Goal: Task Accomplishment & Management: Manage account settings

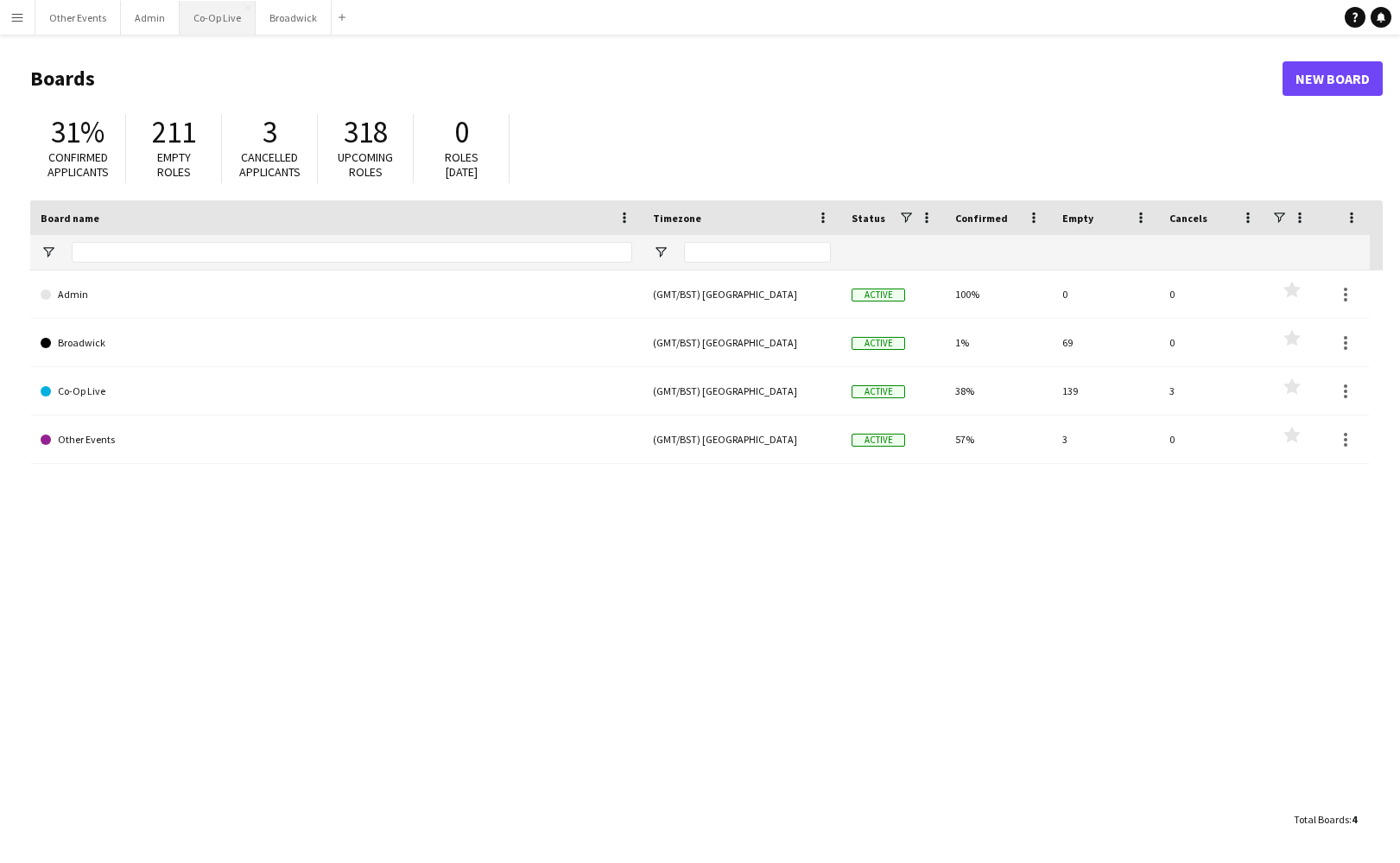
click at [207, 18] on button "Co-Op Live Close" at bounding box center [218, 17] width 76 height 33
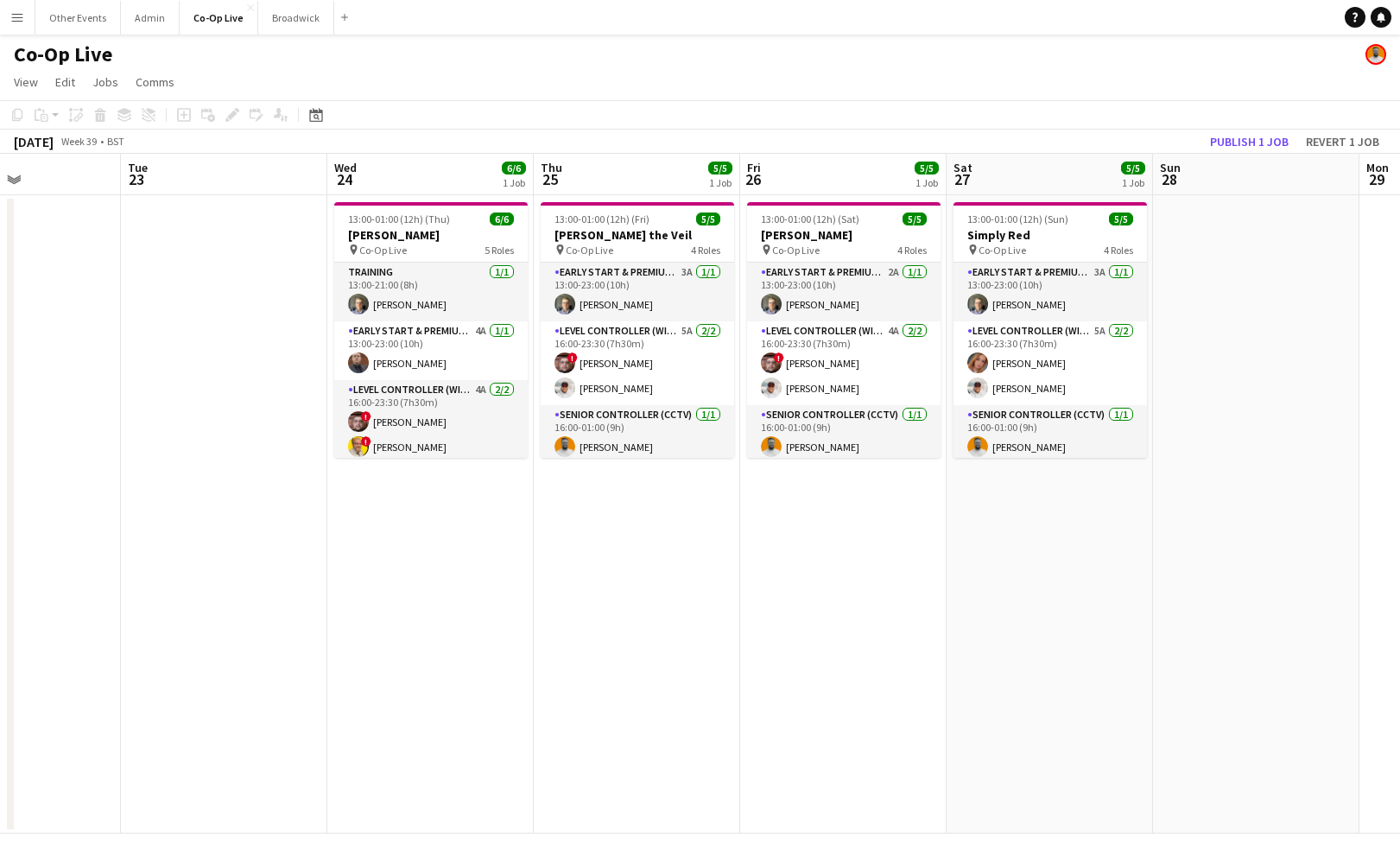
scroll to position [0, 535]
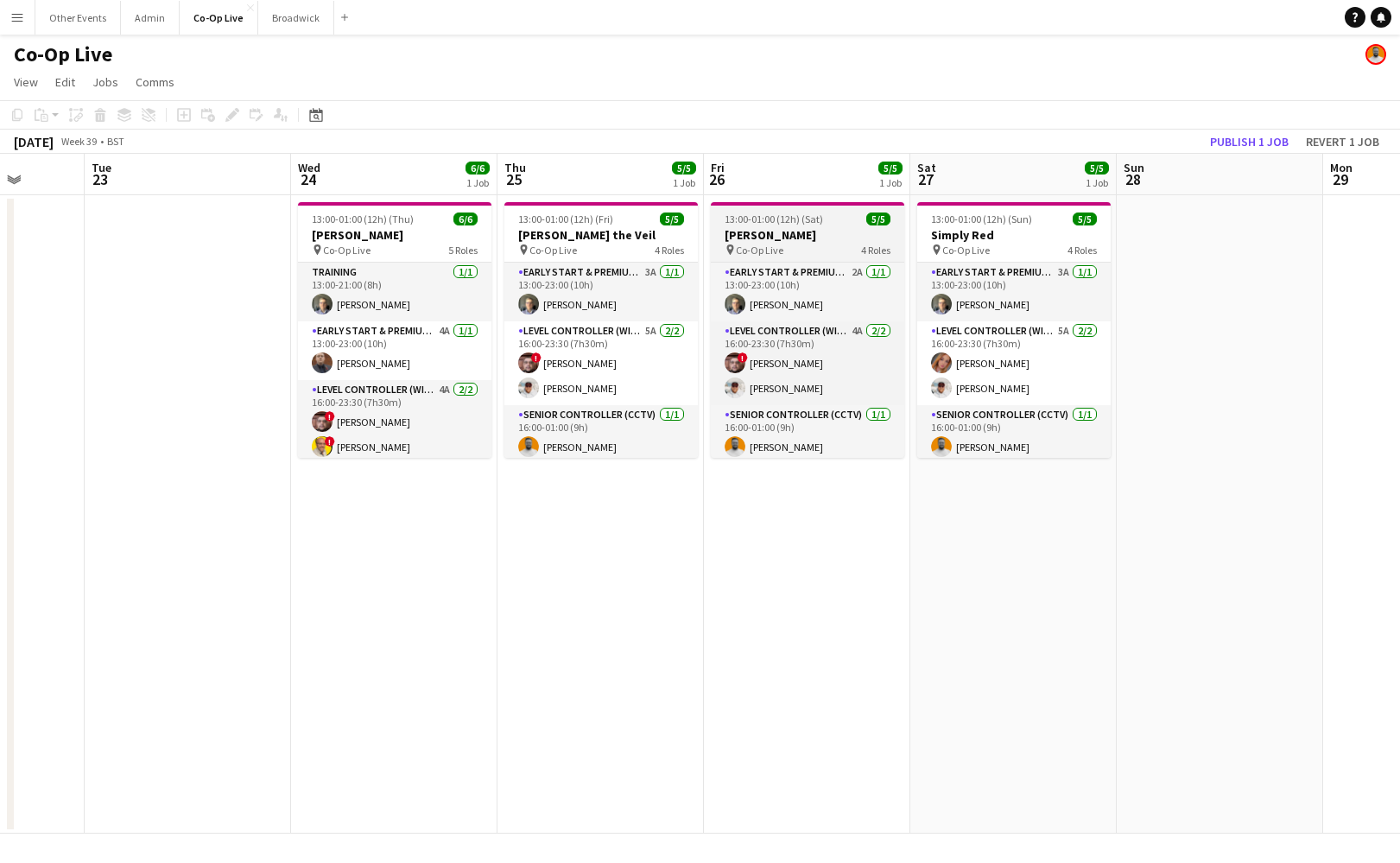
click at [808, 226] on app-job-card "13:00-01:00 (12h) (Sat) 5/5 [PERSON_NAME] pin Co-Op Live 4 Roles Early Start & …" at bounding box center [807, 330] width 193 height 255
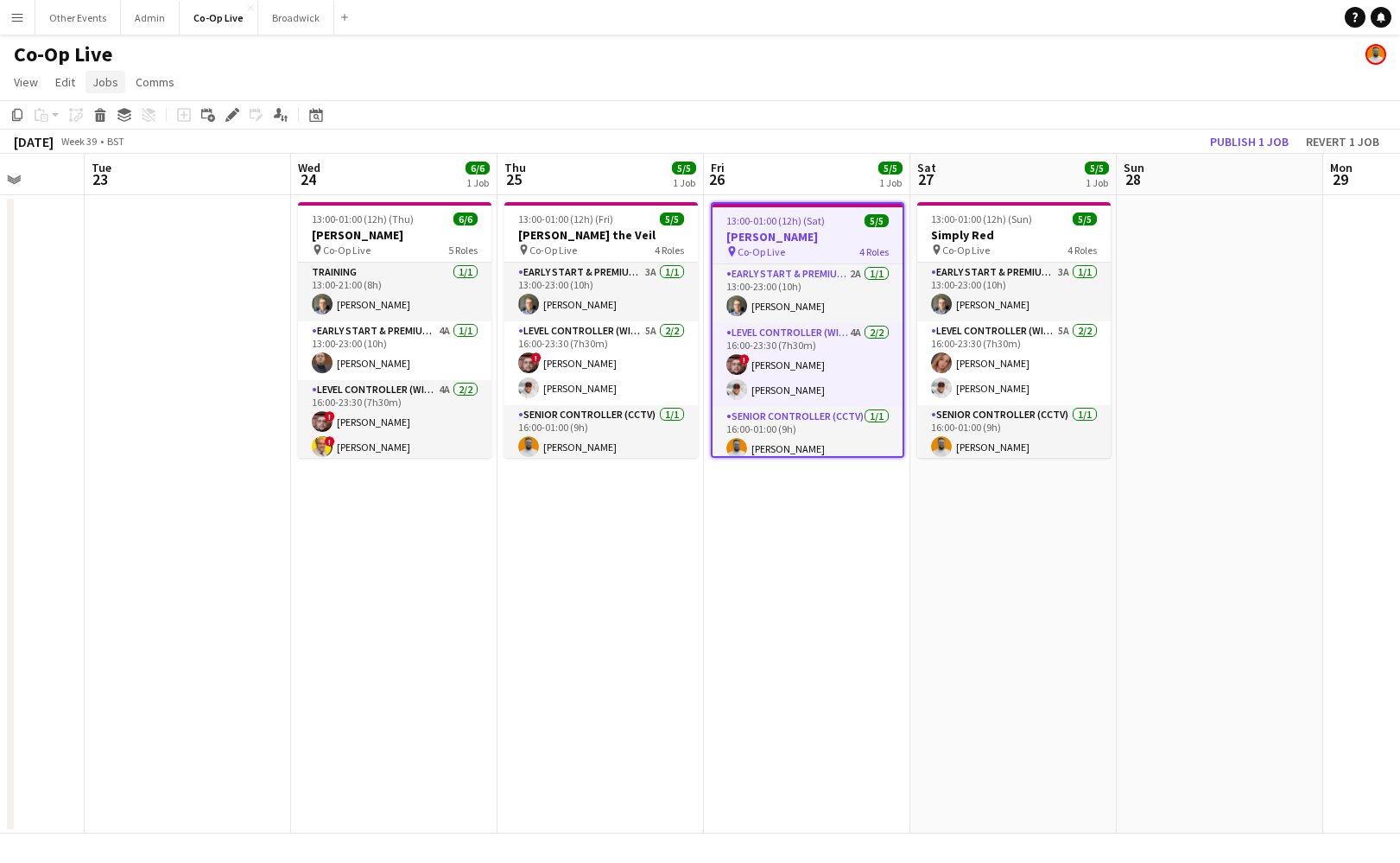
click at [117, 91] on link "Jobs" at bounding box center [106, 82] width 40 height 23
click at [152, 88] on span "Comms" at bounding box center [154, 82] width 39 height 15
click at [189, 130] on link "Notify confirmed crew" at bounding box center [199, 119] width 143 height 36
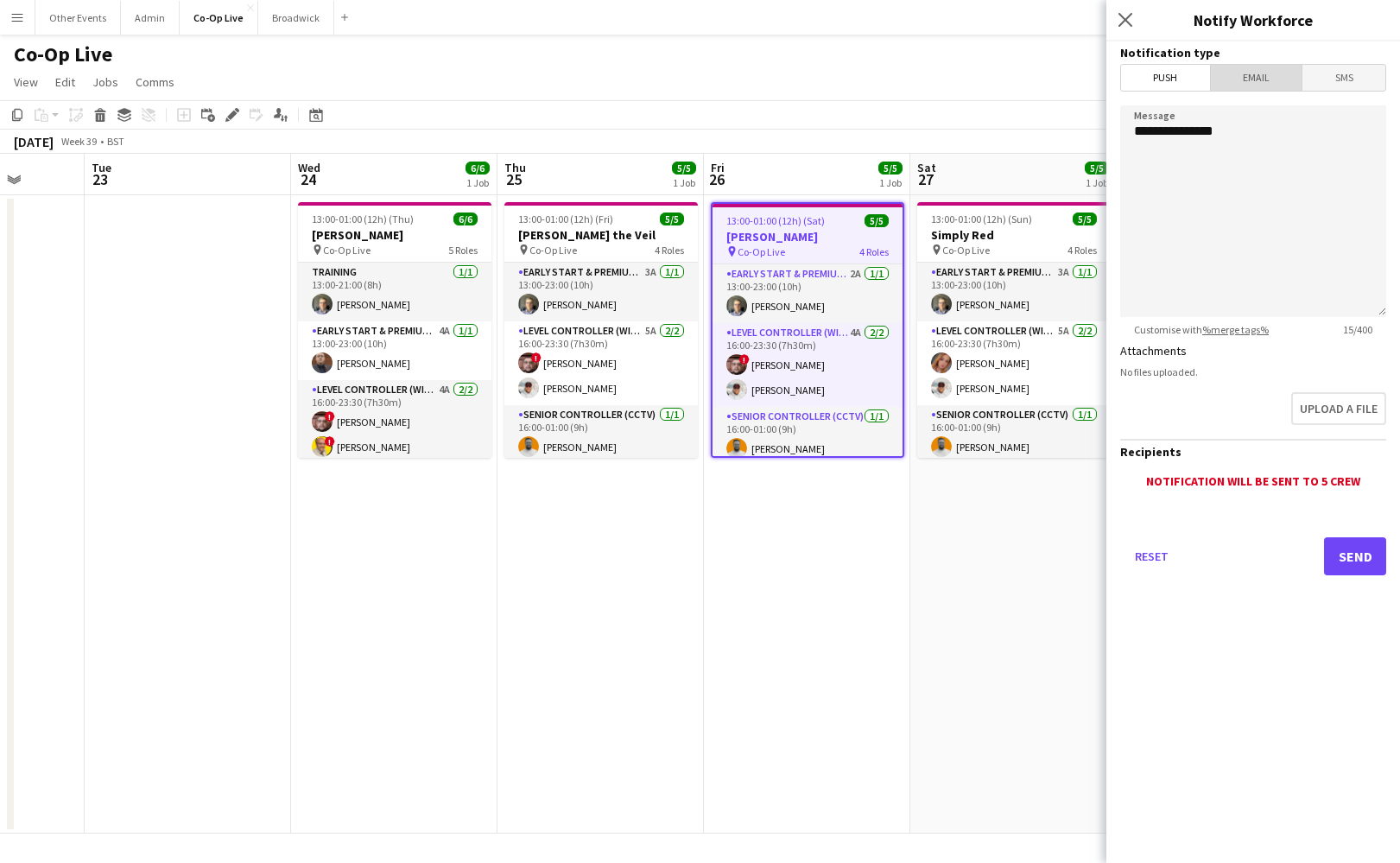
click at [1260, 81] on span "Email" at bounding box center [1257, 77] width 91 height 26
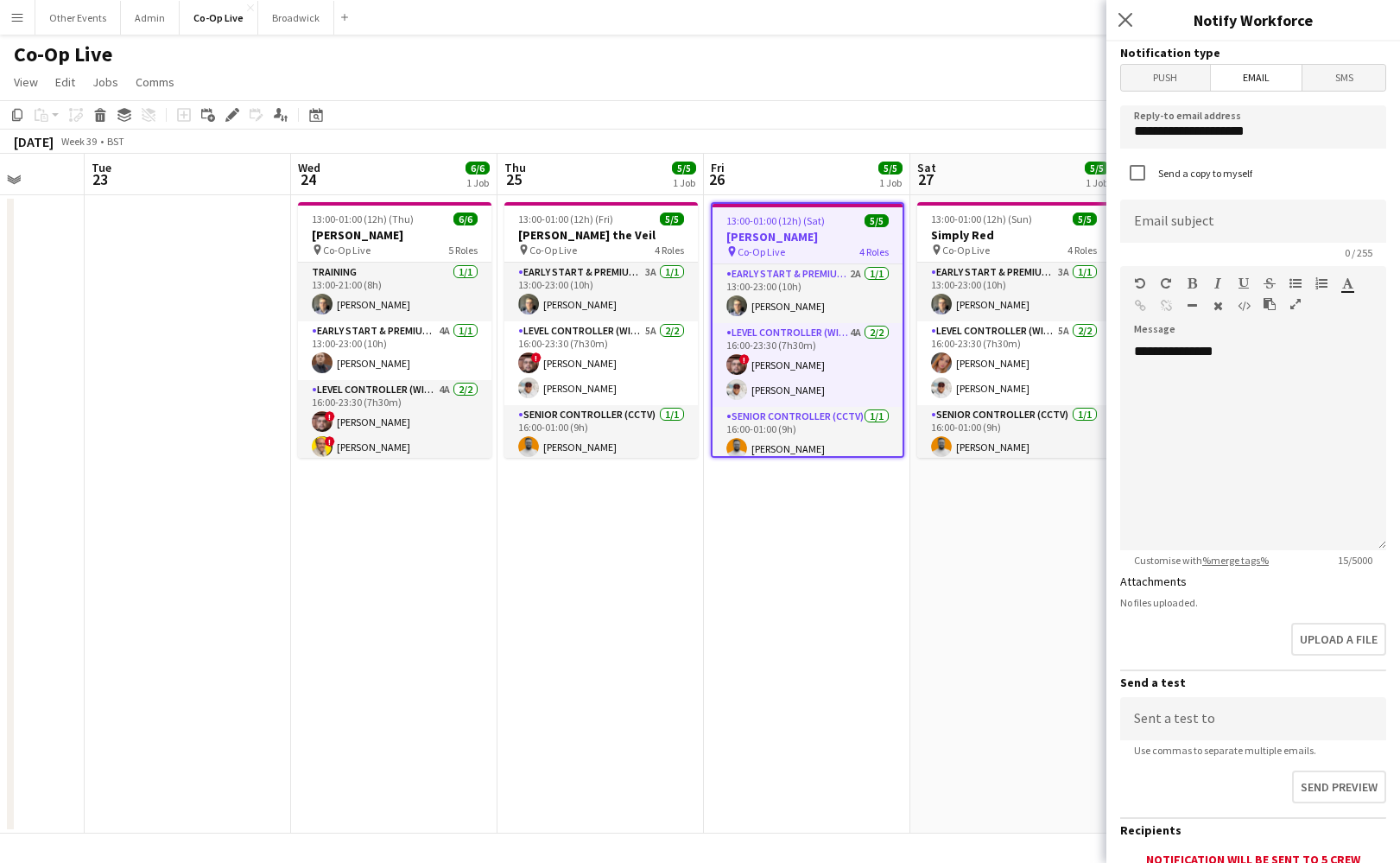
click at [1219, 243] on app-form-group "Email subject 0 / 255" at bounding box center [1253, 229] width 266 height 60
type input "**********"
click at [1235, 346] on div "**********" at bounding box center [1253, 447] width 266 height 208
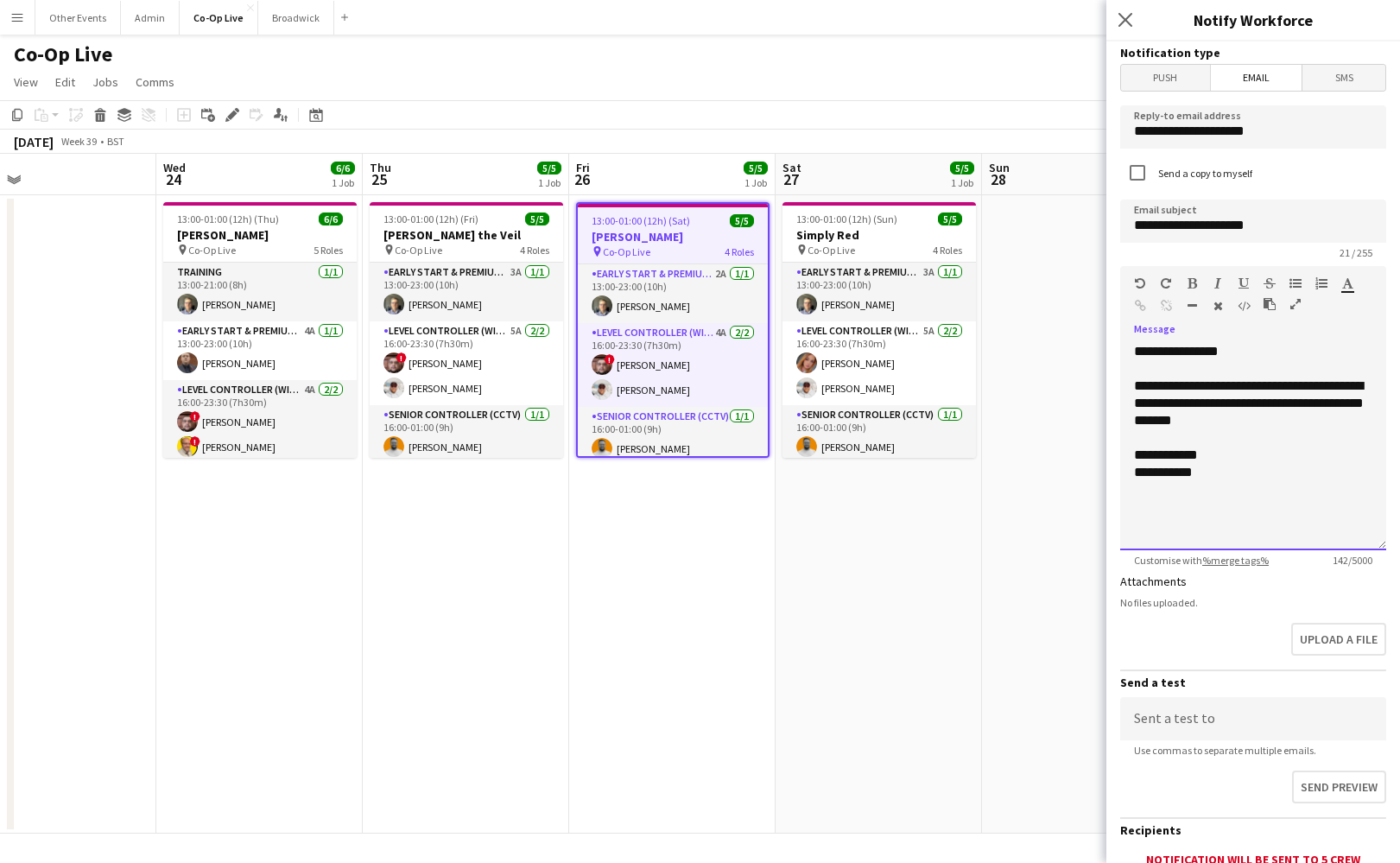
scroll to position [55, 0]
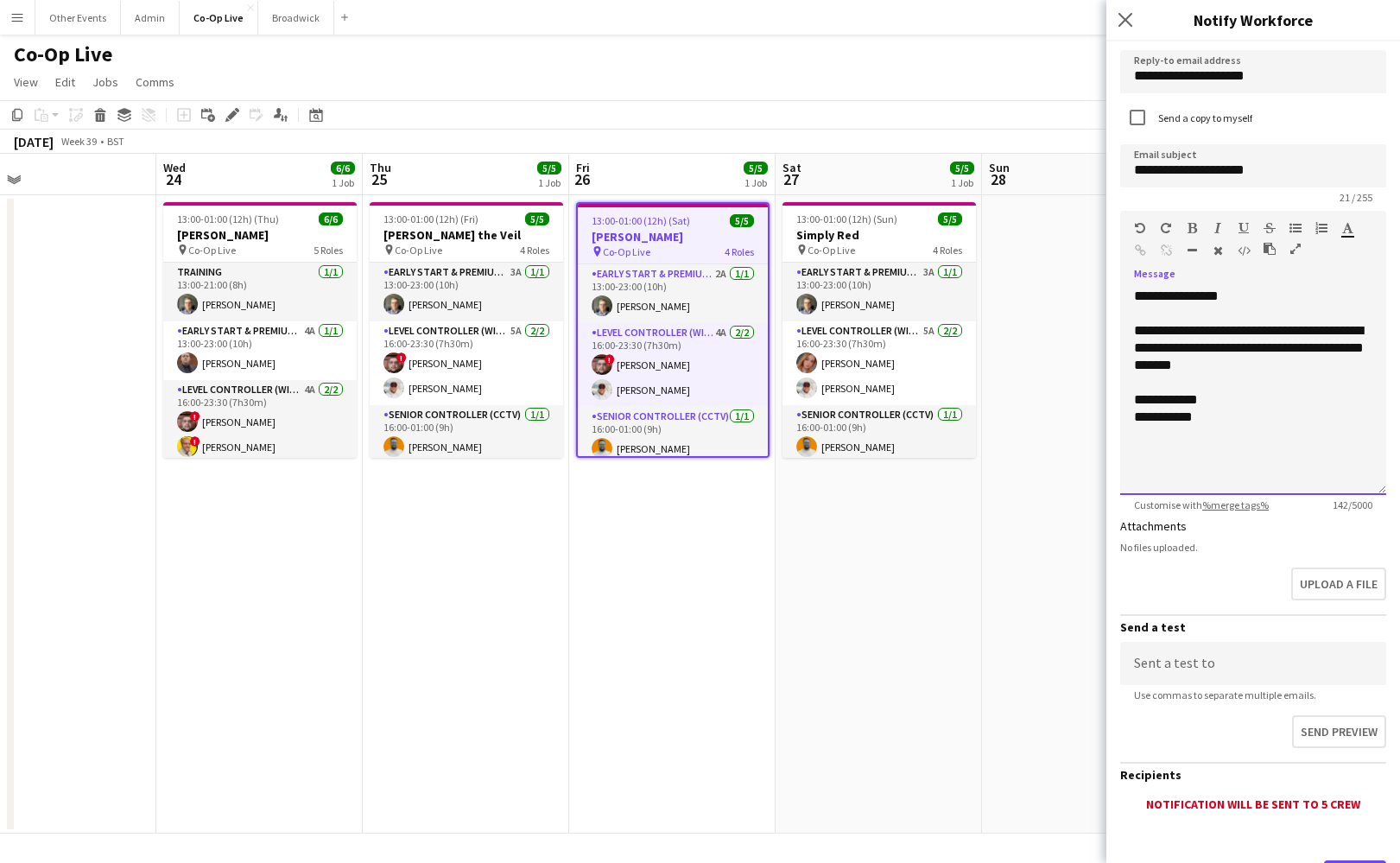
click at [1314, 336] on div "**********" at bounding box center [1253, 348] width 238 height 51
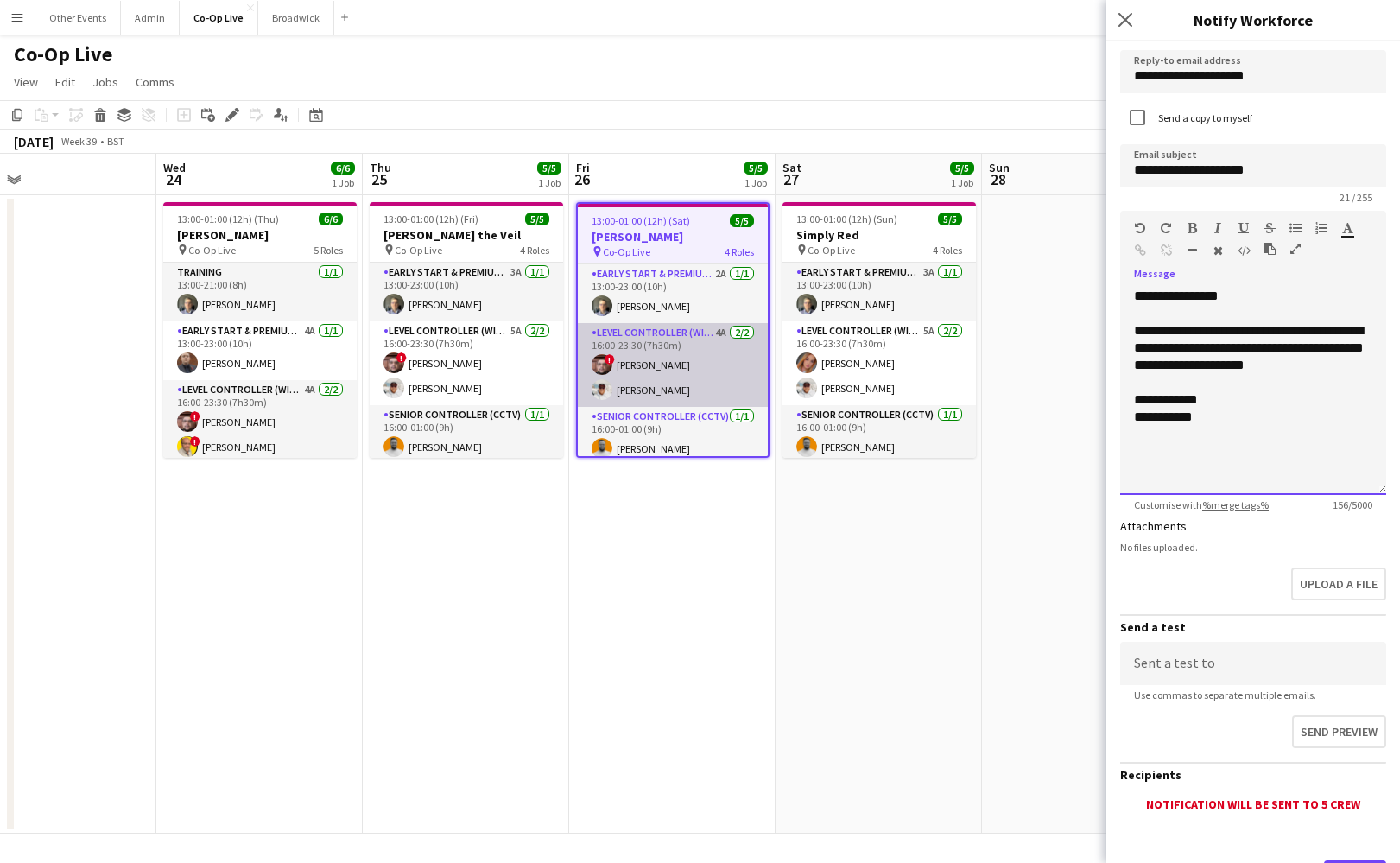
scroll to position [0, 0]
click at [1358, 368] on div "**********" at bounding box center [1253, 348] width 238 height 51
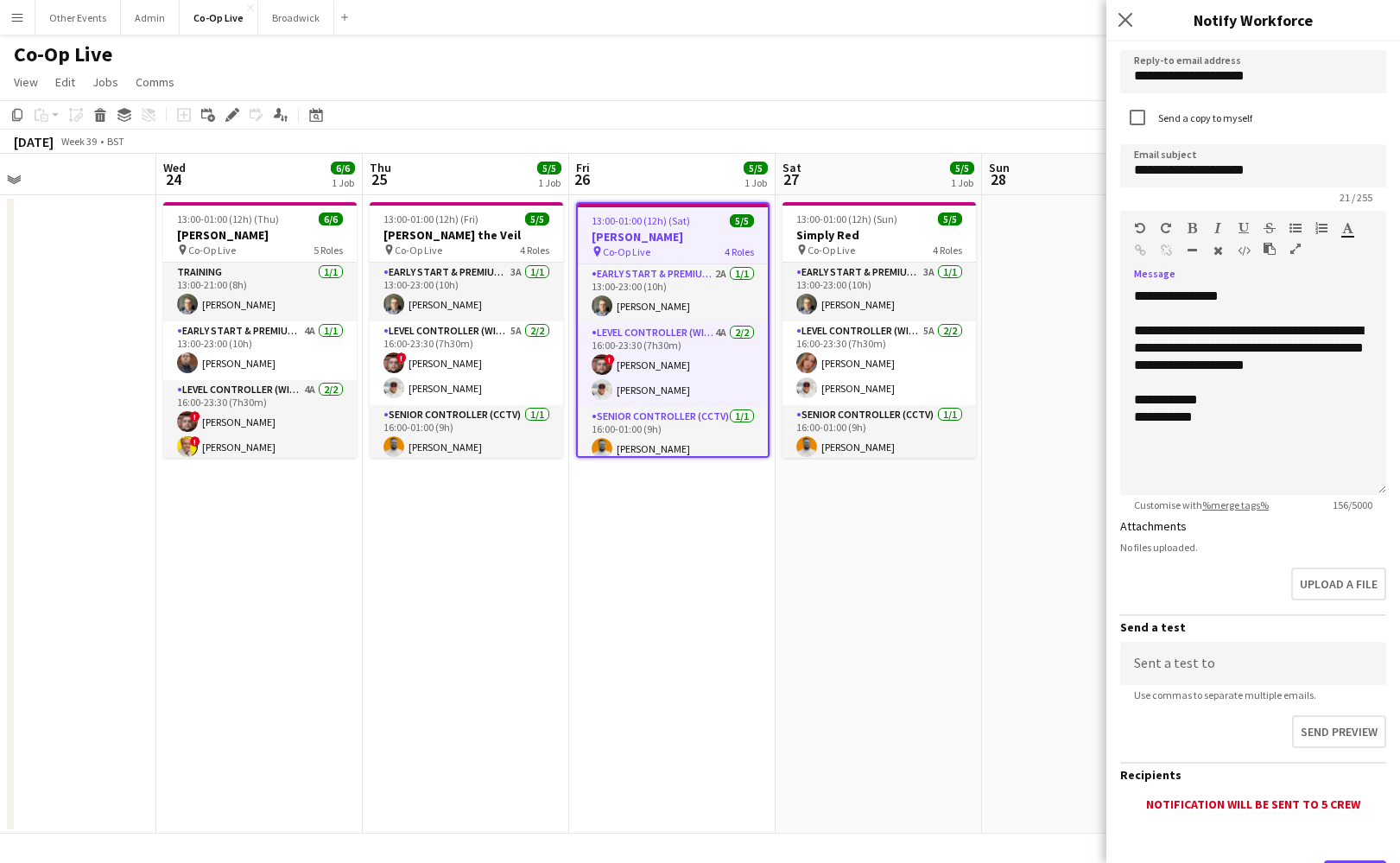
click at [1245, 568] on div "Upload a file" at bounding box center [1253, 587] width 266 height 53
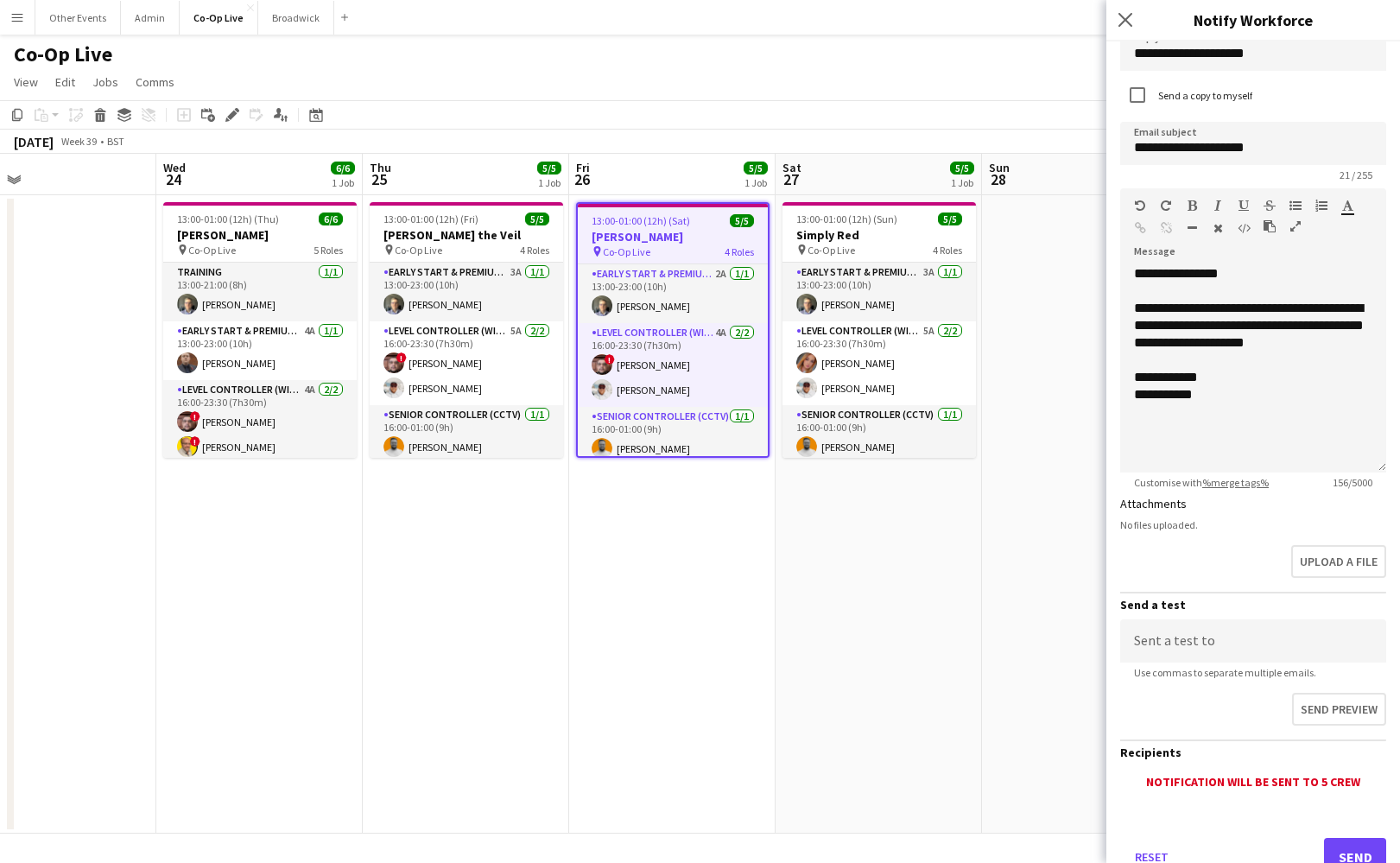
scroll to position [83, 0]
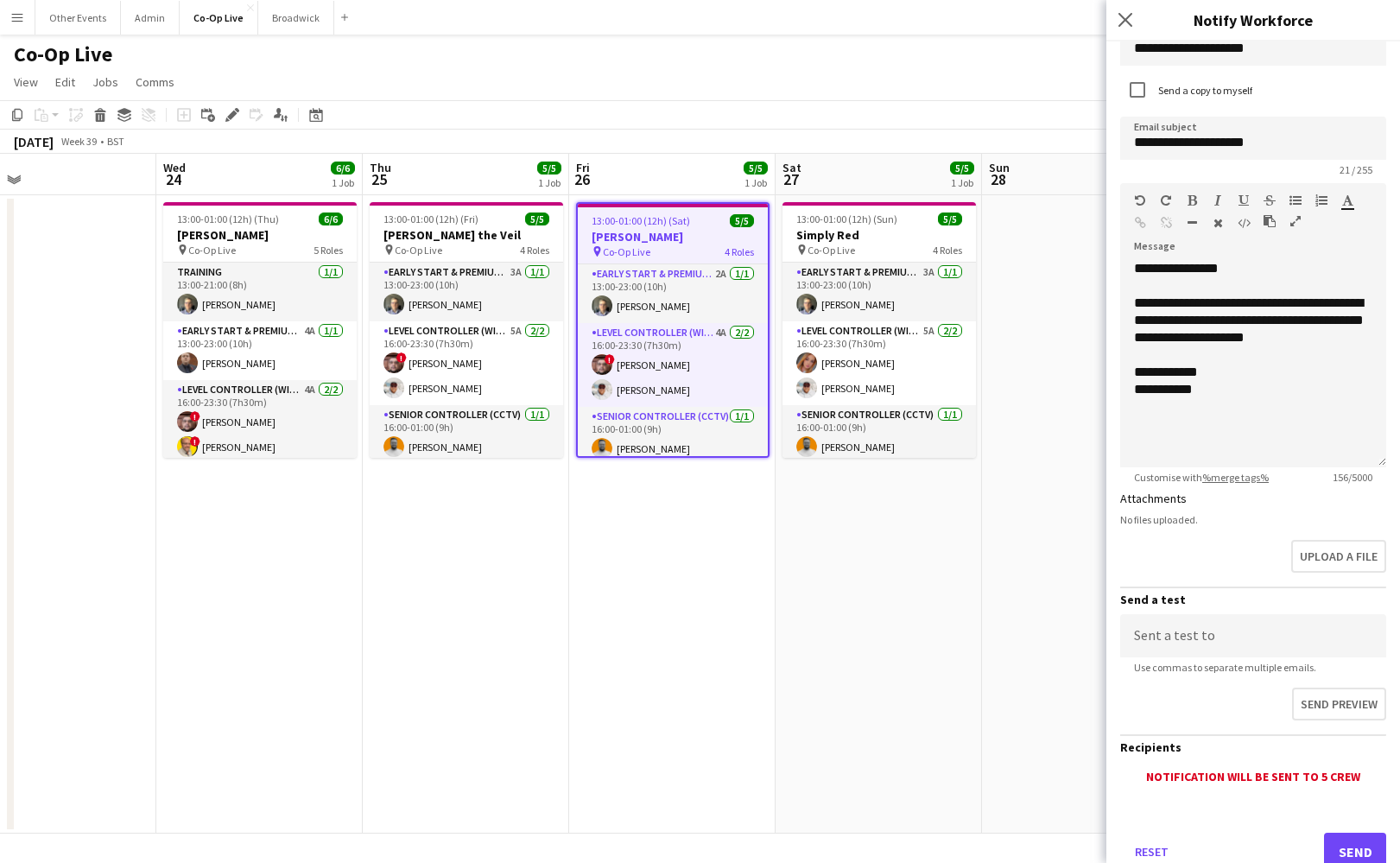
click at [1361, 856] on button "Send" at bounding box center [1355, 852] width 62 height 38
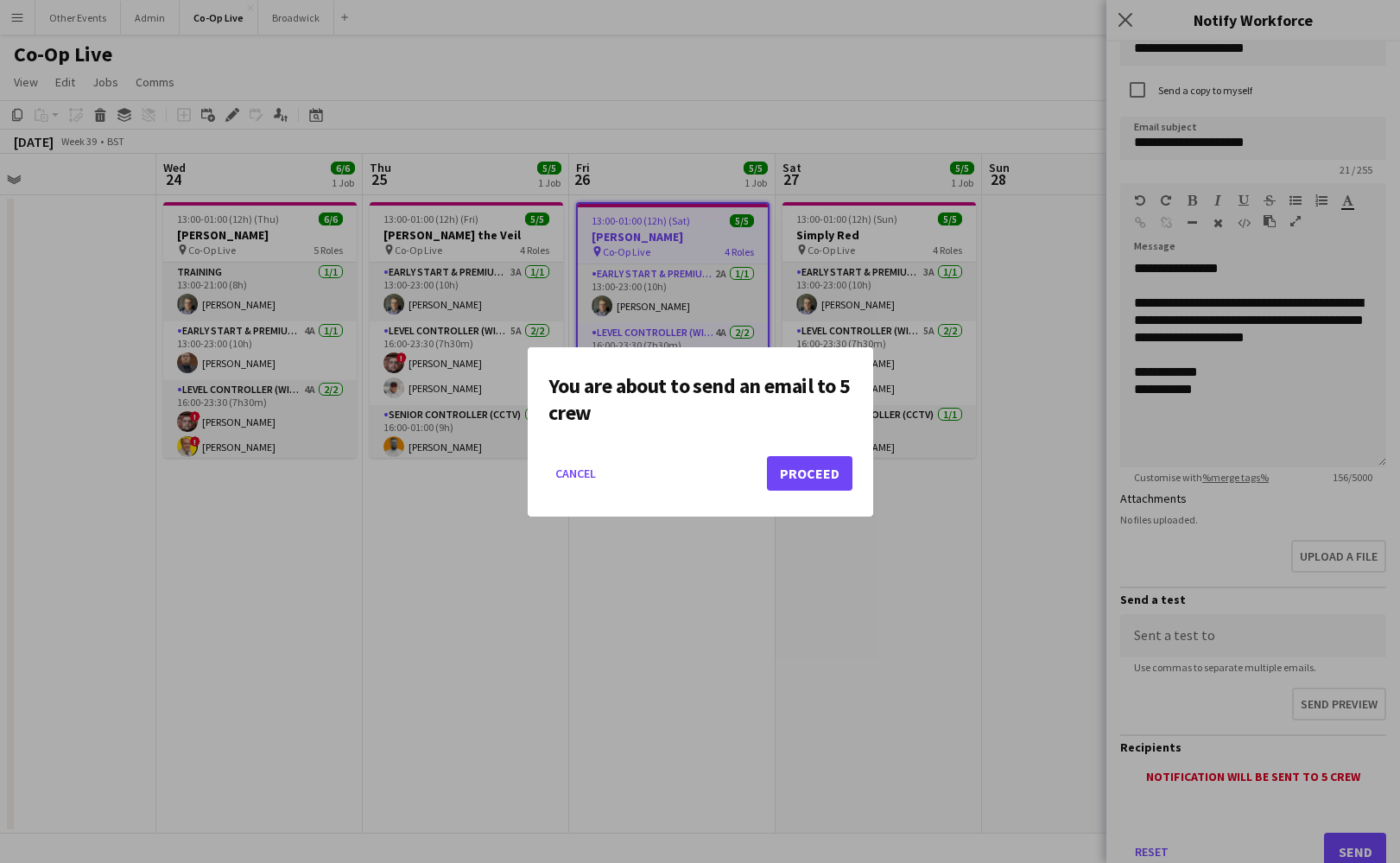
click at [827, 471] on button "Proceed" at bounding box center [810, 473] width 86 height 34
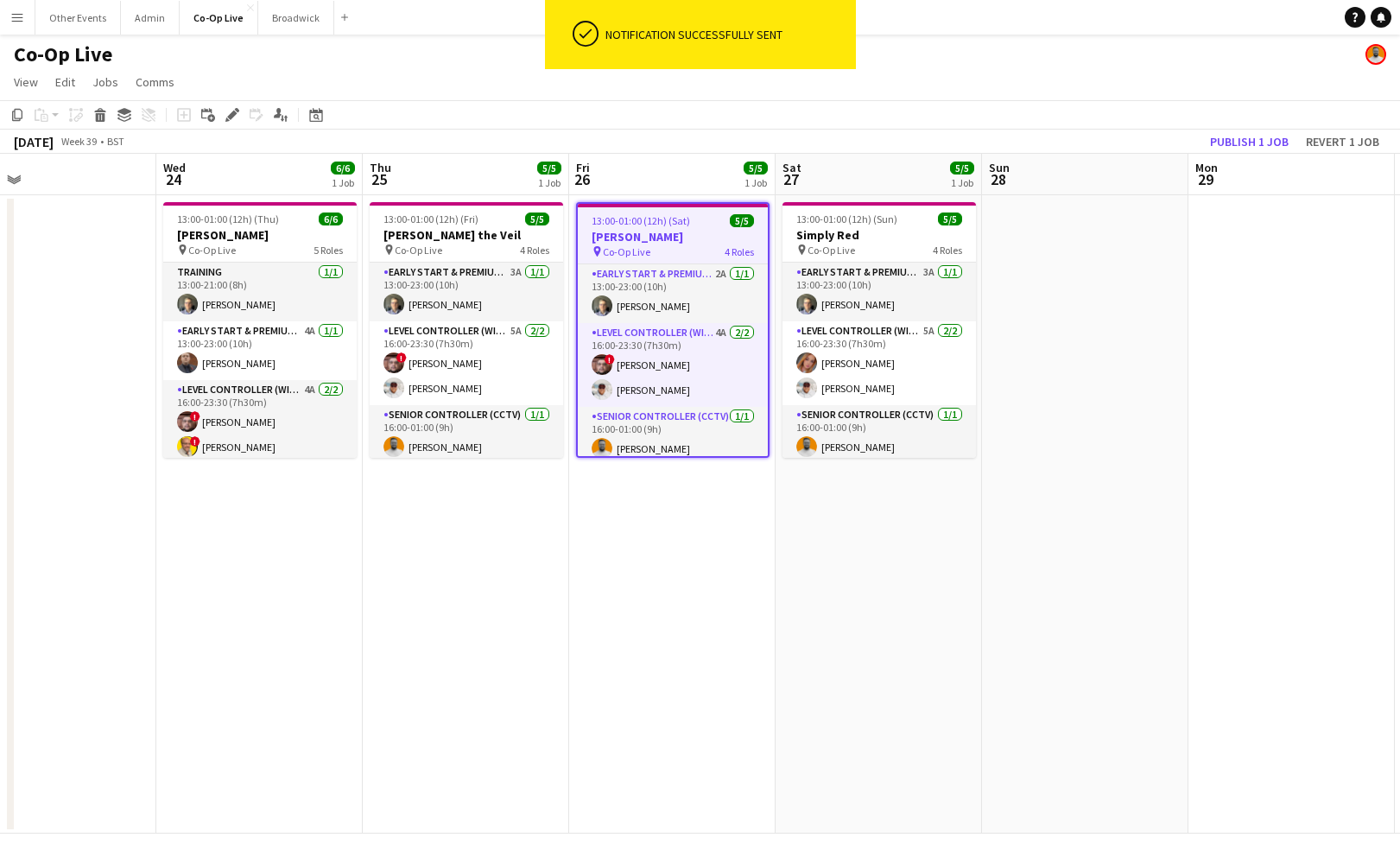
click at [744, 536] on app-date-cell "13:00-01:00 (12h) (Sat) 5/5 [PERSON_NAME] pin Co-Op Live 4 Roles Early Start & …" at bounding box center [672, 514] width 207 height 638
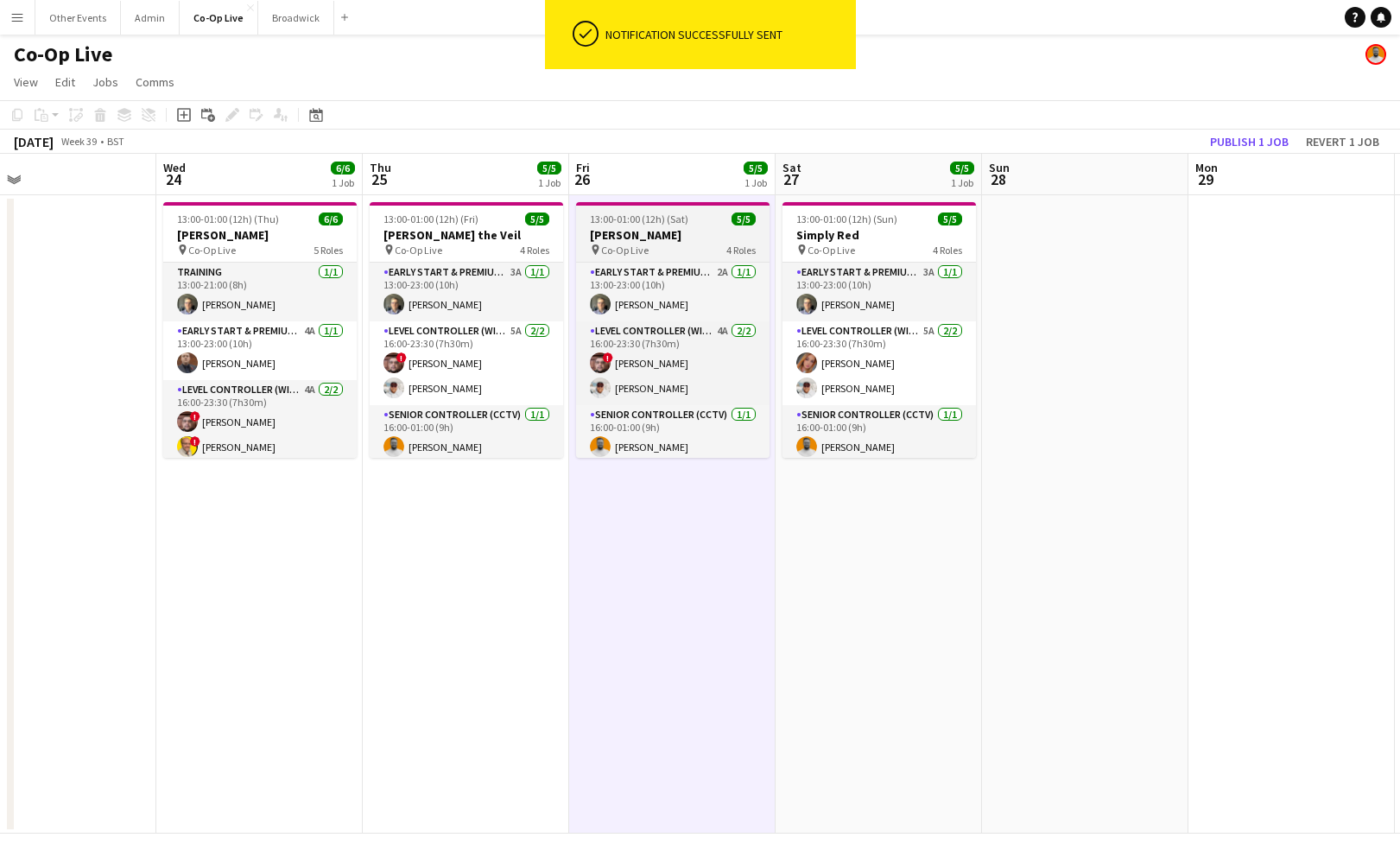
click at [731, 245] on span "4 Roles" at bounding box center [741, 251] width 30 height 13
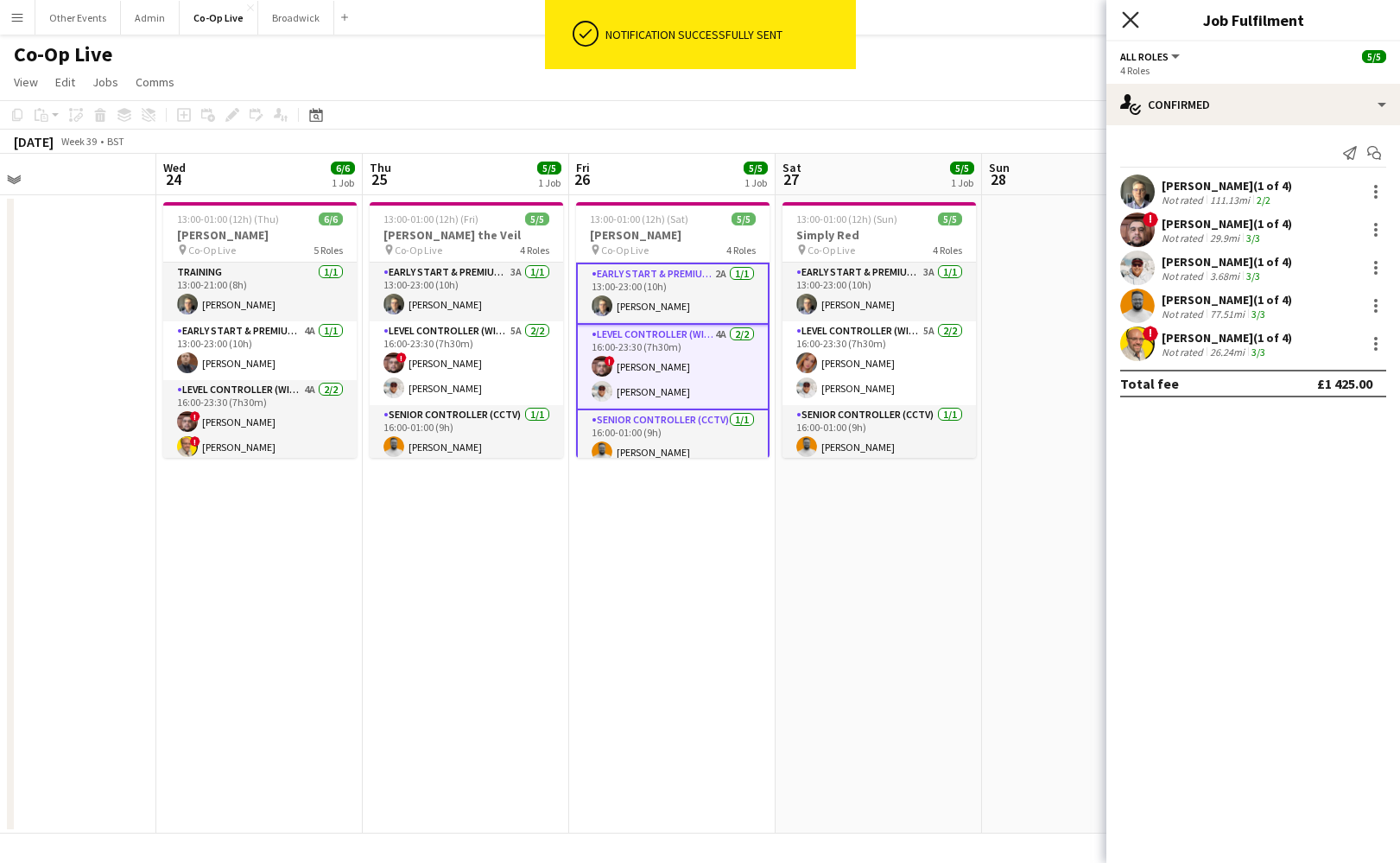
click at [1129, 16] on icon "Close pop-in" at bounding box center [1129, 19] width 16 height 16
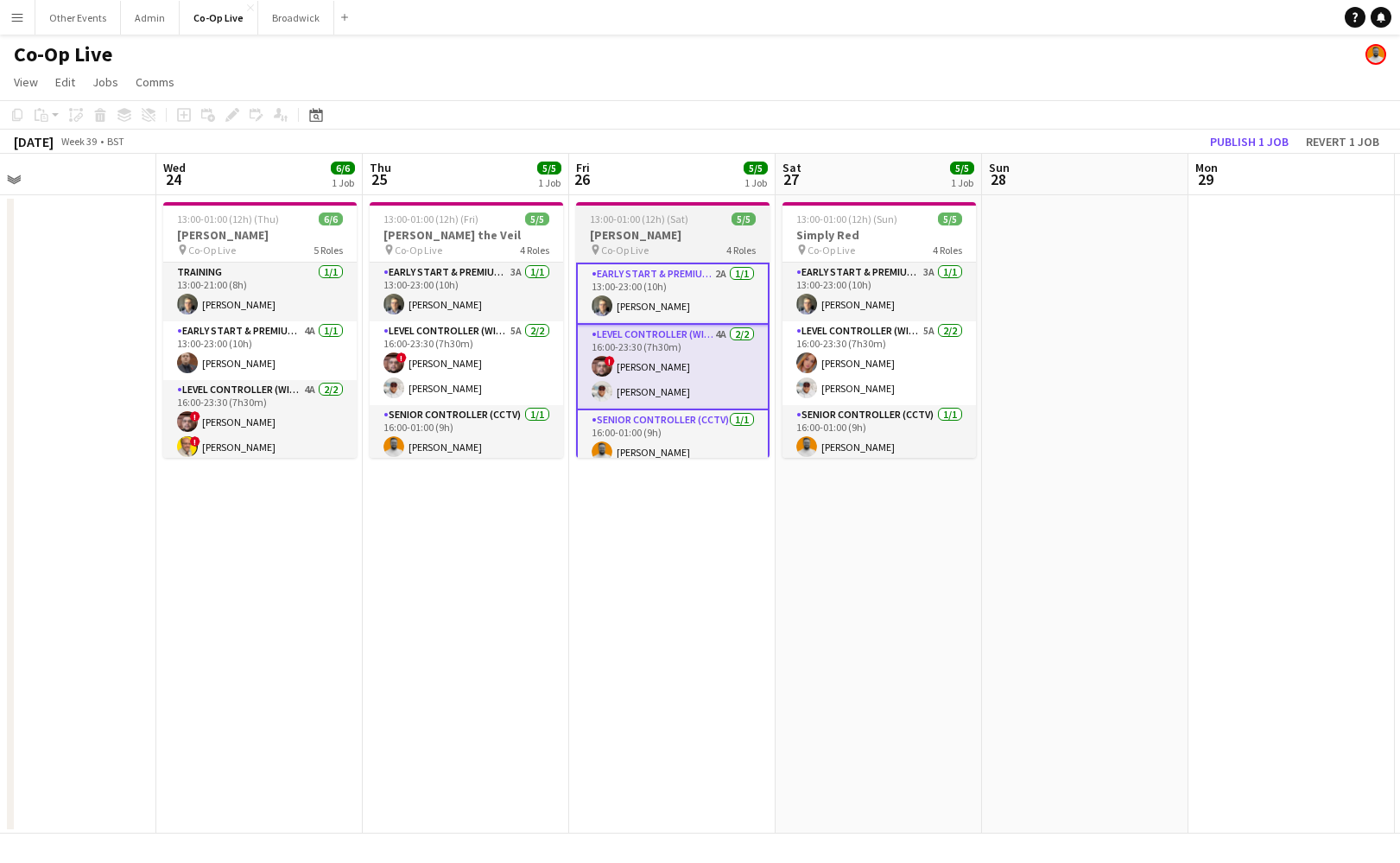
click at [696, 232] on h3 "[PERSON_NAME]" at bounding box center [673, 234] width 193 height 15
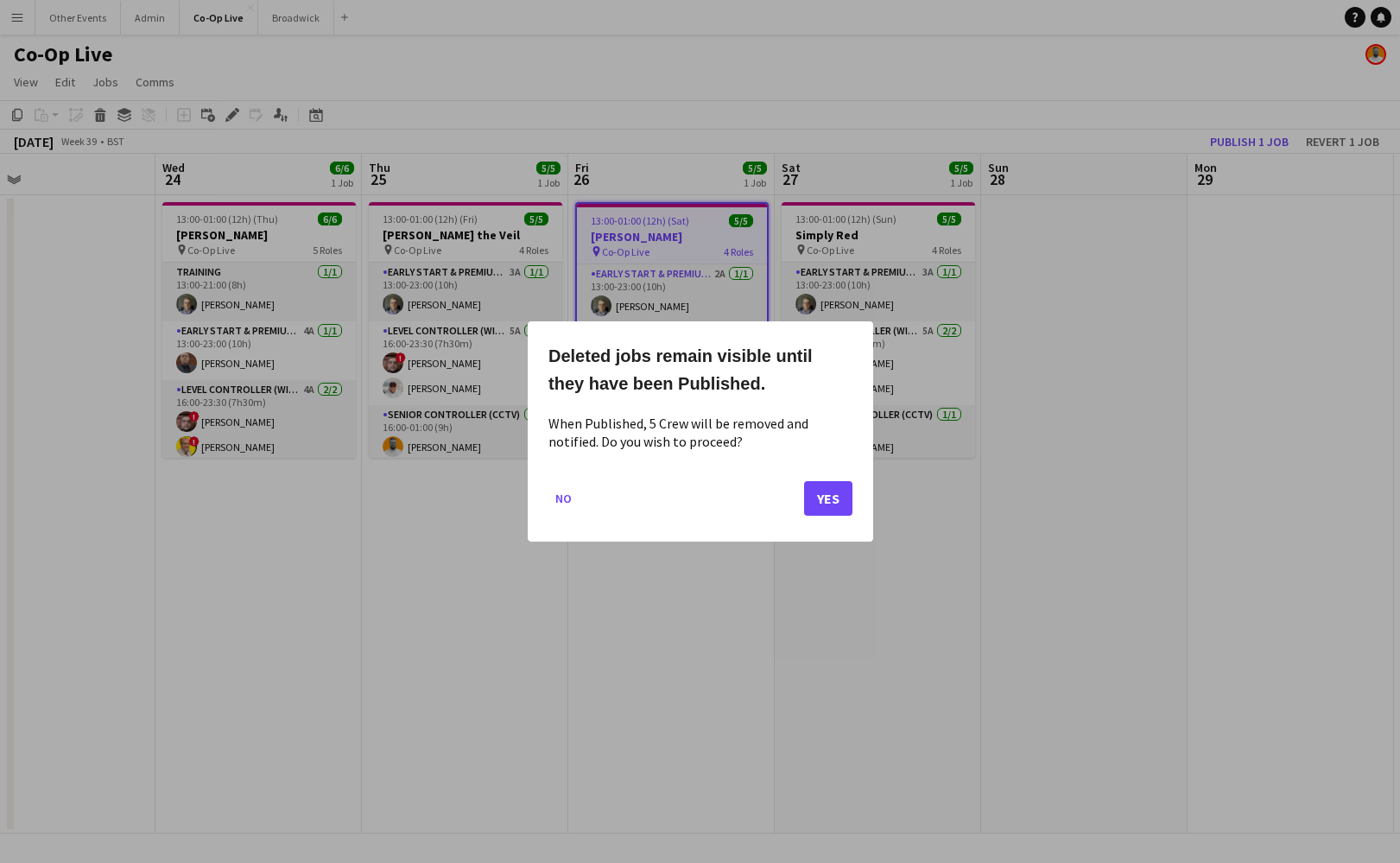
click at [817, 504] on button "Yes" at bounding box center [828, 498] width 49 height 34
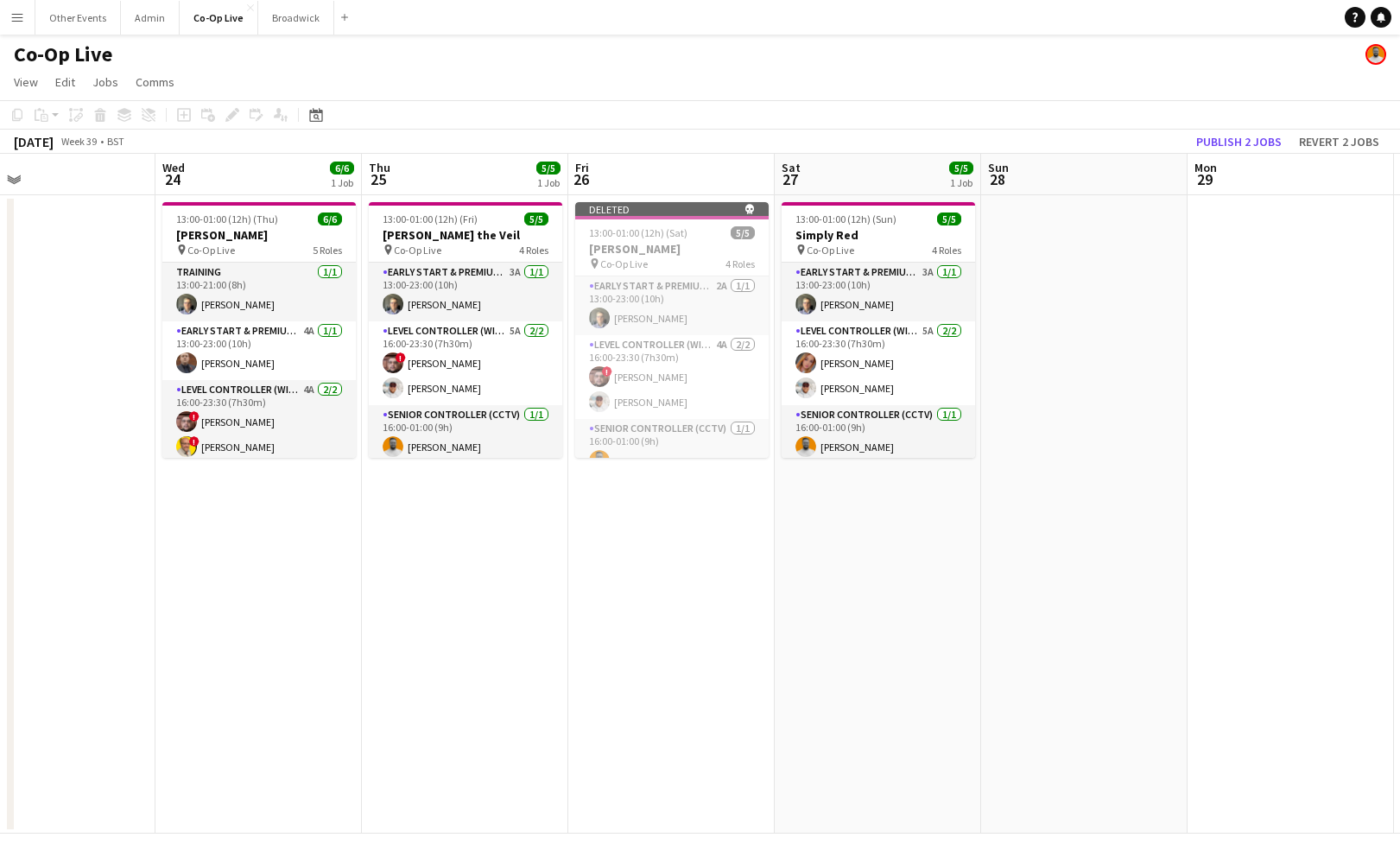
click at [1114, 311] on app-date-cell at bounding box center [1085, 514] width 207 height 638
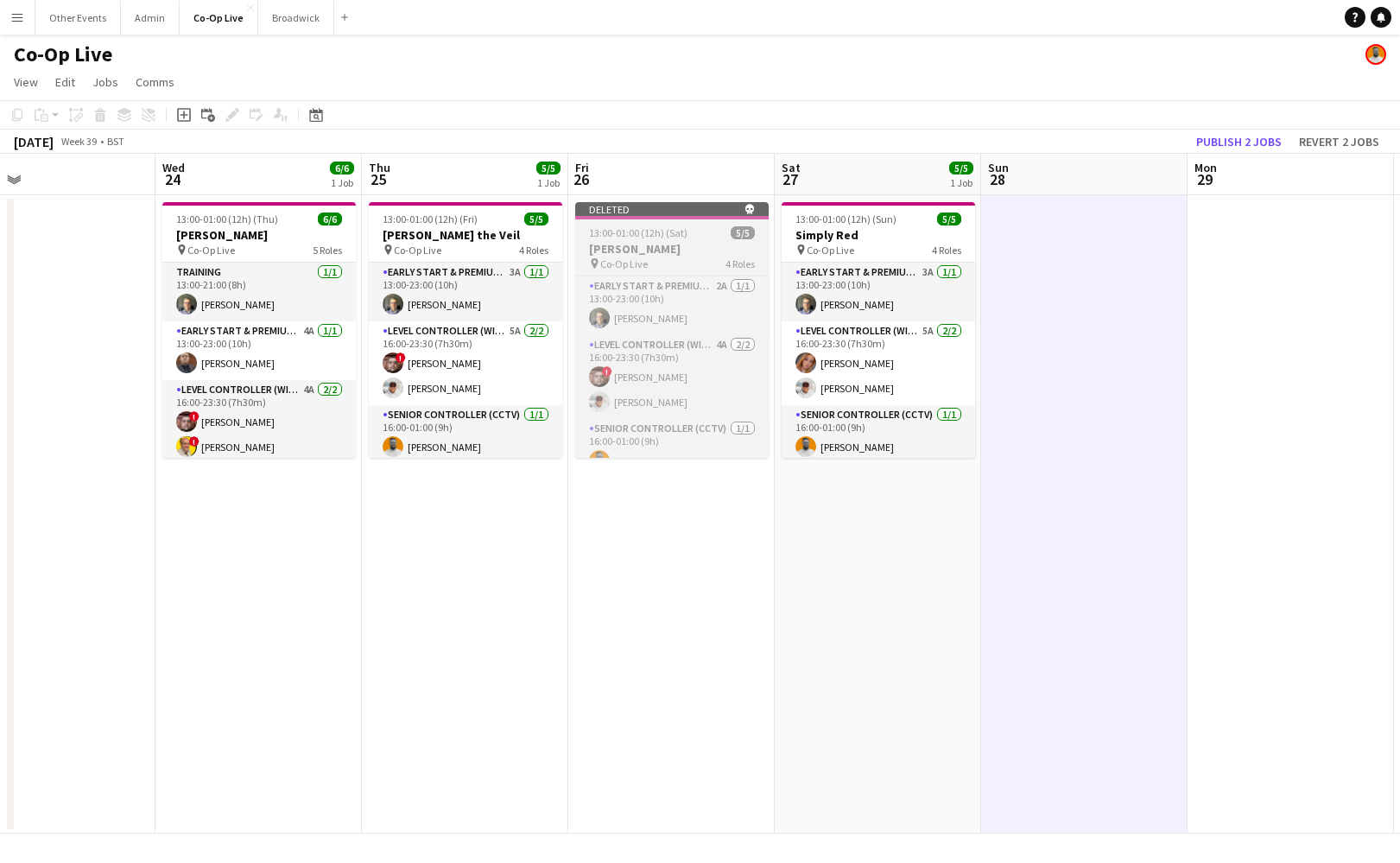
click at [655, 248] on h3 "[PERSON_NAME]" at bounding box center [672, 249] width 193 height 15
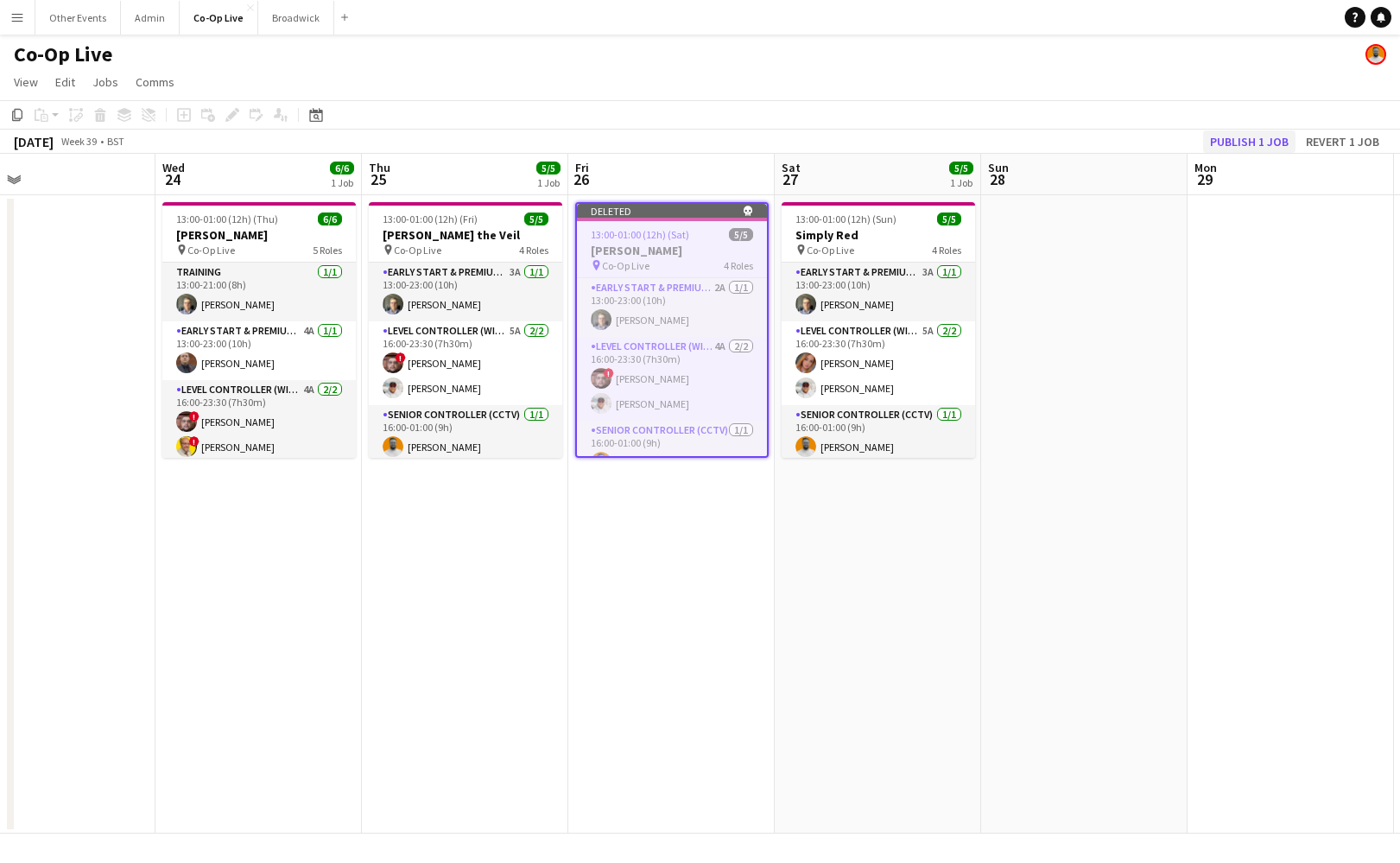
click at [1252, 135] on button "Publish 1 job" at bounding box center [1249, 142] width 92 height 23
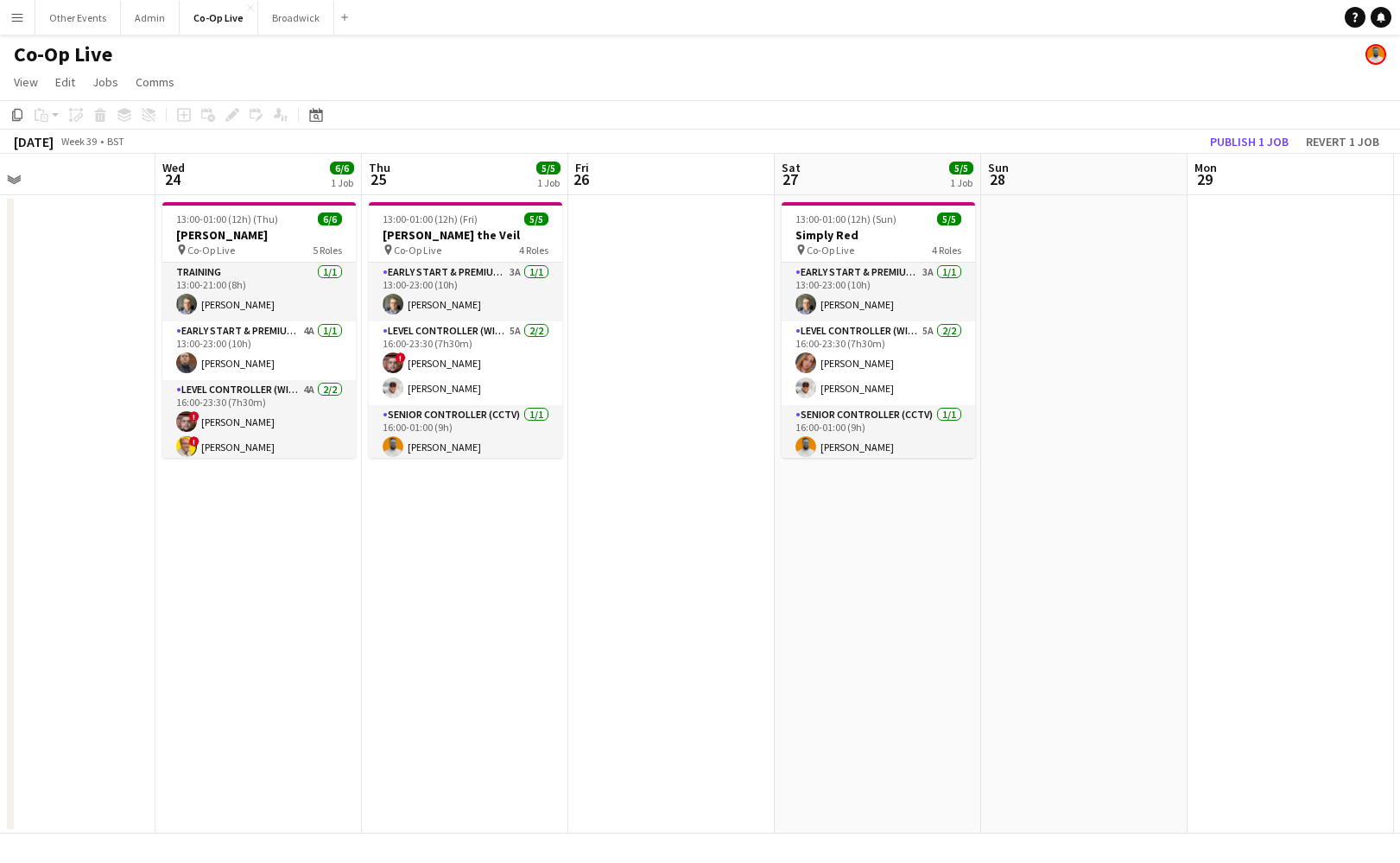
click at [680, 409] on app-date-cell at bounding box center [671, 514] width 207 height 638
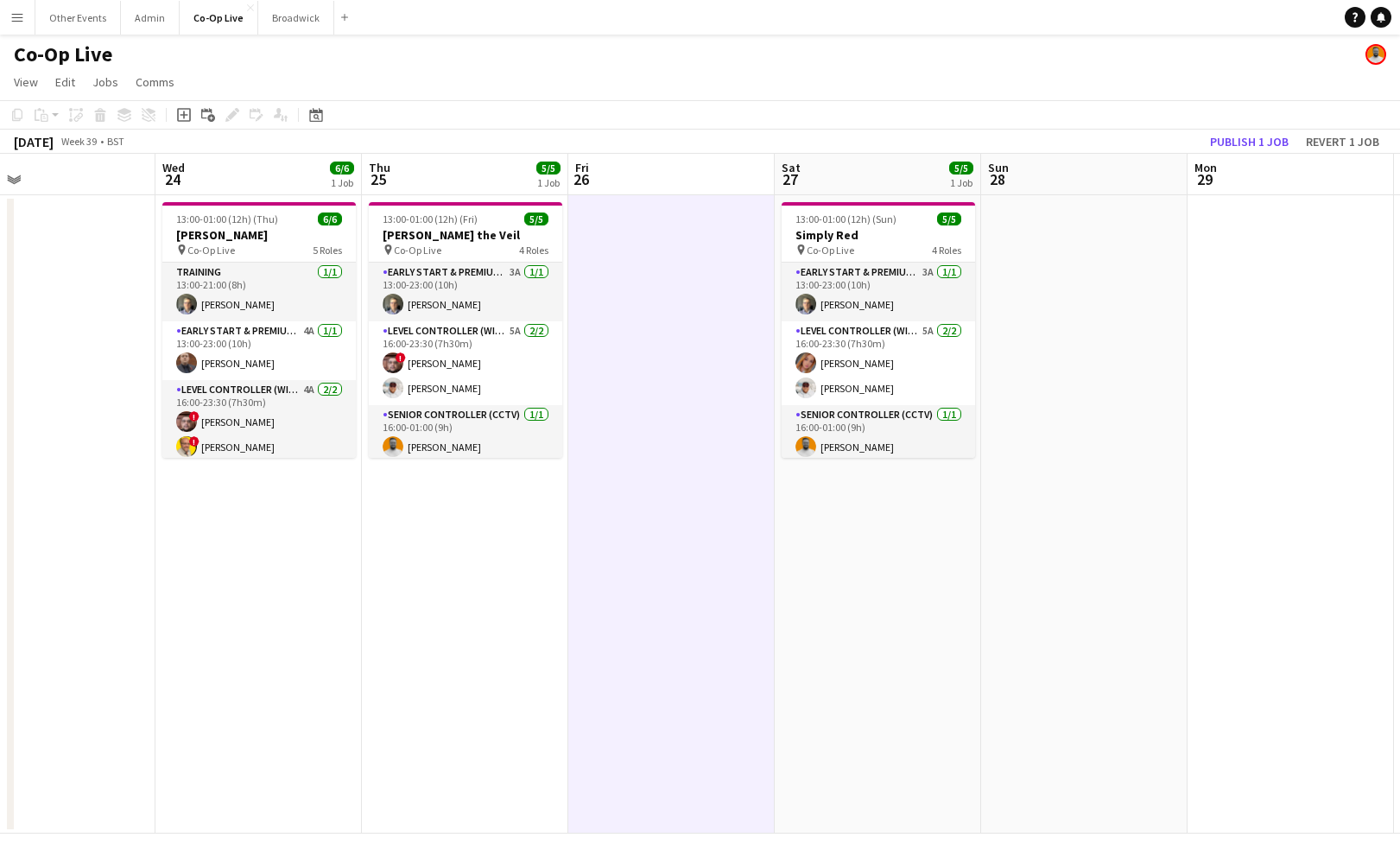
click at [707, 288] on app-date-cell at bounding box center [671, 514] width 207 height 638
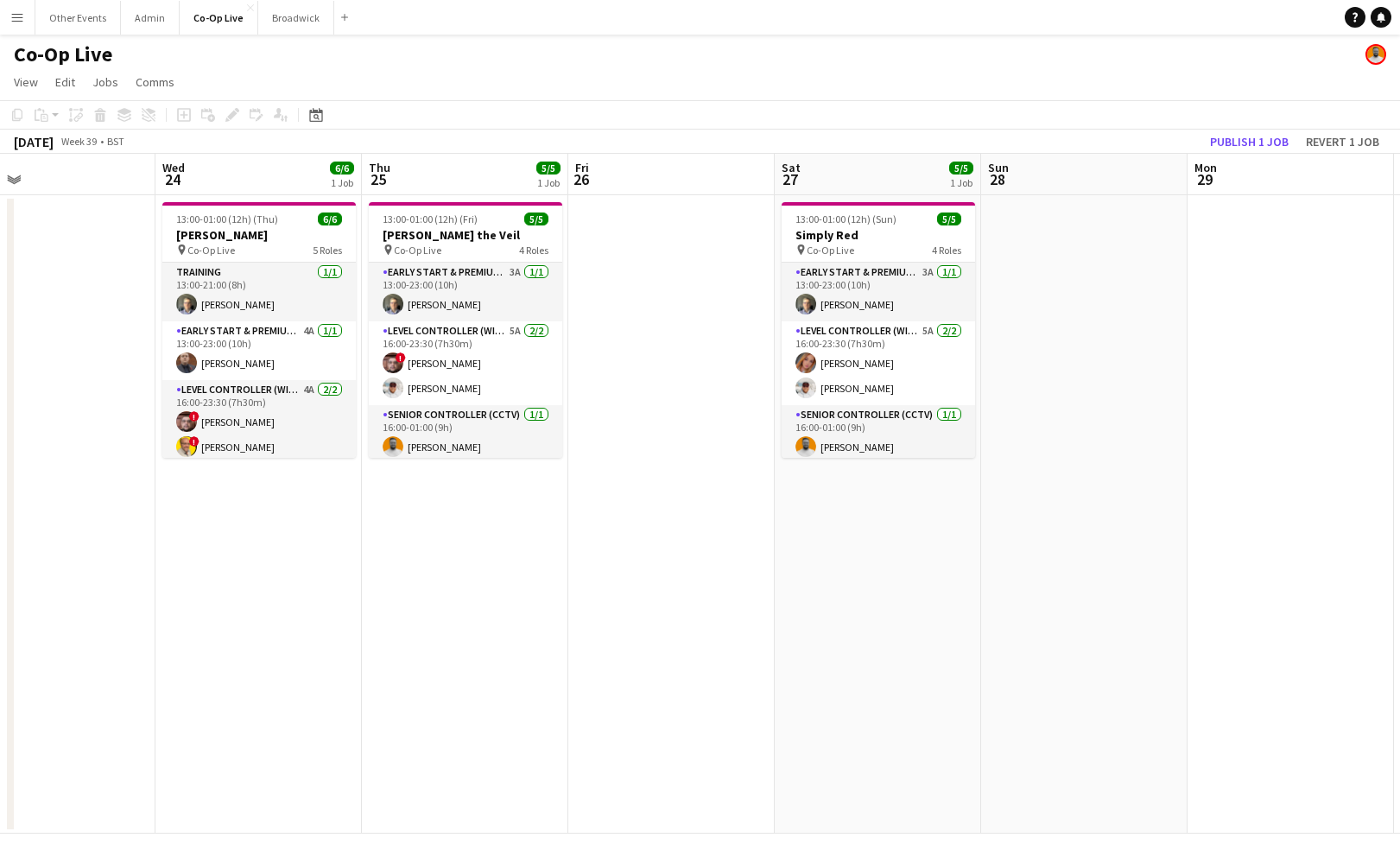
click at [680, 318] on app-date-cell at bounding box center [671, 514] width 207 height 638
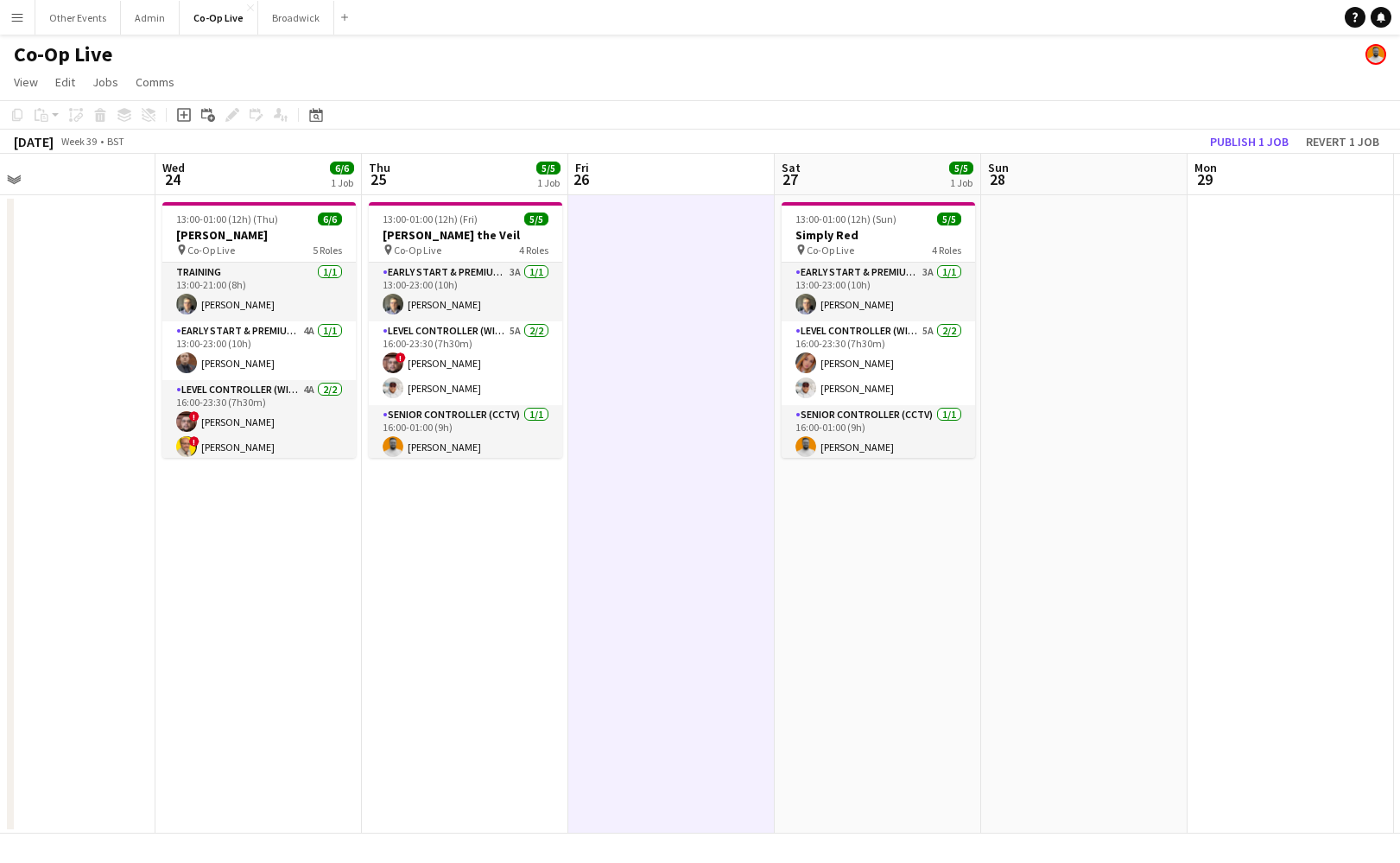
click at [679, 337] on app-date-cell at bounding box center [671, 514] width 207 height 638
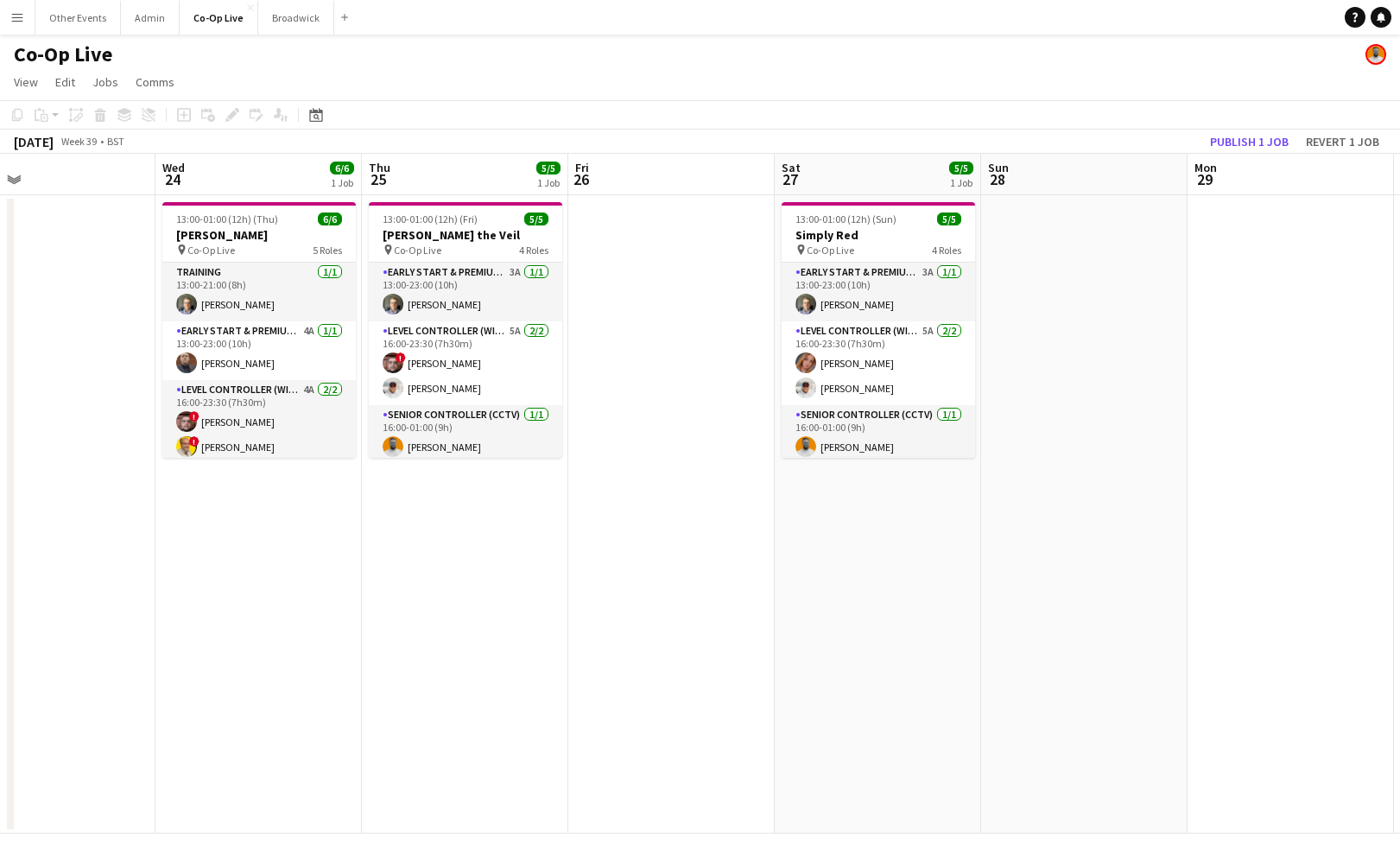
click at [677, 319] on app-date-cell at bounding box center [671, 514] width 207 height 638
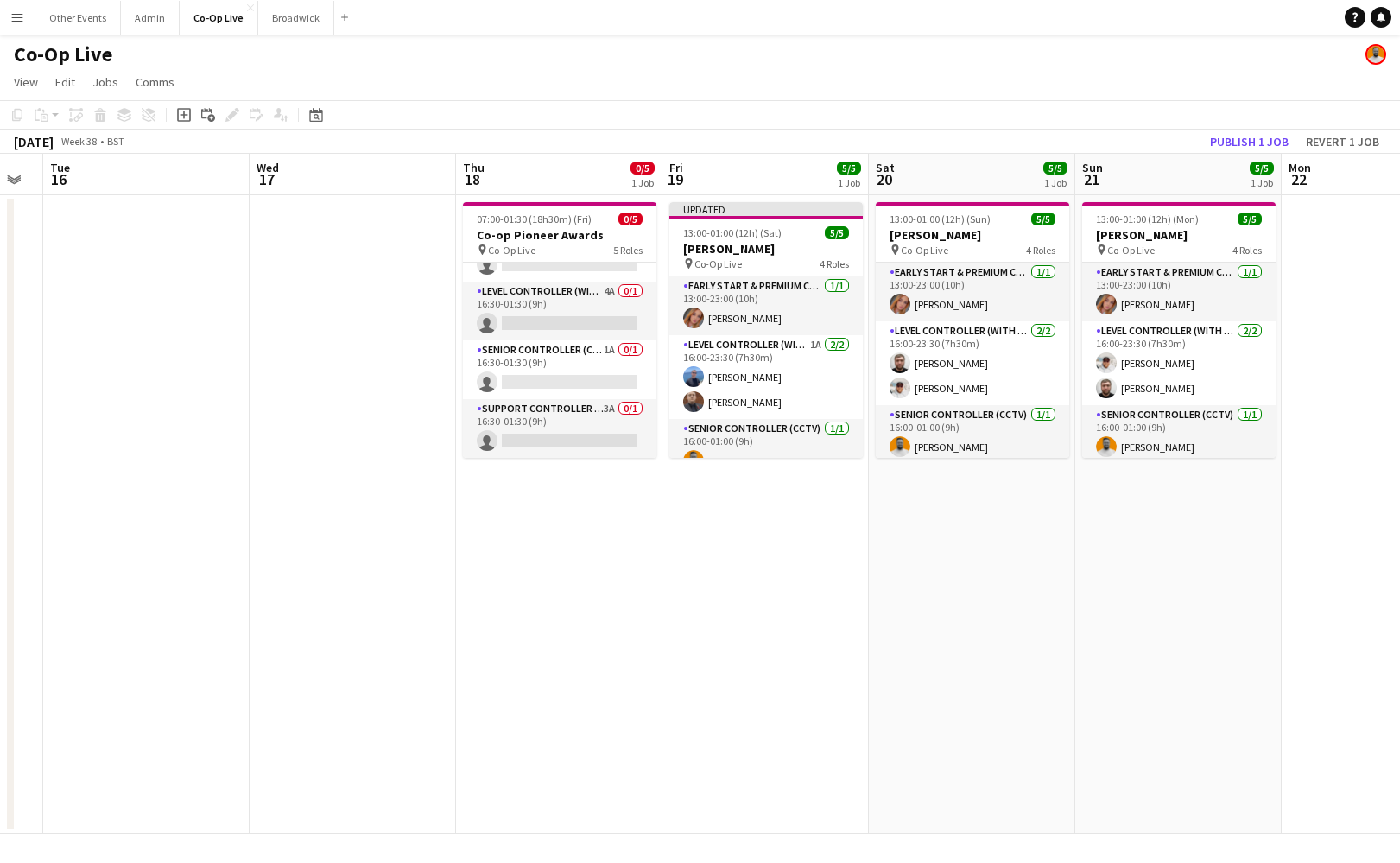
scroll to position [0, 0]
click at [290, 23] on button "Broadwick Close" at bounding box center [296, 17] width 76 height 33
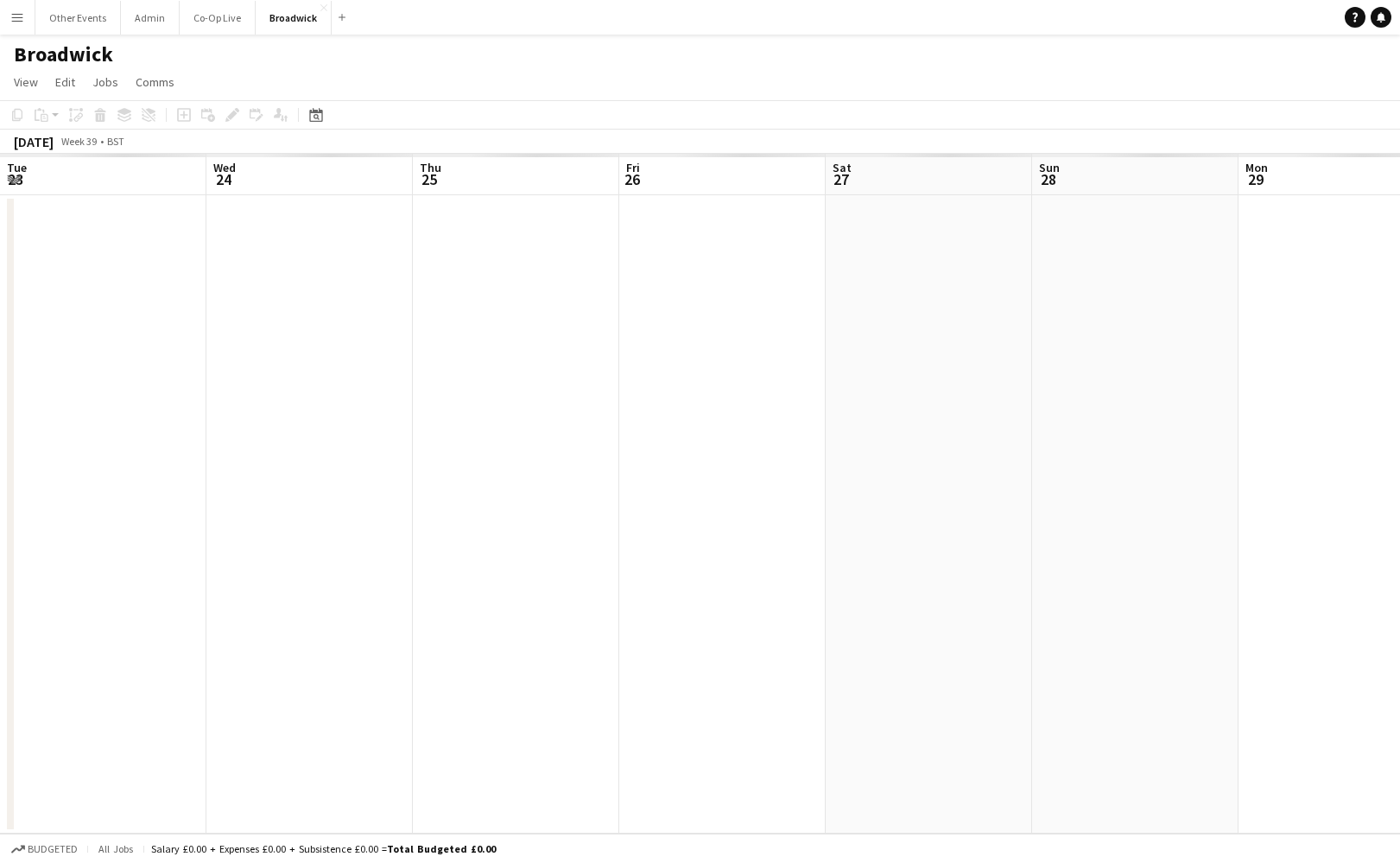
scroll to position [0, 547]
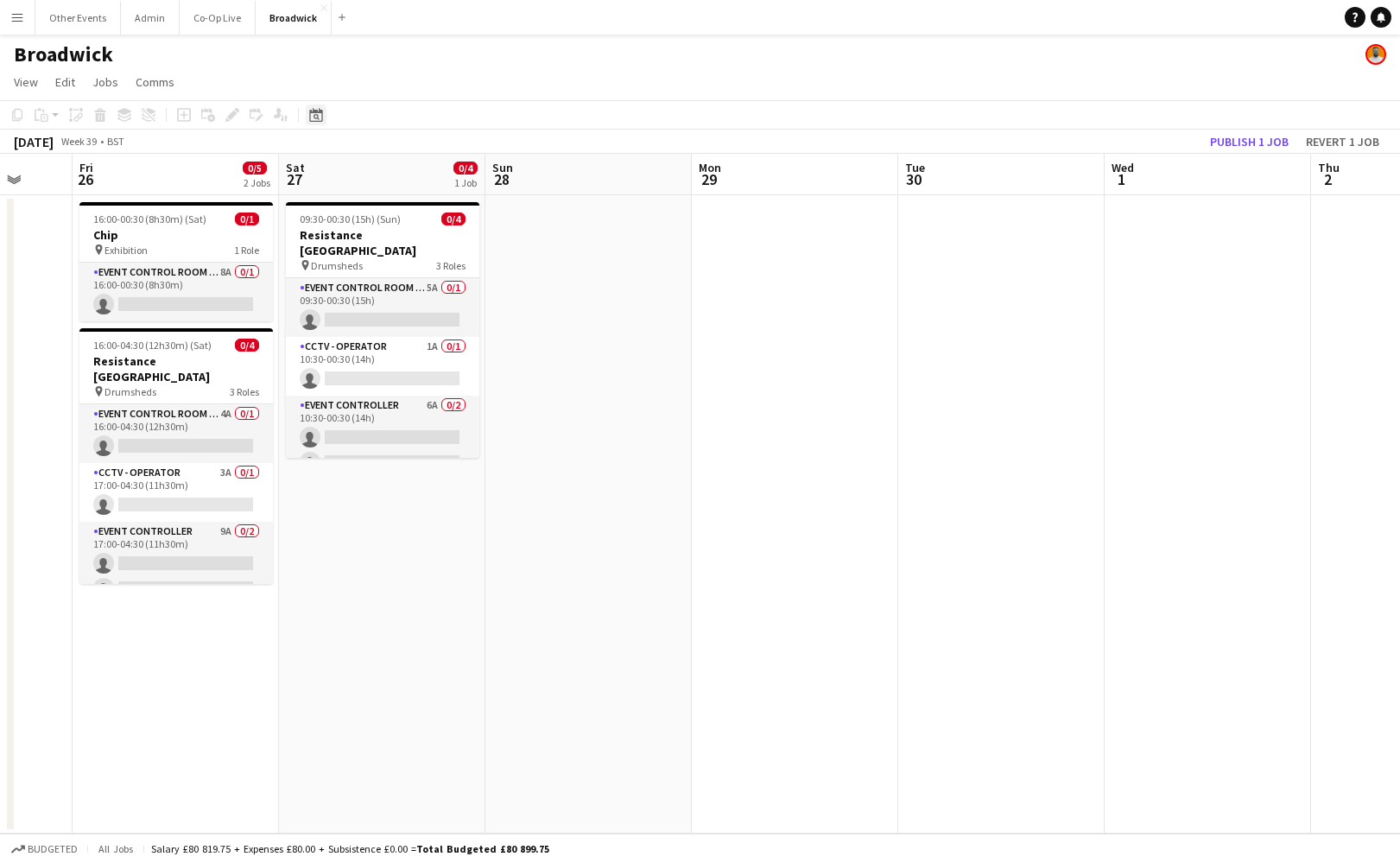
click at [313, 120] on icon "Date picker" at bounding box center [316, 114] width 14 height 14
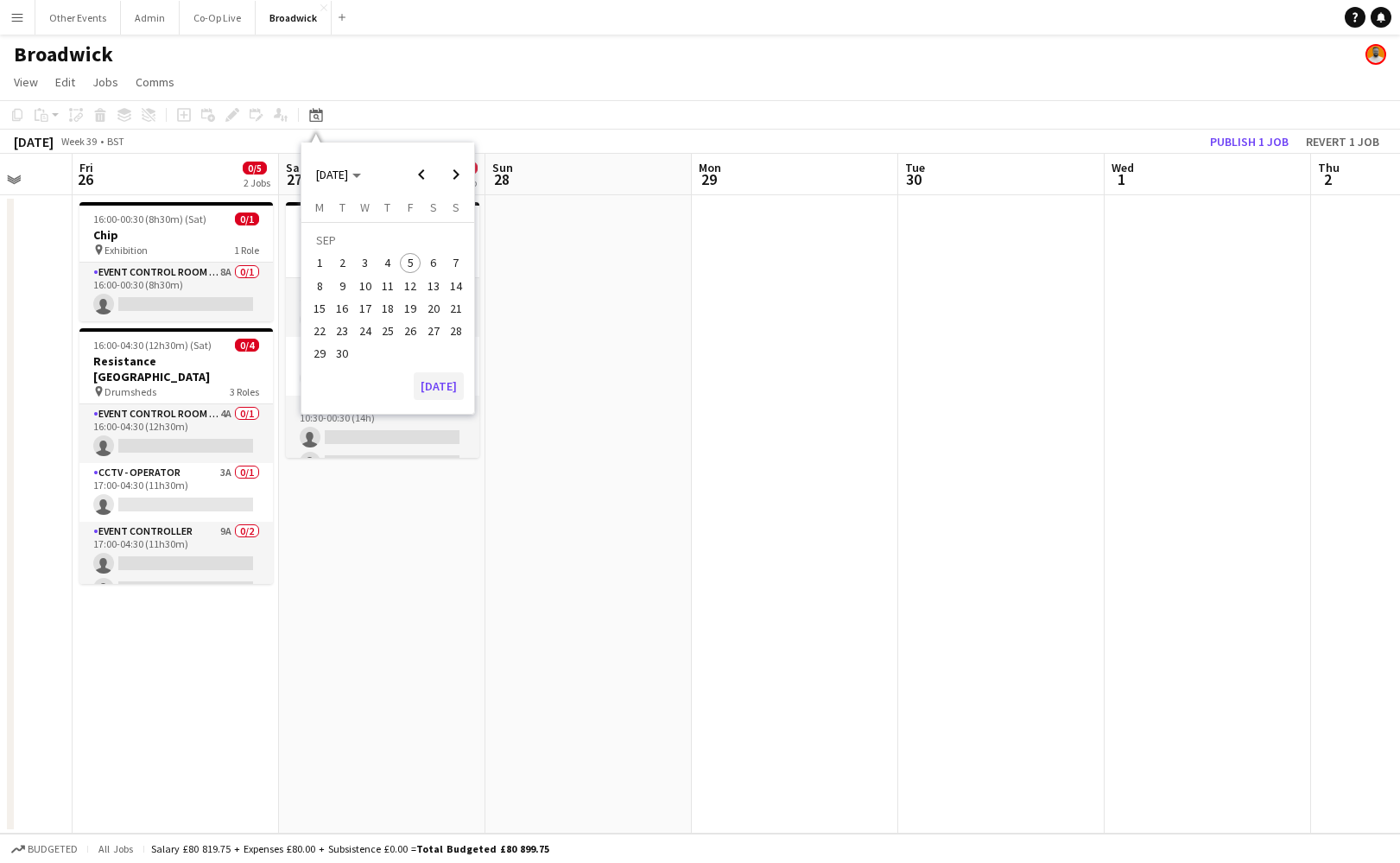
click at [445, 388] on button "[DATE]" at bounding box center [438, 386] width 51 height 28
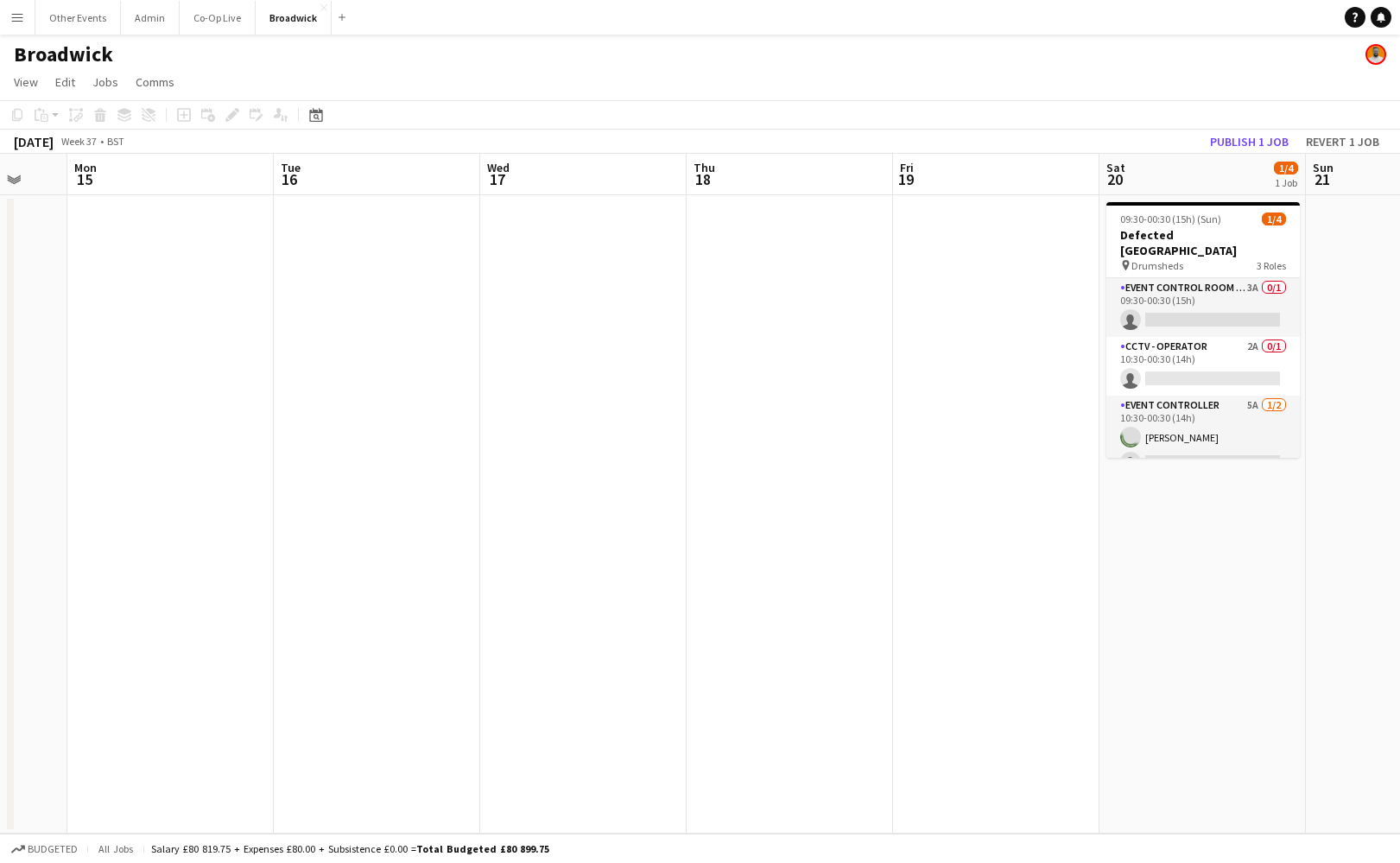
scroll to position [0, 583]
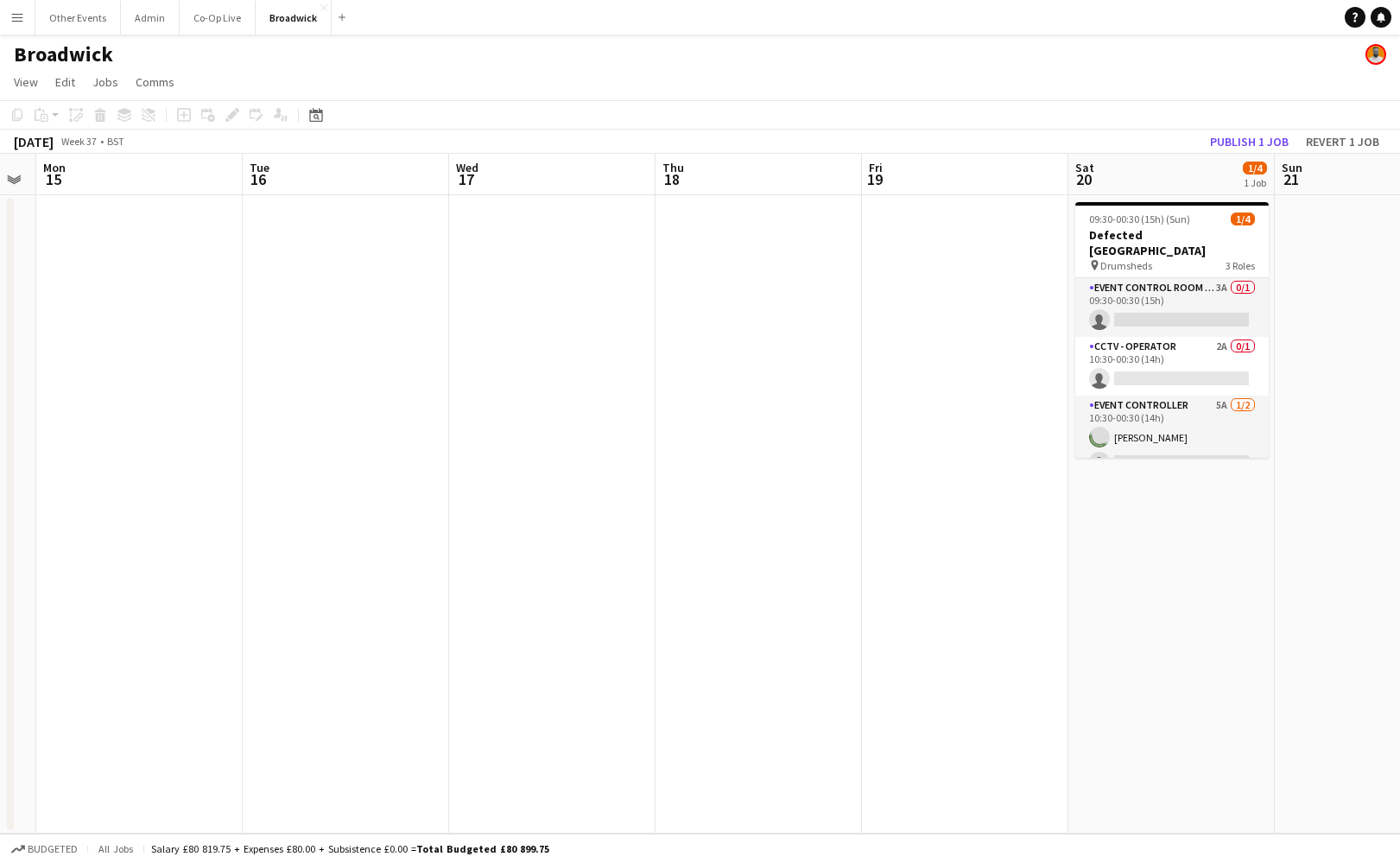
click at [740, 464] on app-date-cell at bounding box center [759, 514] width 207 height 638
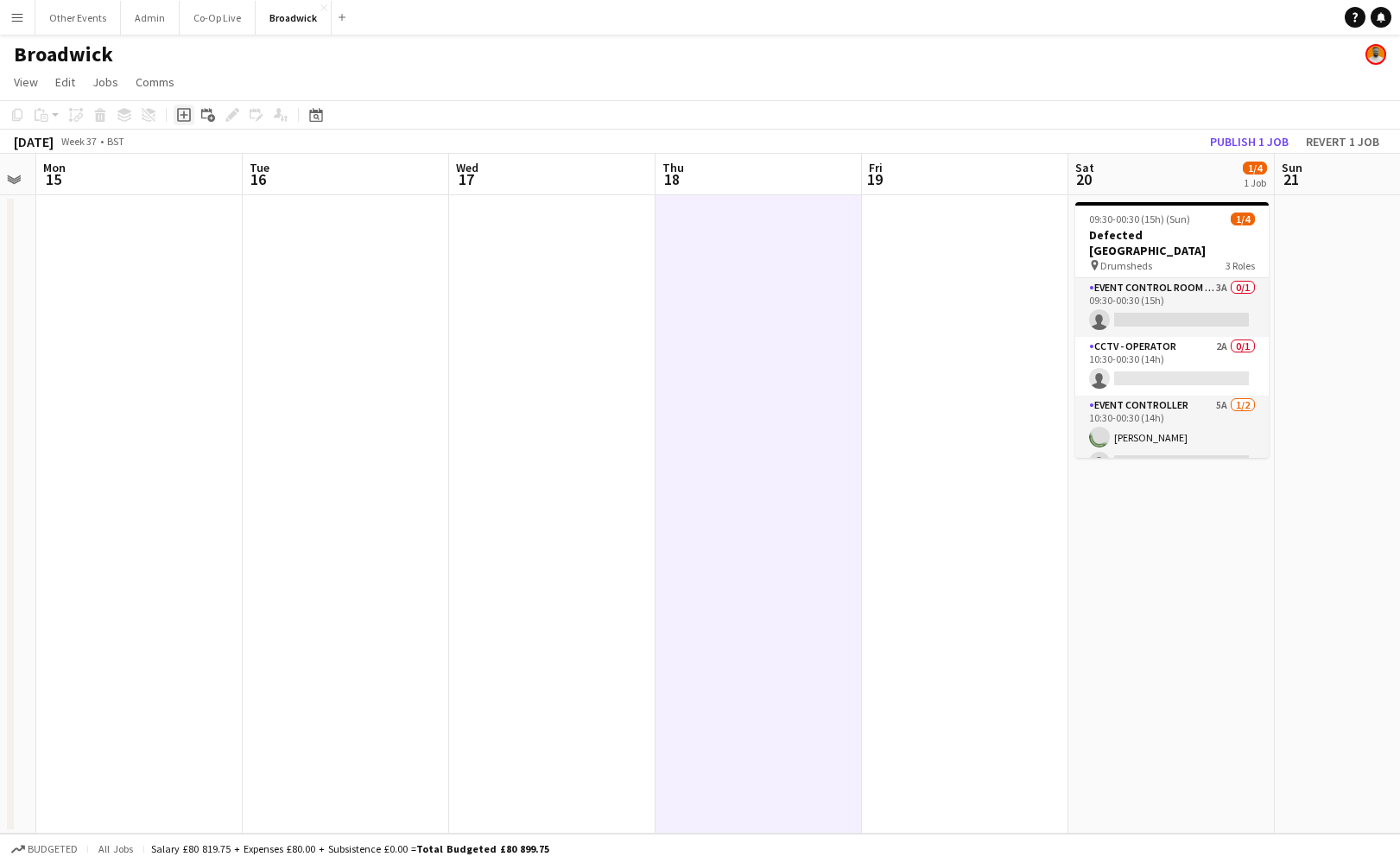
click at [186, 115] on icon at bounding box center [184, 115] width 8 height 8
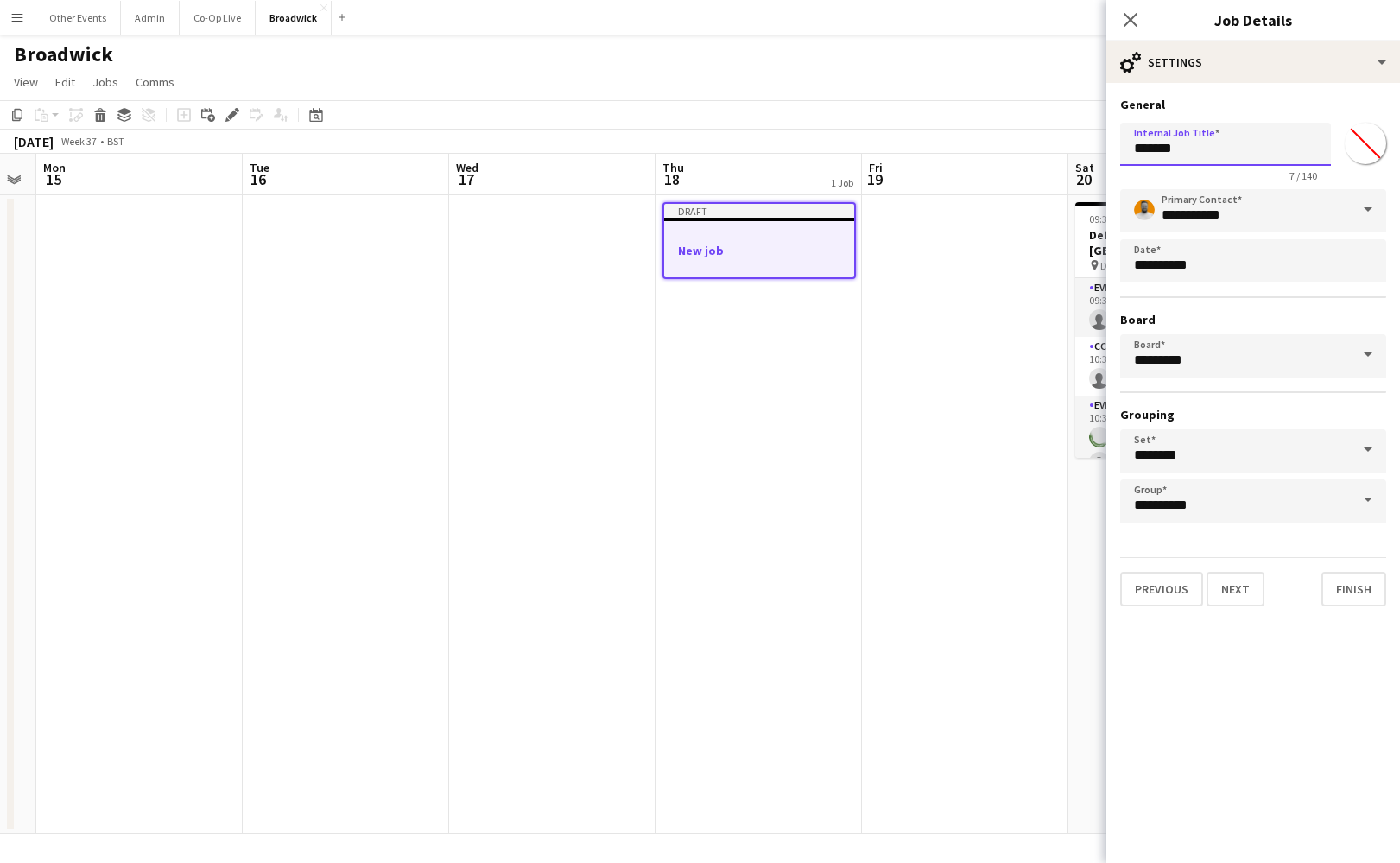
drag, startPoint x: 1203, startPoint y: 147, endPoint x: 1115, endPoint y: 144, distance: 88.1
click at [1115, 144] on form "**********" at bounding box center [1253, 351] width 294 height 510
type input "*"
type input "**********"
click at [1245, 587] on button "Next" at bounding box center [1235, 589] width 58 height 34
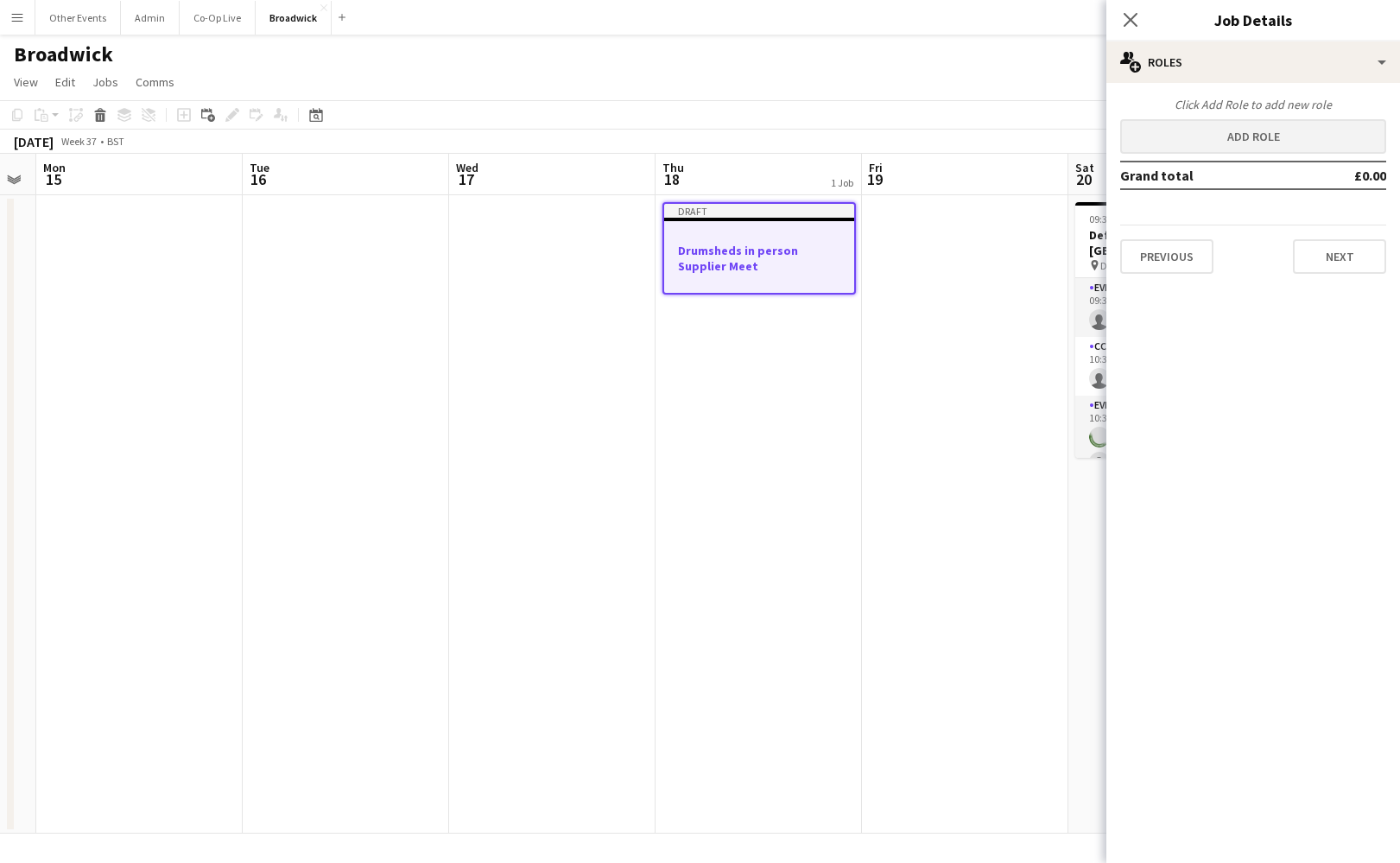
click at [1232, 134] on button "Add role" at bounding box center [1253, 136] width 266 height 34
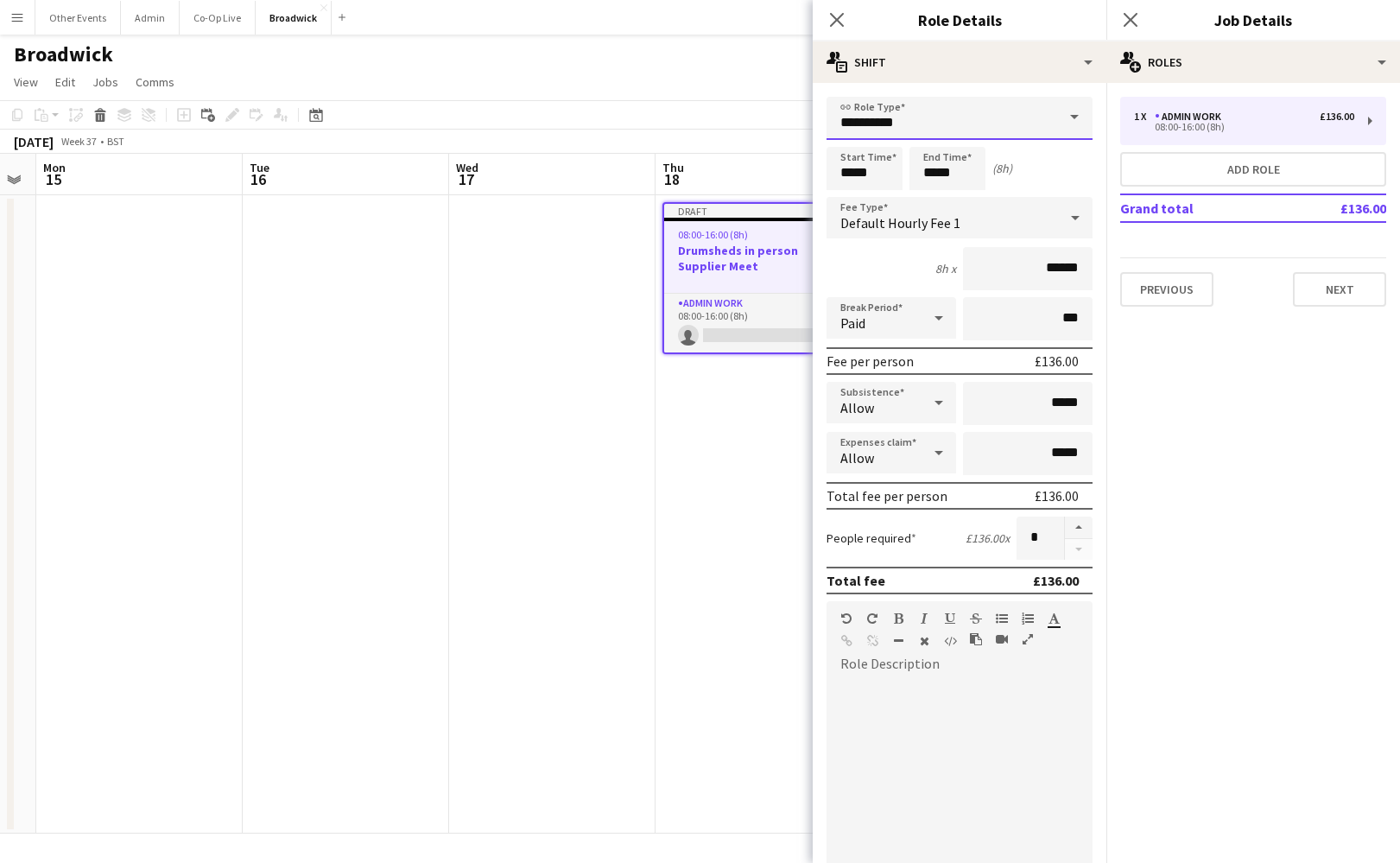
click at [1038, 111] on input "**********" at bounding box center [959, 118] width 266 height 43
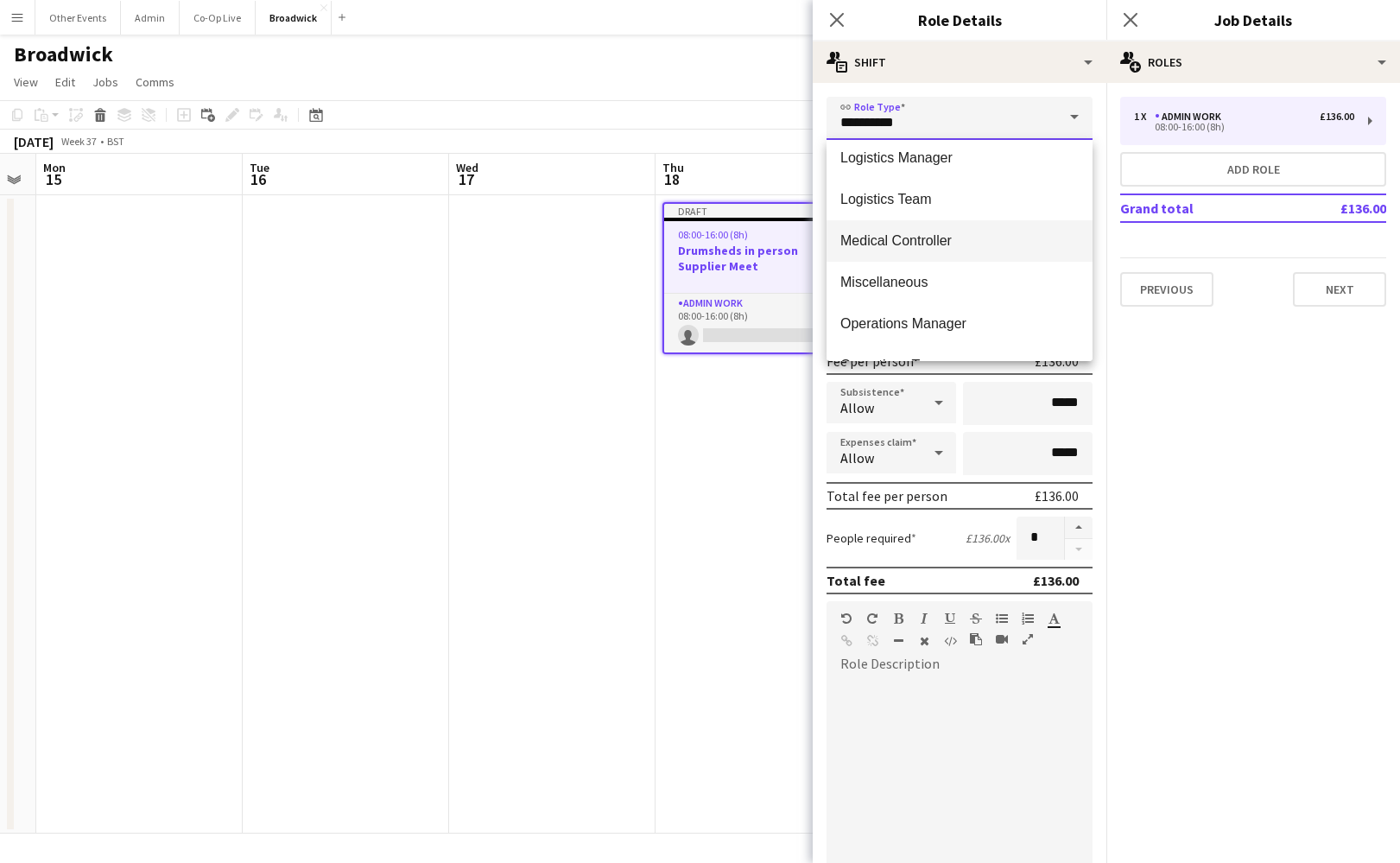
scroll to position [874, 0]
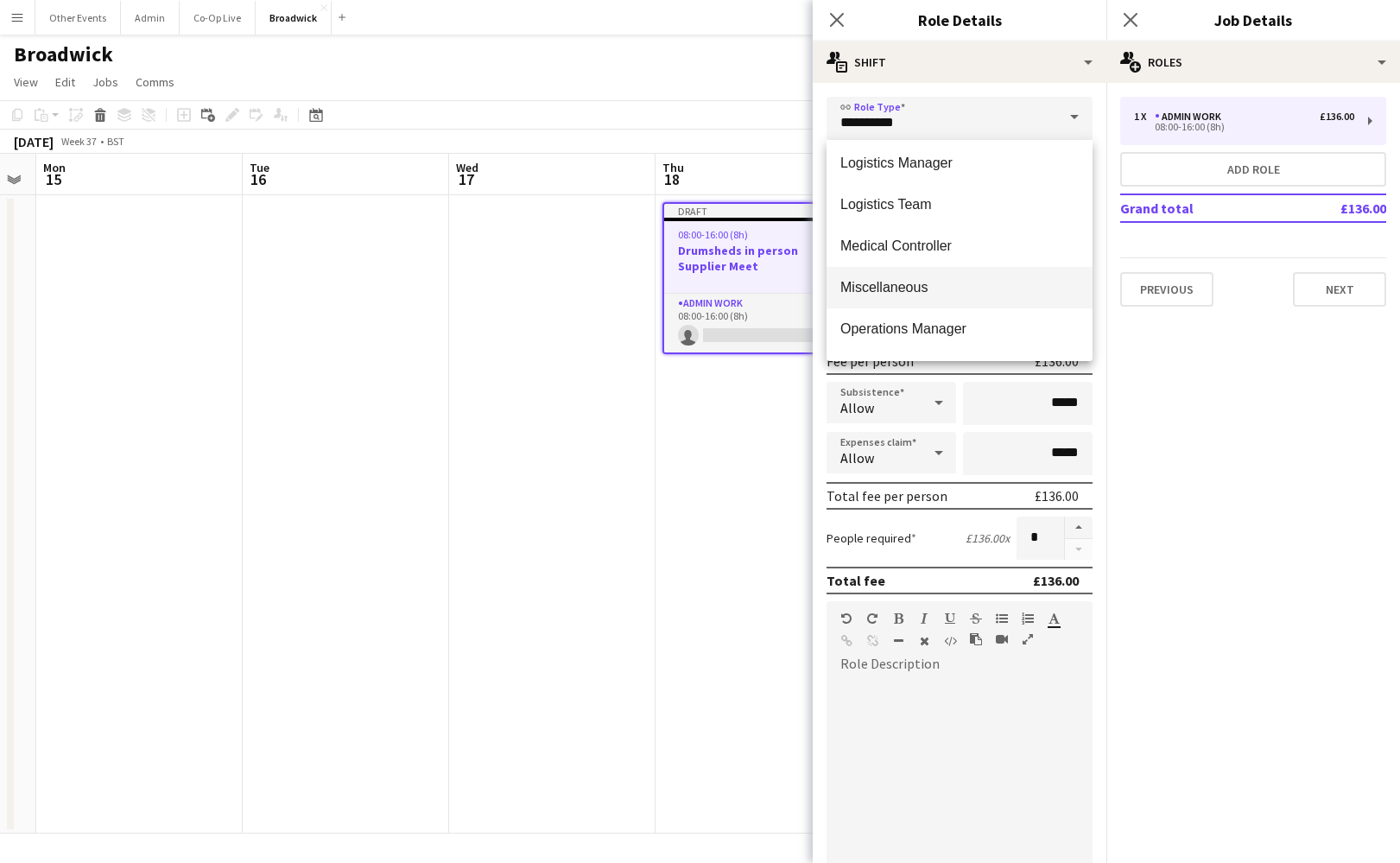
click at [984, 285] on span "Miscellaneous" at bounding box center [960, 287] width 238 height 16
type input "**********"
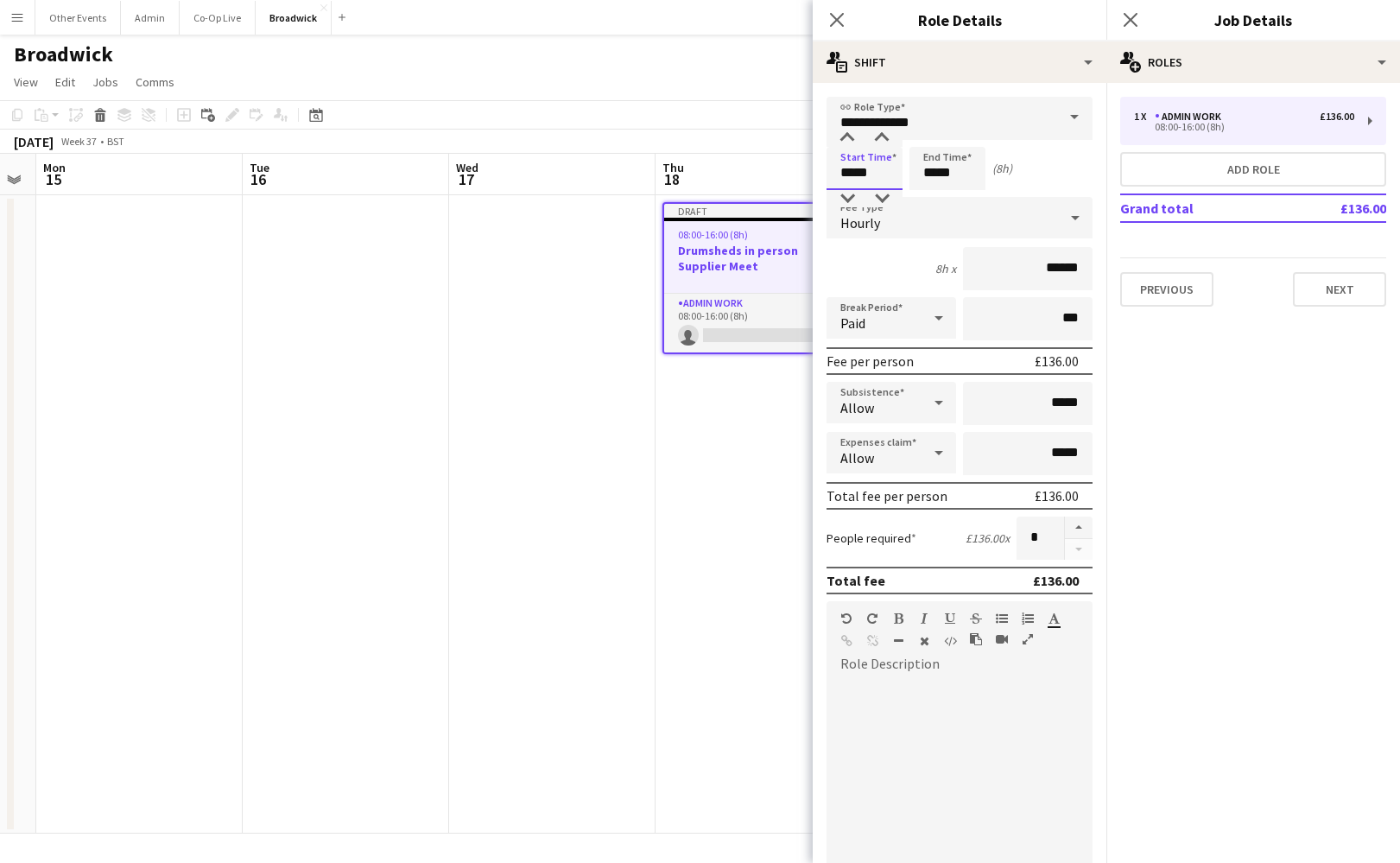
drag, startPoint x: 853, startPoint y: 174, endPoint x: 837, endPoint y: 174, distance: 16.0
click at [837, 174] on input "*****" at bounding box center [864, 168] width 76 height 43
type input "*****"
click at [1041, 183] on div "Start Time ***** End Time ***** (3h)" at bounding box center [959, 168] width 266 height 43
click at [1034, 216] on div "Hourly" at bounding box center [942, 218] width 232 height 42
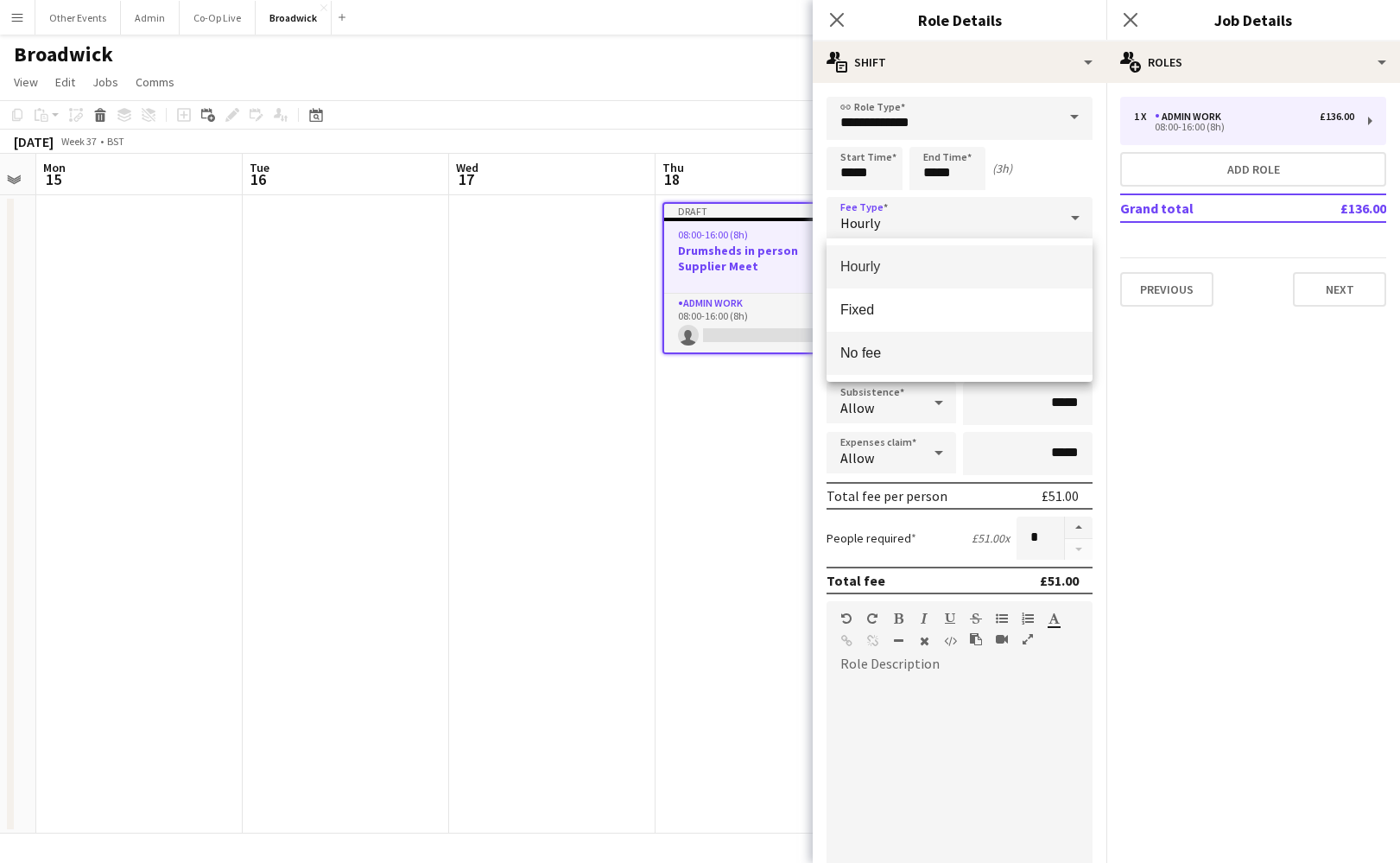
click at [969, 350] on span "No fee" at bounding box center [960, 352] width 238 height 16
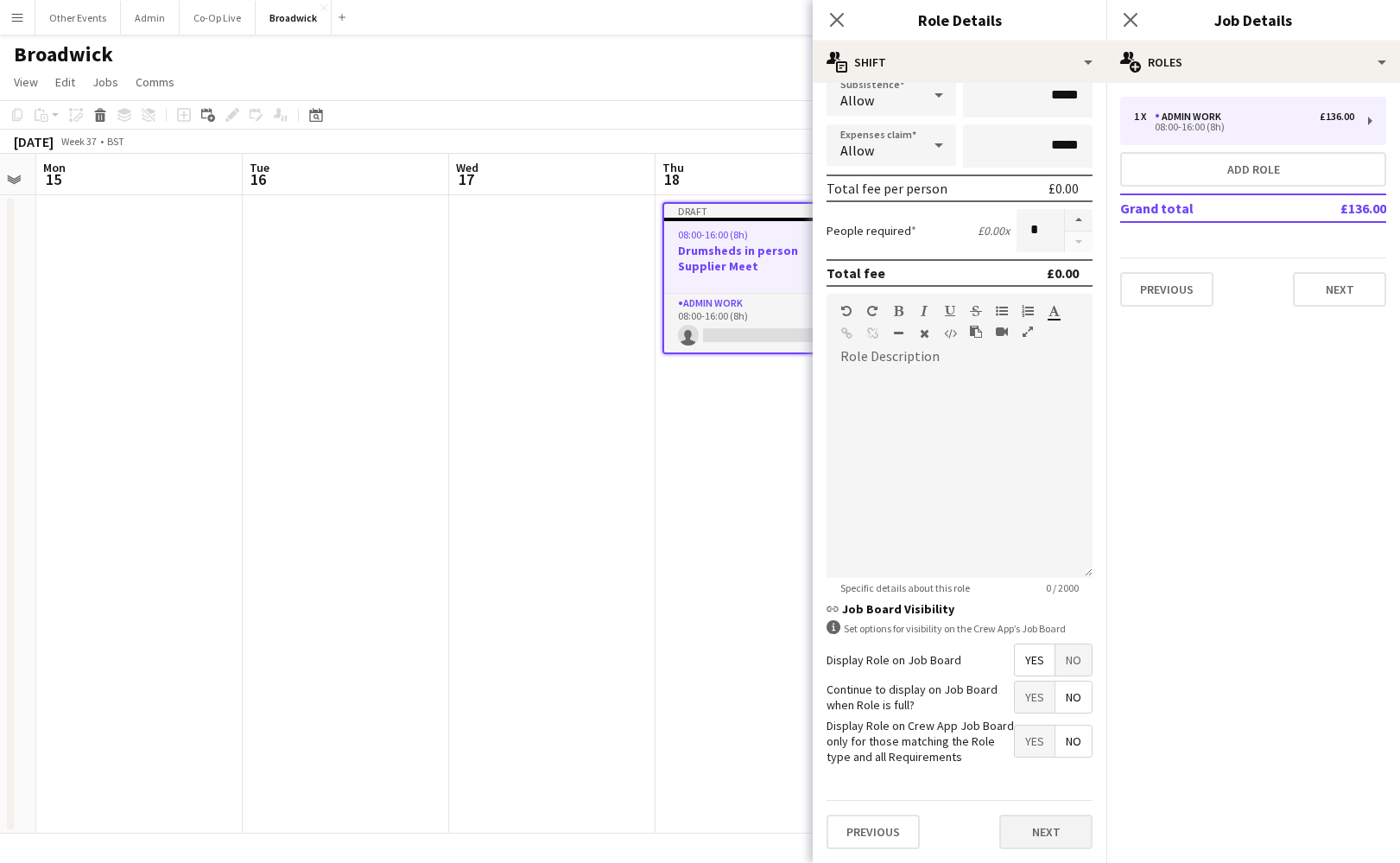
scroll to position [179, 0]
click at [1037, 833] on button "Next" at bounding box center [1046, 833] width 93 height 34
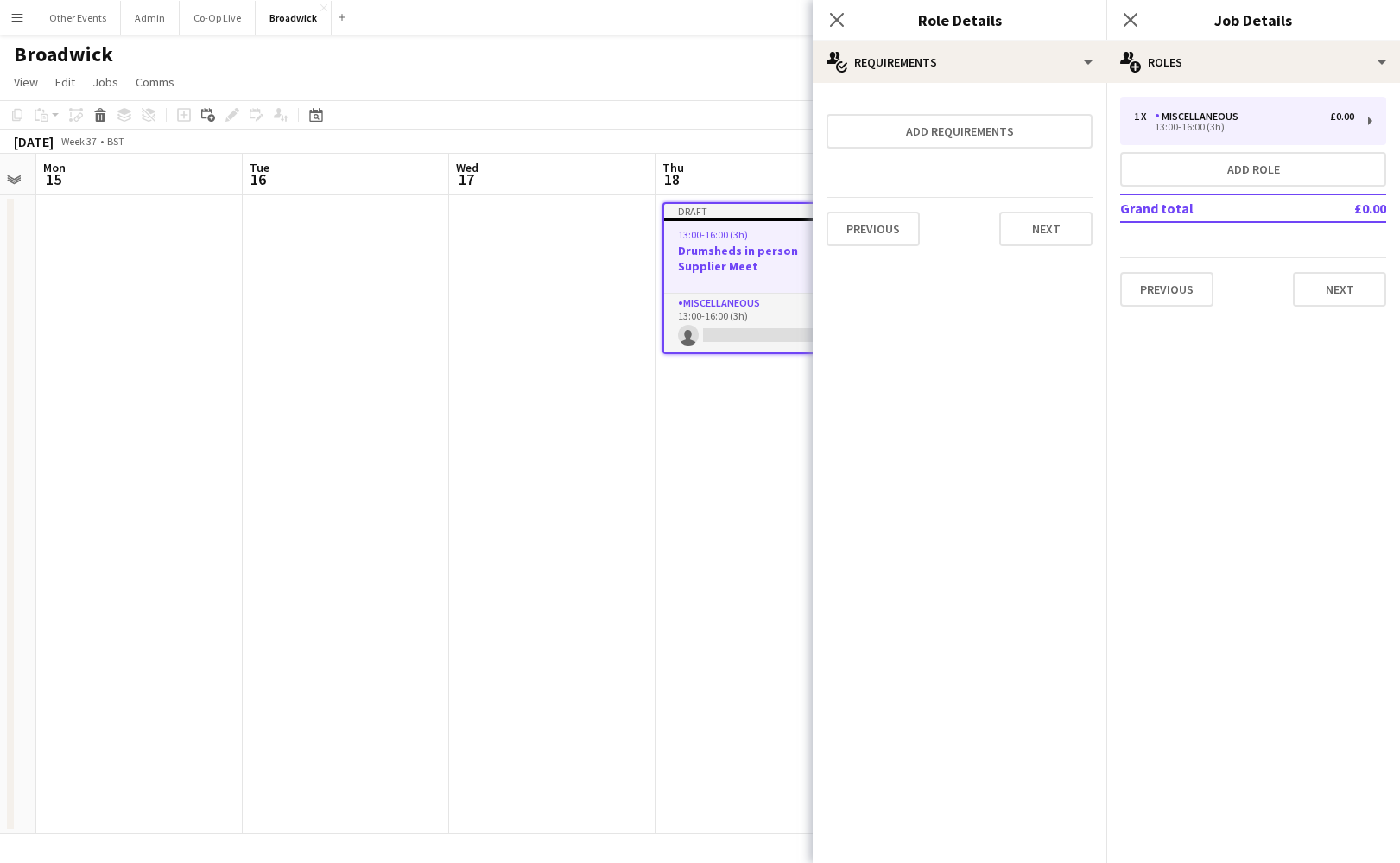
scroll to position [0, 0]
click at [964, 130] on button "Add requirements" at bounding box center [959, 131] width 266 height 34
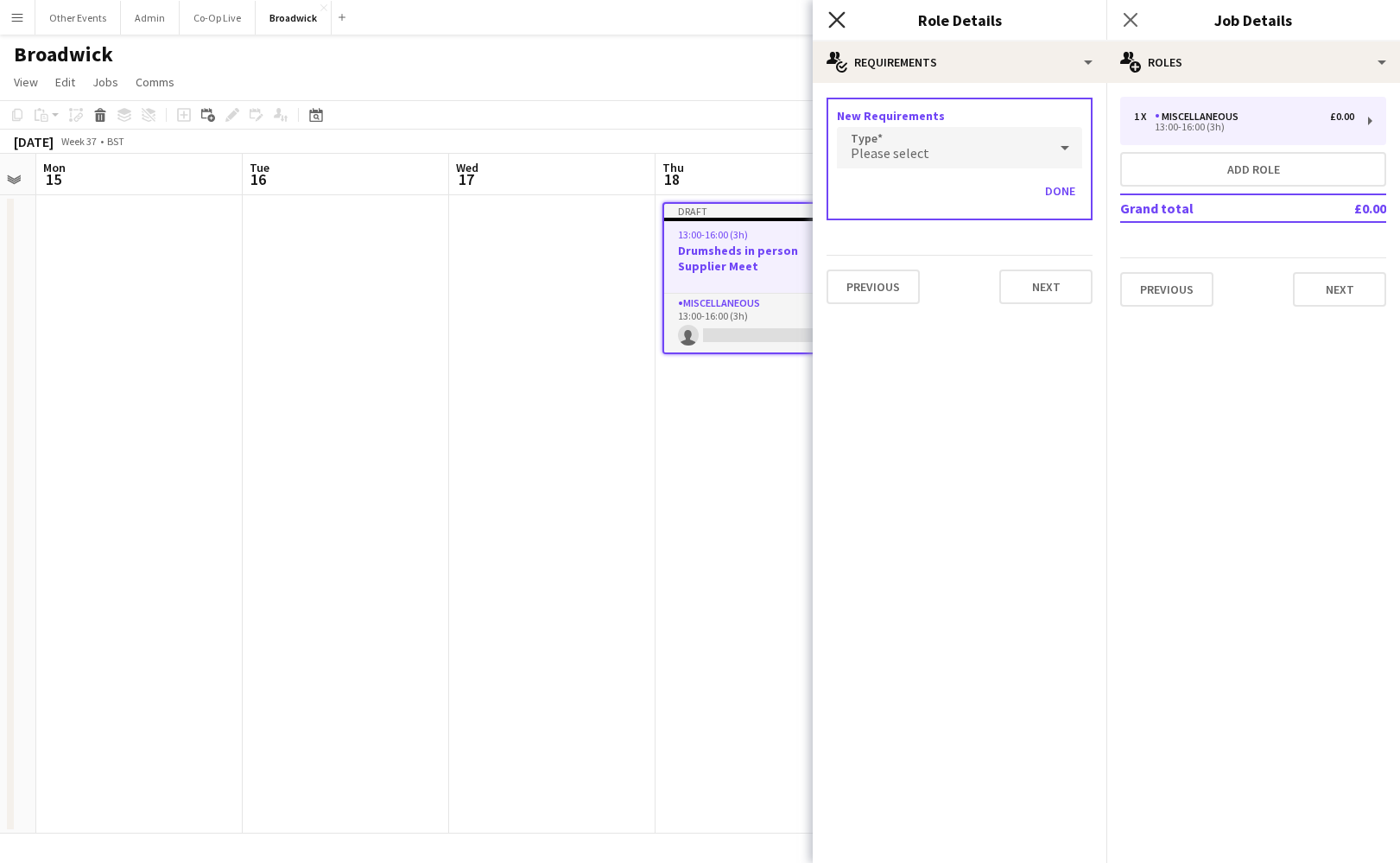
click at [835, 23] on icon at bounding box center [836, 19] width 16 height 16
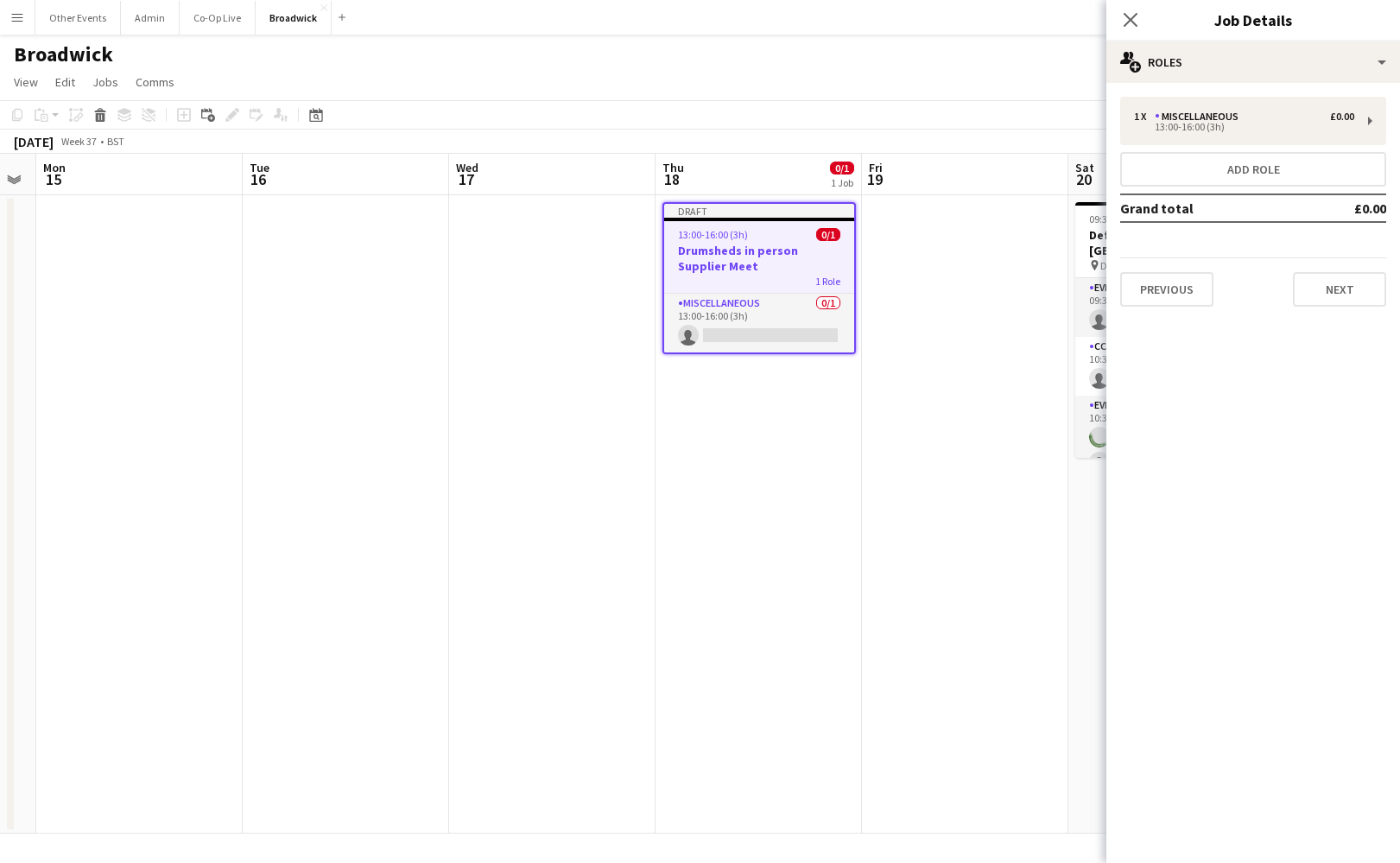
click at [810, 477] on app-date-cell "Draft 13:00-16:00 (3h) 0/1 Drumsheds in person Supplier Meet 1 Role Miscellaneo…" at bounding box center [759, 514] width 207 height 638
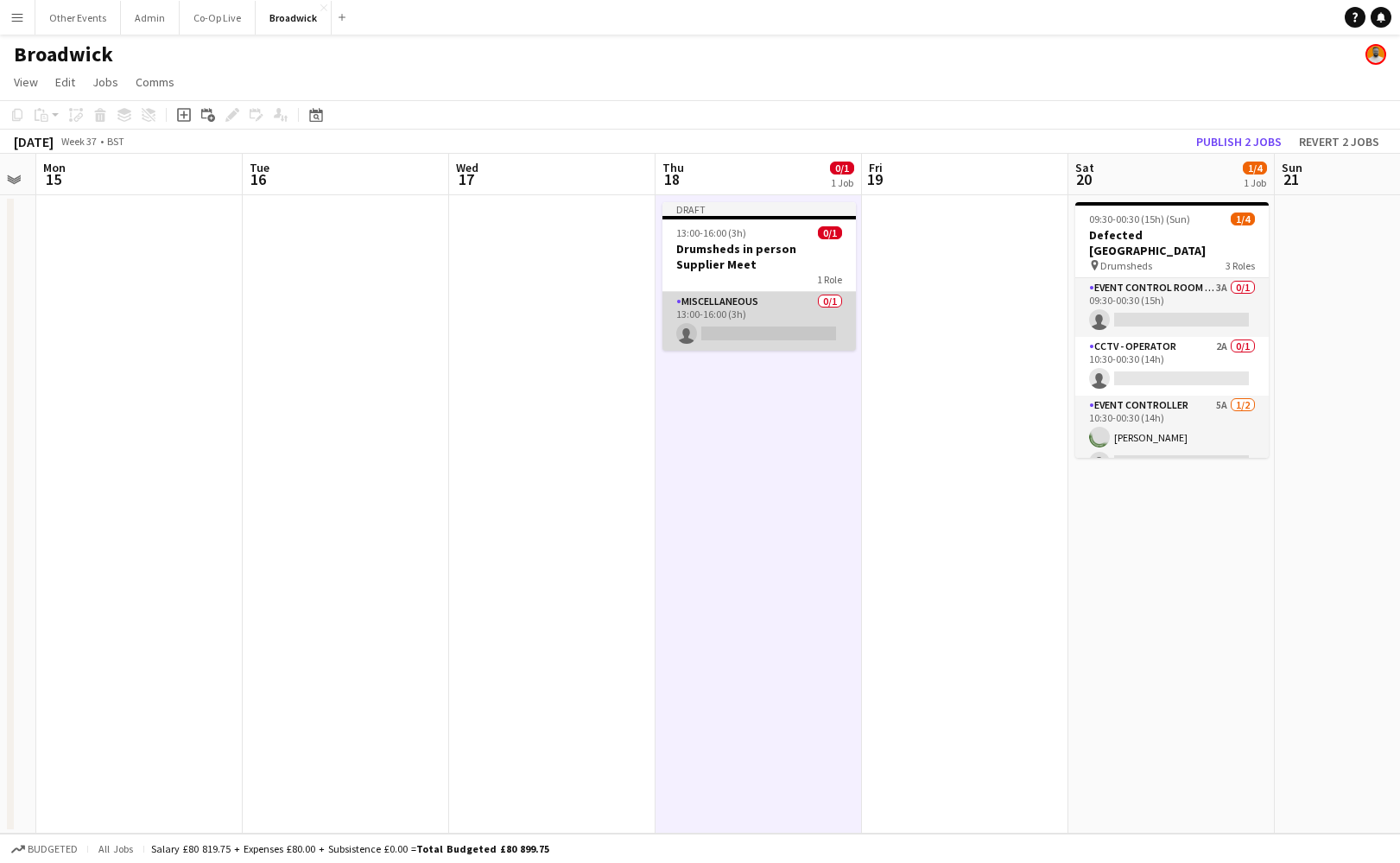
click at [784, 343] on app-card-role "Miscellaneous 0/1 13:00-16:00 (3h) single-neutral-actions" at bounding box center [759, 321] width 193 height 59
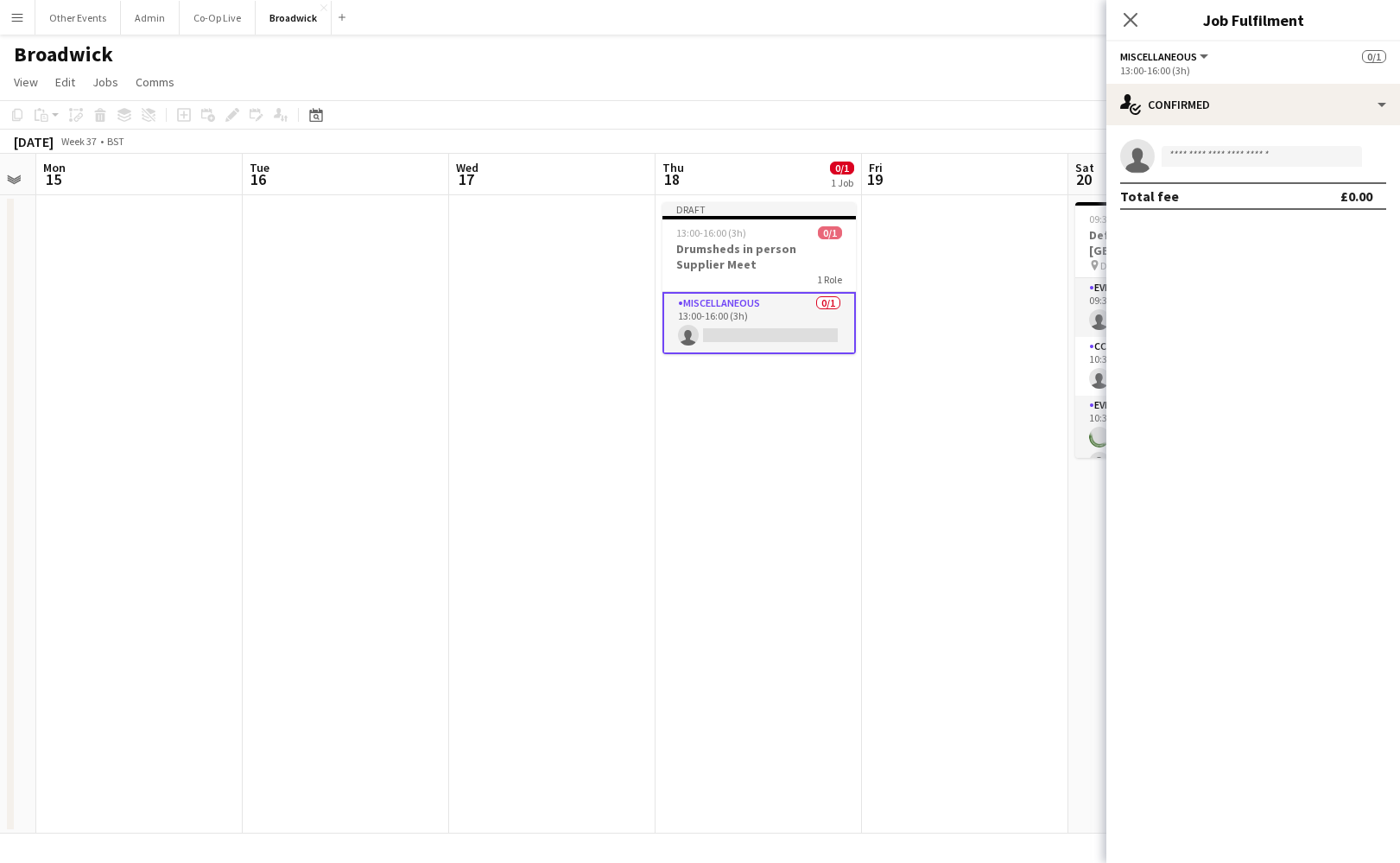
click at [1226, 169] on app-invite-slot "single-neutral-actions" at bounding box center [1253, 156] width 294 height 34
click at [1228, 155] on input at bounding box center [1262, 156] width 200 height 21
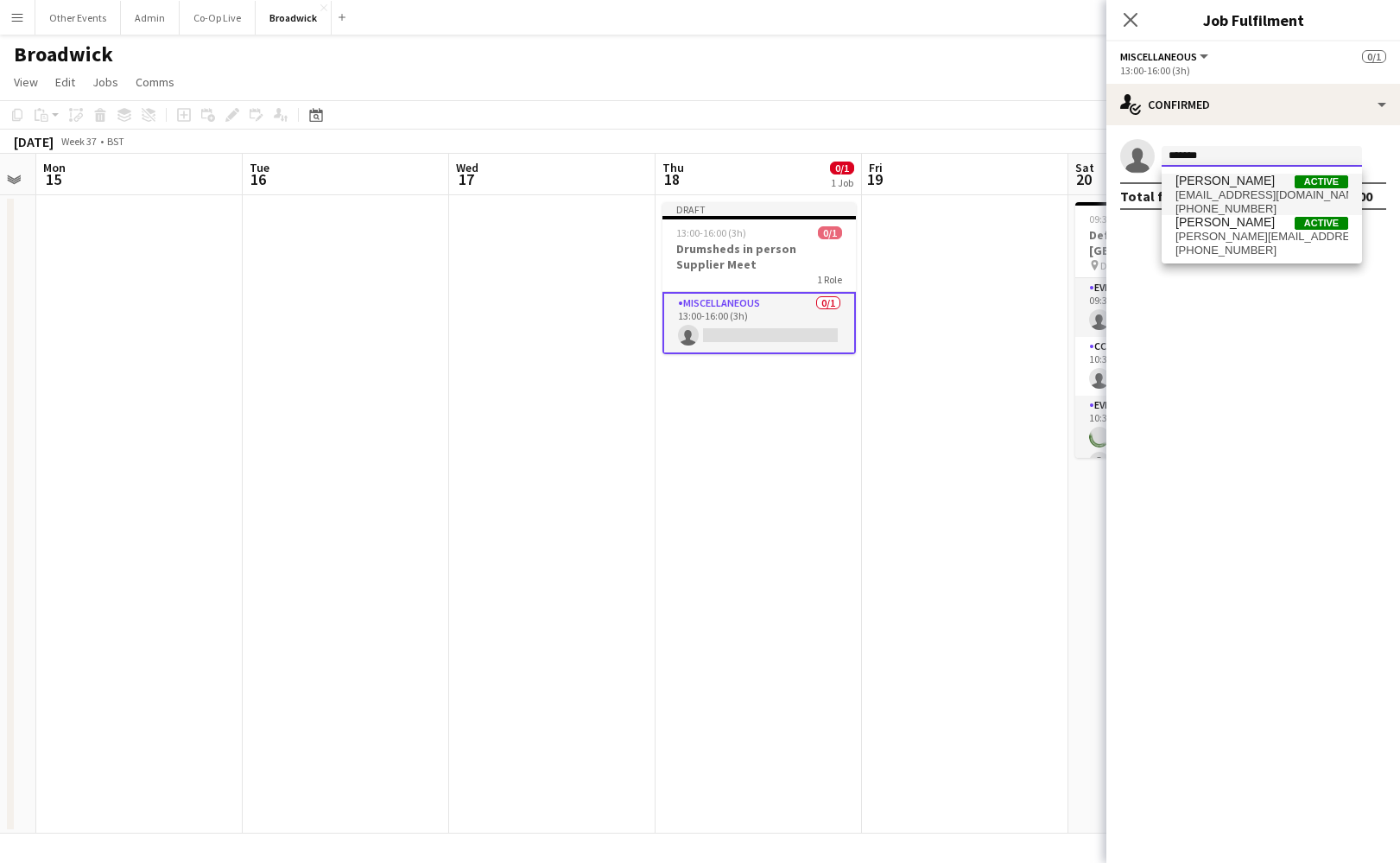
type input "*******"
click at [1226, 209] on span "[PHONE_NUMBER]" at bounding box center [1262, 209] width 172 height 14
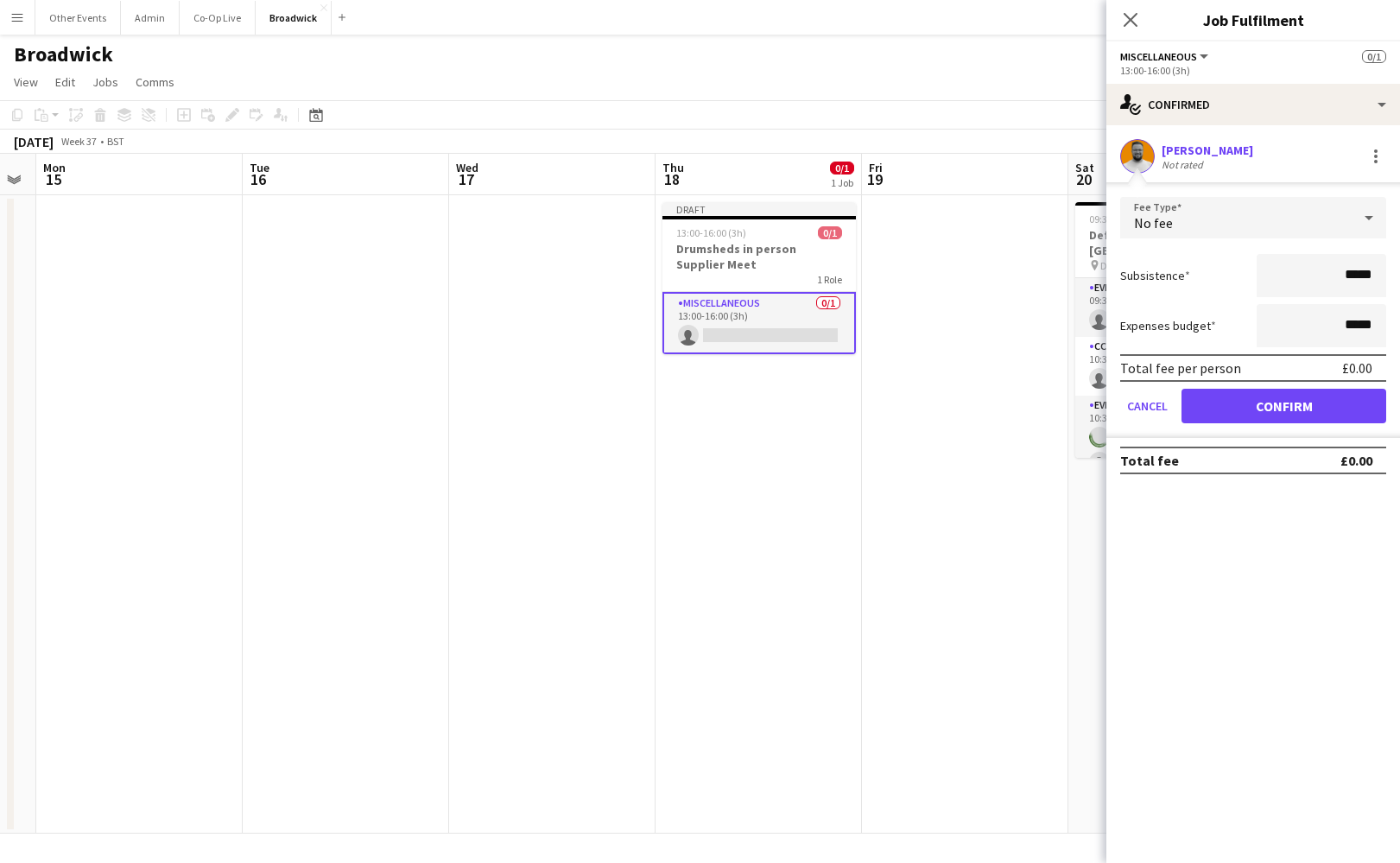
click at [1276, 409] on button "Confirm" at bounding box center [1284, 406] width 205 height 34
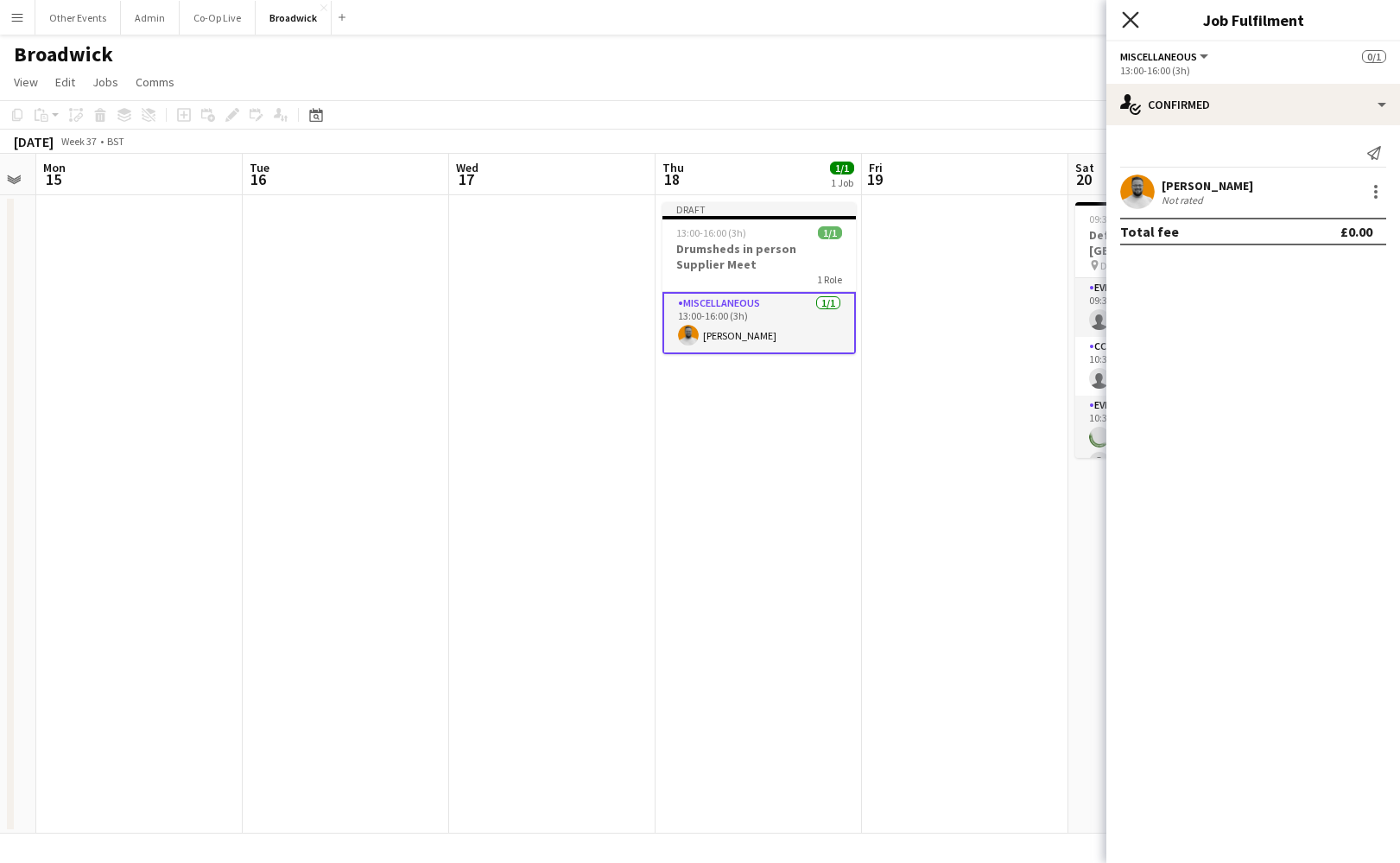
click at [1131, 23] on icon "Close pop-in" at bounding box center [1129, 19] width 16 height 16
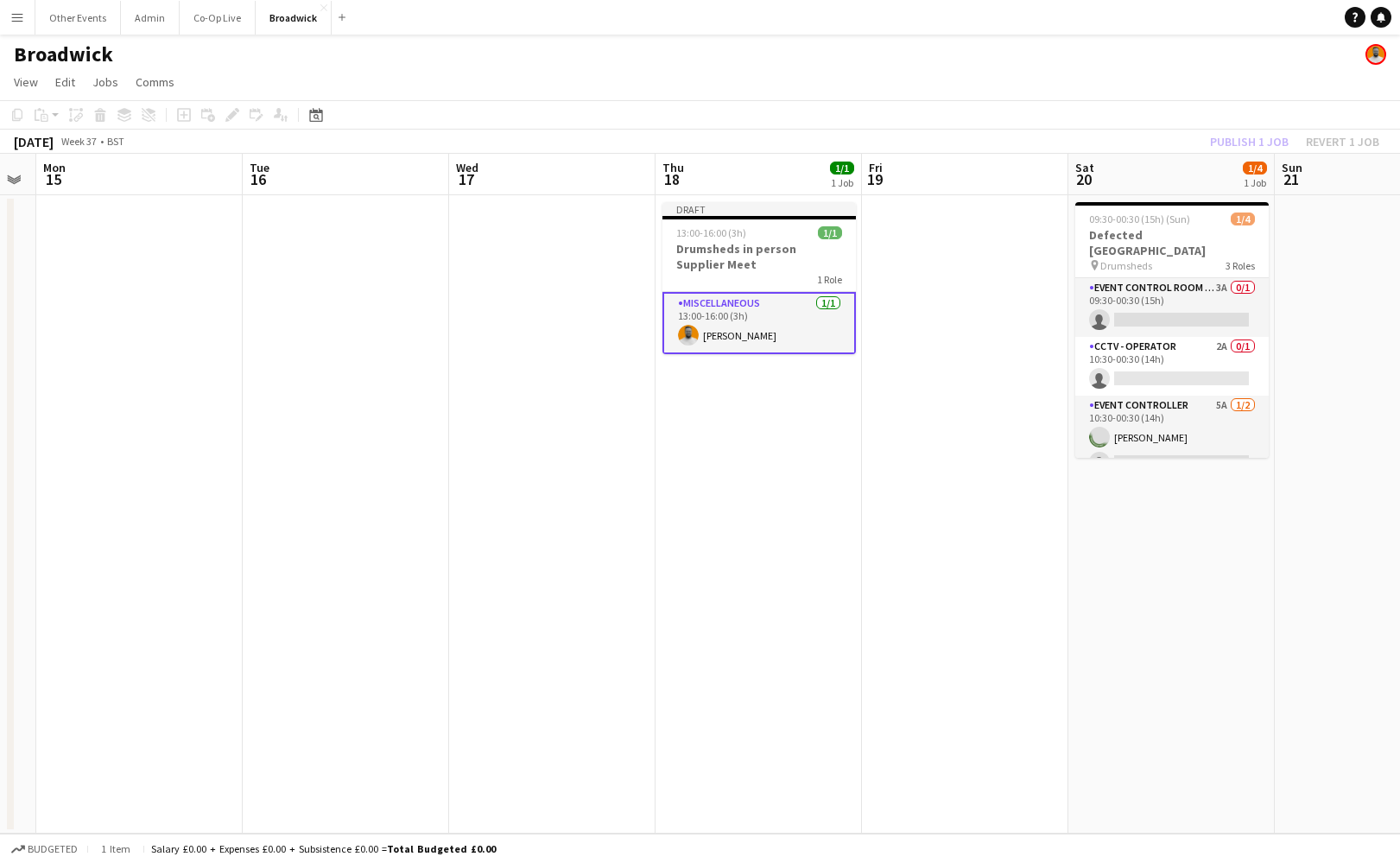
click at [955, 429] on app-date-cell at bounding box center [965, 514] width 207 height 638
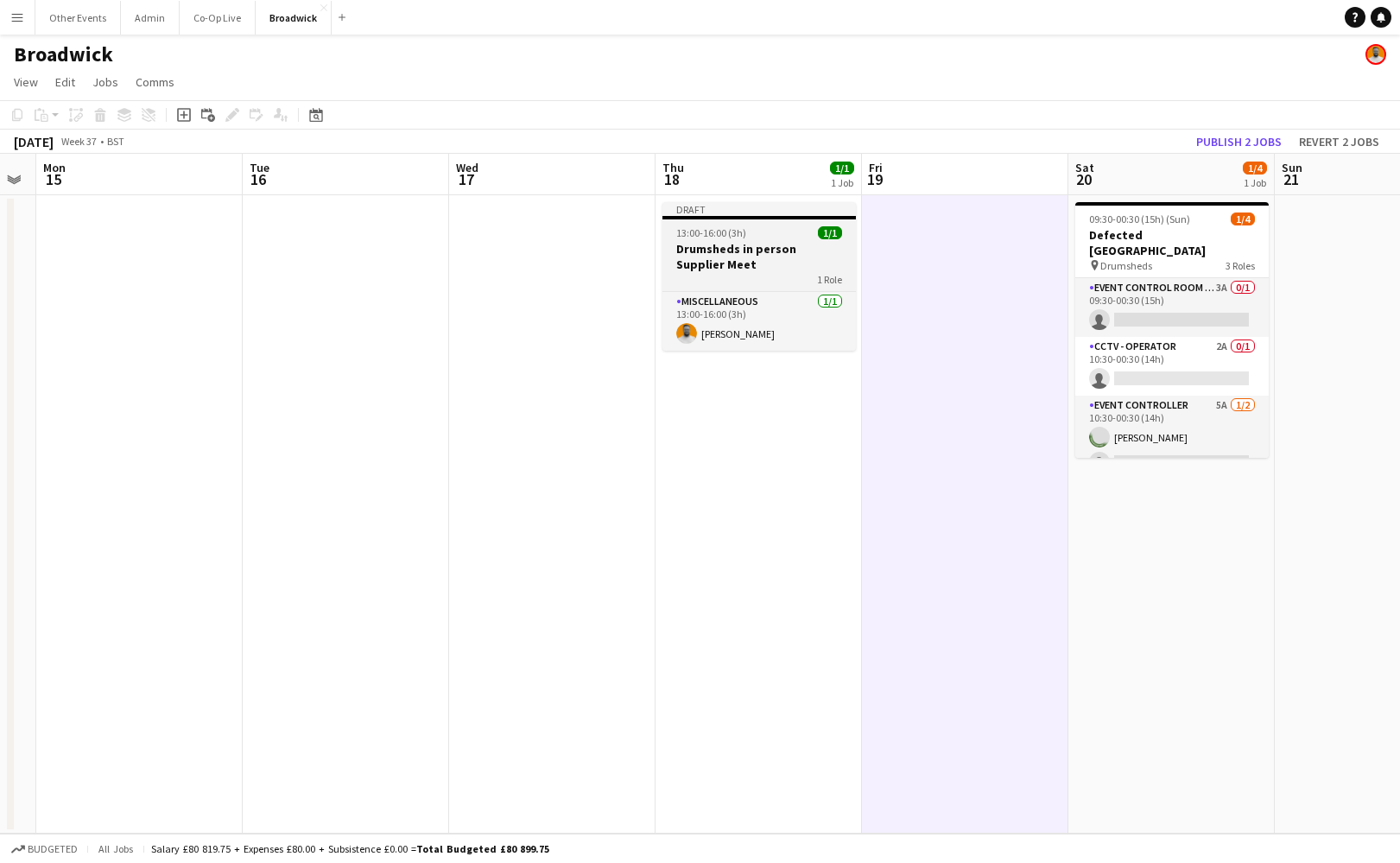
click at [753, 255] on h3 "Drumsheds in person Supplier Meet" at bounding box center [759, 256] width 193 height 31
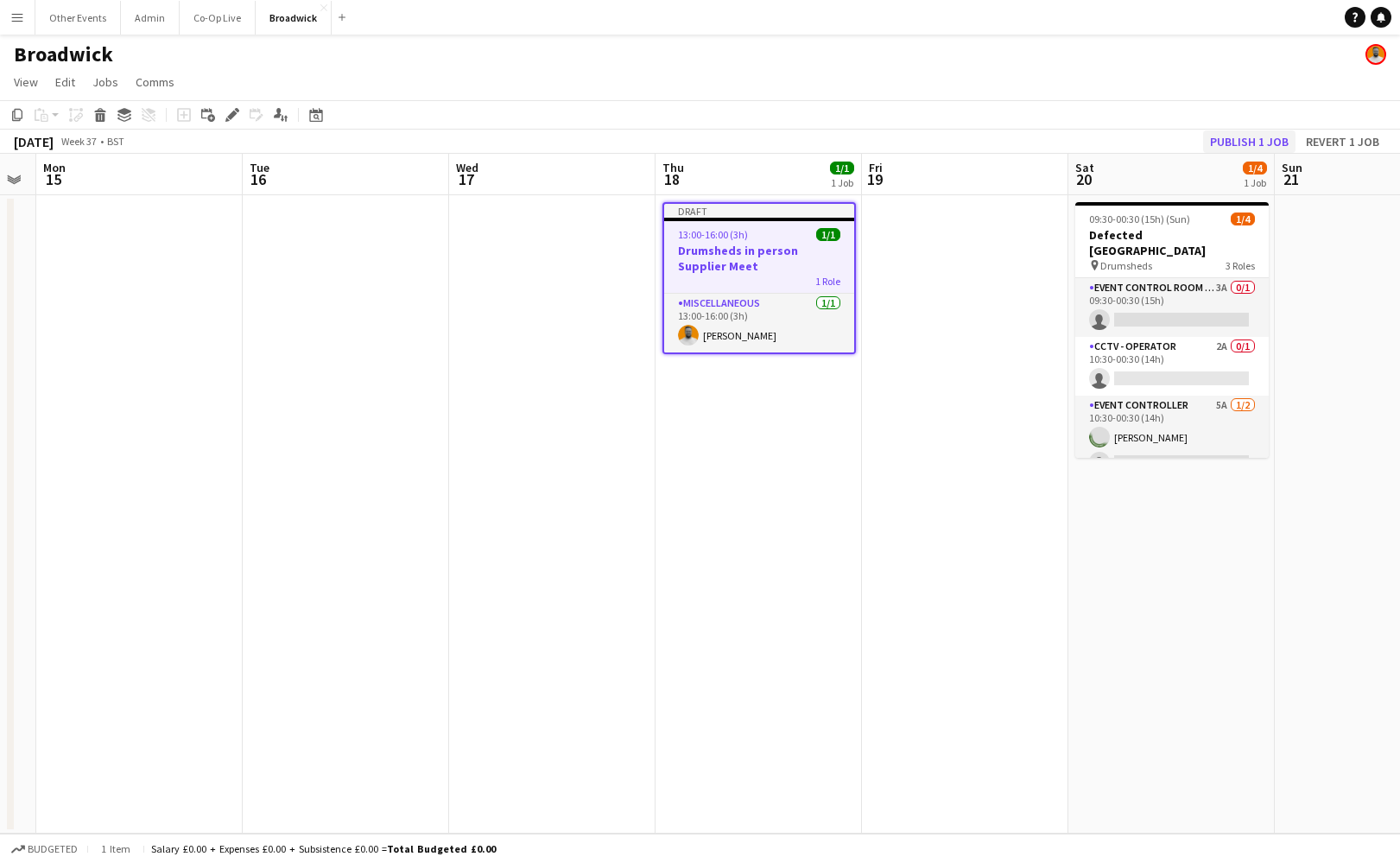
click at [1234, 141] on button "Publish 1 job" at bounding box center [1249, 142] width 92 height 23
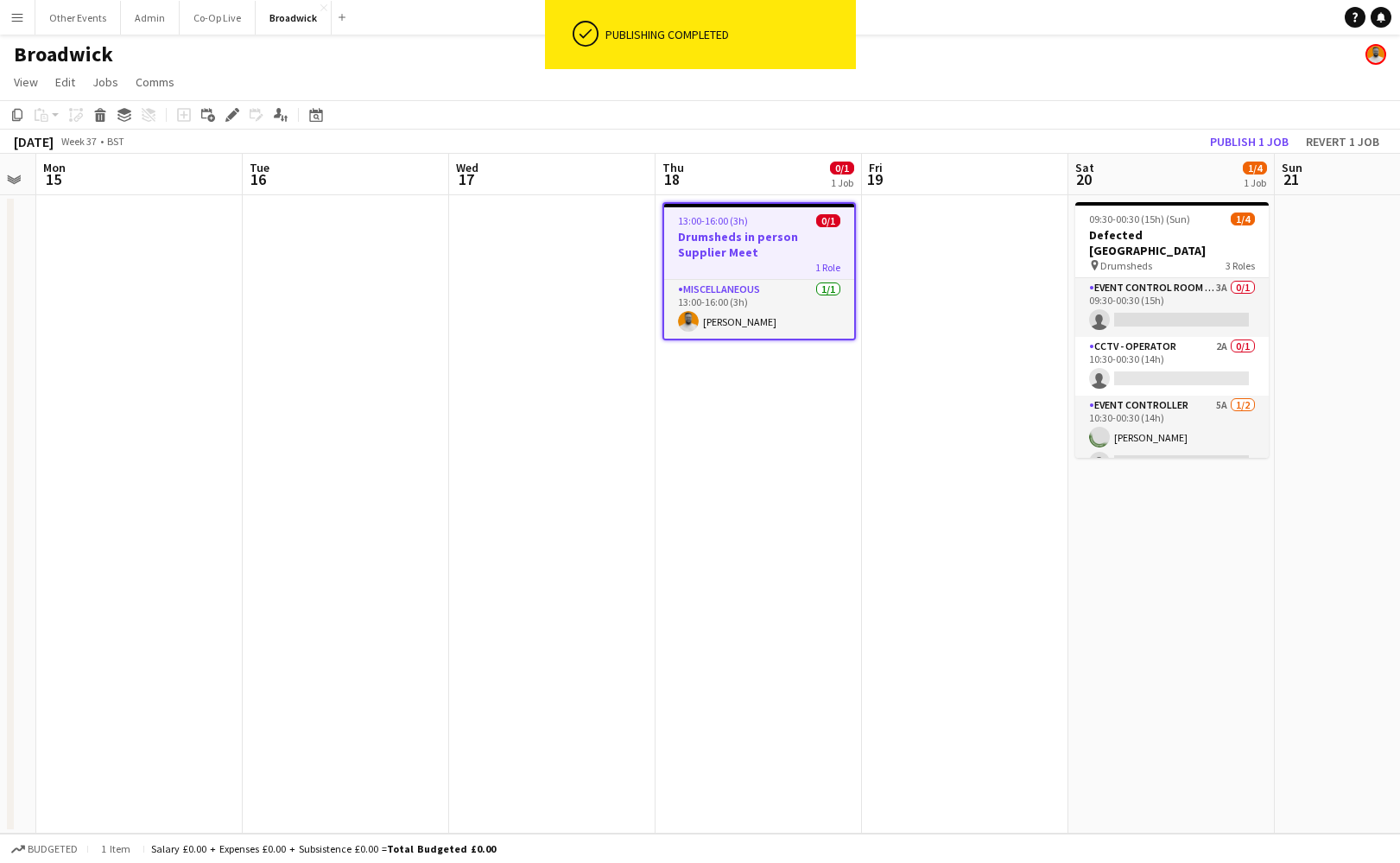
click at [949, 331] on app-date-cell at bounding box center [965, 514] width 207 height 638
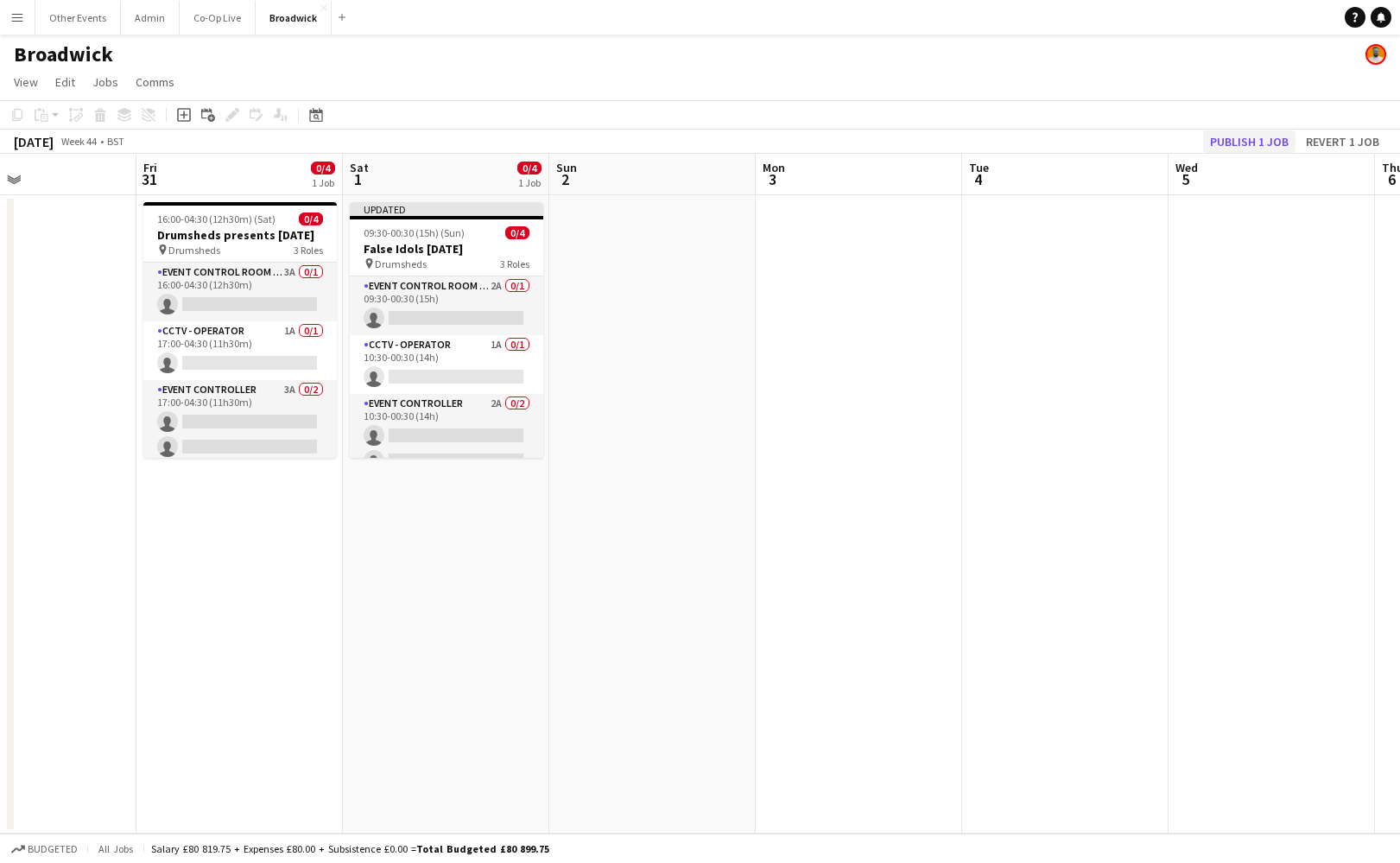
click at [1255, 138] on button "Publish 1 job" at bounding box center [1249, 142] width 92 height 23
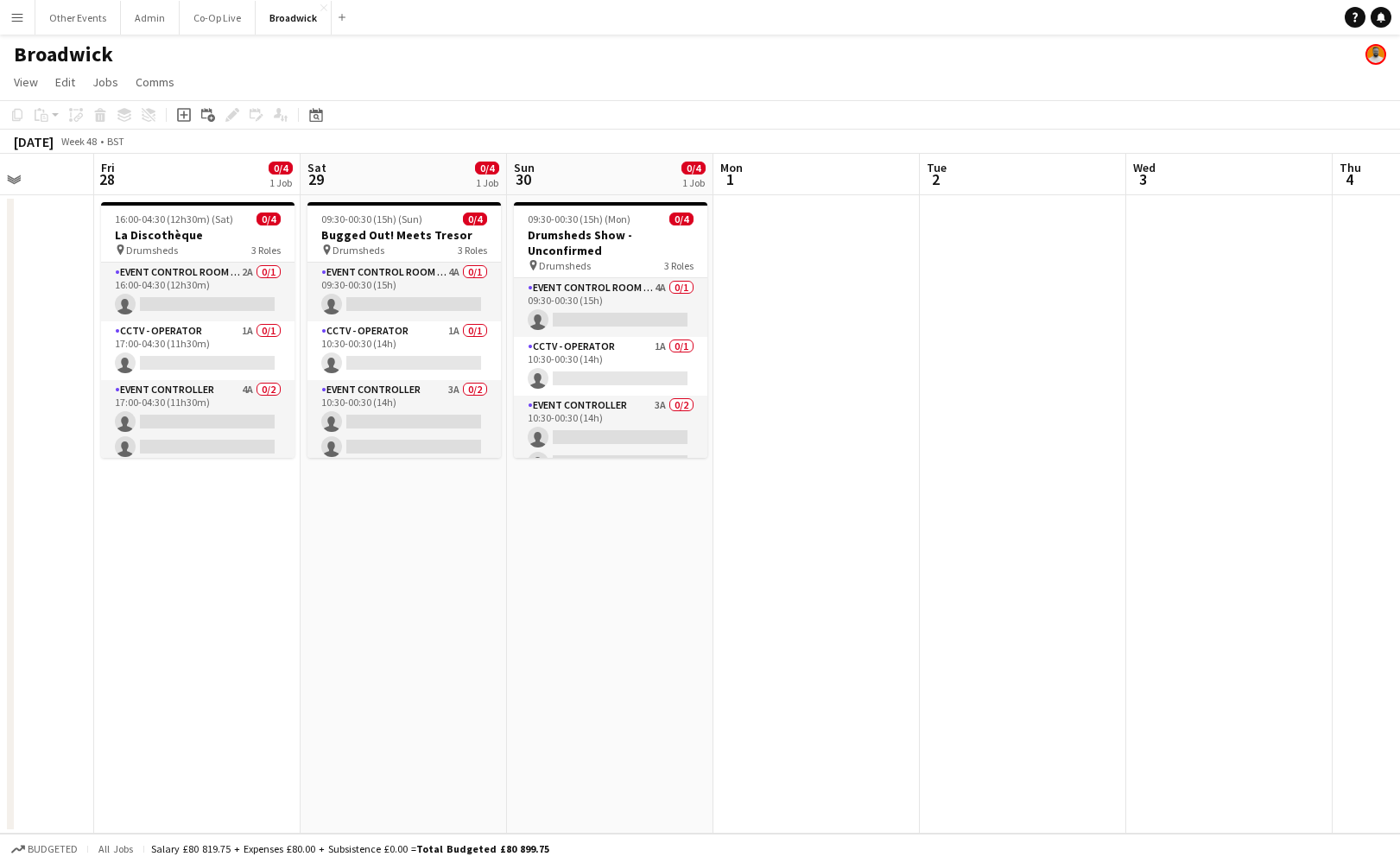
scroll to position [0, 467]
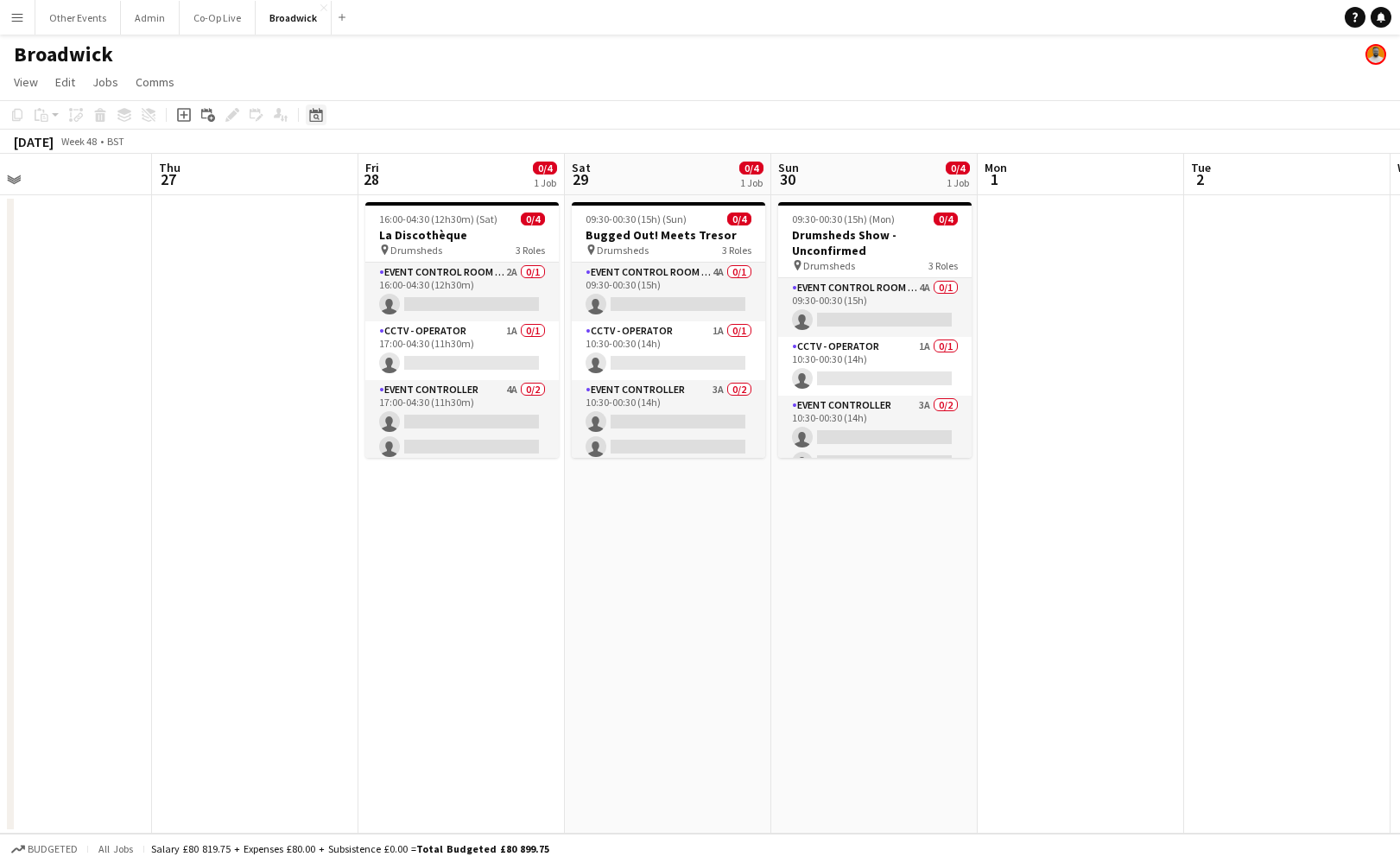
click at [318, 119] on icon "Date picker" at bounding box center [316, 114] width 14 height 14
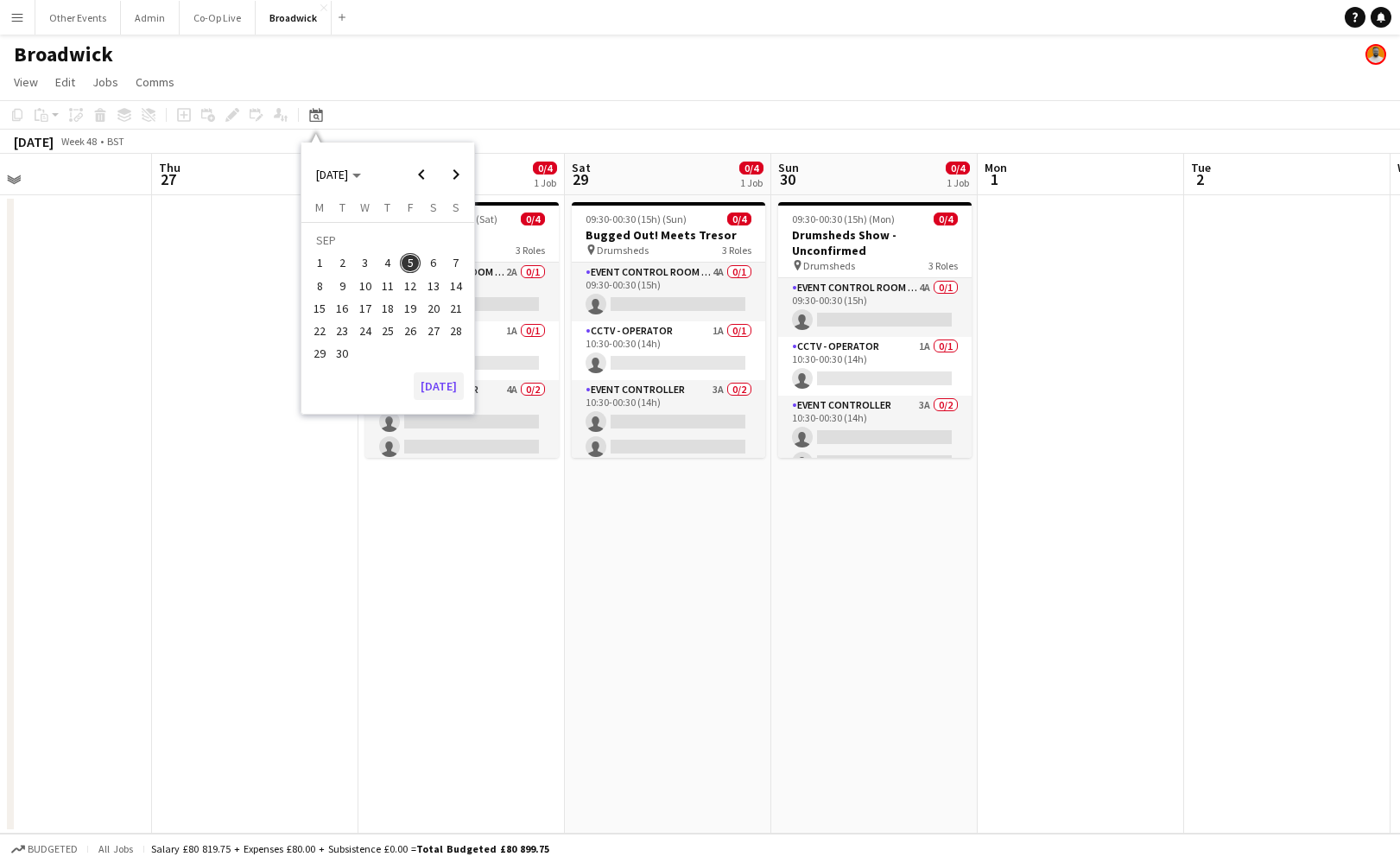
click at [443, 383] on button "[DATE]" at bounding box center [438, 386] width 51 height 28
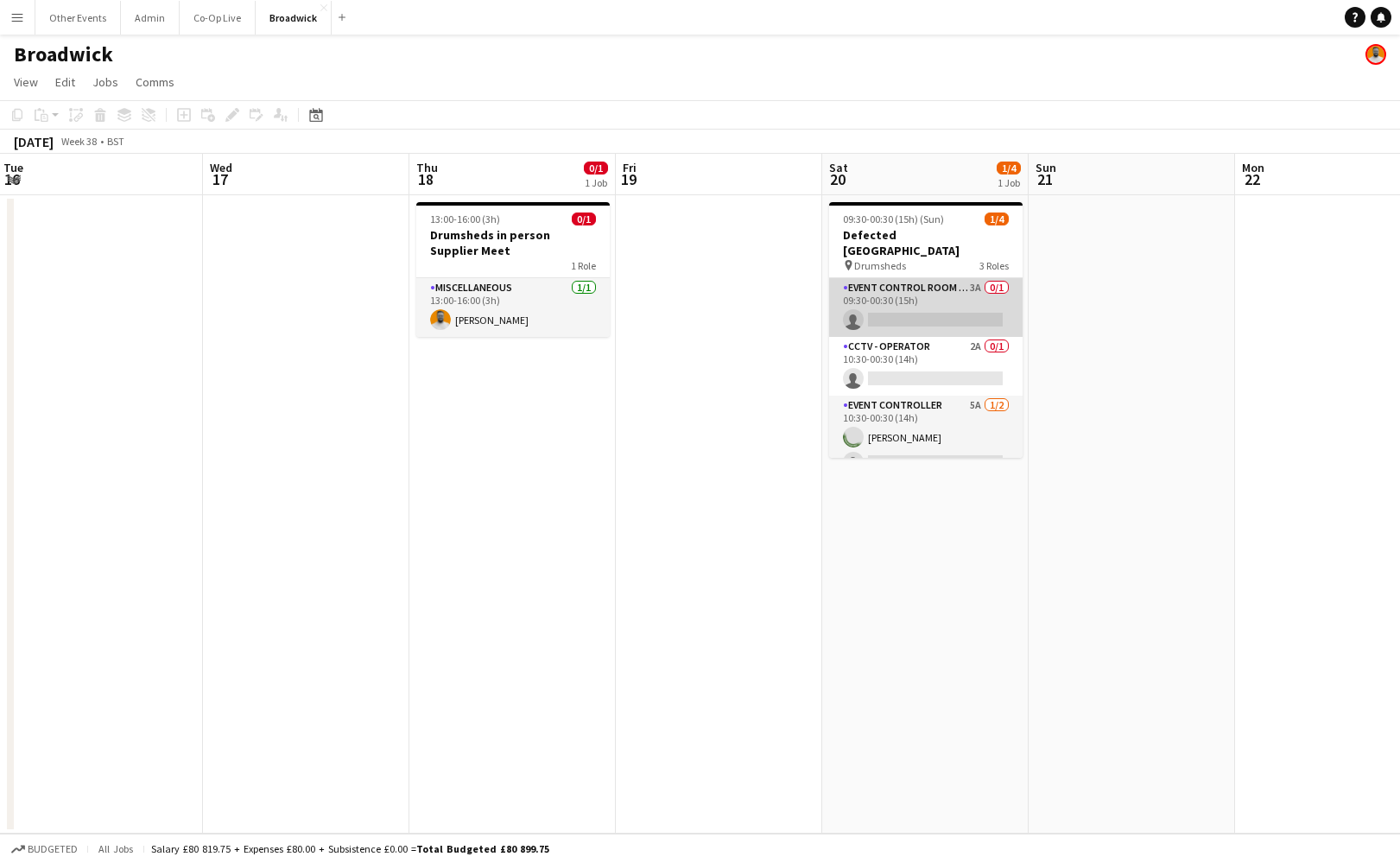
scroll to position [0, 0]
click at [956, 291] on app-card-role "Event Control Room Manager 3A 0/1 09:30-00:30 (15h) single-neutral-actions" at bounding box center [925, 308] width 193 height 59
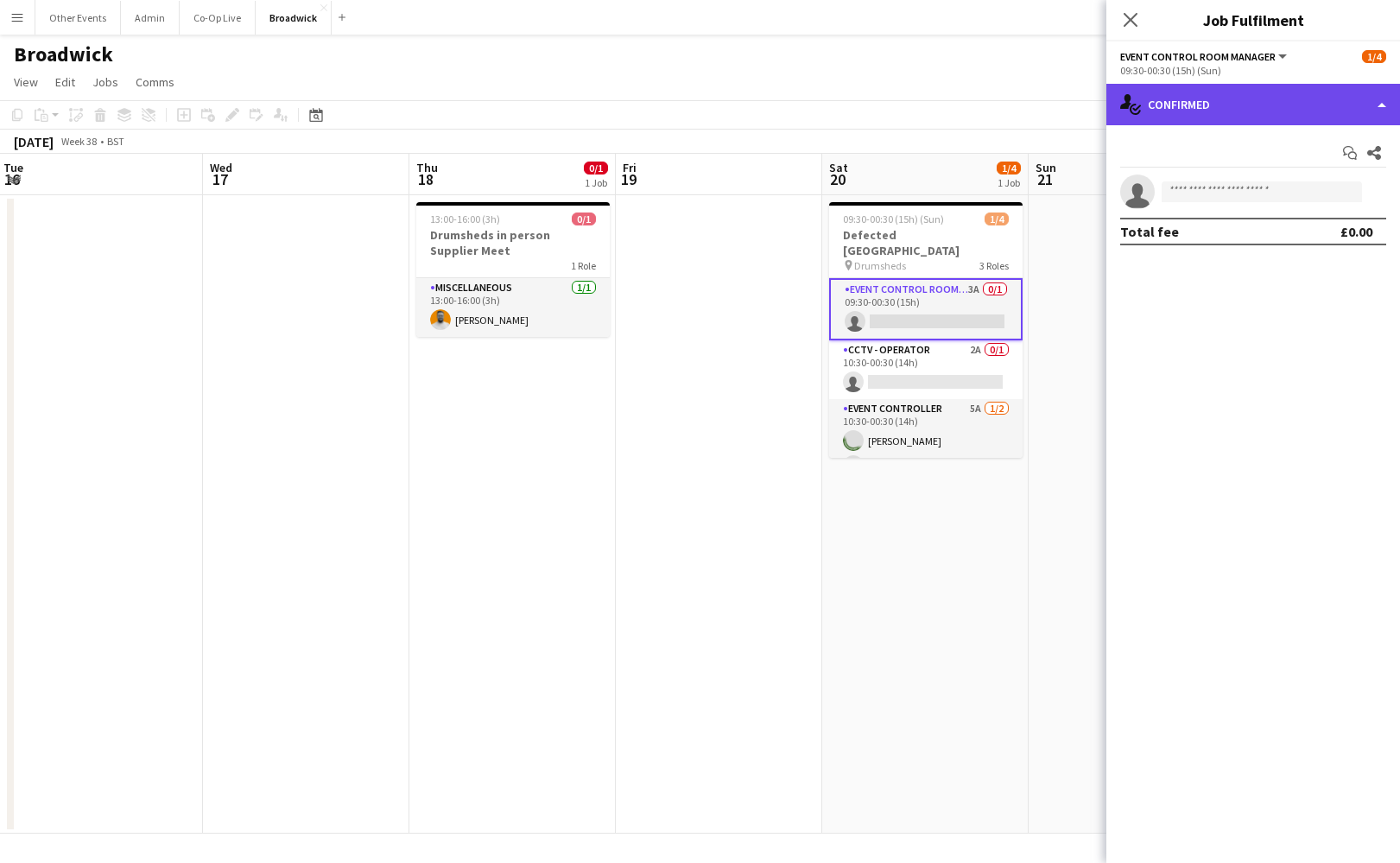
click at [1255, 112] on div "single-neutral-actions-check-2 Confirmed" at bounding box center [1253, 105] width 294 height 42
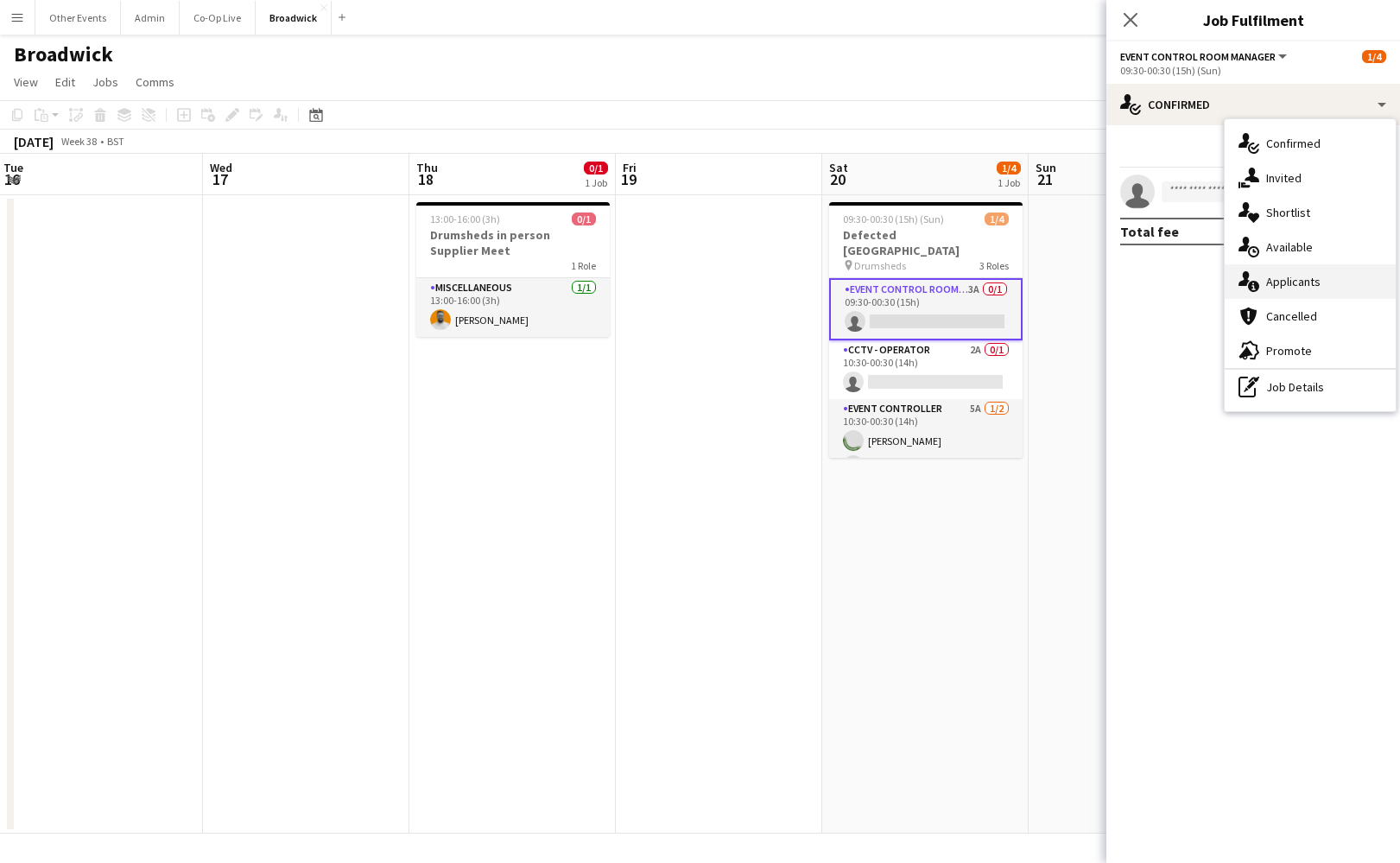
click at [1270, 274] on span "Applicants" at bounding box center [1293, 281] width 54 height 15
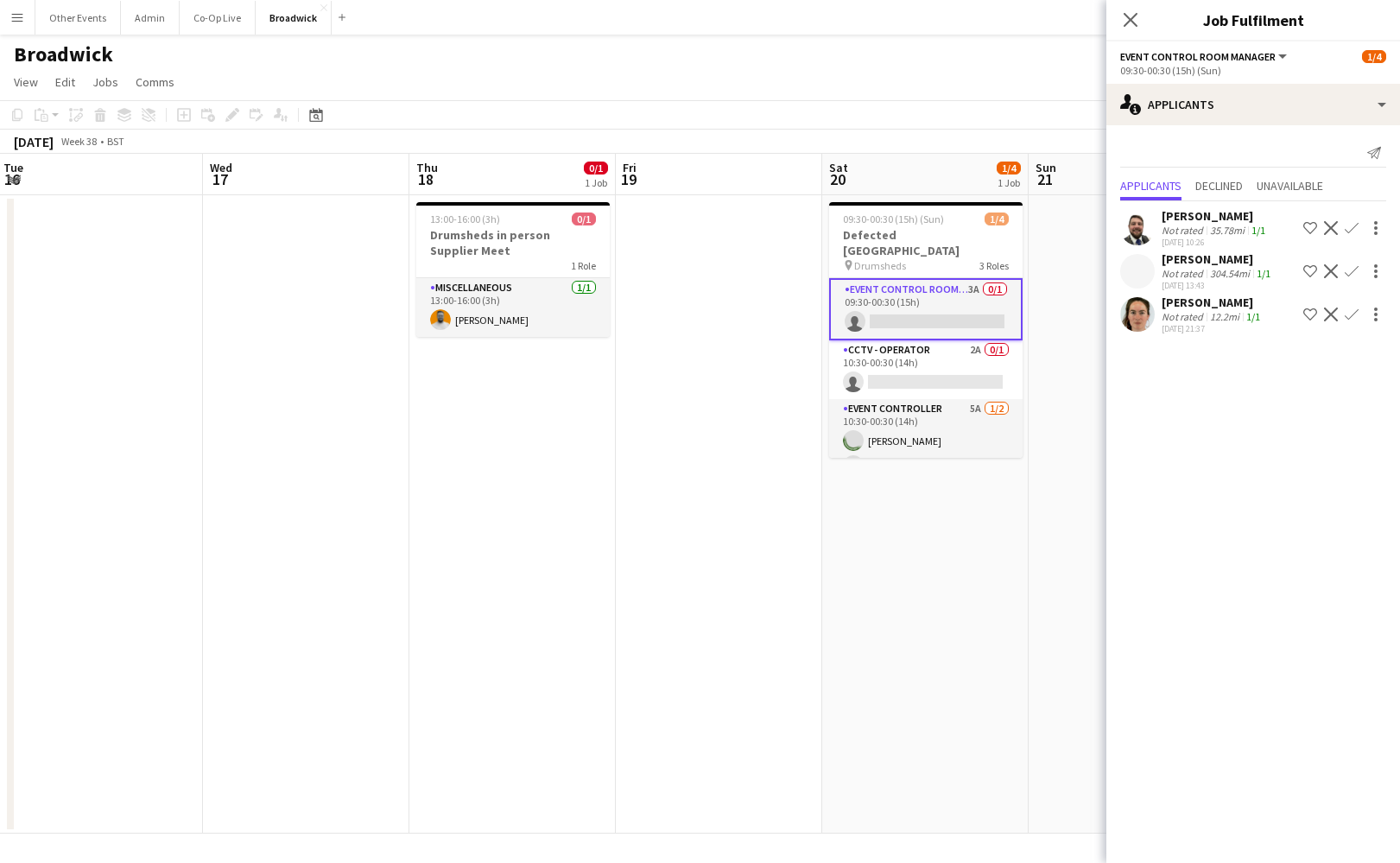
click at [1066, 242] on app-date-cell at bounding box center [1132, 514] width 207 height 638
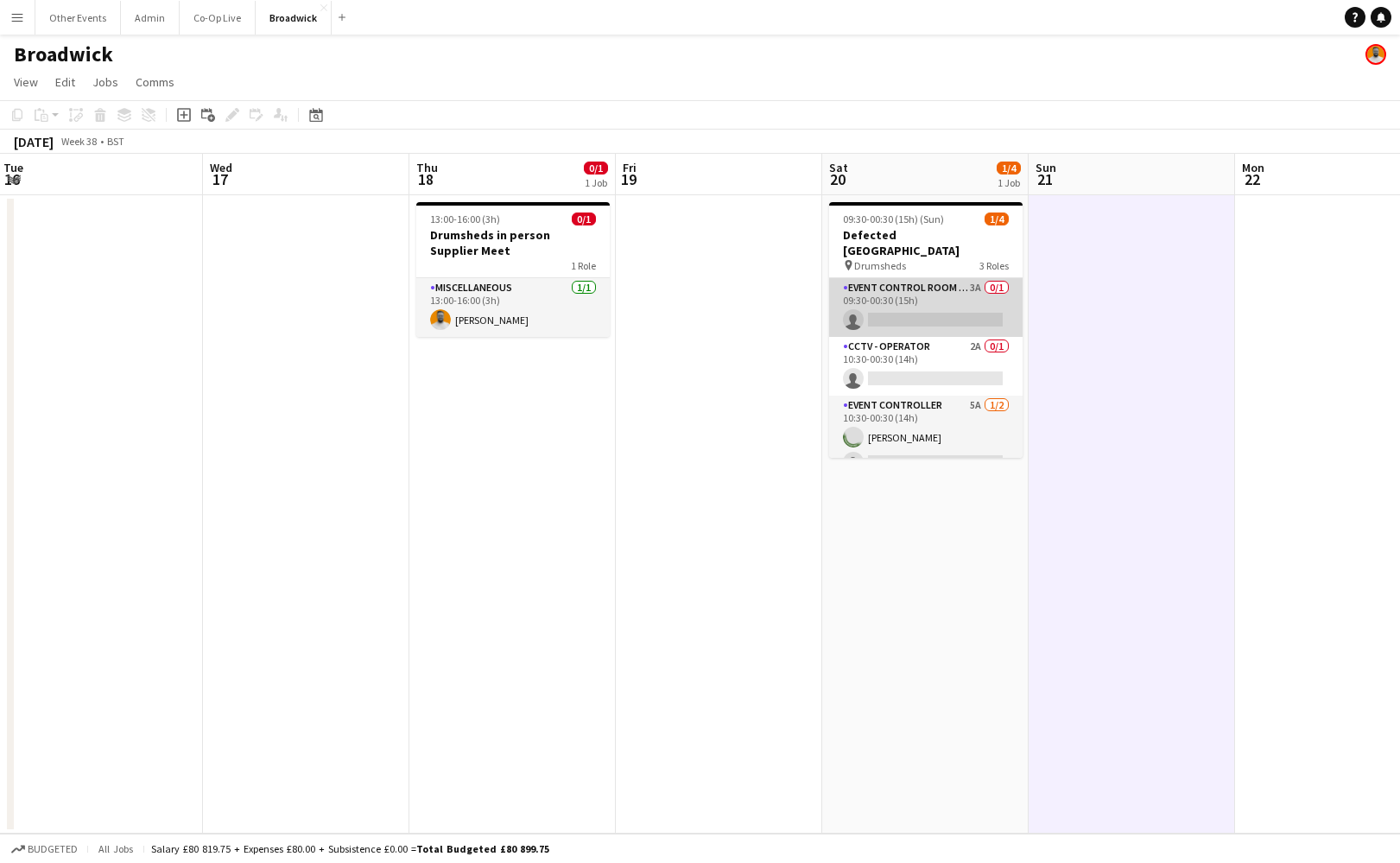
click at [982, 286] on app-card-role "Event Control Room Manager 3A 0/1 09:30-00:30 (15h) single-neutral-actions" at bounding box center [925, 308] width 193 height 59
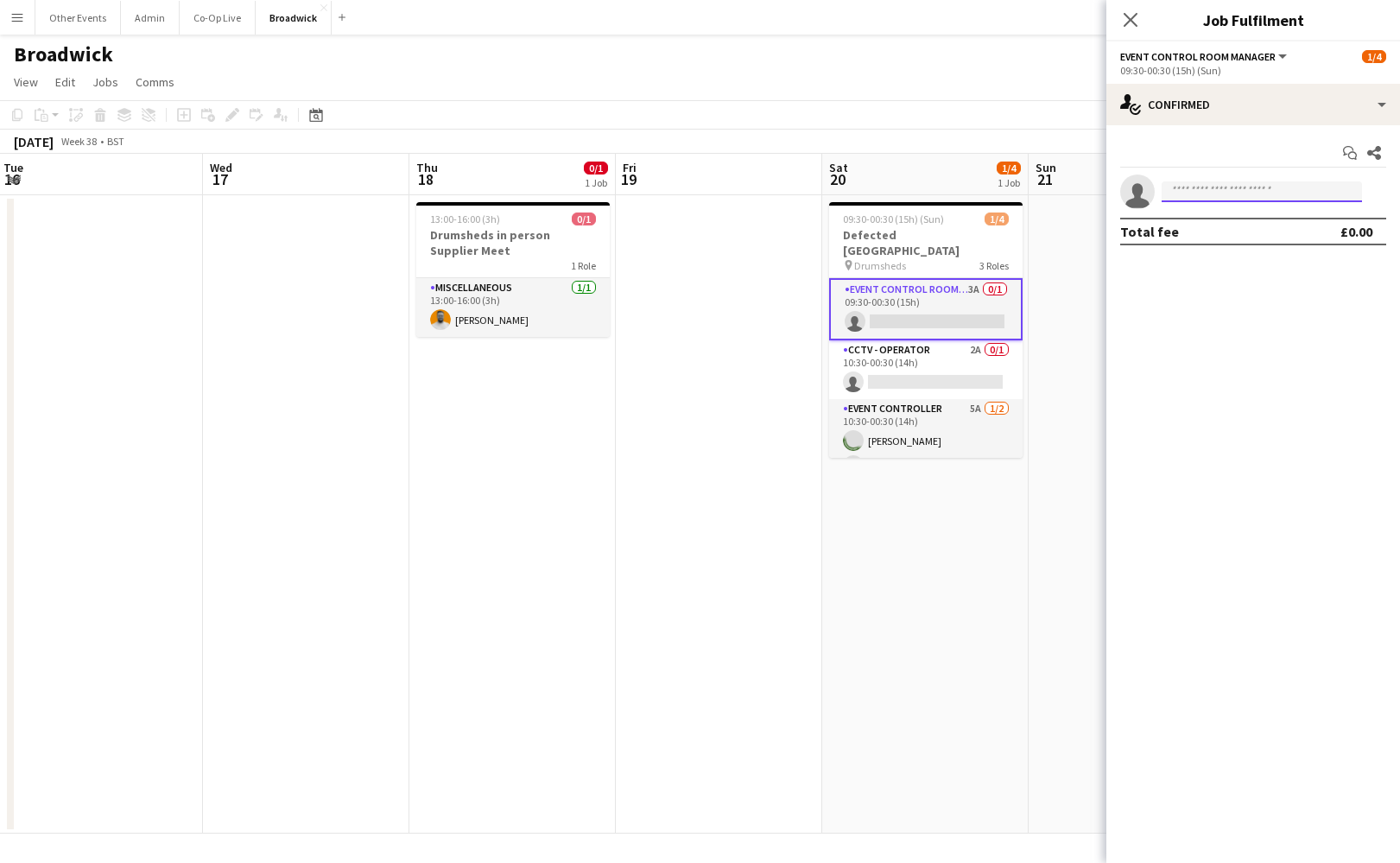
click at [1237, 190] on input at bounding box center [1262, 191] width 200 height 21
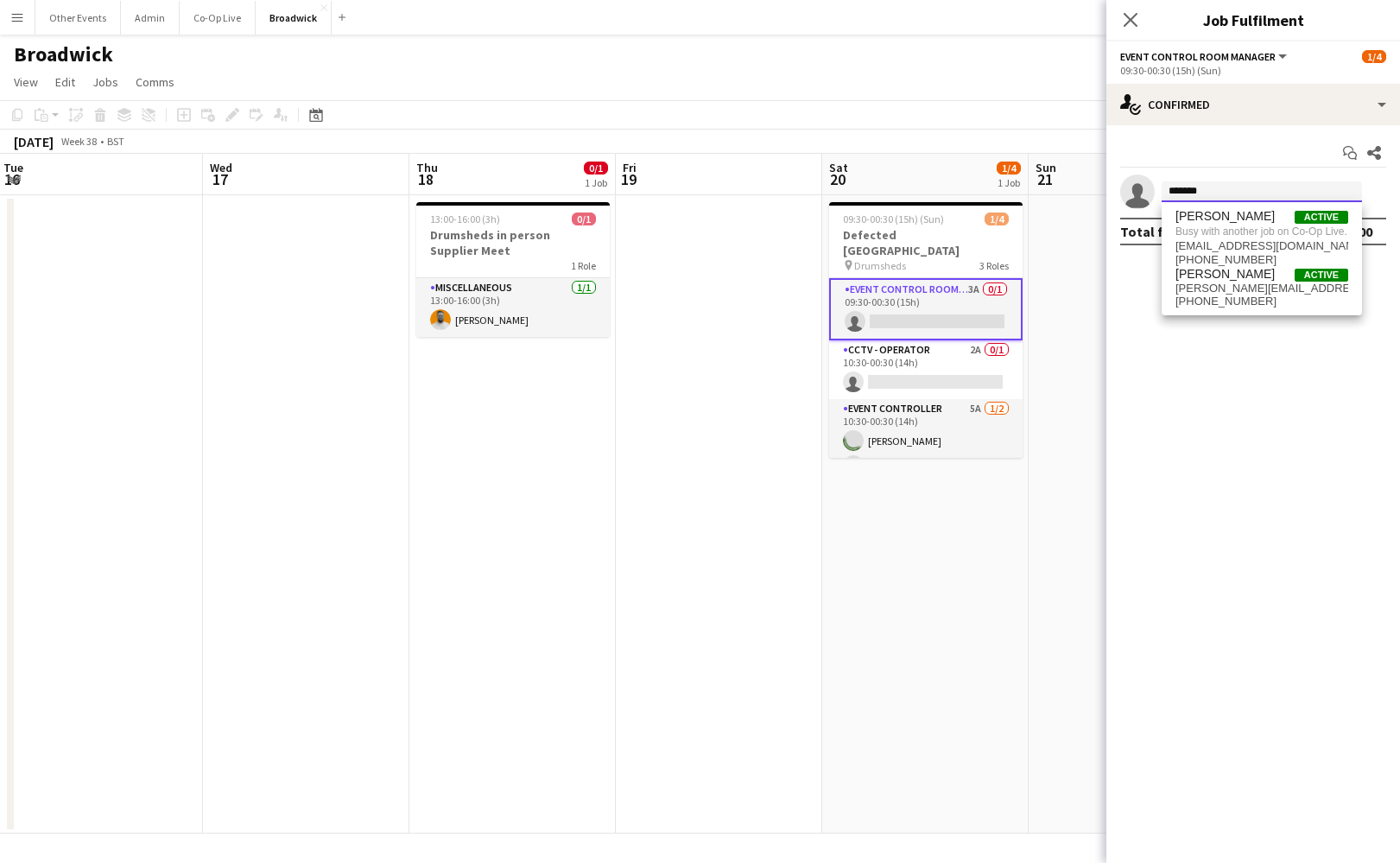
type input "*******"
click at [895, 114] on app-toolbar "Copy Paste Paste Command V Paste with crew Command Shift V Paste linked Job [GE…" at bounding box center [700, 114] width 1400 height 30
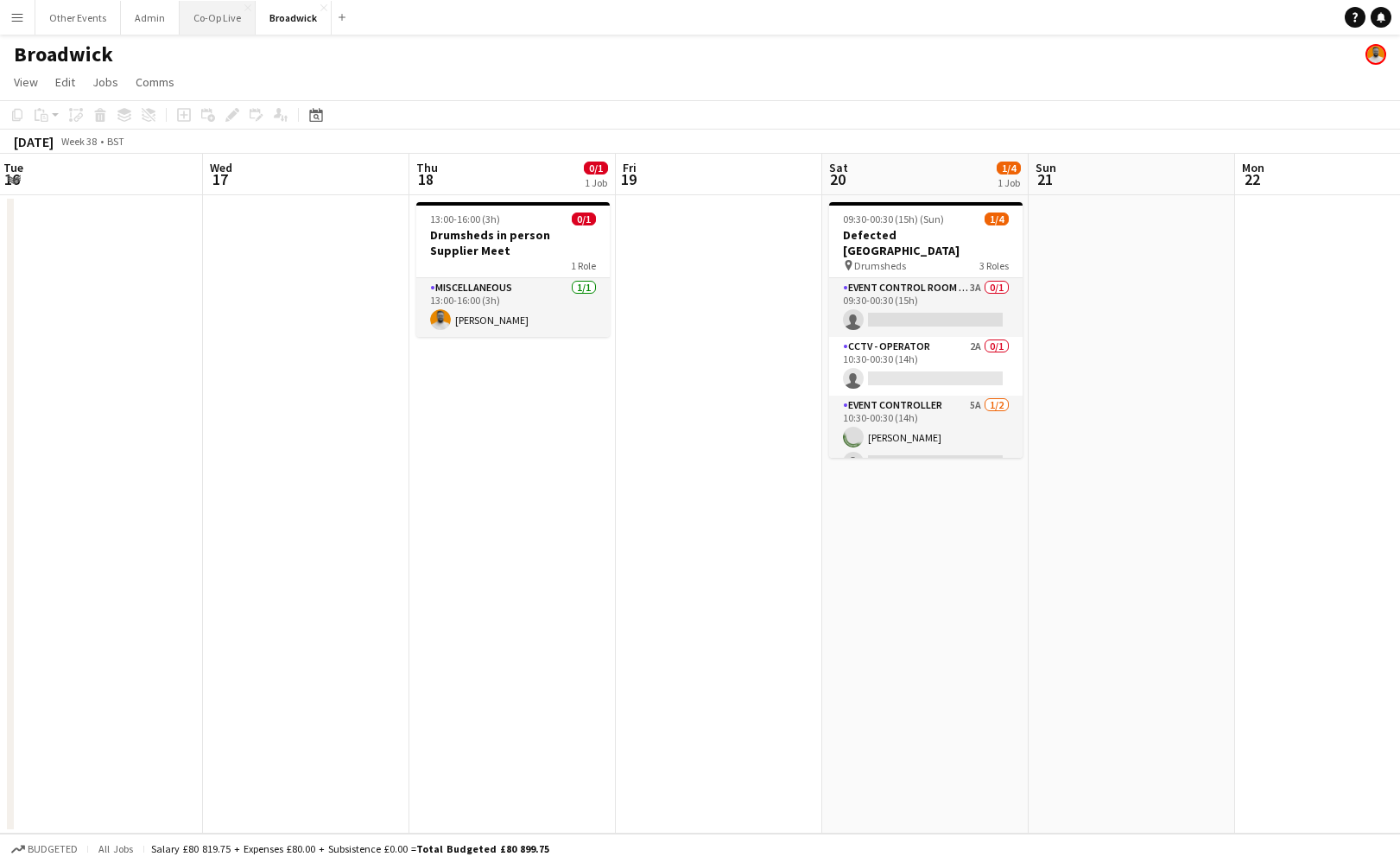
click at [221, 22] on button "Co-Op Live Close" at bounding box center [218, 17] width 76 height 33
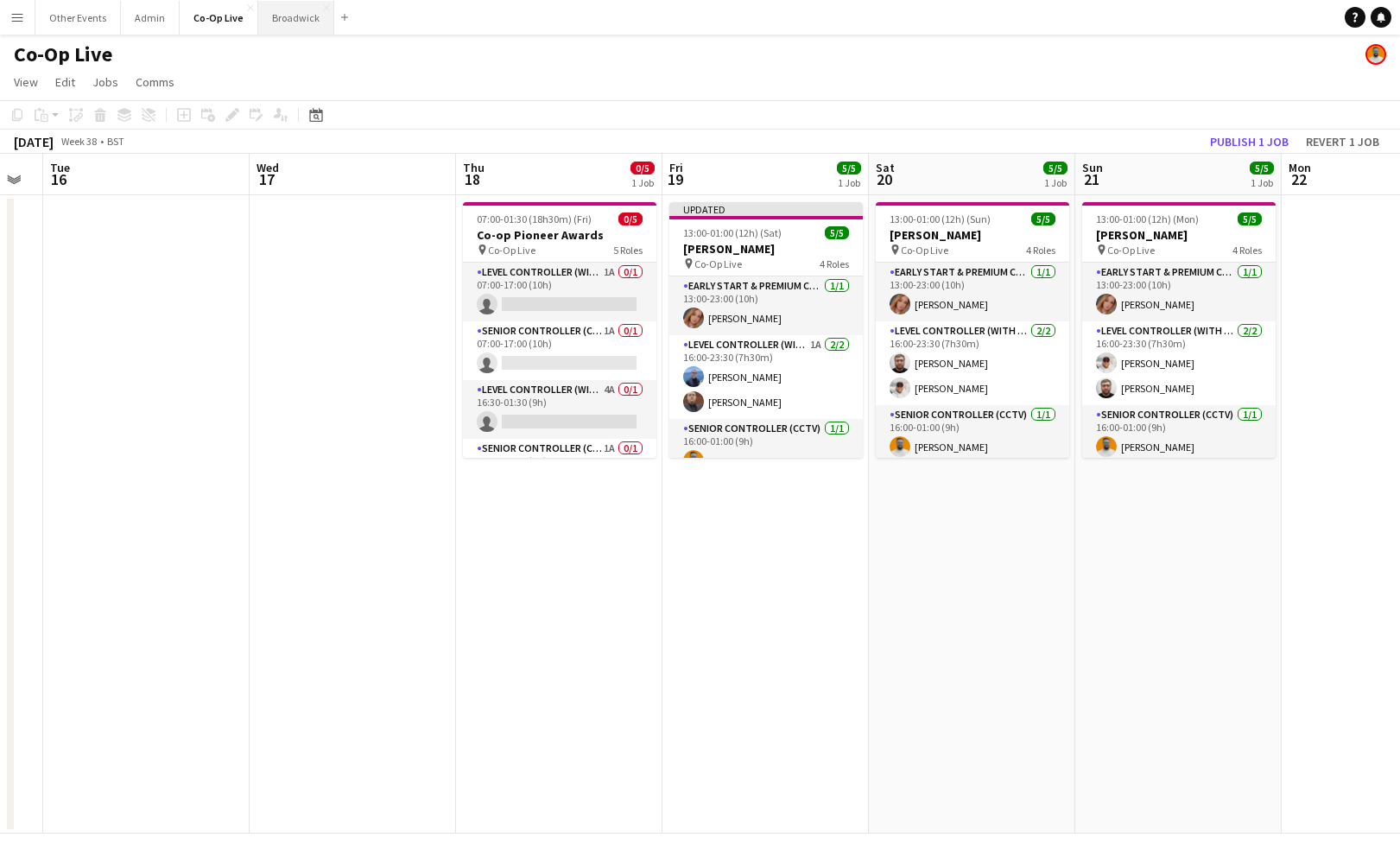
click at [292, 24] on button "Broadwick Close" at bounding box center [296, 17] width 76 height 33
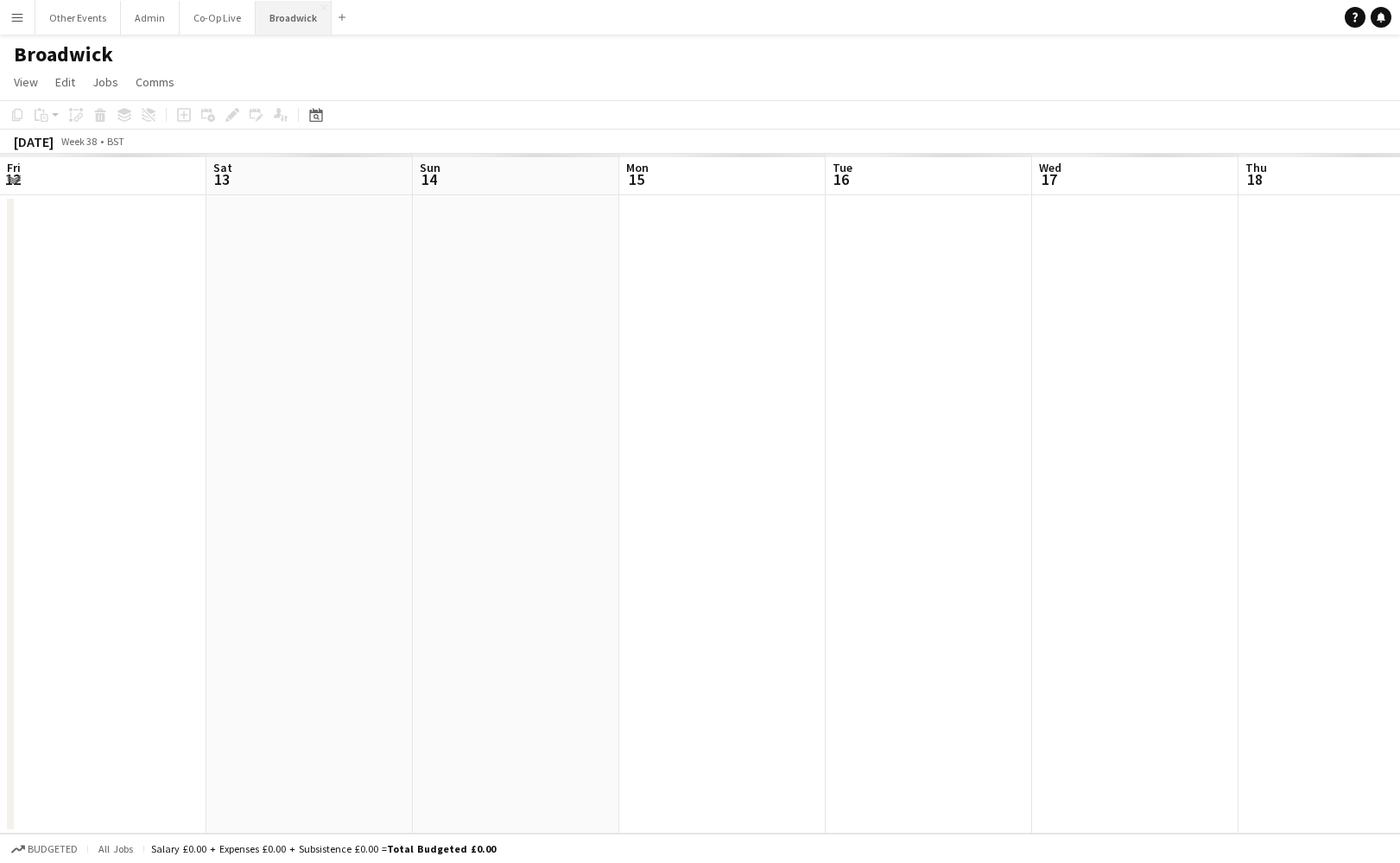
scroll to position [0, 829]
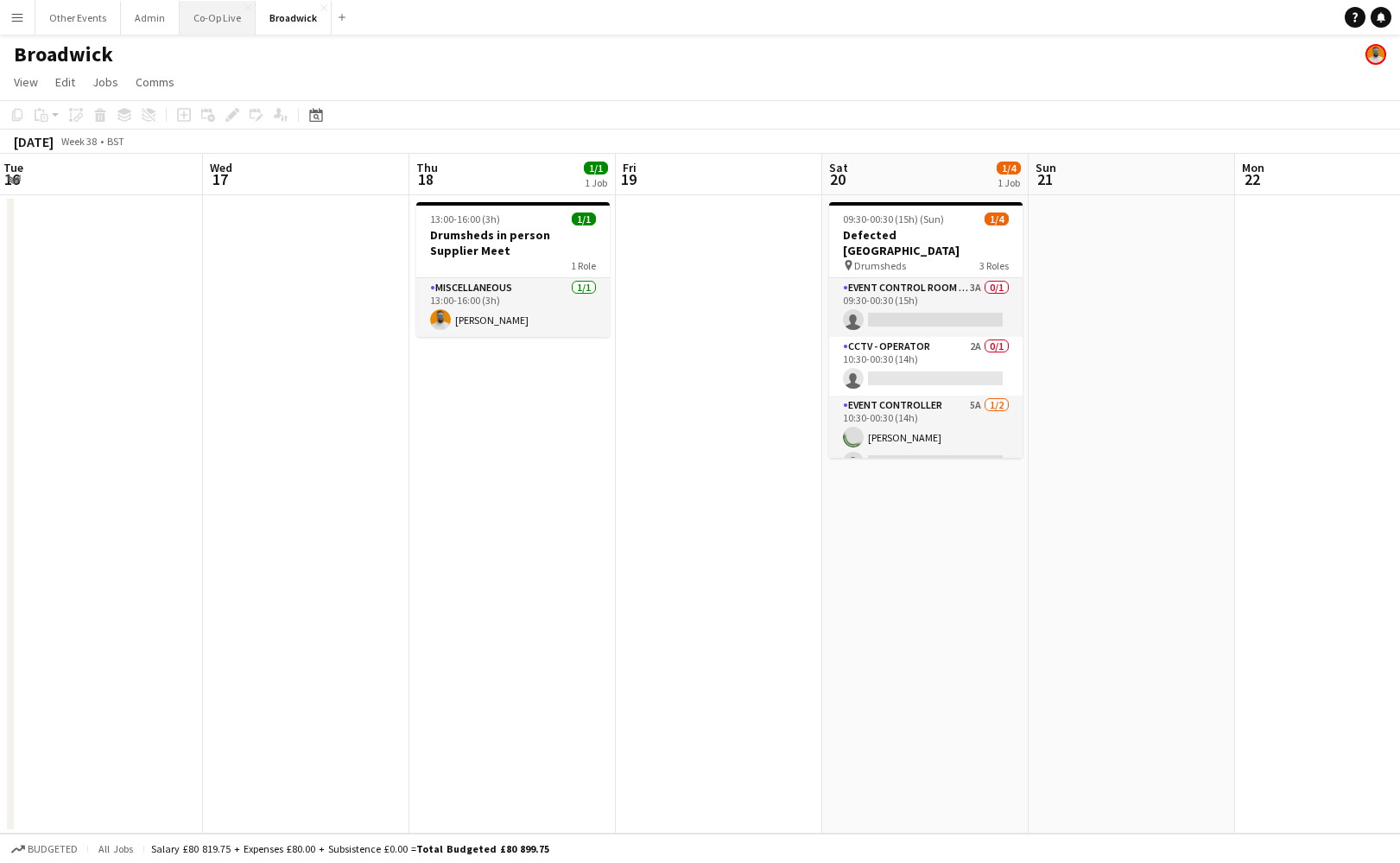
click at [211, 27] on button "Co-Op Live Close" at bounding box center [218, 17] width 76 height 33
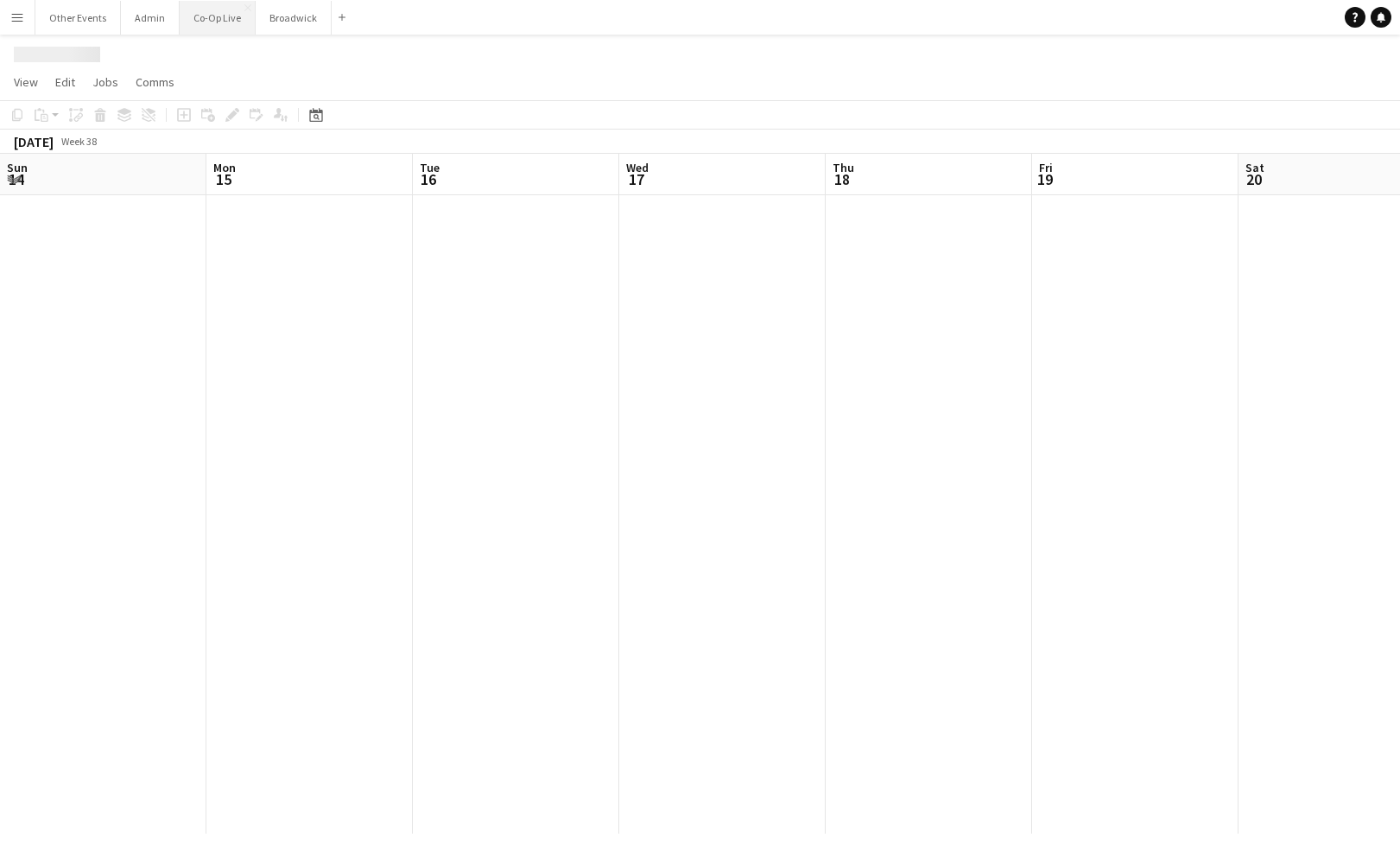
scroll to position [0, 370]
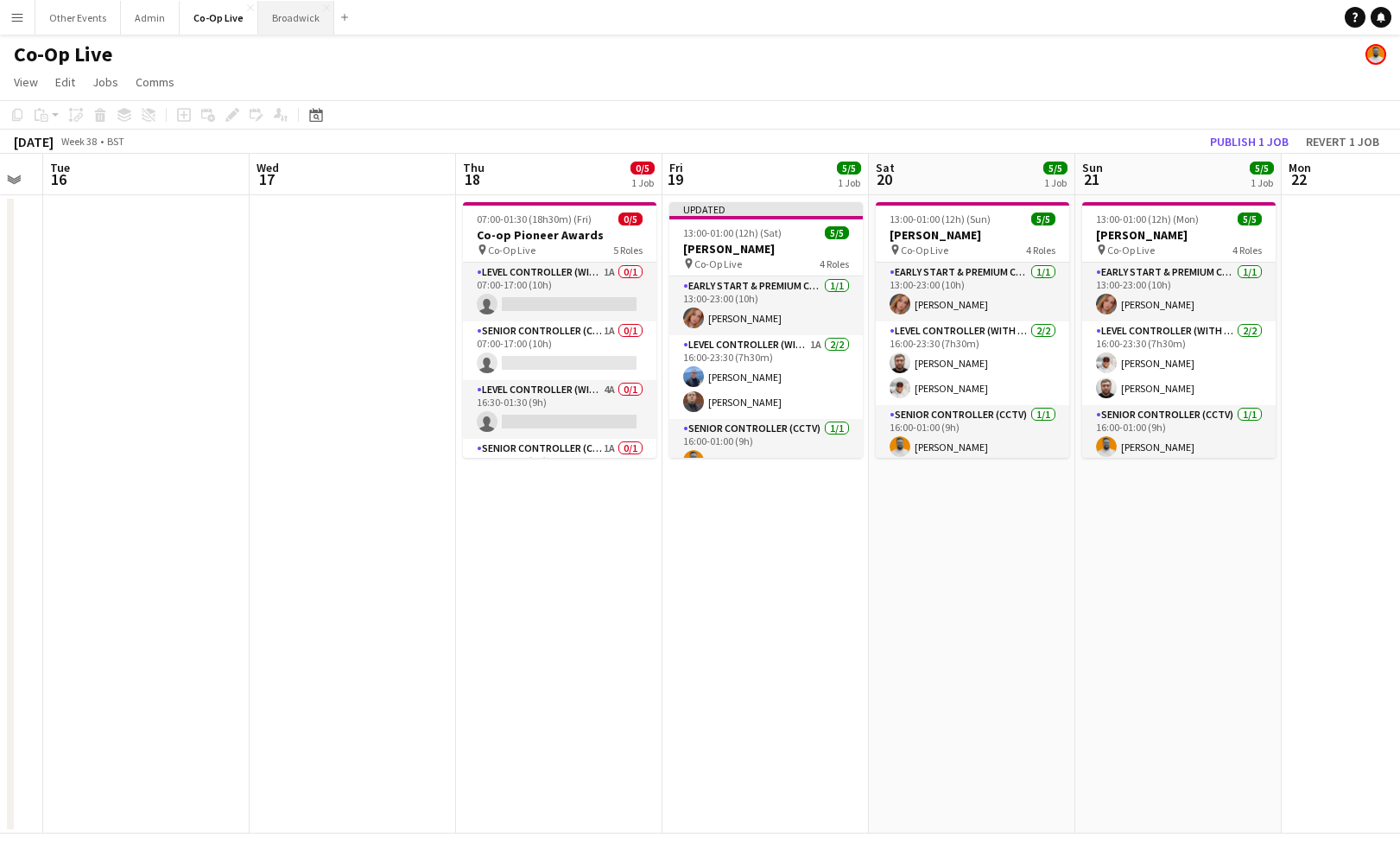
click at [297, 23] on button "Broadwick Close" at bounding box center [296, 17] width 76 height 33
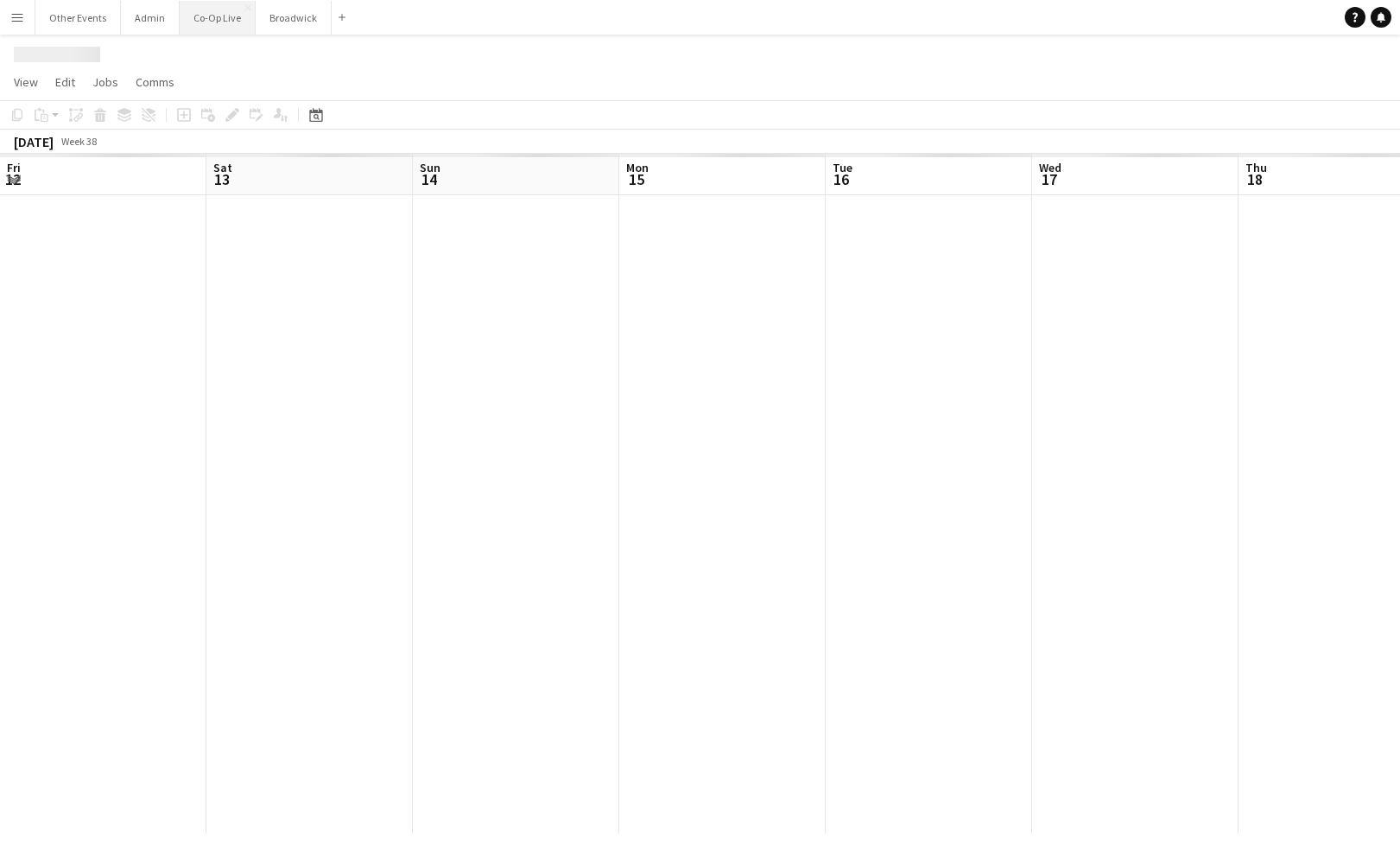
scroll to position [0, 829]
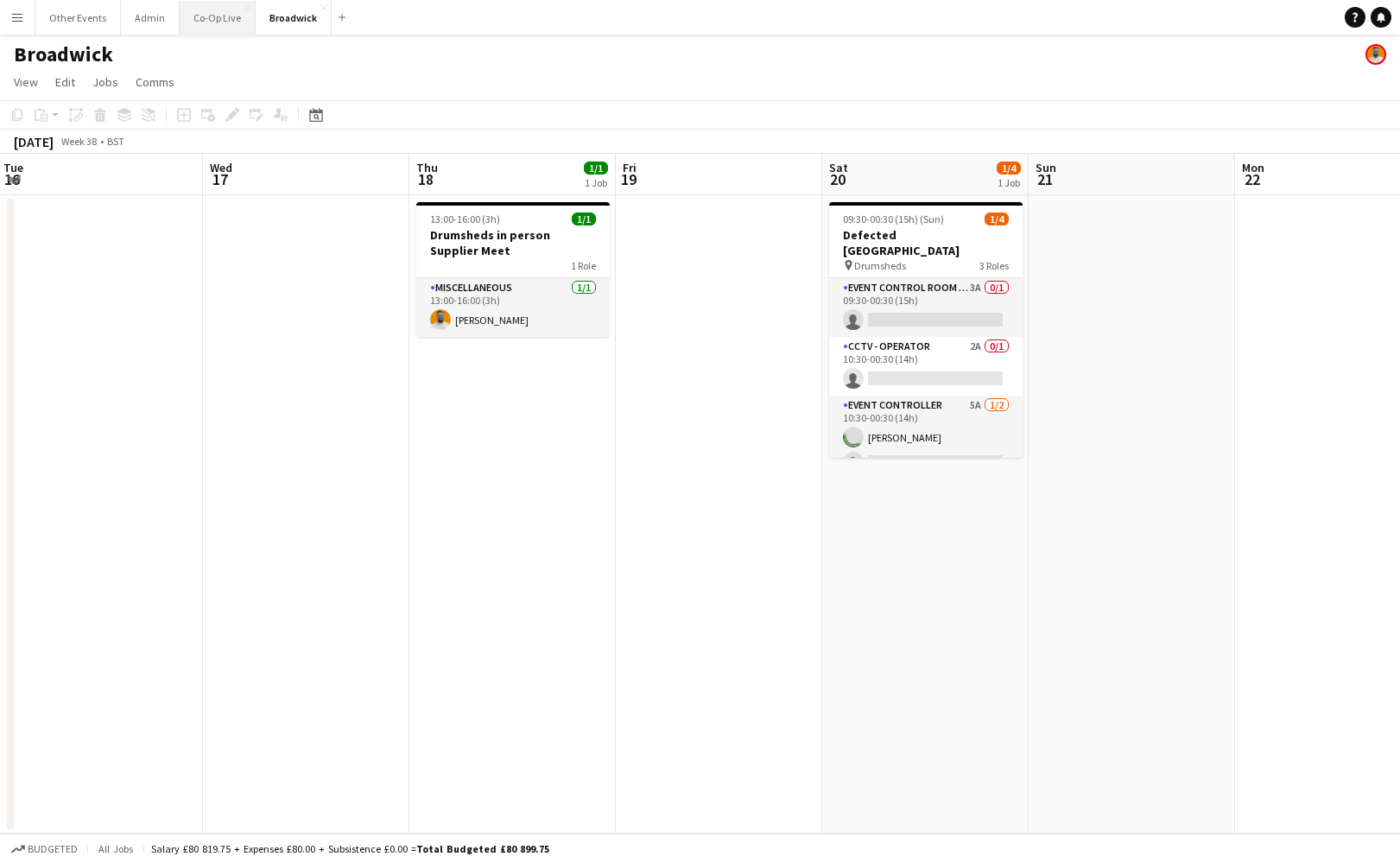
click at [217, 27] on button "Co-Op Live Close" at bounding box center [218, 17] width 76 height 33
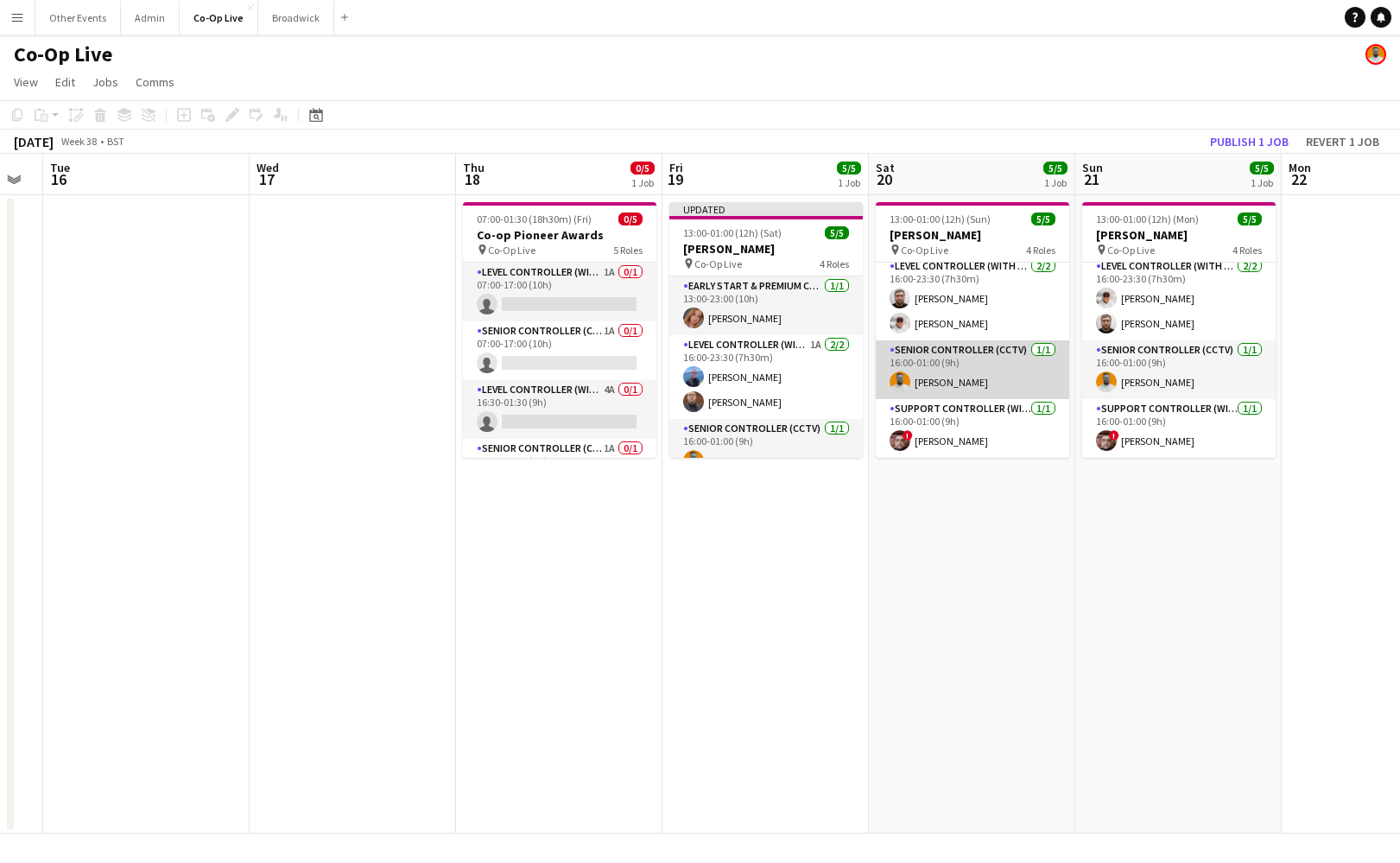
scroll to position [65, 0]
click at [991, 359] on app-card-role "Senior Controller (CCTV) [DATE] 16:00-01:00 (9h) [PERSON_NAME]" at bounding box center [972, 370] width 193 height 59
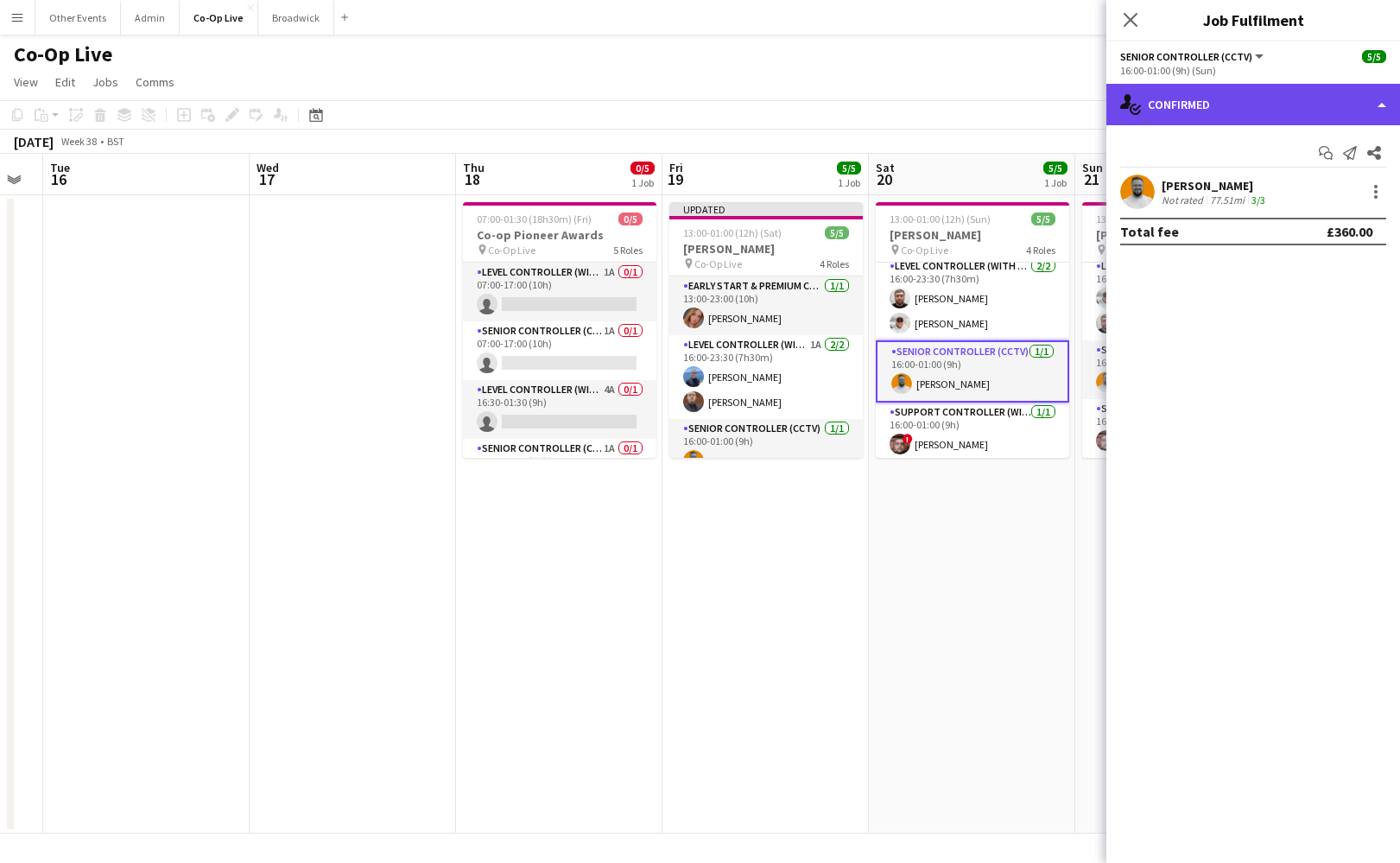
click at [1307, 90] on div "single-neutral-actions-check-2 Confirmed" at bounding box center [1253, 105] width 294 height 42
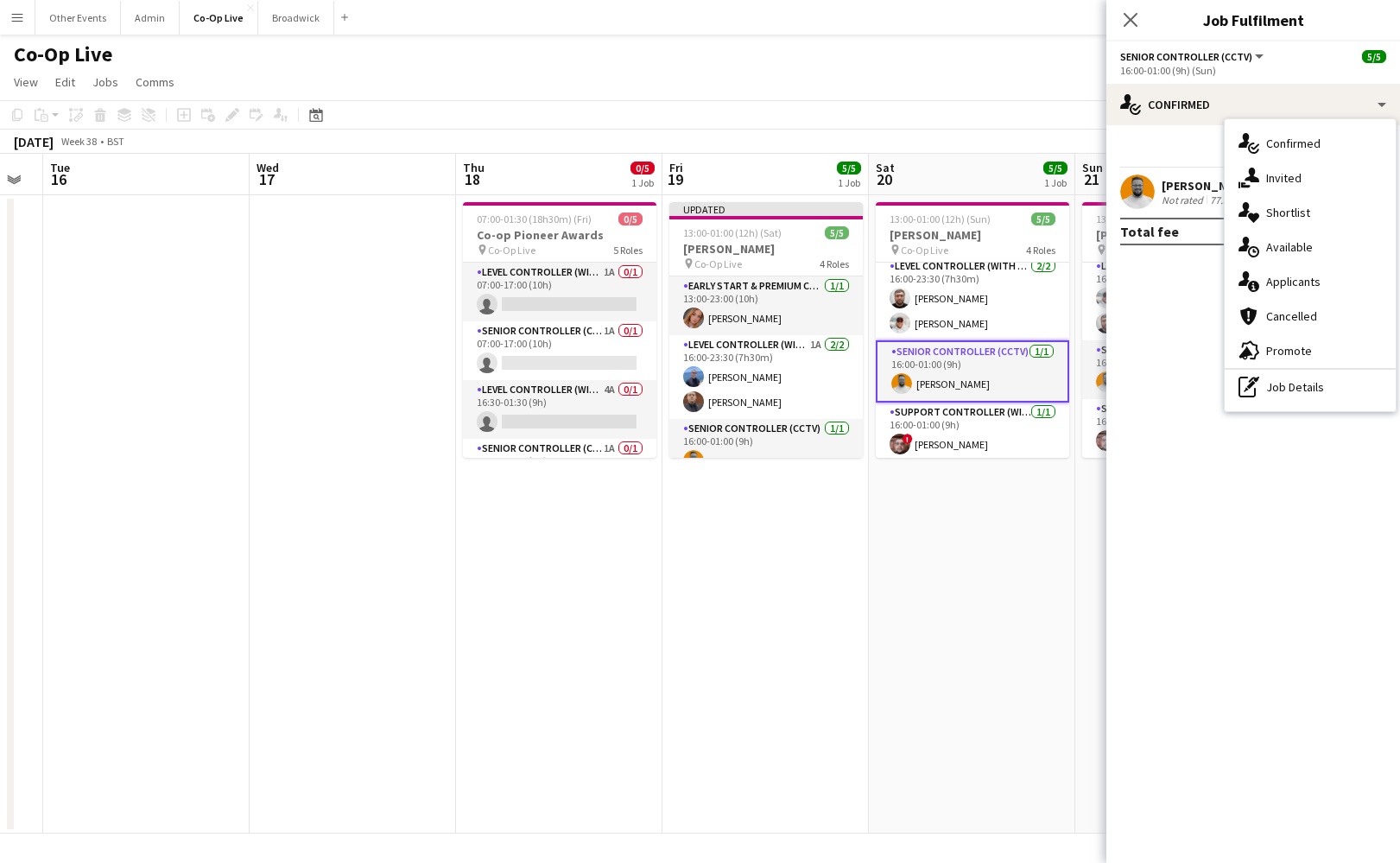
click at [996, 491] on app-date-cell "13:00-01:00 (12h) (Sun) 5/5 [PERSON_NAME] pin Co-Op Live 4 Roles Early Start & …" at bounding box center [972, 514] width 207 height 638
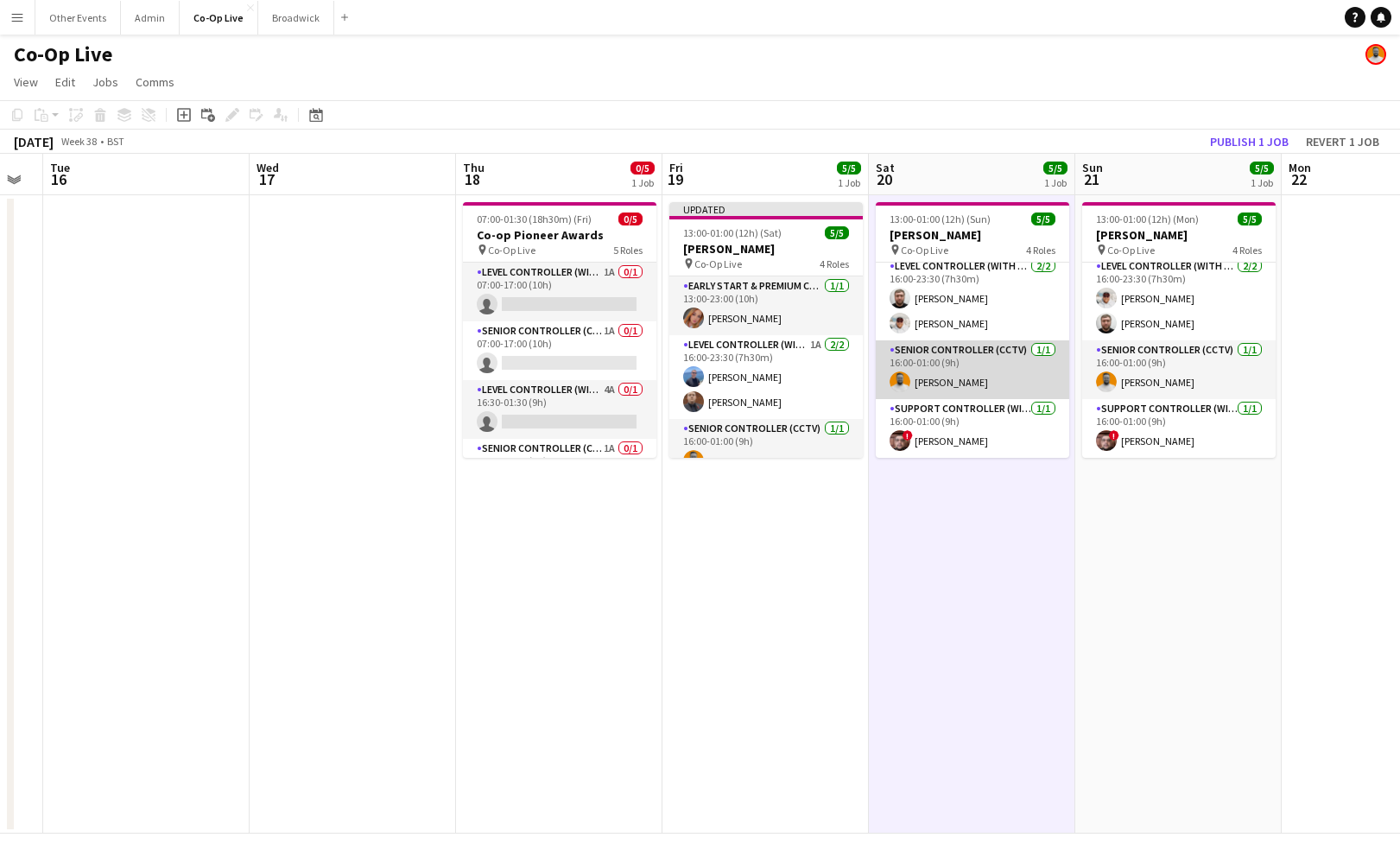
click at [1003, 364] on app-card-role "Senior Controller (CCTV) [DATE] 16:00-01:00 (9h) [PERSON_NAME]" at bounding box center [972, 370] width 193 height 59
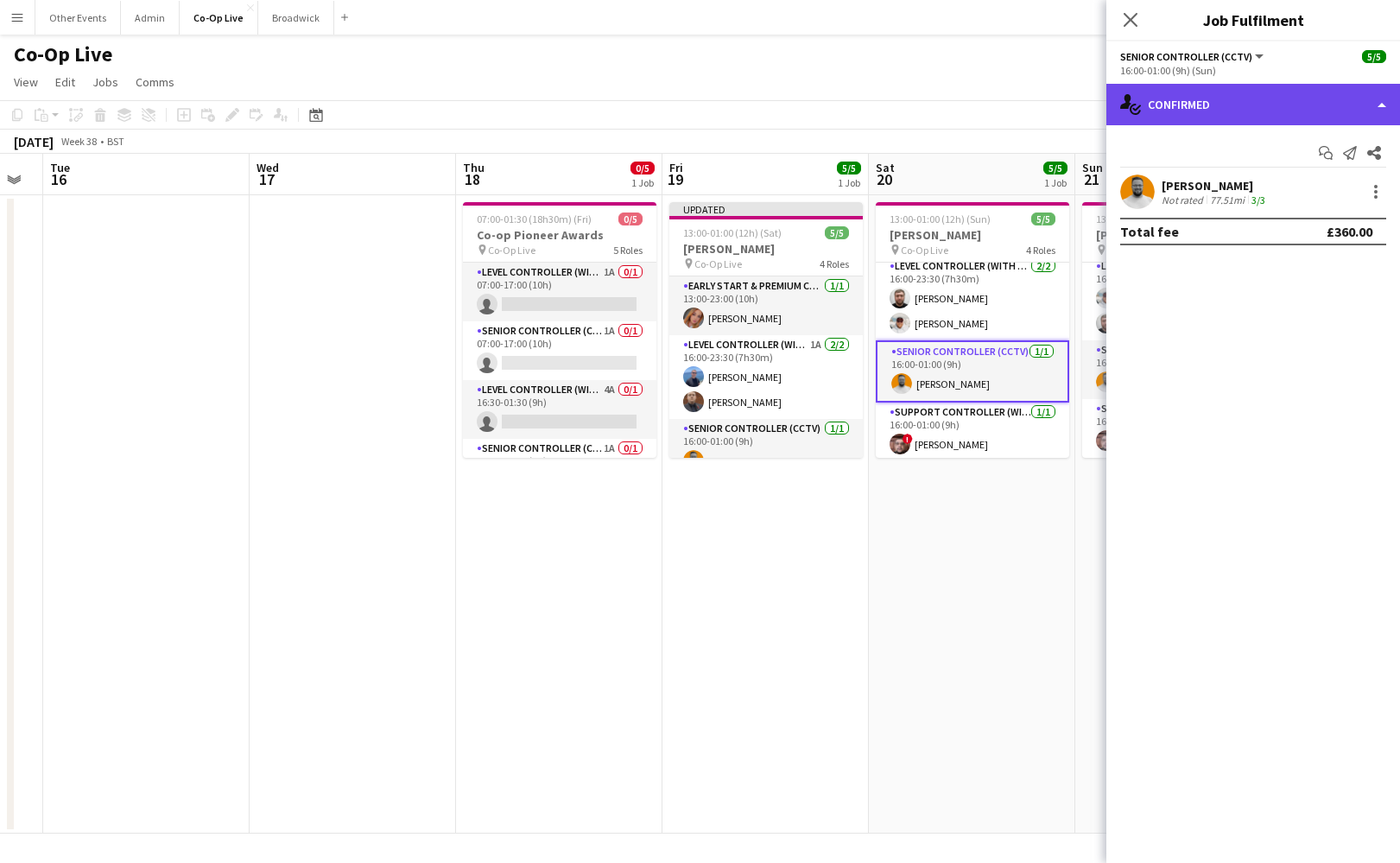
click at [1266, 100] on div "single-neutral-actions-check-2 Confirmed" at bounding box center [1253, 105] width 294 height 42
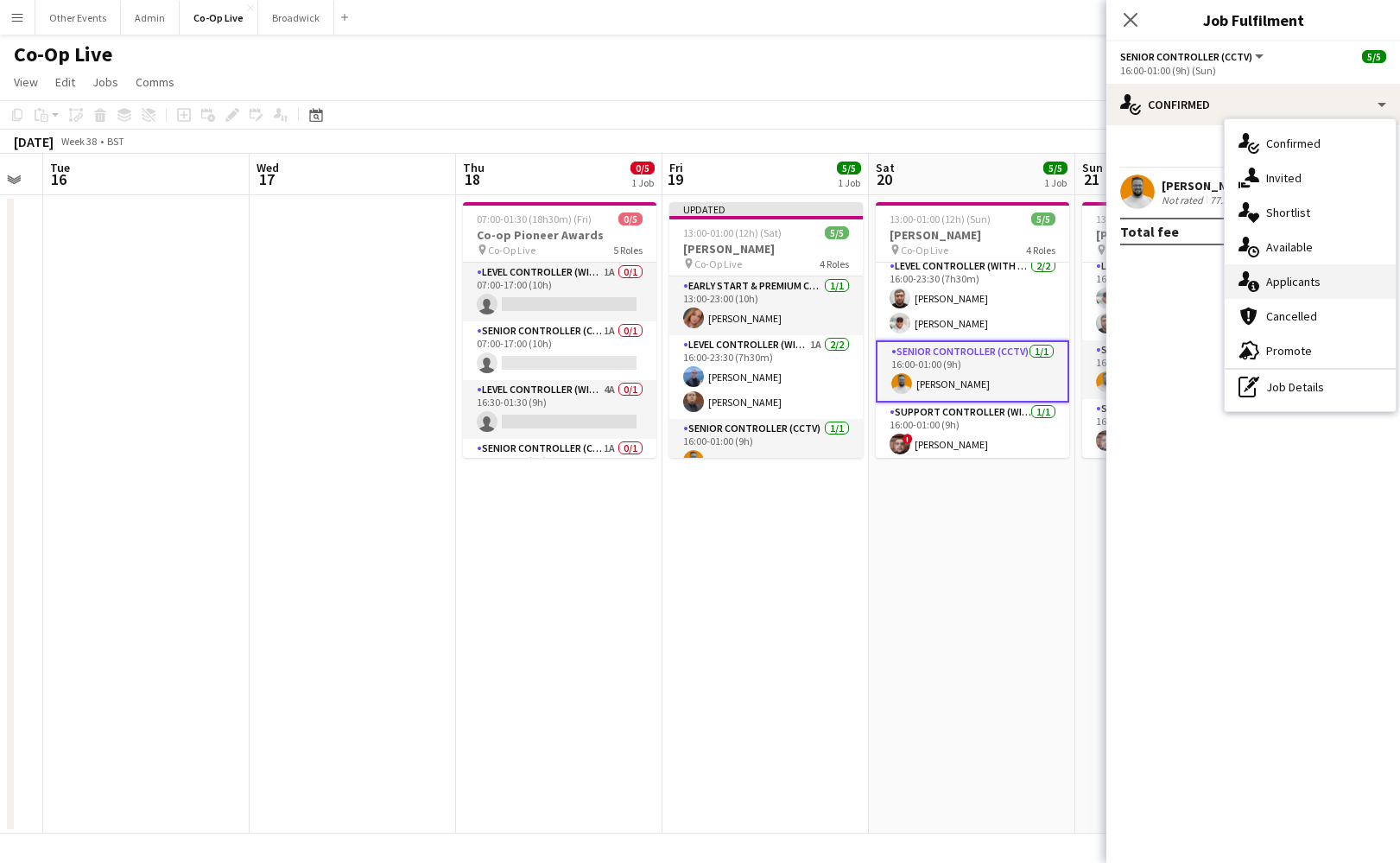
click at [1294, 272] on div "single-neutral-actions-information Applicants" at bounding box center [1309, 281] width 171 height 34
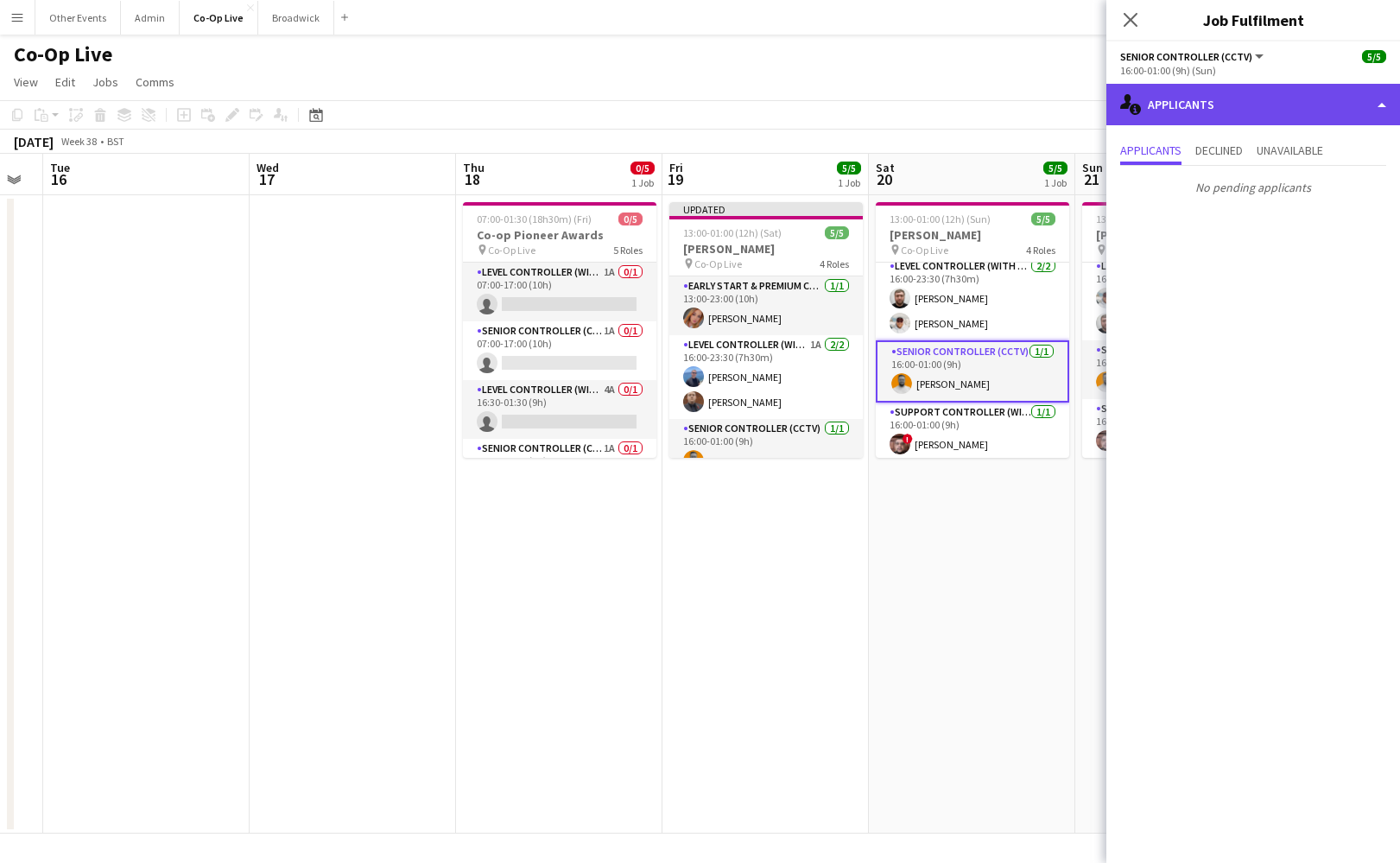
click at [1277, 110] on div "single-neutral-actions-information Applicants" at bounding box center [1253, 105] width 294 height 42
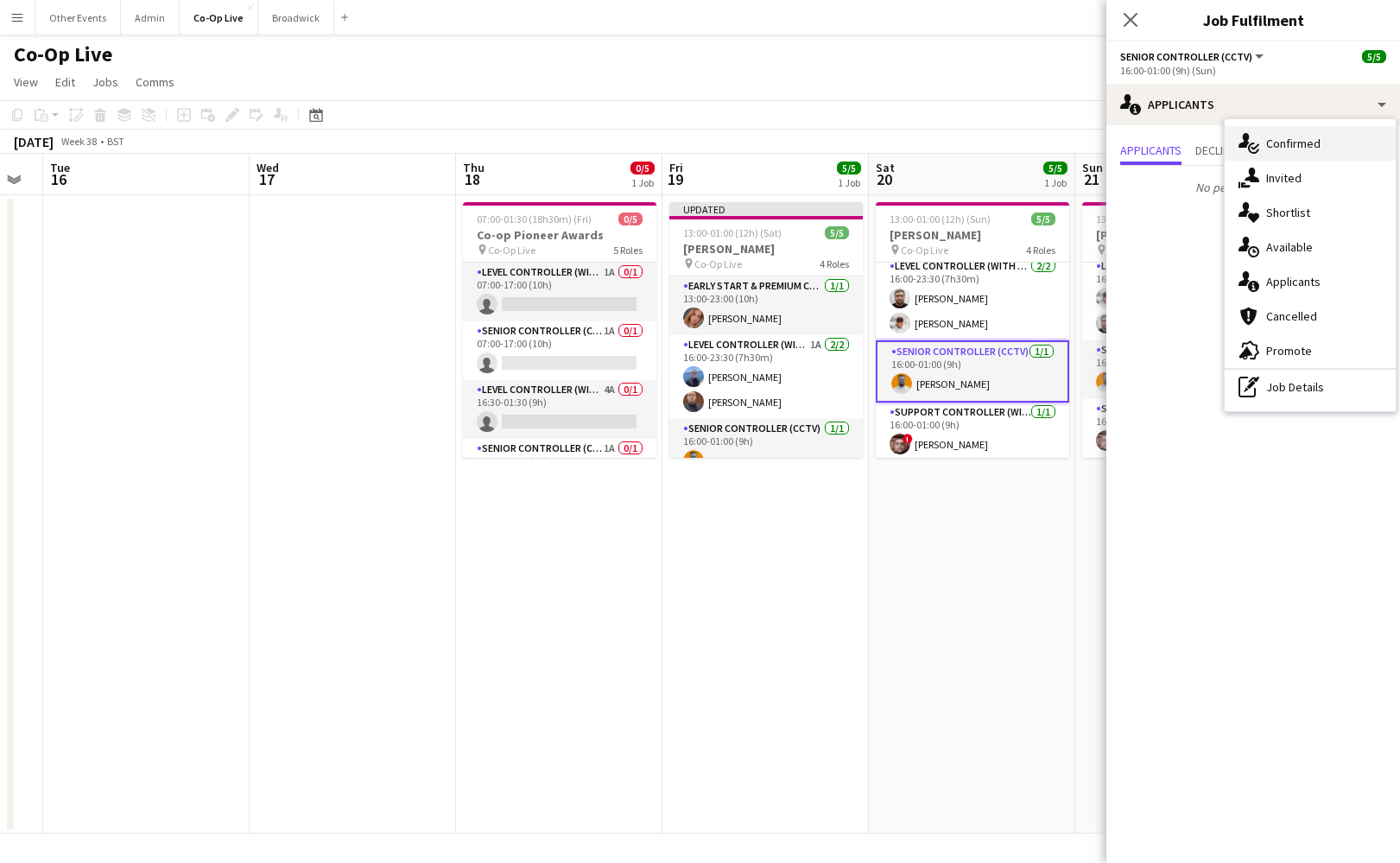
click at [1301, 143] on span "Confirmed" at bounding box center [1293, 143] width 54 height 15
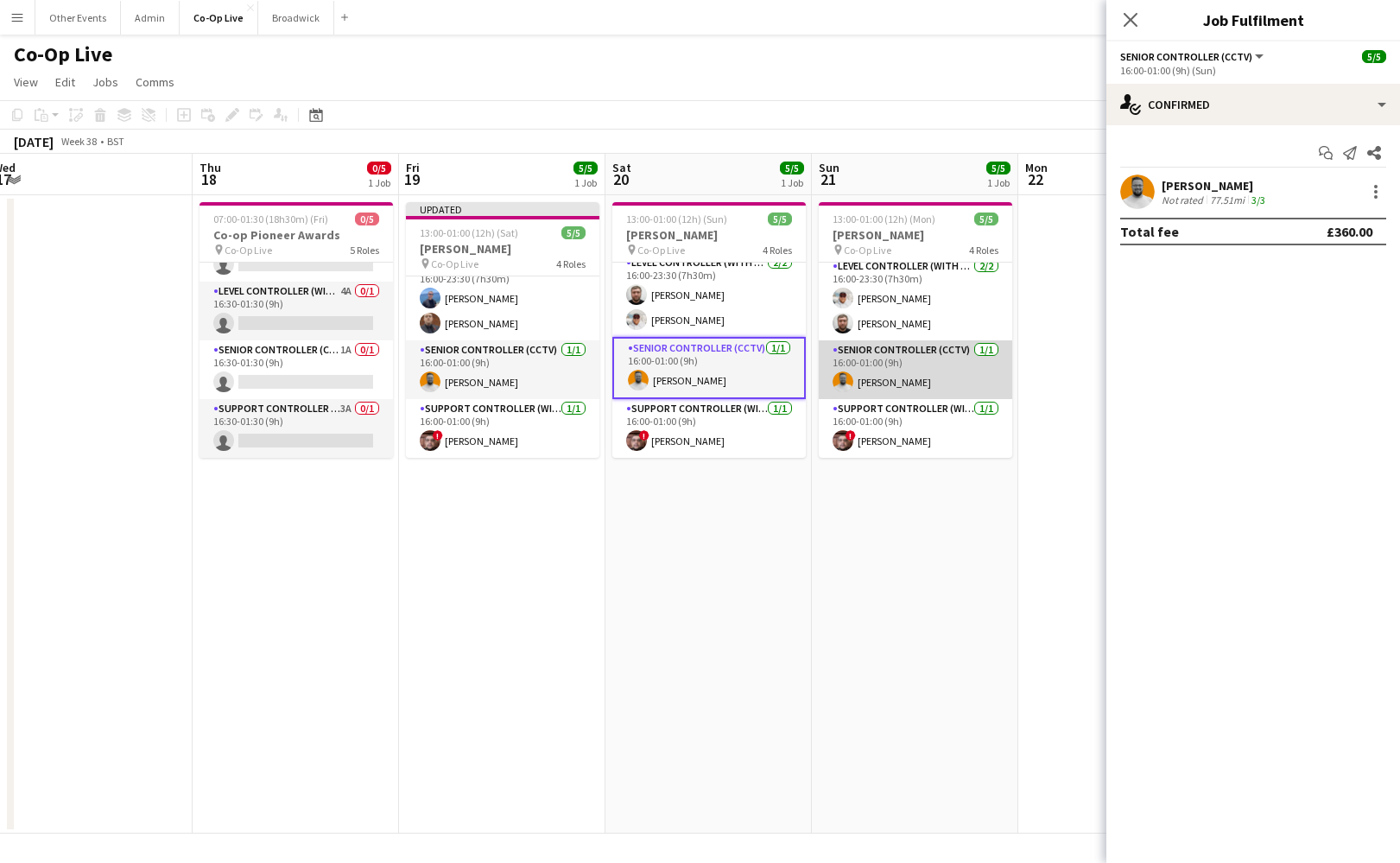
scroll to position [0, 0]
click at [1376, 197] on div at bounding box center [1376, 197] width 4 height 4
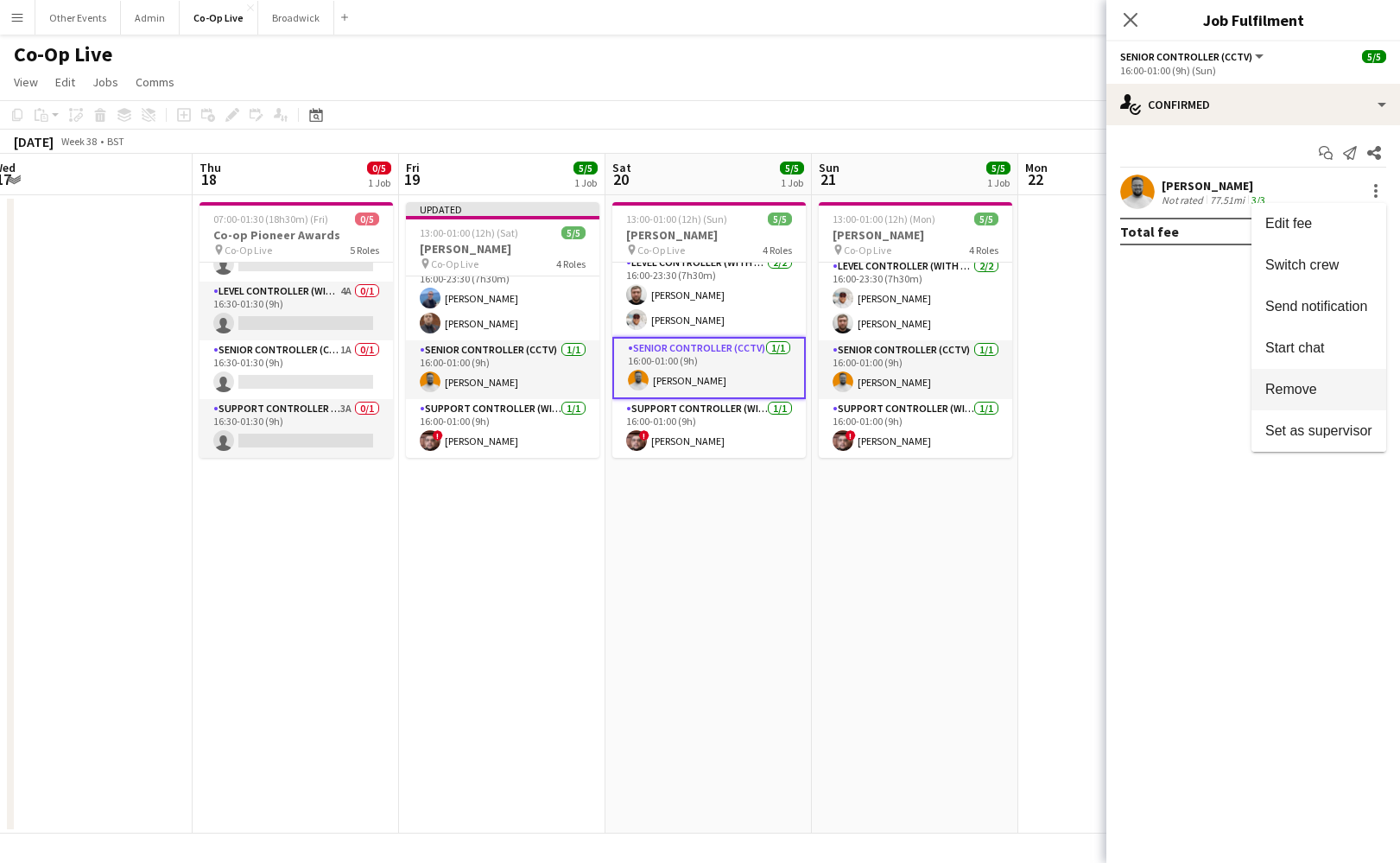
click at [1330, 383] on span "Remove" at bounding box center [1319, 390] width 107 height 15
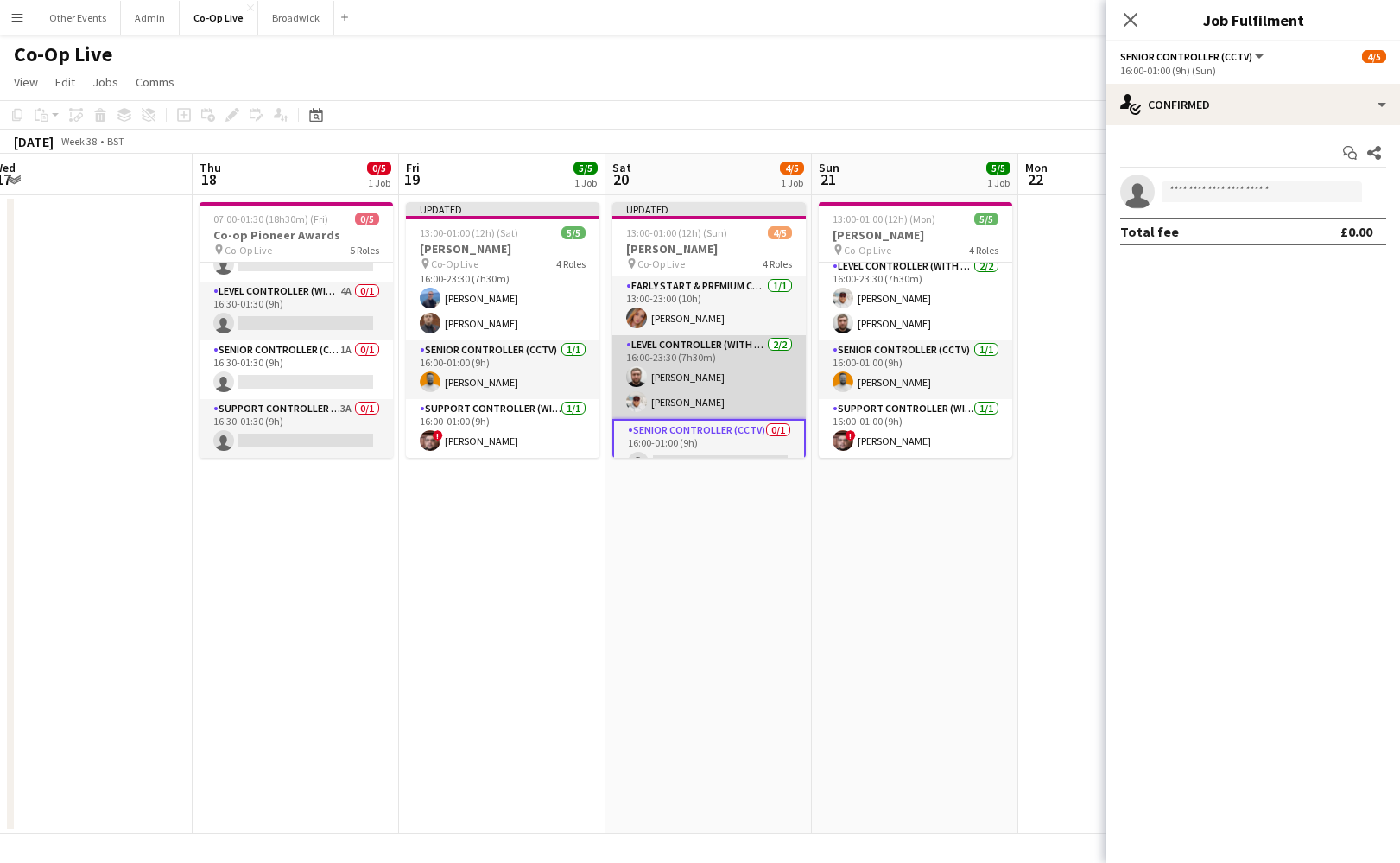
click at [736, 371] on app-card-role "Level Controller (with CCTV) [DATE] 16:00-23:30 (7h30m) [PERSON_NAME] [PERSON_N…" at bounding box center [709, 377] width 193 height 84
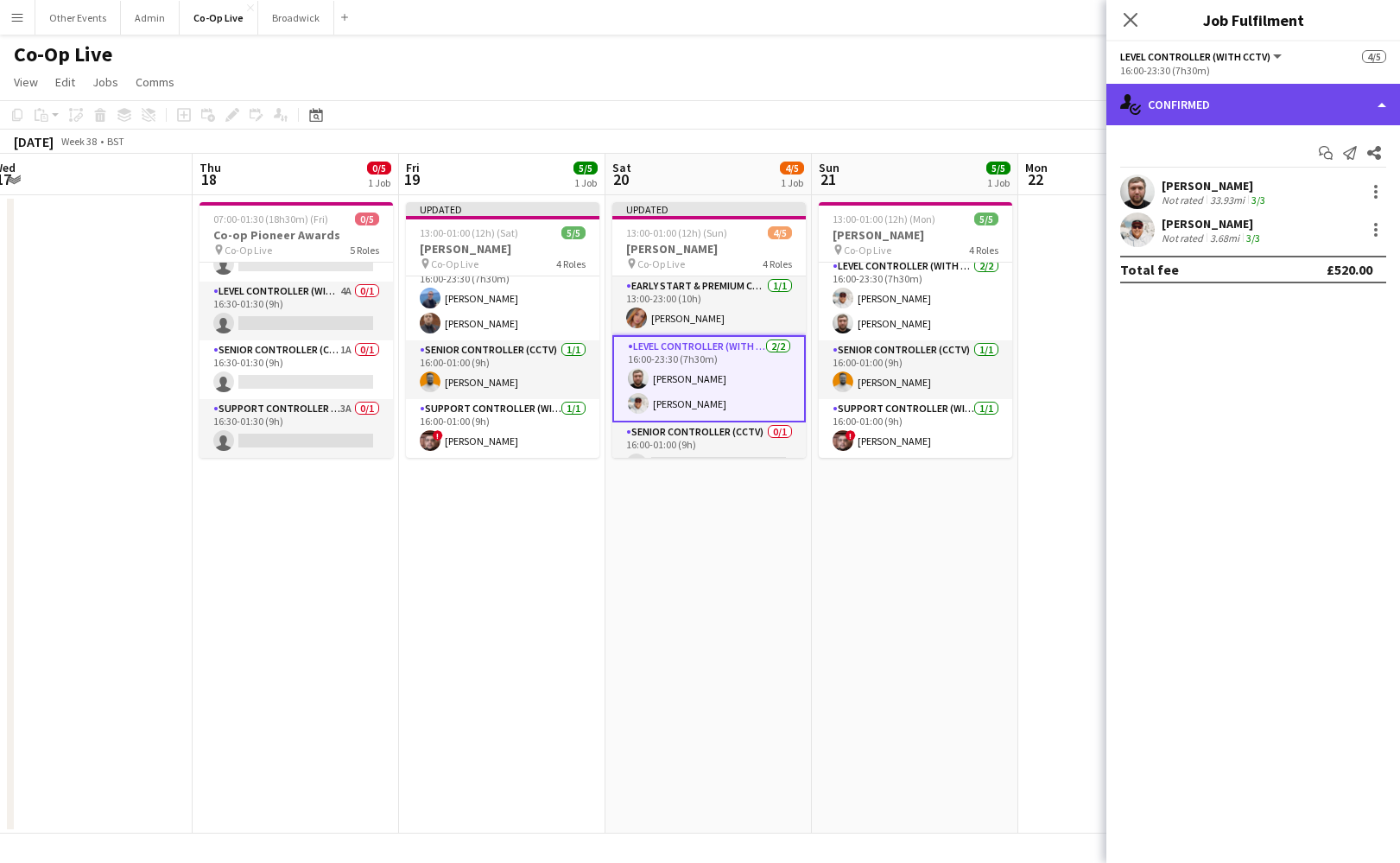
click at [1342, 85] on div "single-neutral-actions-check-2 Confirmed" at bounding box center [1253, 105] width 294 height 42
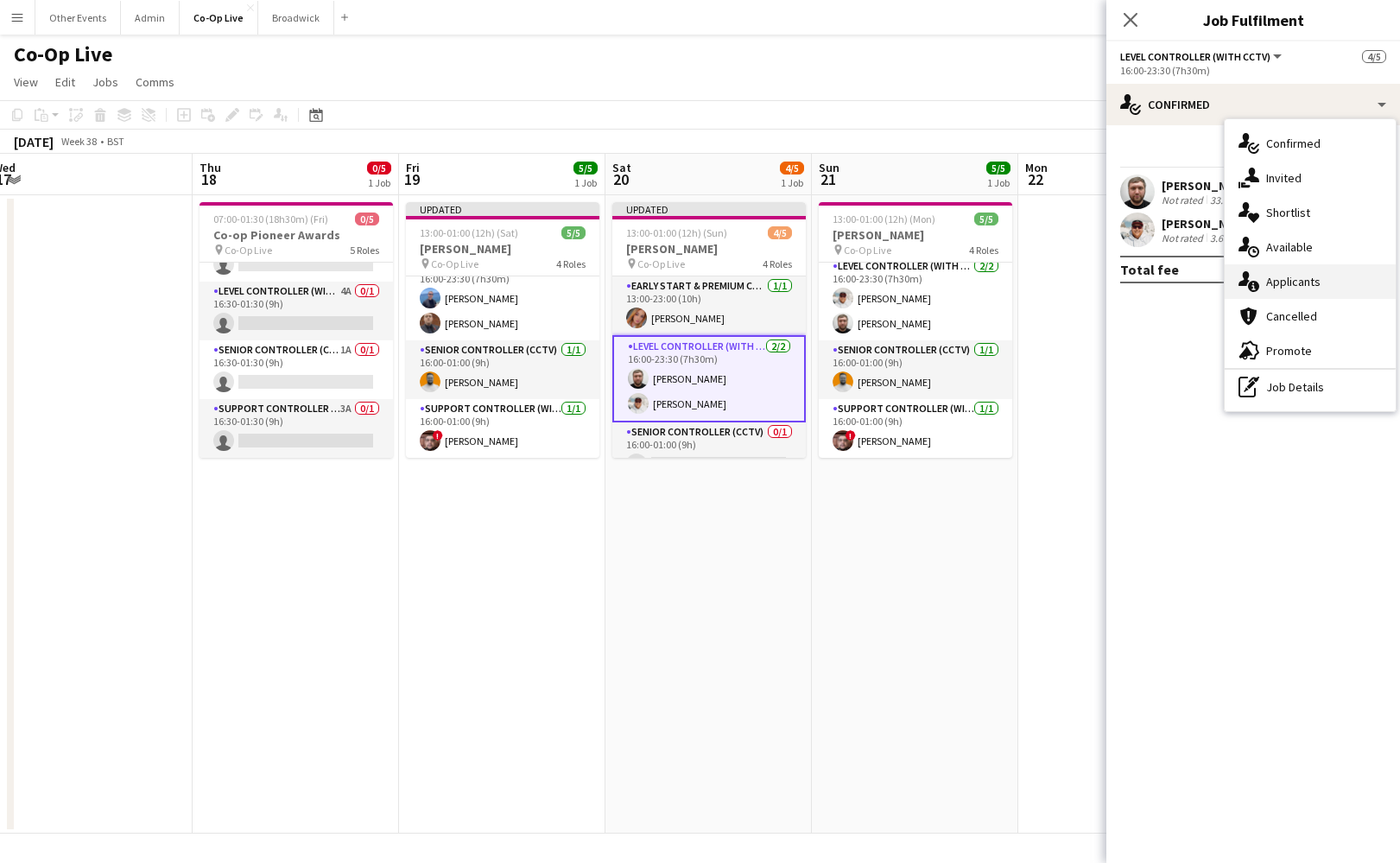
click at [1308, 270] on div "single-neutral-actions-information Applicants" at bounding box center [1309, 281] width 171 height 34
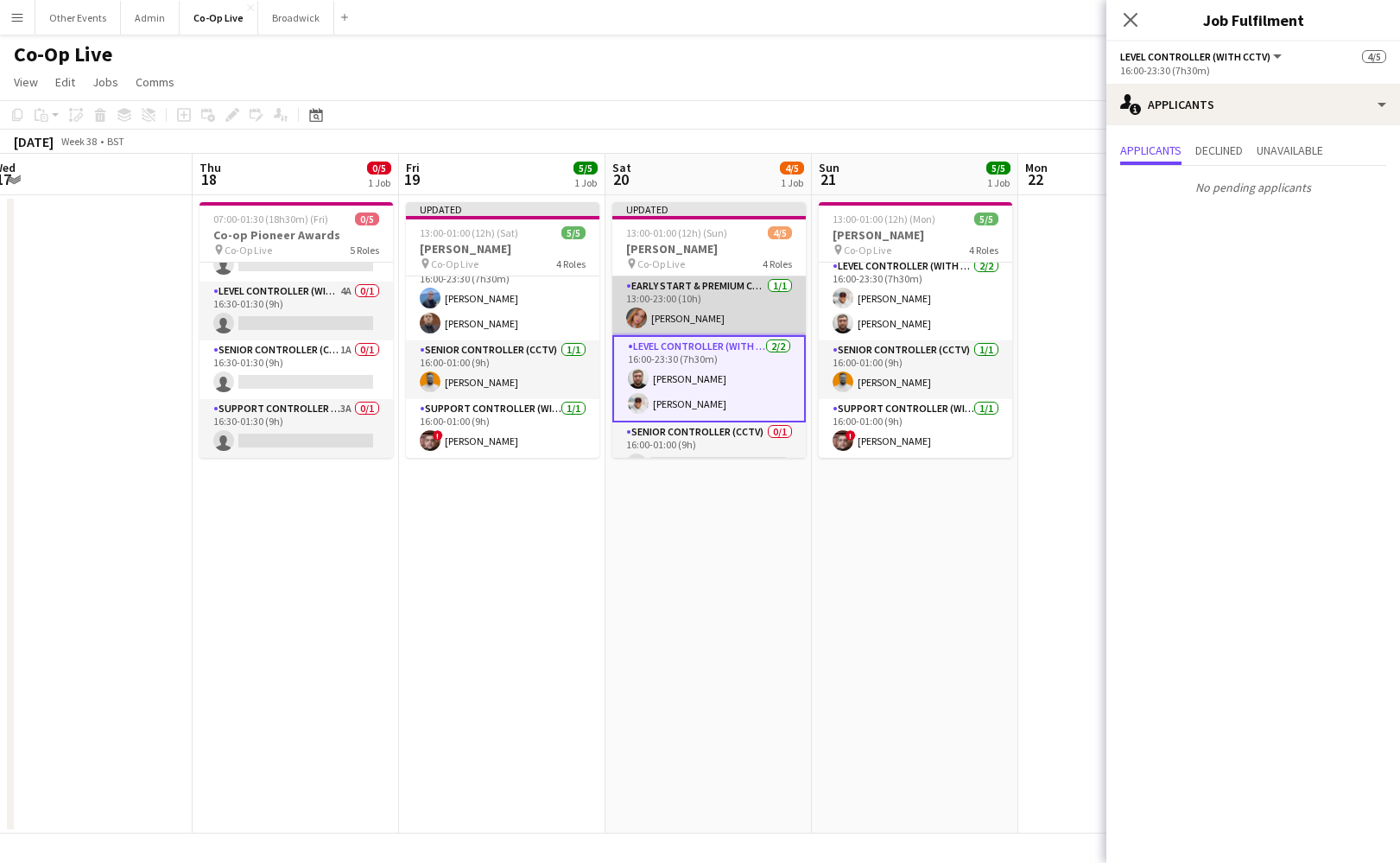
click at [774, 307] on app-card-role "Early Start & Premium Controller (with CCTV) [DATE] 13:00-23:00 (10h) [PERSON_N…" at bounding box center [709, 306] width 193 height 59
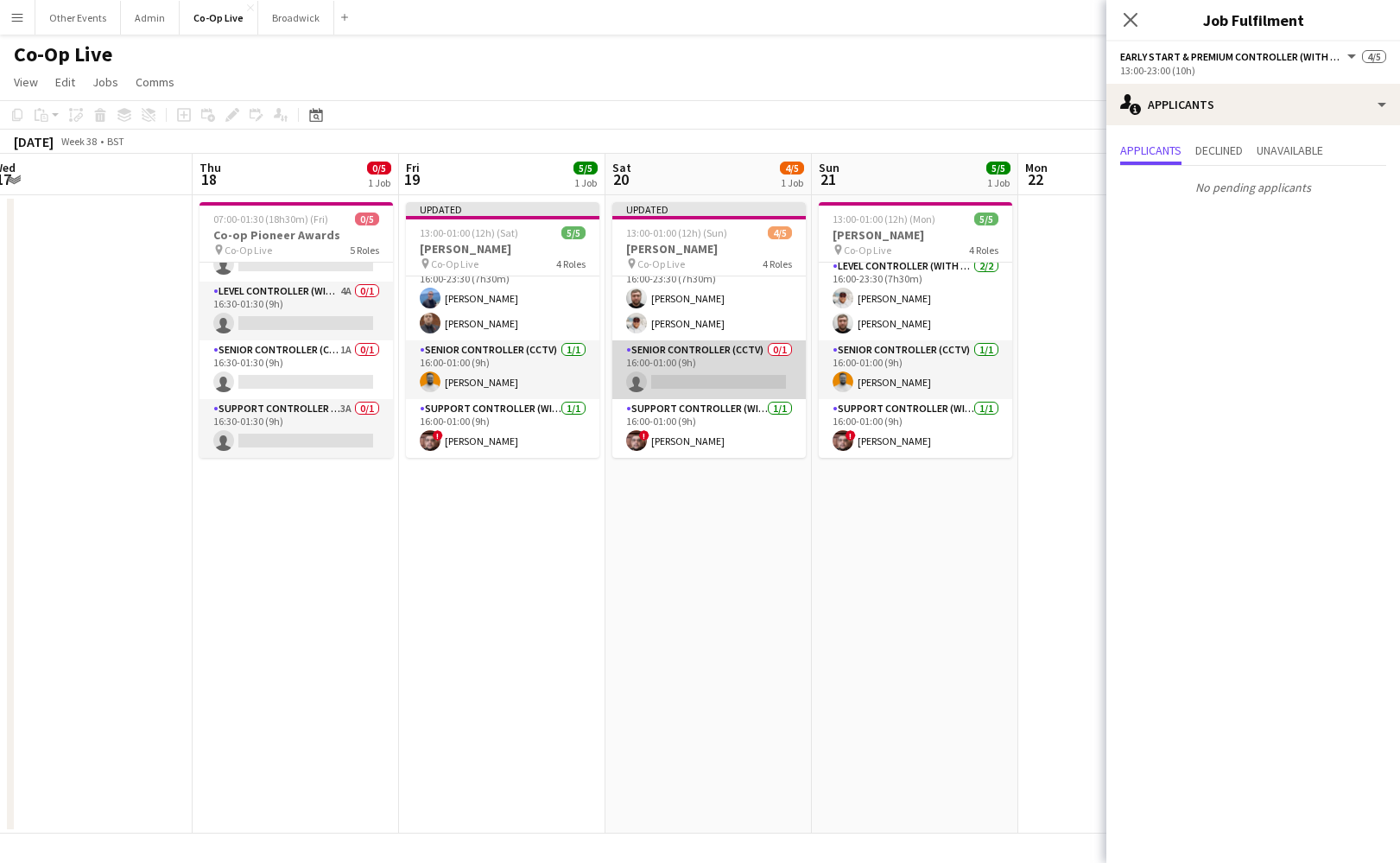
scroll to position [82, 0]
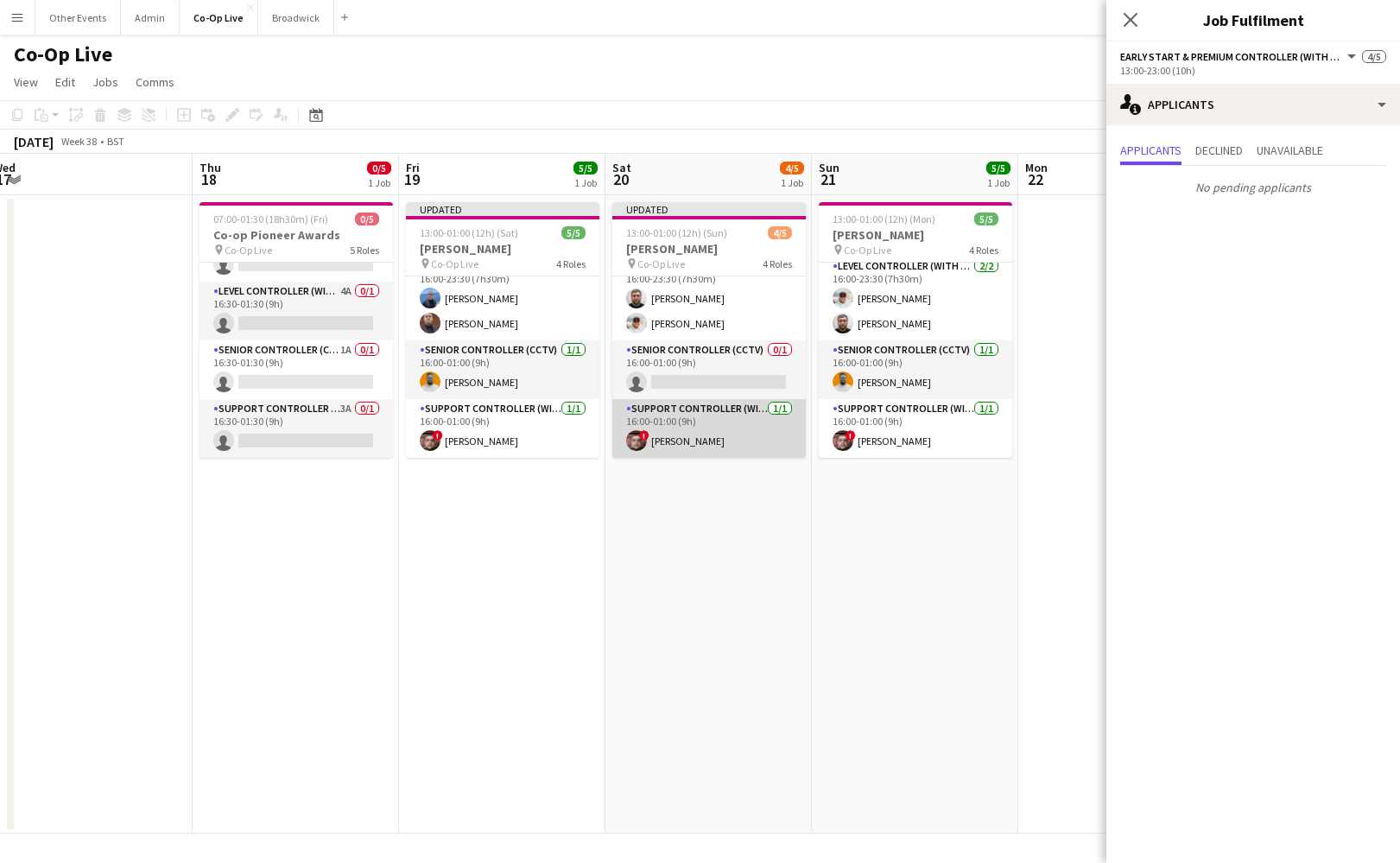
click at [736, 423] on app-card-role "Support Controller (with CCTV) [DATE] 16:00-01:00 (9h) ! [PERSON_NAME]" at bounding box center [709, 429] width 193 height 59
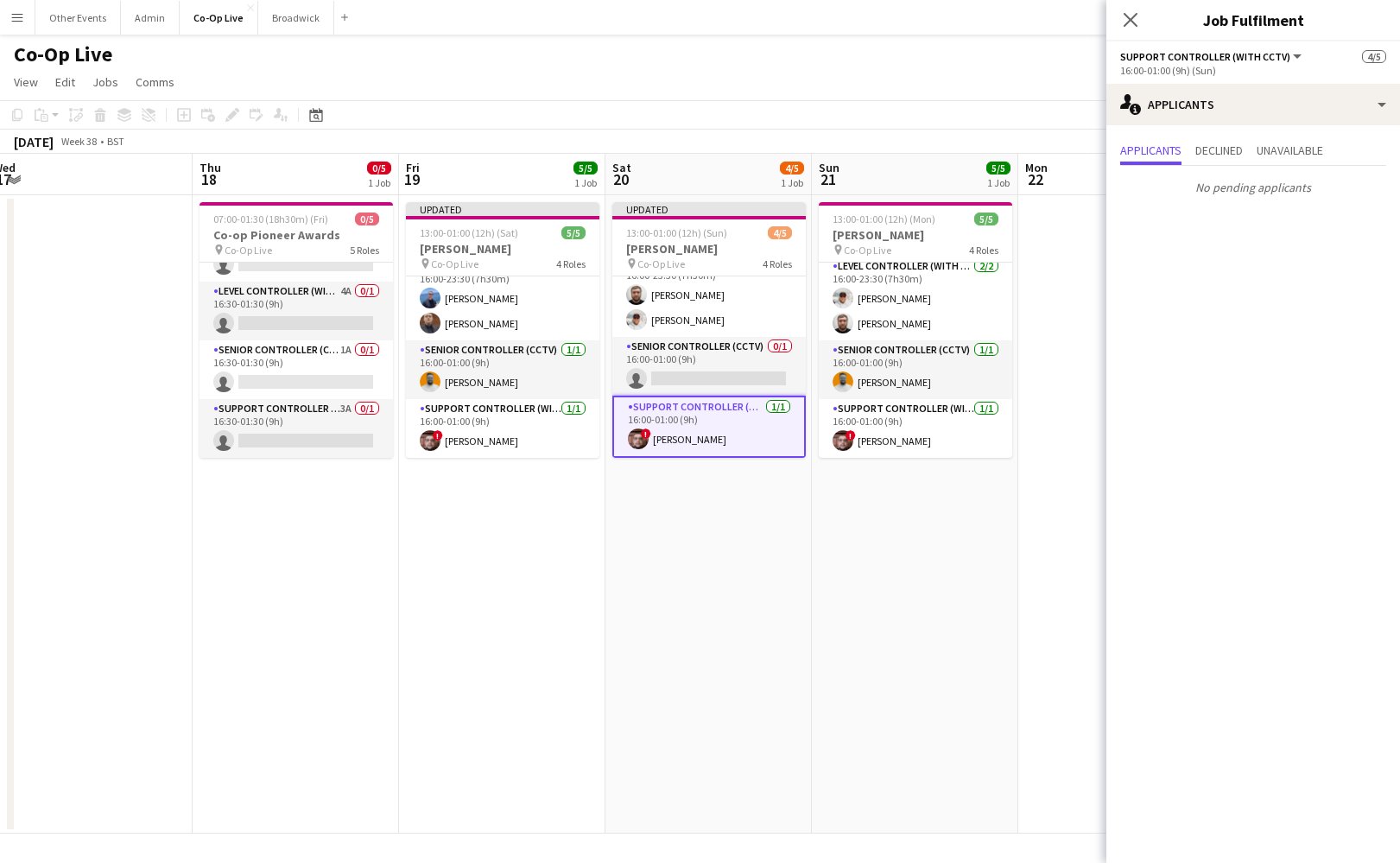
click at [732, 563] on app-date-cell "Updated 13:00-01:00 (12h) (Sun) 4/5 [PERSON_NAME] pin Co-Op Live 4 Roles Early …" at bounding box center [708, 514] width 207 height 638
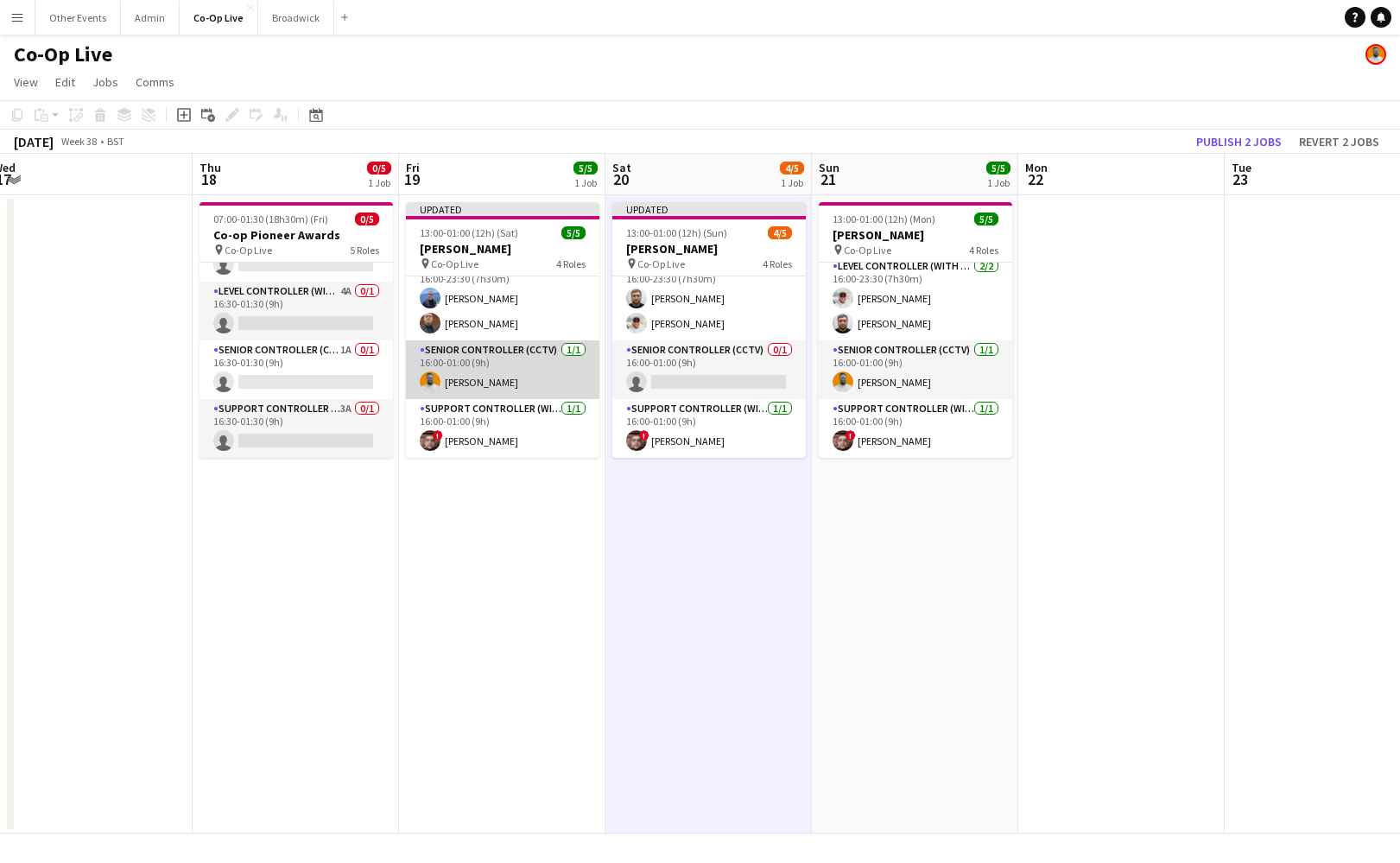
scroll to position [78, 0]
click at [1240, 143] on button "Publish 2 jobs" at bounding box center [1239, 142] width 99 height 23
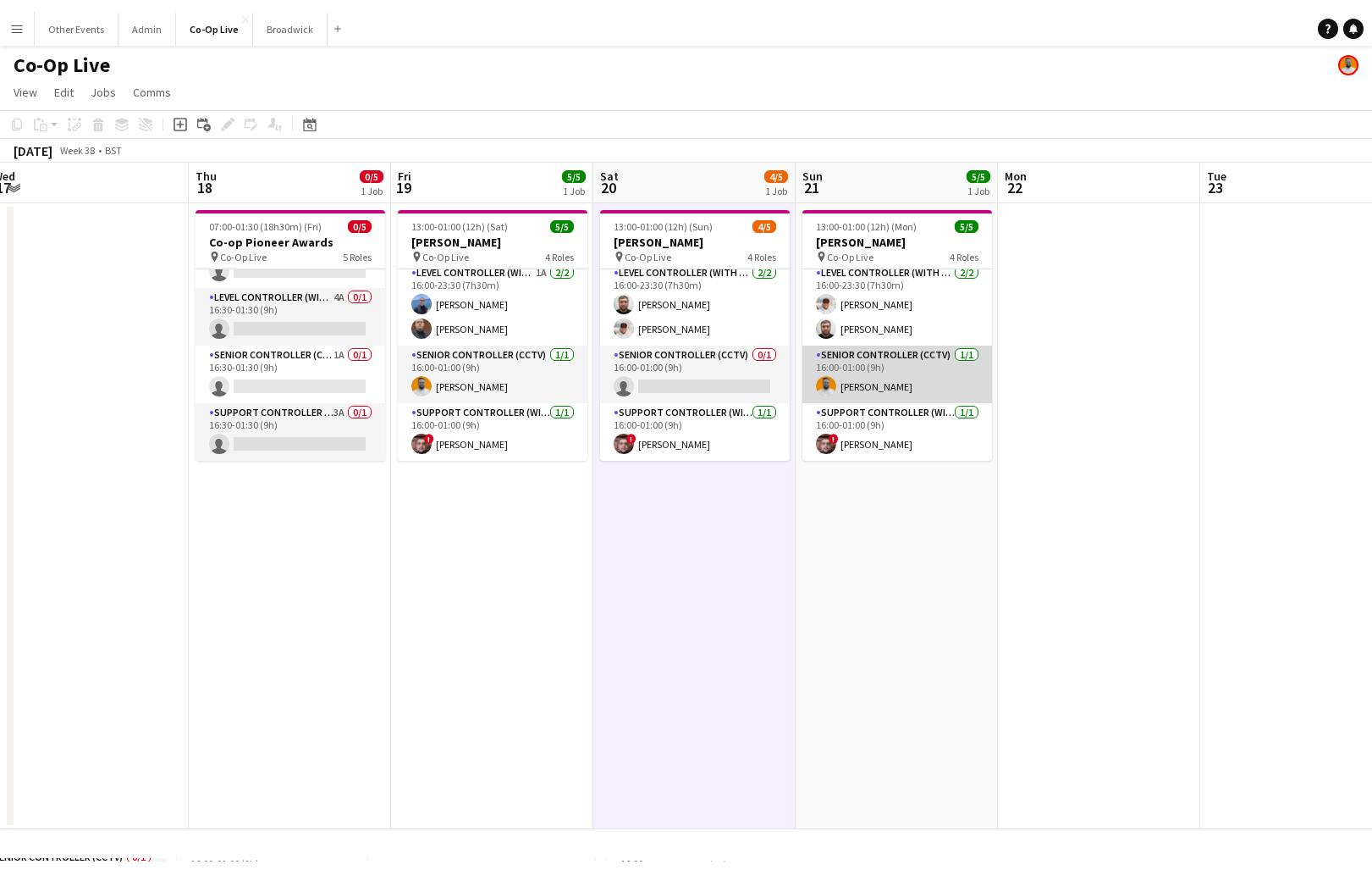
scroll to position [64, 0]
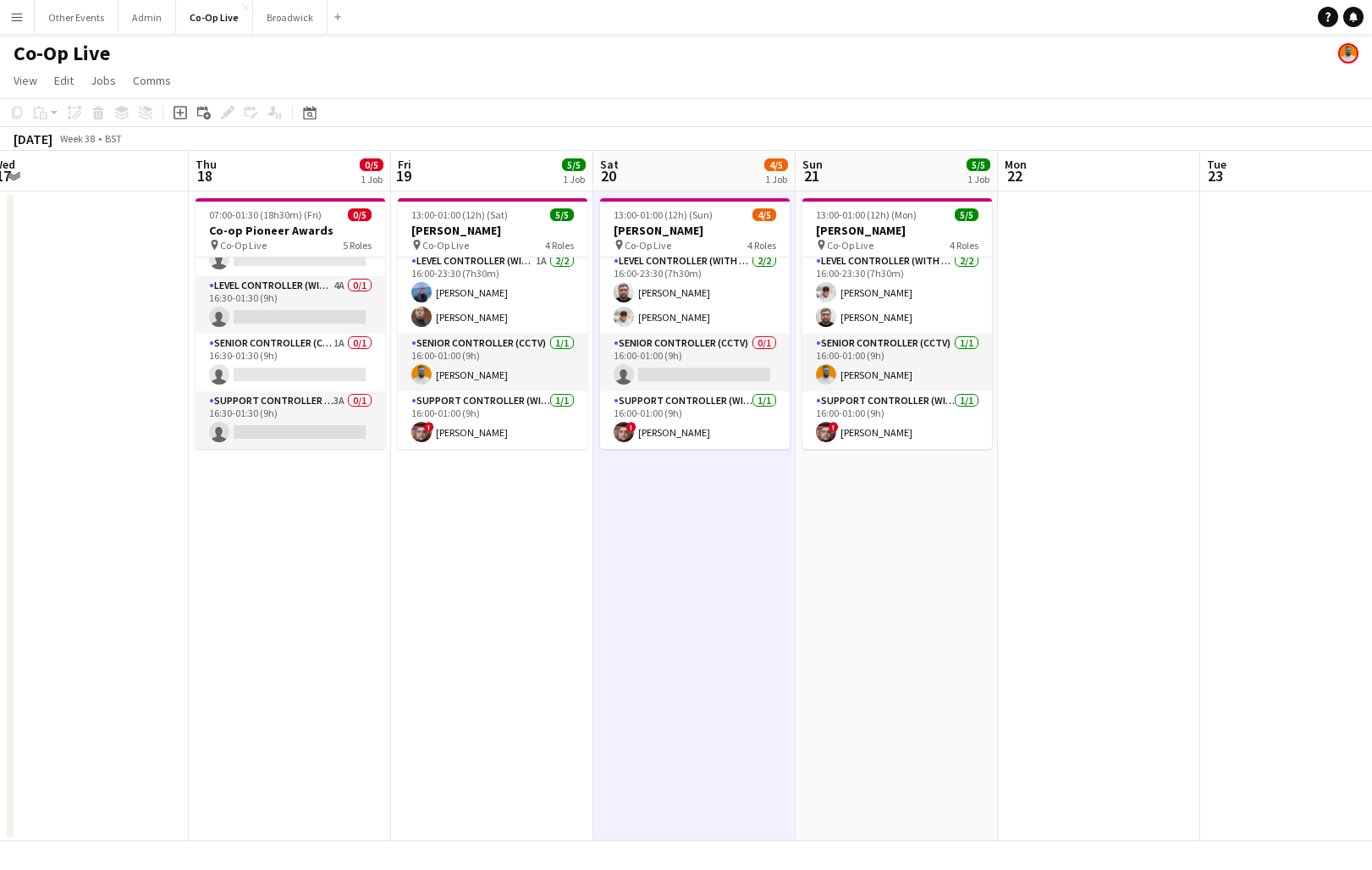
click at [710, 506] on app-date-cell "13:00-01:00 (12h) (Sun) 4/5 [PERSON_NAME] pin Co-Op Live 4 Roles Early Start & …" at bounding box center [694, 516] width 203 height 649
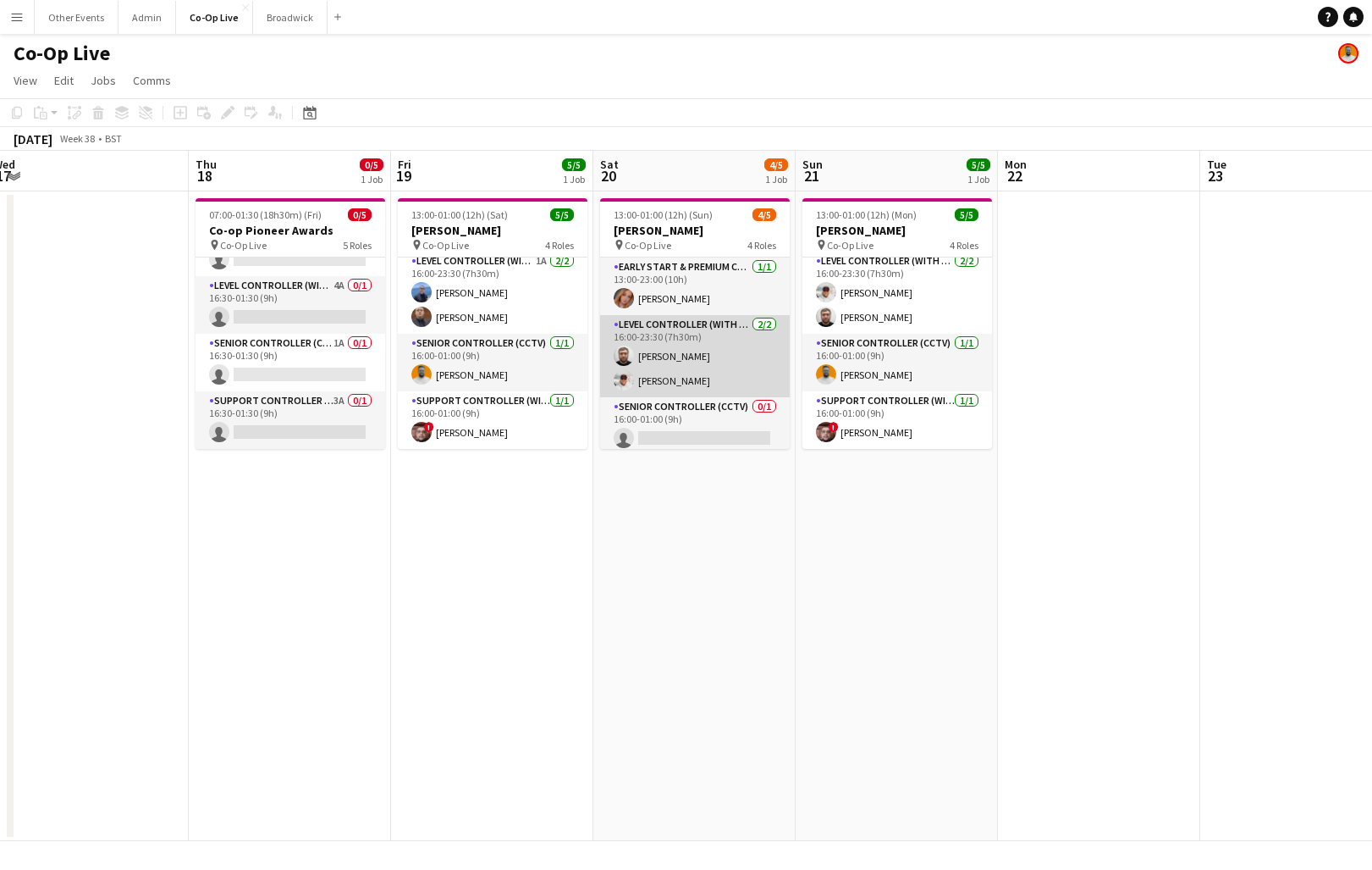
scroll to position [0, 0]
click at [722, 331] on app-card-role "Level Controller (with CCTV) [DATE] 16:00-23:30 (7h30m) [PERSON_NAME] [PERSON_N…" at bounding box center [695, 356] width 190 height 82
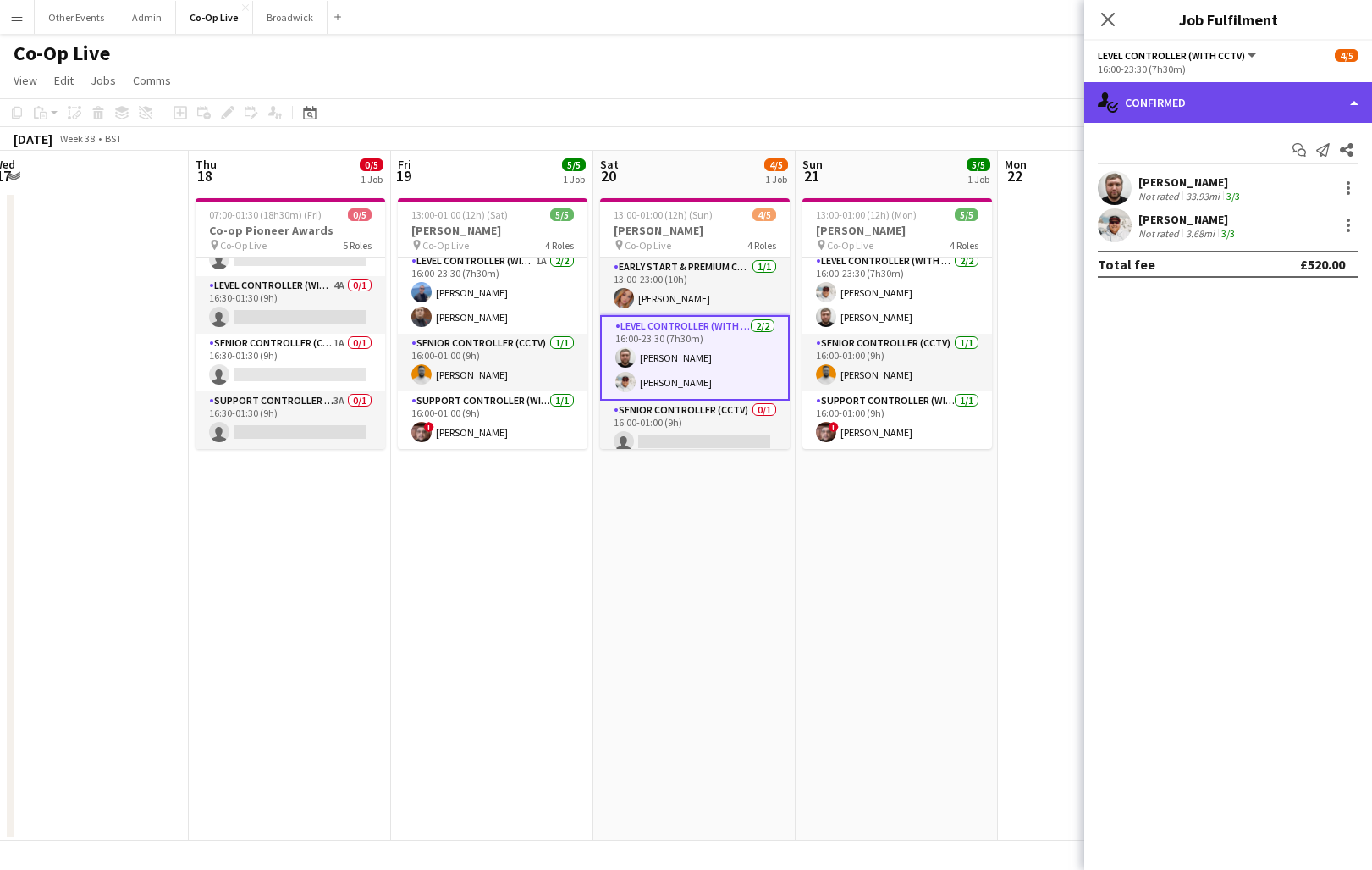
click at [1228, 94] on div "single-neutral-actions-check-2 Confirmed" at bounding box center [1228, 103] width 288 height 41
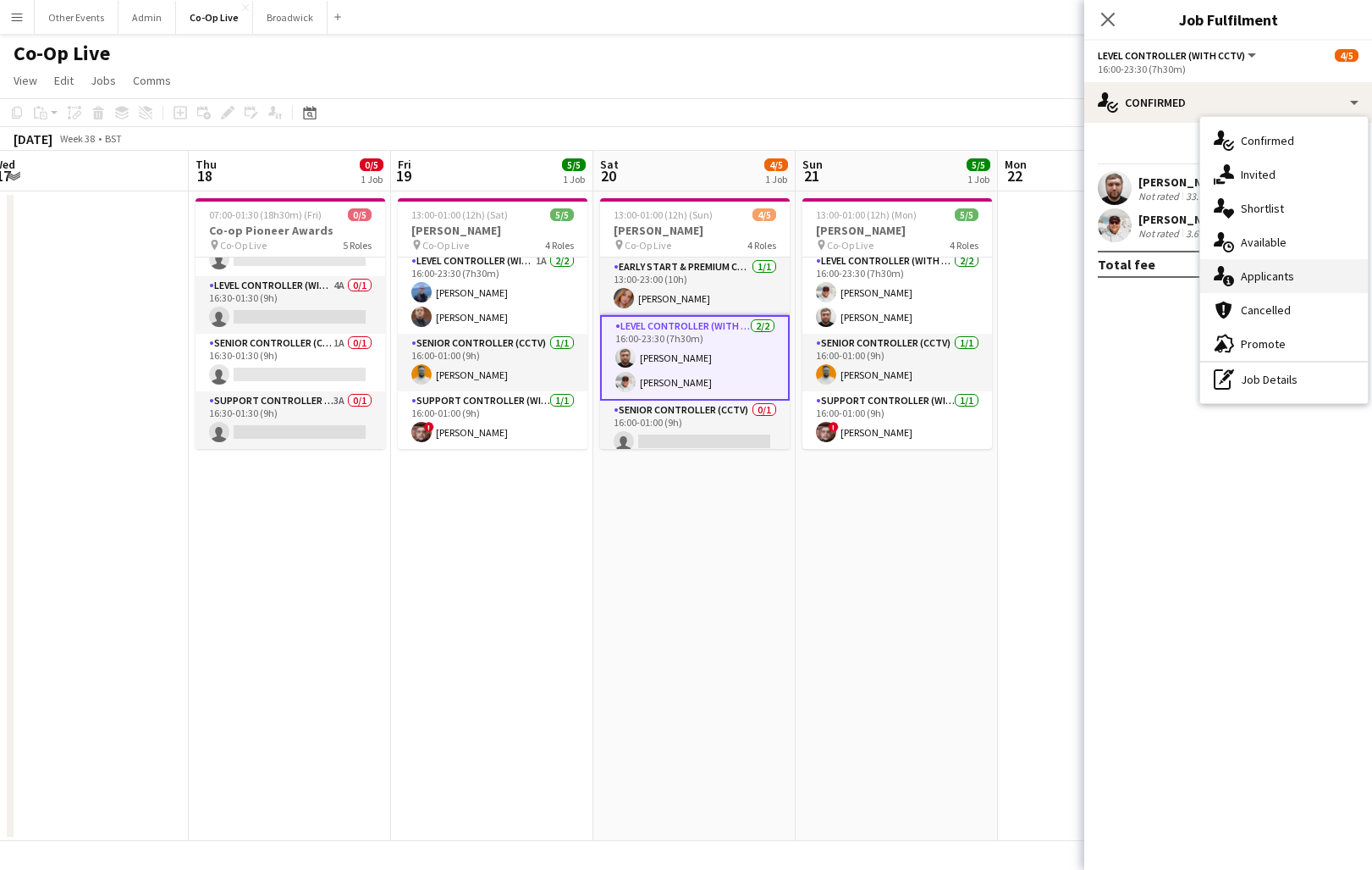
click at [1252, 285] on div "single-neutral-actions-information Applicants" at bounding box center [1283, 276] width 167 height 34
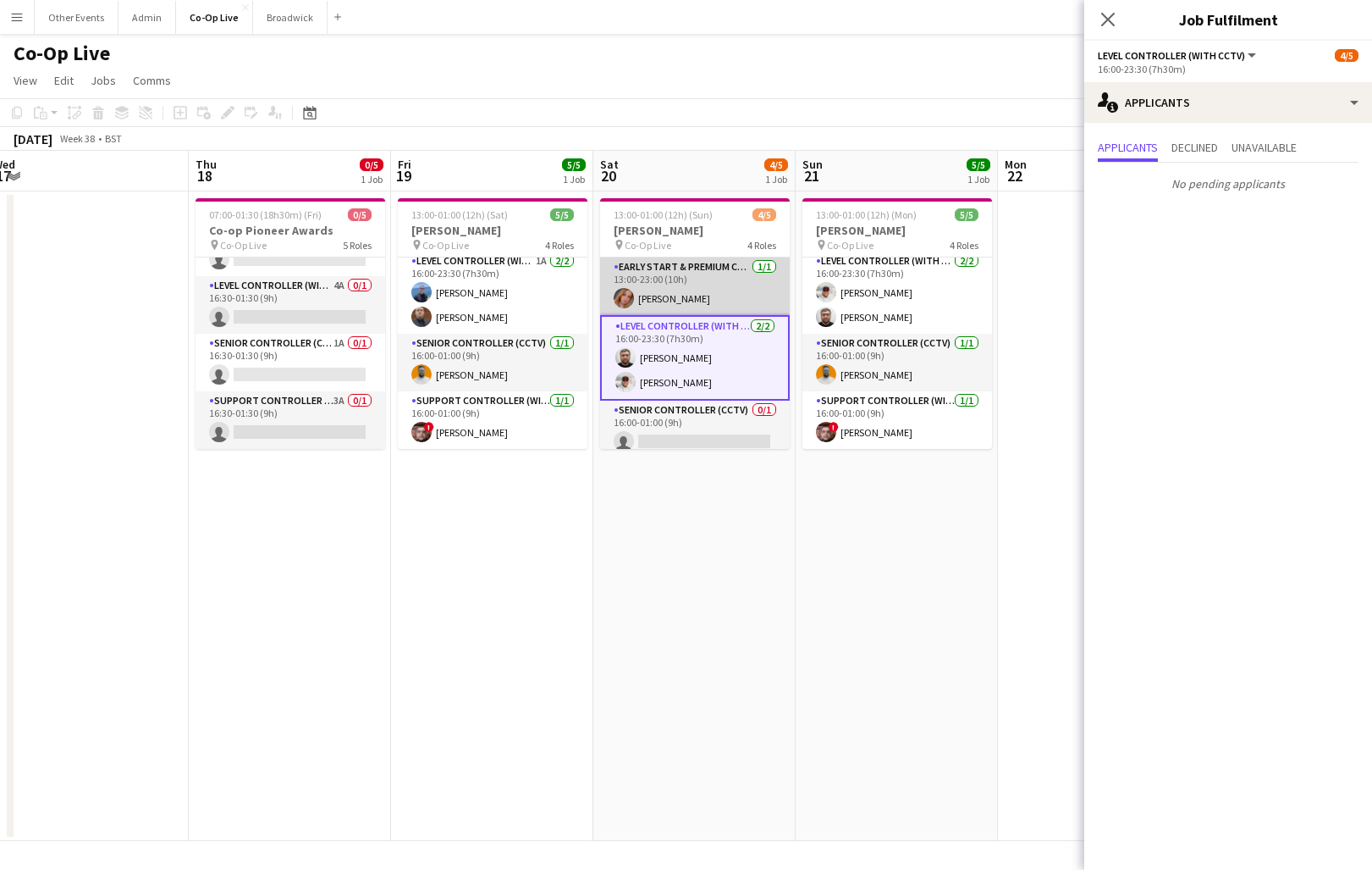
click at [735, 294] on app-card-role "Early Start & Premium Controller (with CCTV) [DATE] 13:00-23:00 (10h) [PERSON_N…" at bounding box center [695, 287] width 190 height 58
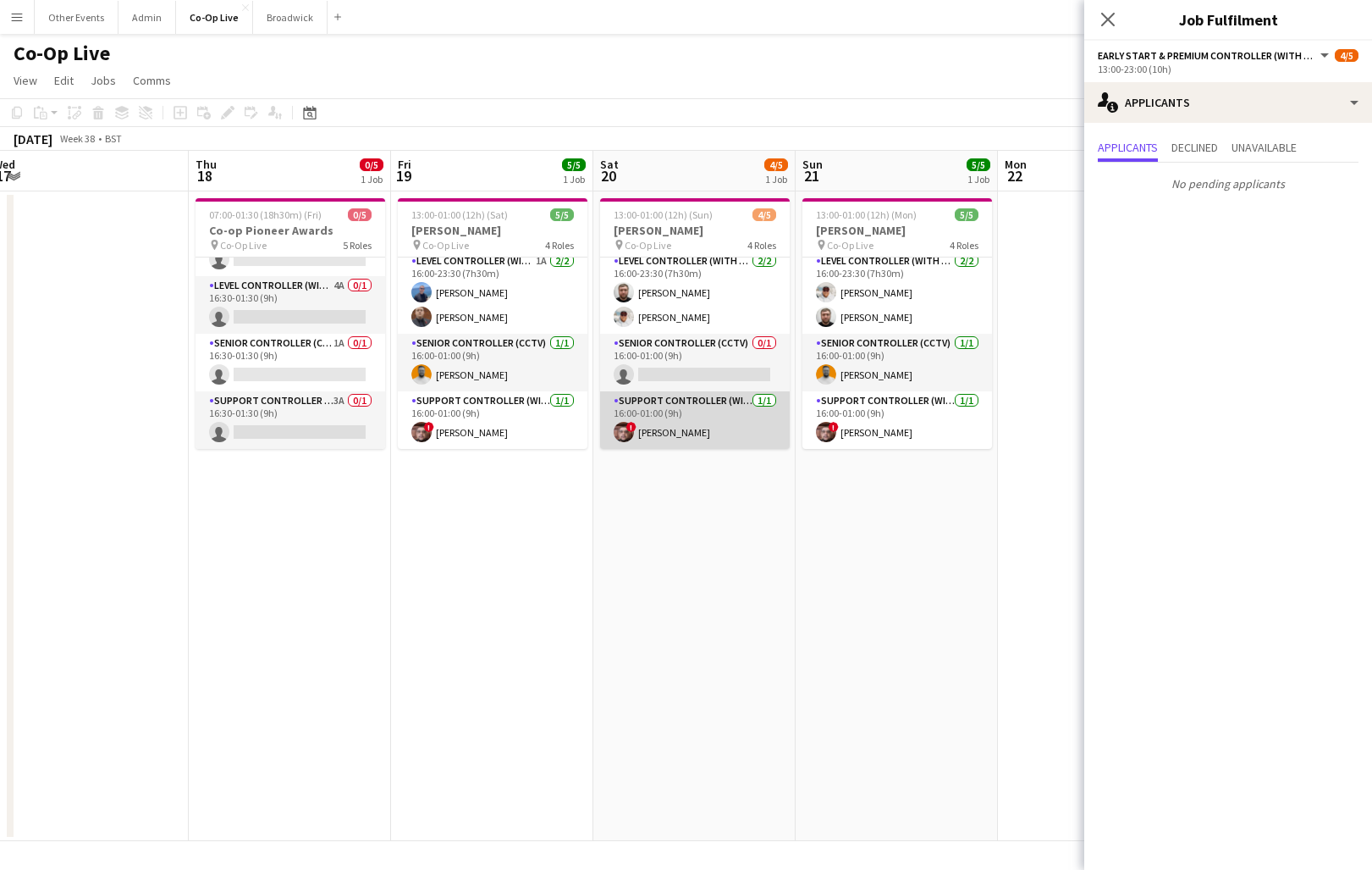
scroll to position [67, 0]
click at [729, 421] on app-card-role "Support Controller (with CCTV) [DATE] 16:00-01:00 (9h) ! [PERSON_NAME]" at bounding box center [695, 421] width 190 height 58
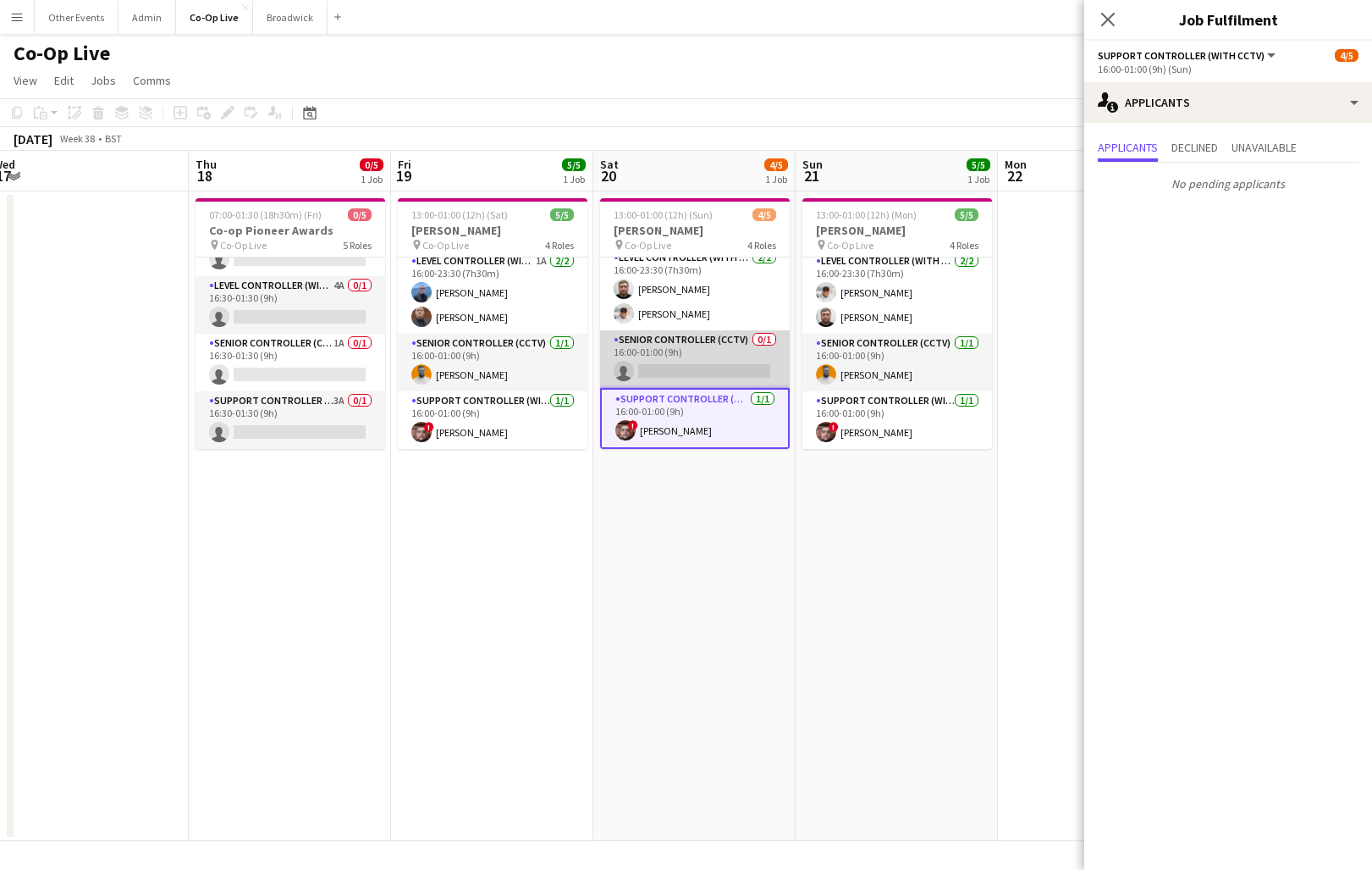
click at [733, 361] on app-card-role "Senior Controller (CCTV) 0/1 16:00-01:00 (9h) single-neutral-actions" at bounding box center [695, 360] width 190 height 58
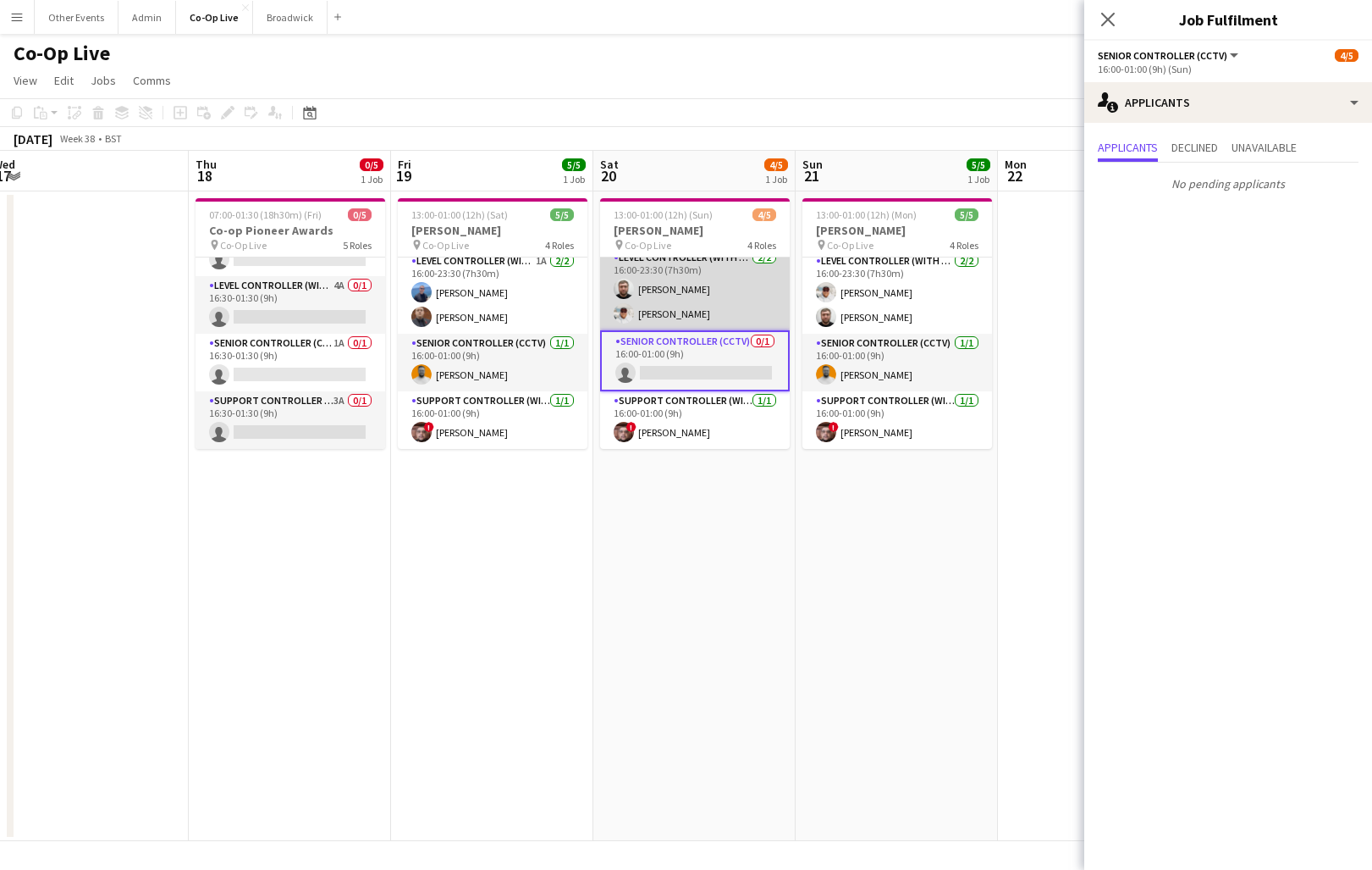
click at [722, 307] on app-card-role "Level Controller (with CCTV) [DATE] 16:00-23:30 (7h30m) [PERSON_NAME] [PERSON_N…" at bounding box center [695, 290] width 190 height 82
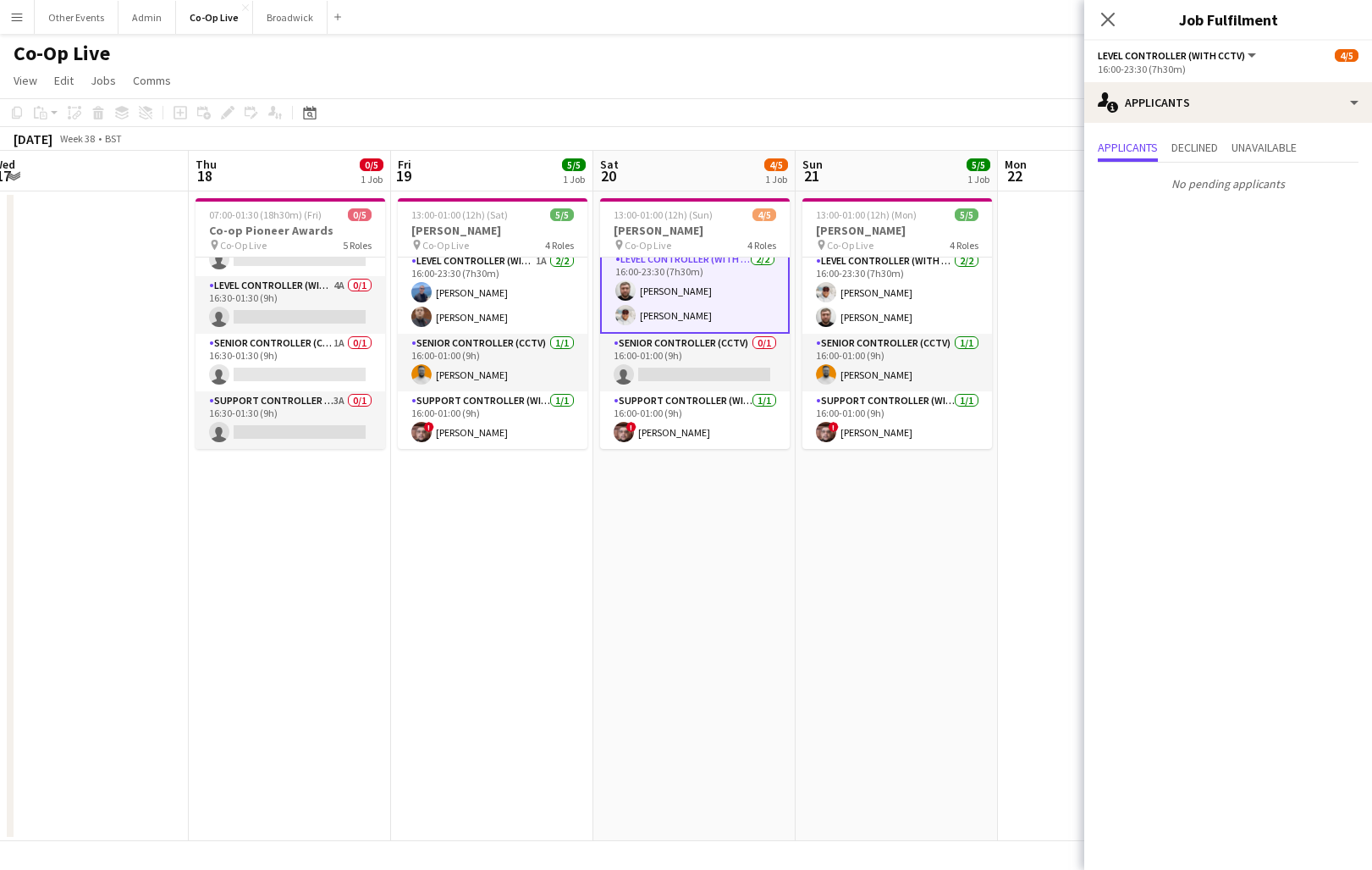
click at [729, 60] on div "Co-Op Live" at bounding box center [686, 50] width 1372 height 32
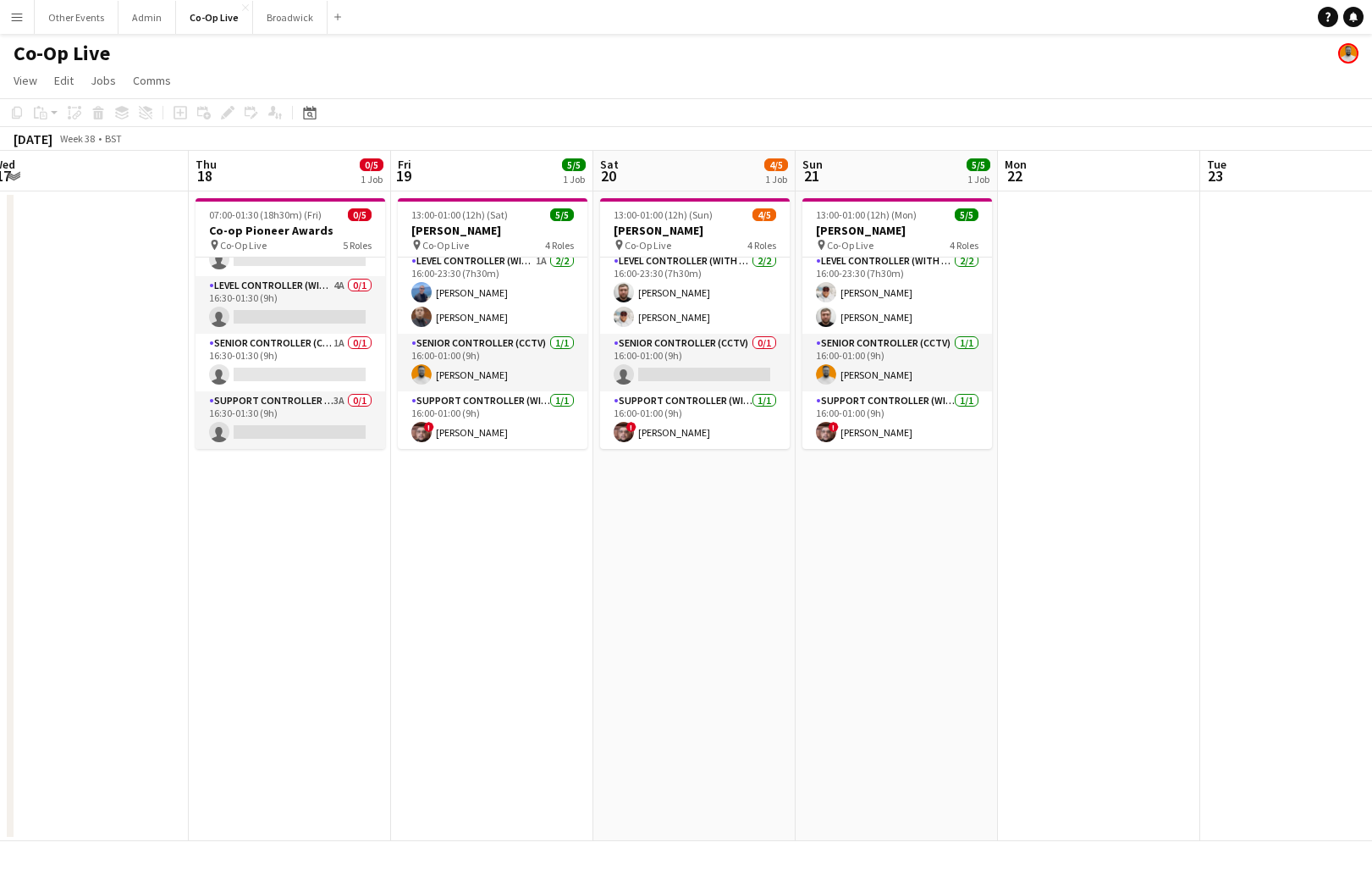
scroll to position [64, 0]
click at [92, 15] on button "Other Events Close" at bounding box center [77, 17] width 84 height 33
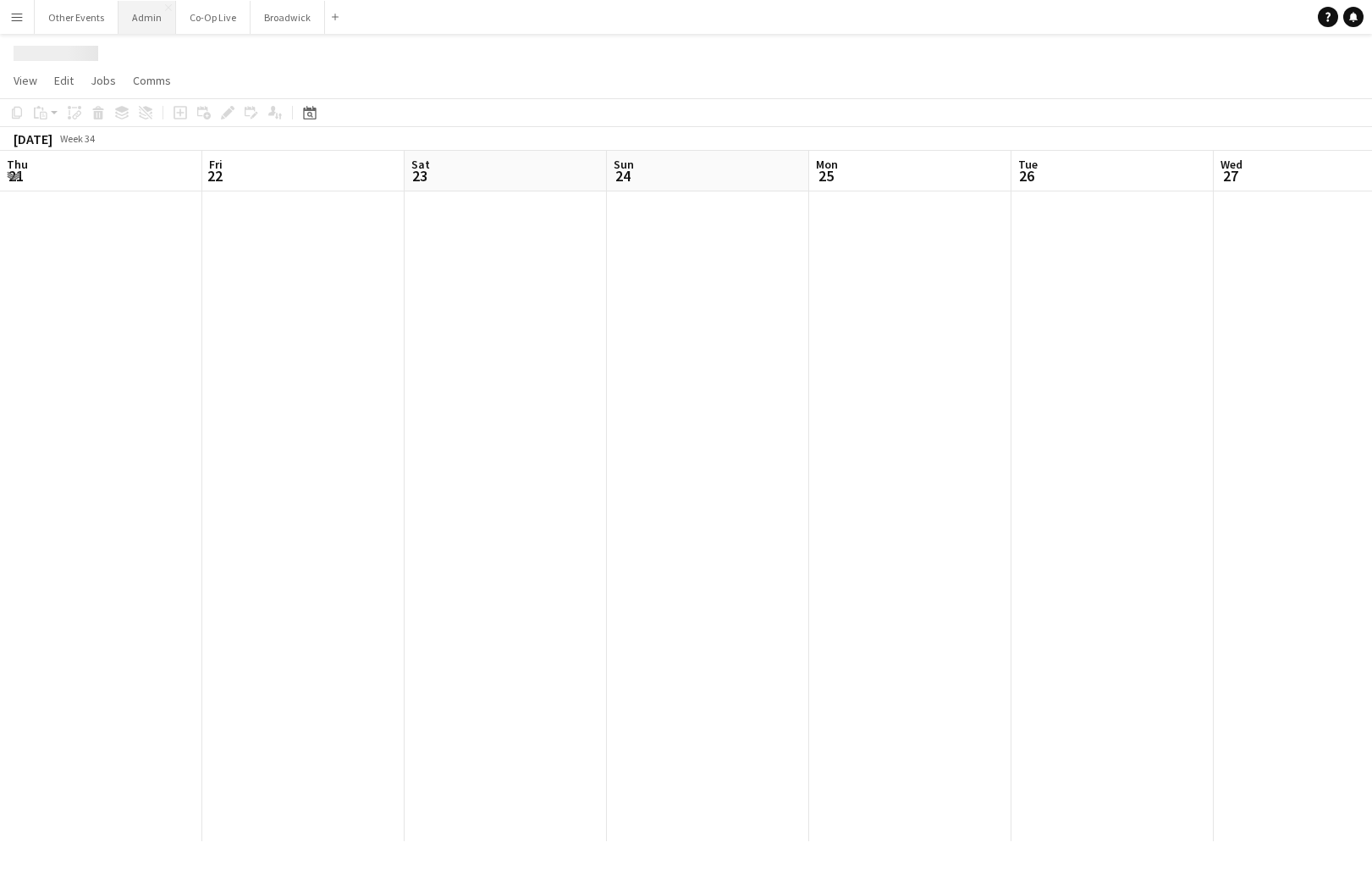
scroll to position [0, 364]
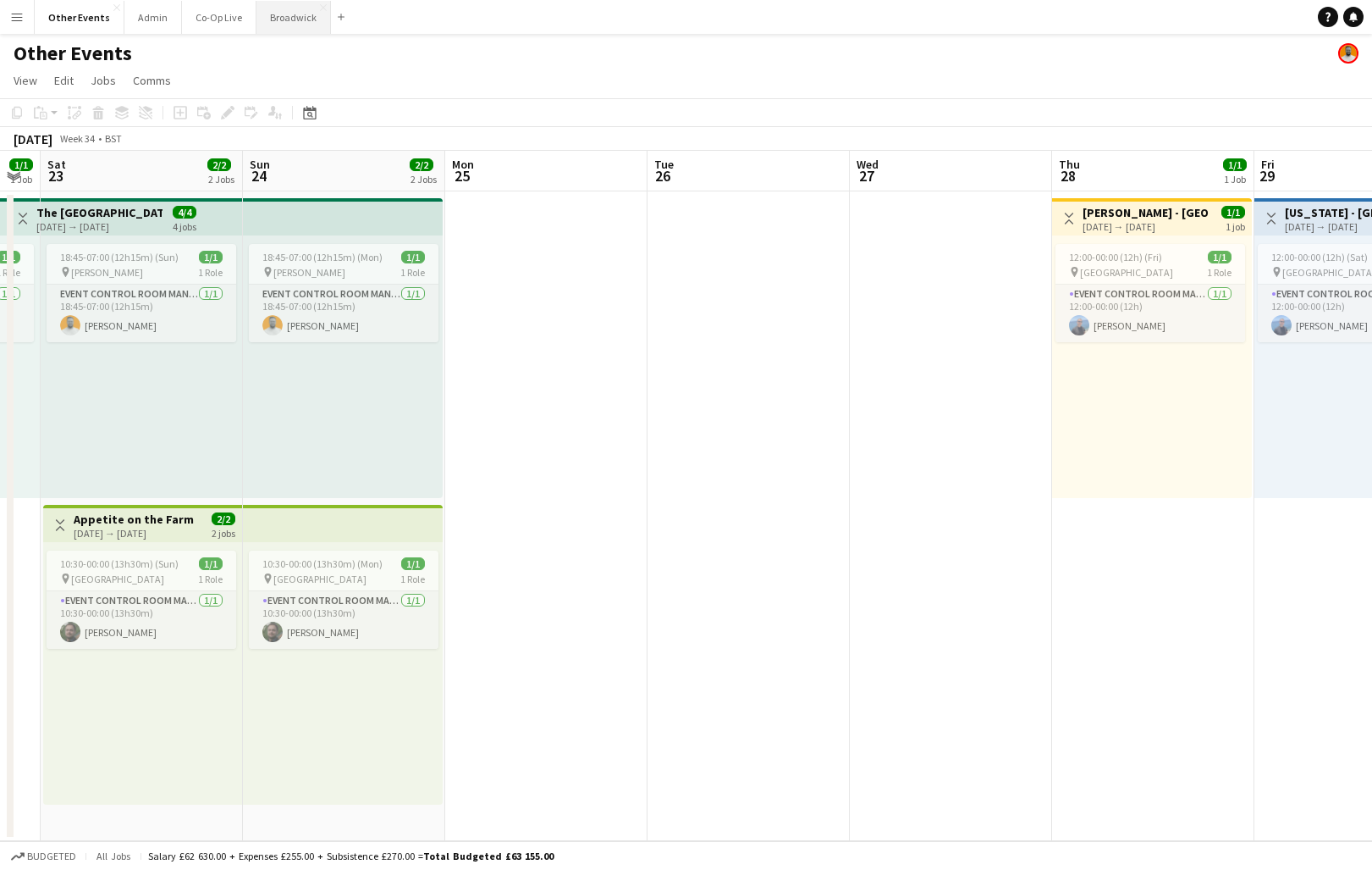
click at [294, 26] on button "Broadwick Close" at bounding box center [294, 17] width 75 height 33
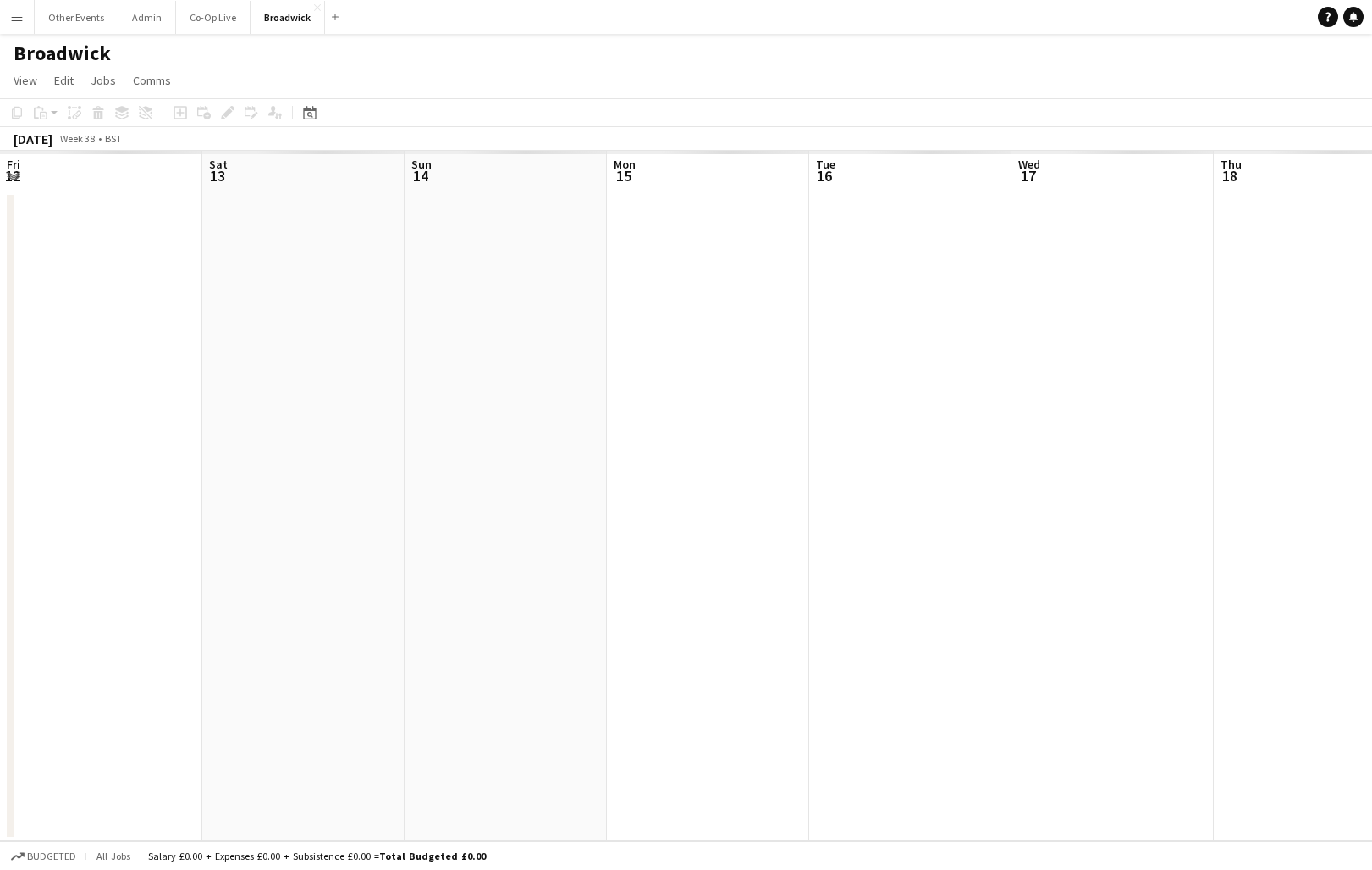
scroll to position [0, 813]
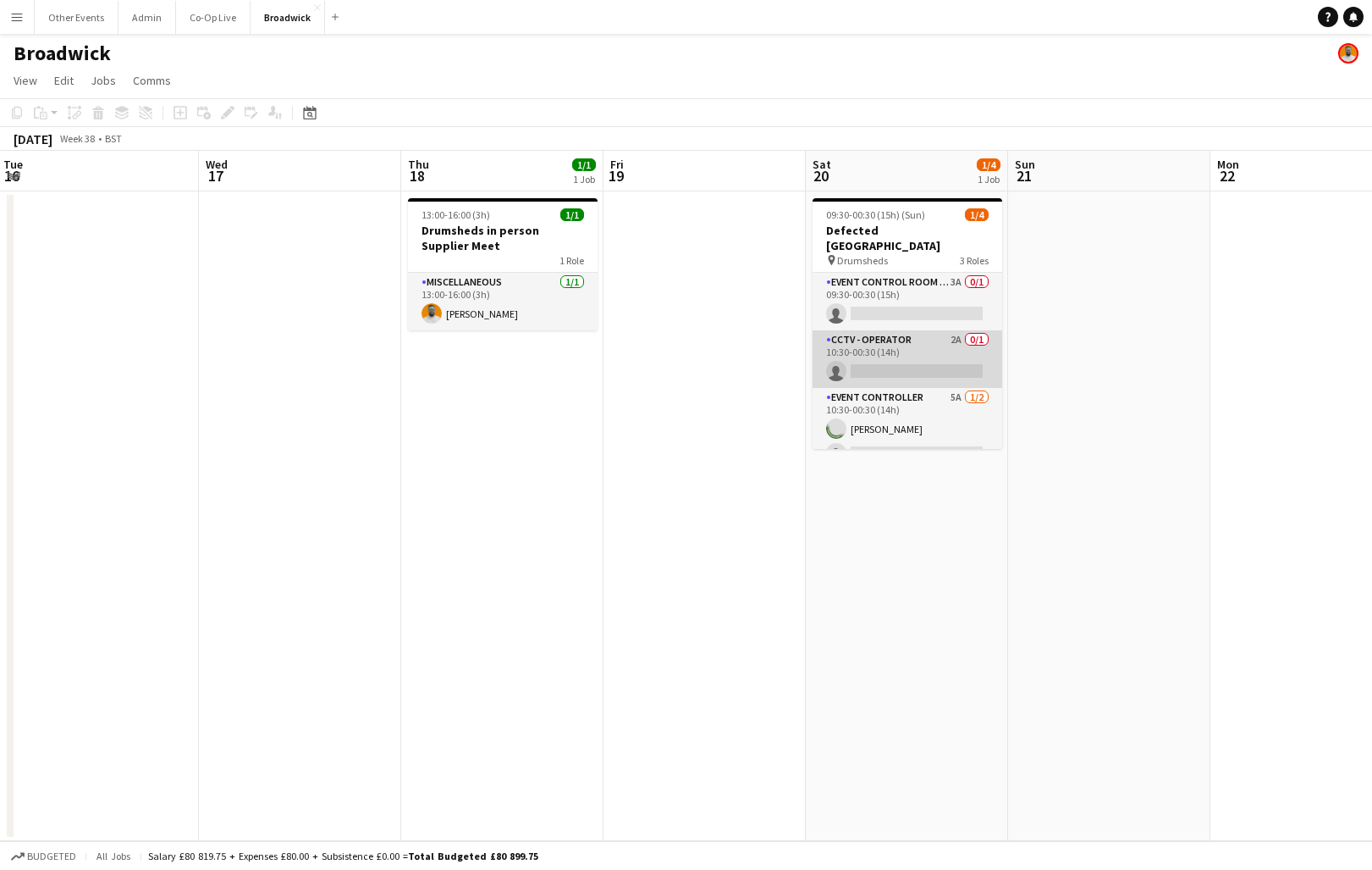
click at [929, 342] on app-card-role "CCTV - Operator 2A 0/1 10:30-00:30 (14h) single-neutral-actions" at bounding box center [907, 360] width 190 height 58
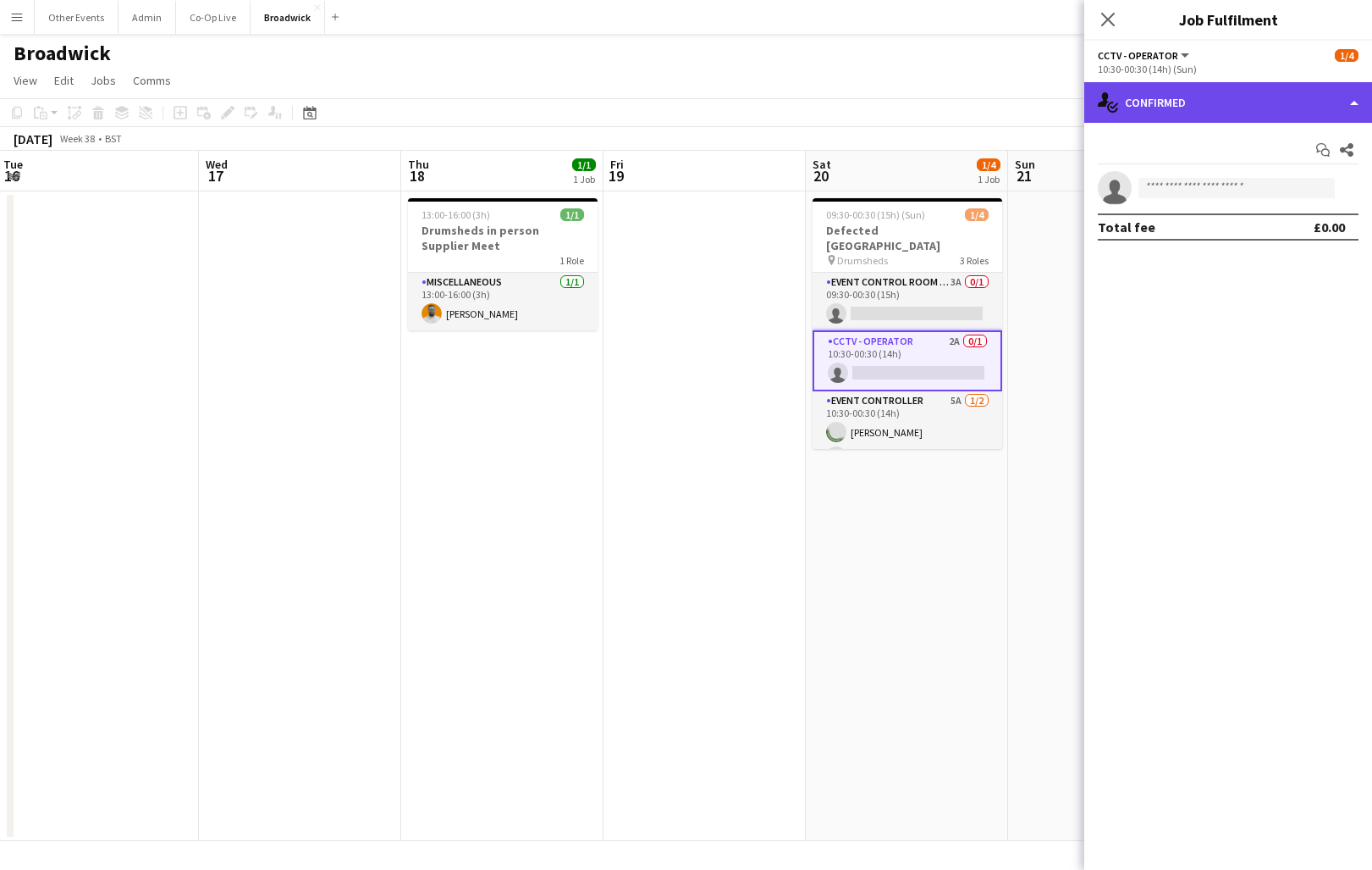
click at [1219, 90] on div "single-neutral-actions-check-2 Confirmed" at bounding box center [1228, 103] width 288 height 41
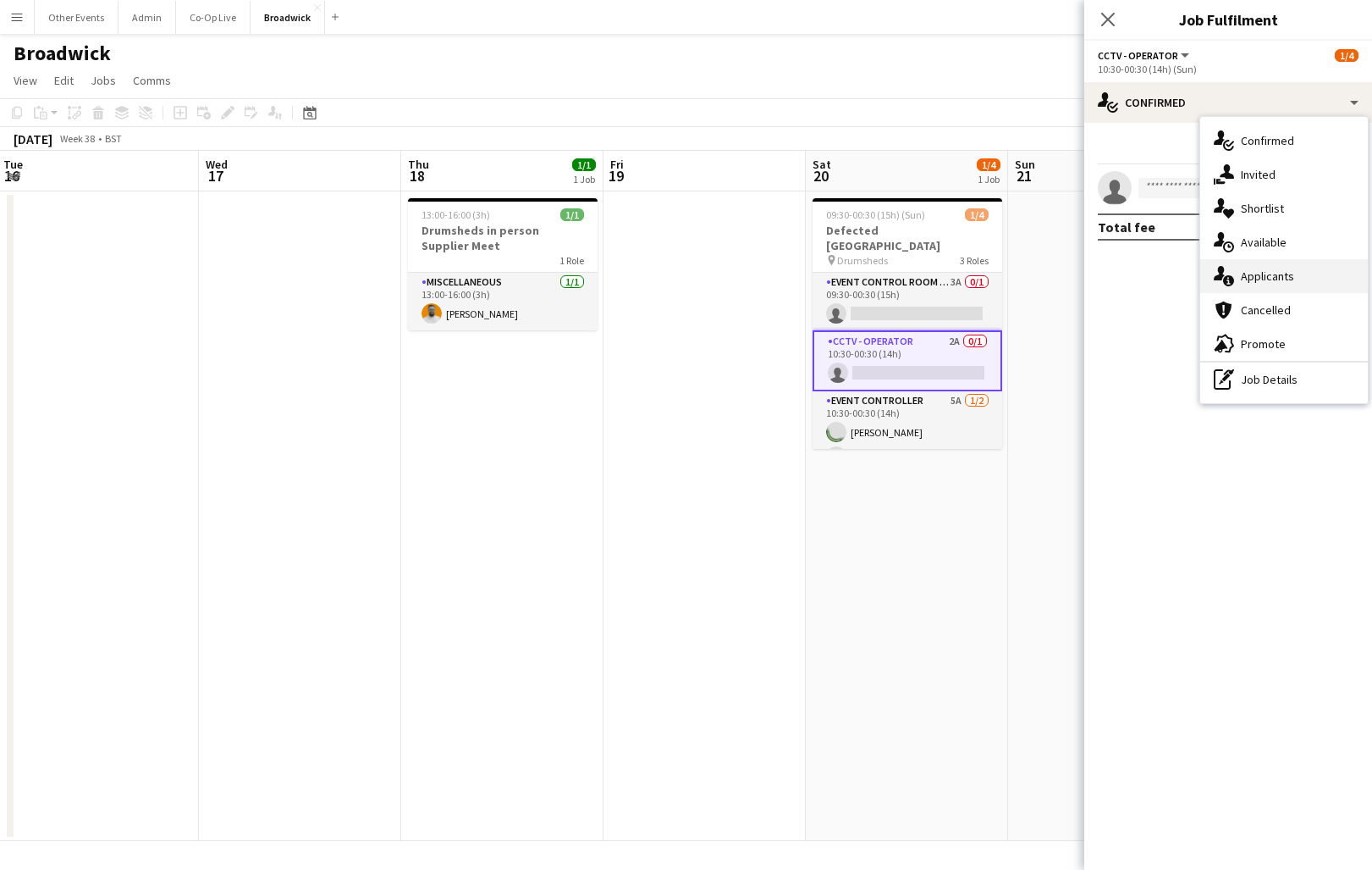
click at [1246, 280] on span "Applicants" at bounding box center [1267, 276] width 53 height 15
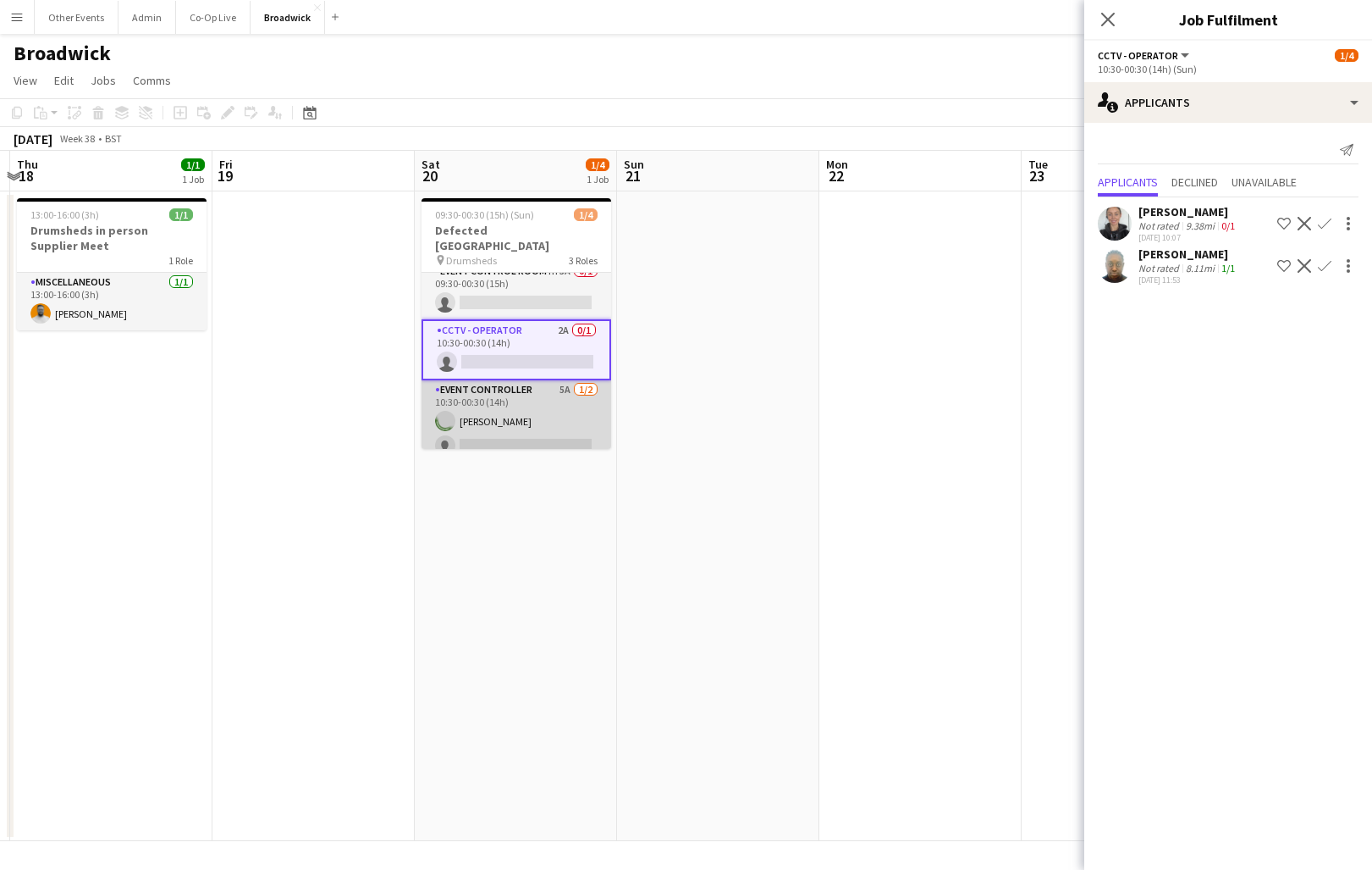
scroll to position [9, 0]
click at [523, 383] on app-card-role "Event Controller 5A [DATE] 10:30-00:30 (14h) [GEOGRAPHIC_DATA][PERSON_NAME] sin…" at bounding box center [516, 423] width 190 height 82
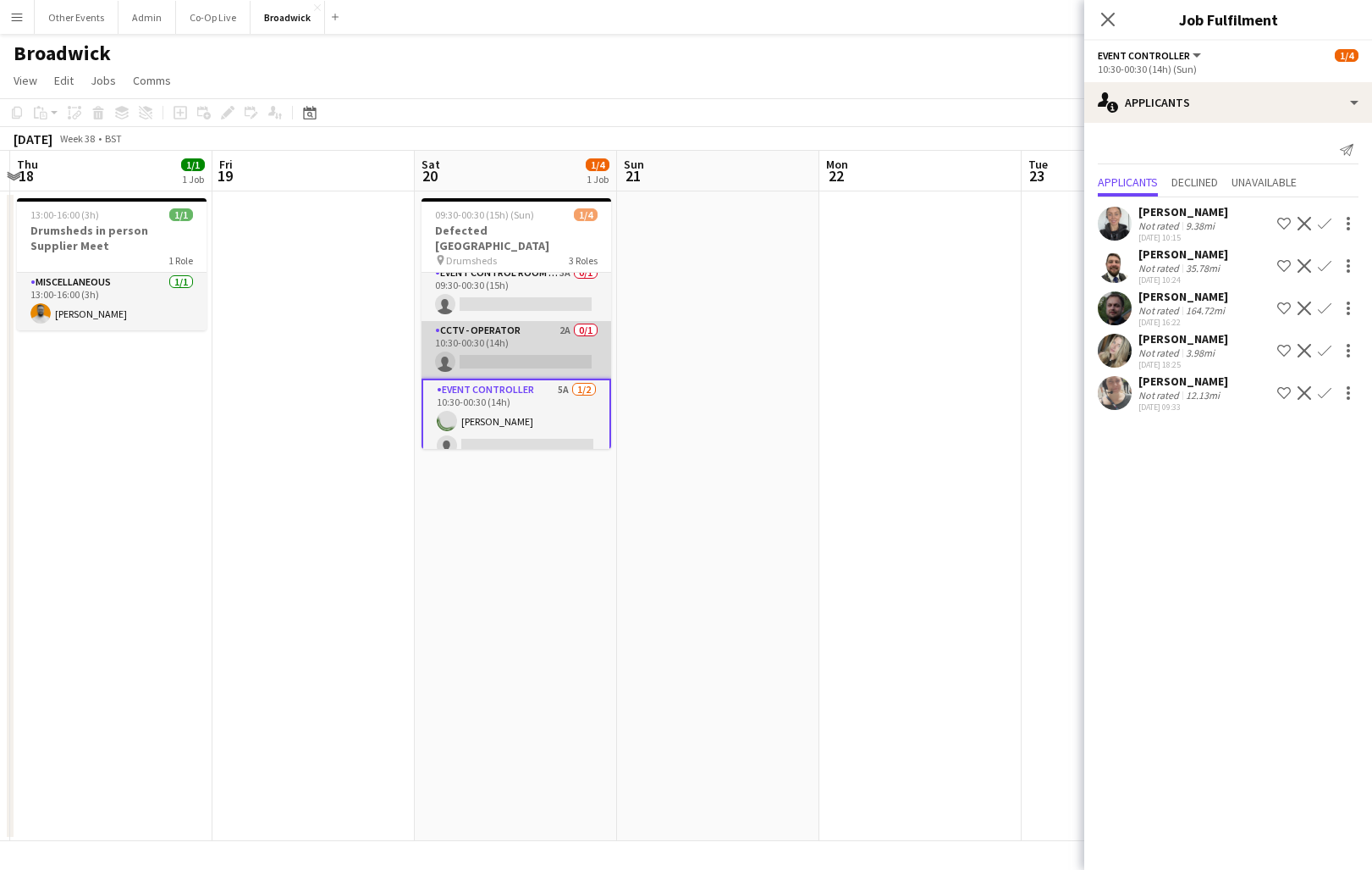
click at [527, 340] on app-card-role "CCTV - Operator 2A 0/1 10:30-00:30 (14h) single-neutral-actions" at bounding box center [516, 350] width 190 height 58
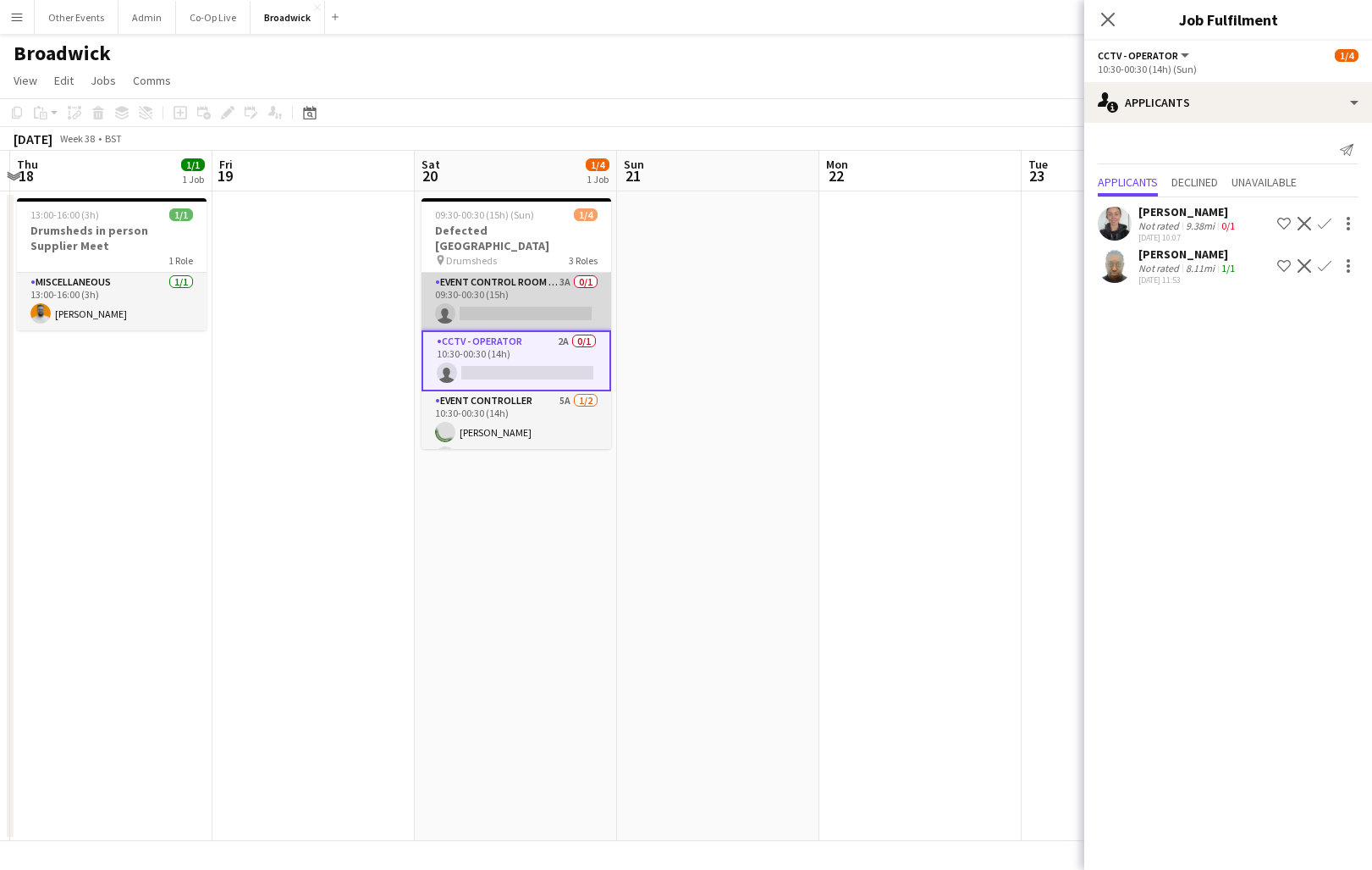
scroll to position [0, 0]
click at [549, 288] on app-card-role "Event Control Room Manager 3A 0/1 09:30-00:30 (15h) single-neutral-actions" at bounding box center [516, 302] width 190 height 58
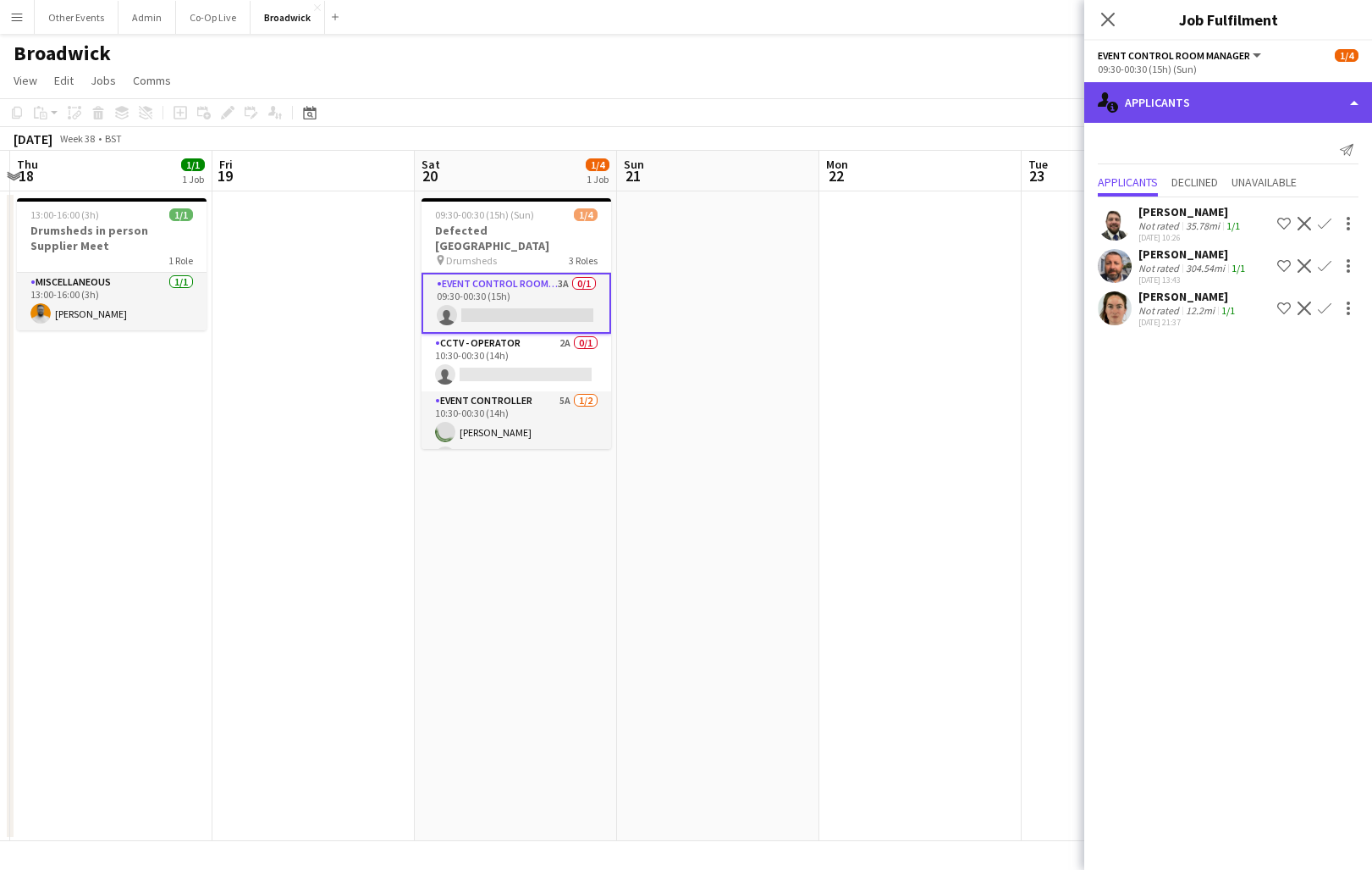
click at [1231, 105] on div "single-neutral-actions-information Applicants" at bounding box center [1228, 103] width 288 height 41
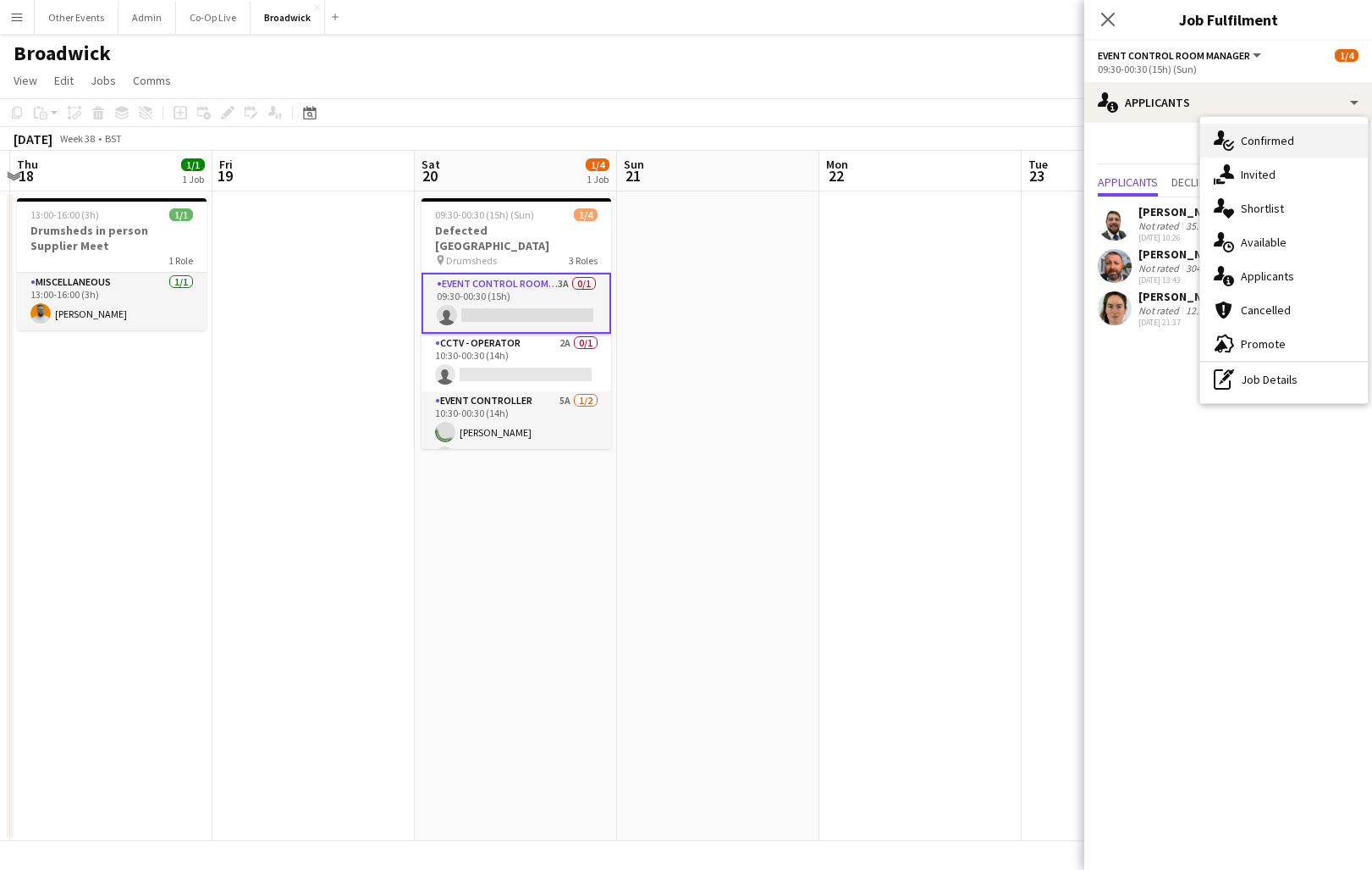
click at [1256, 144] on span "Confirmed" at bounding box center [1267, 140] width 53 height 15
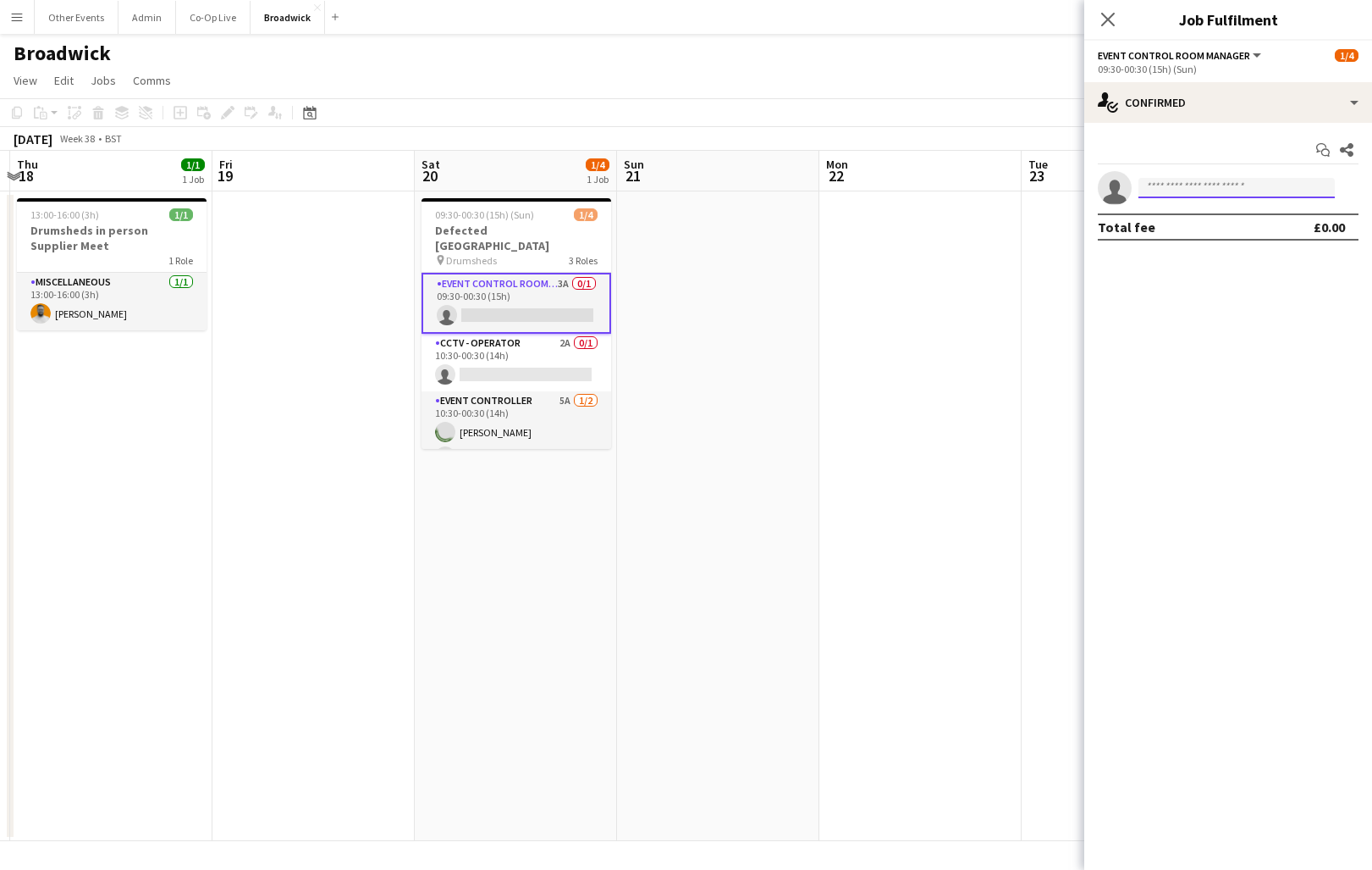
click at [1214, 190] on input at bounding box center [1237, 188] width 196 height 21
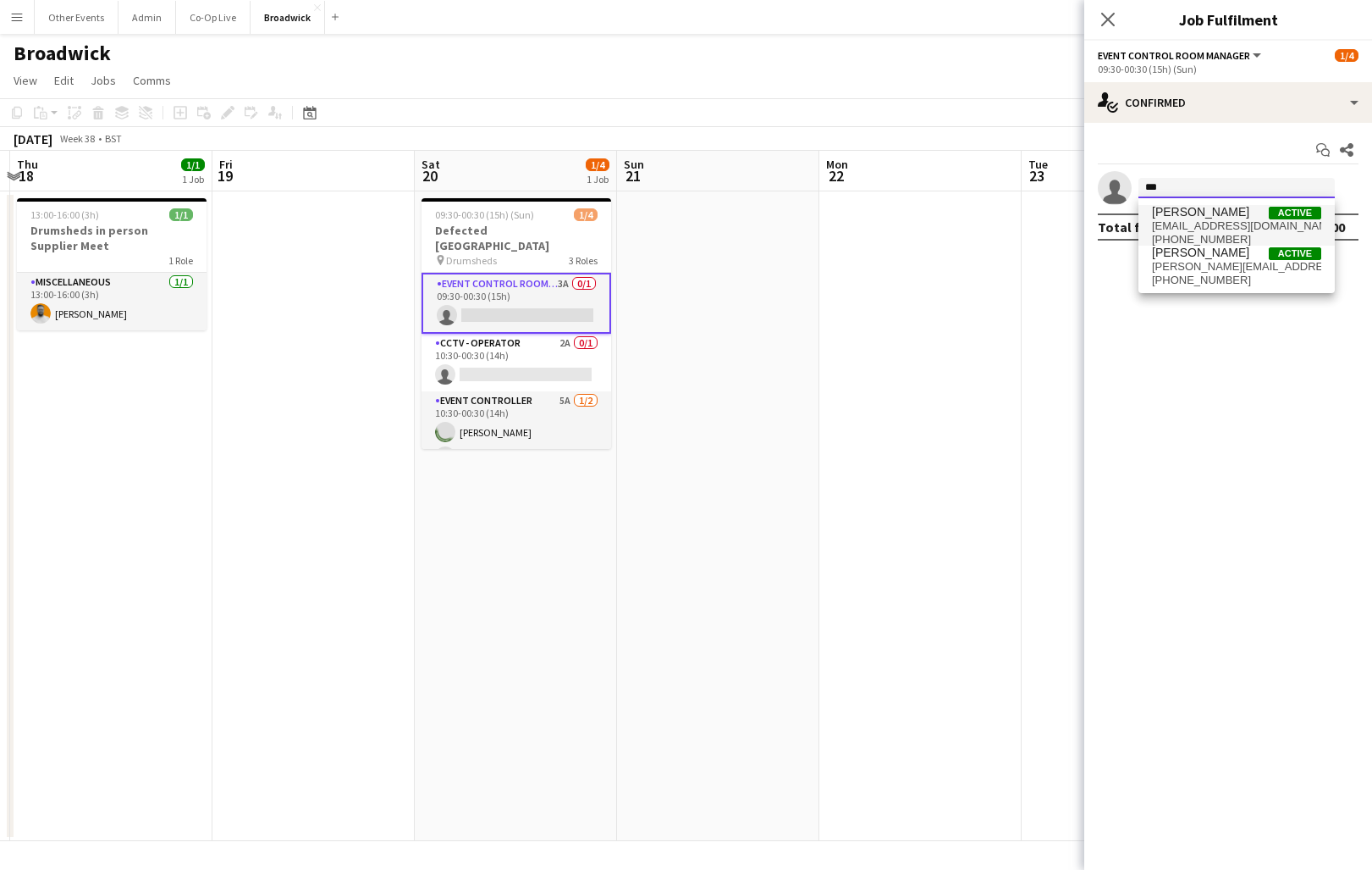
type input "***"
click at [1212, 219] on span "[PERSON_NAME]" at bounding box center [1201, 211] width 97 height 14
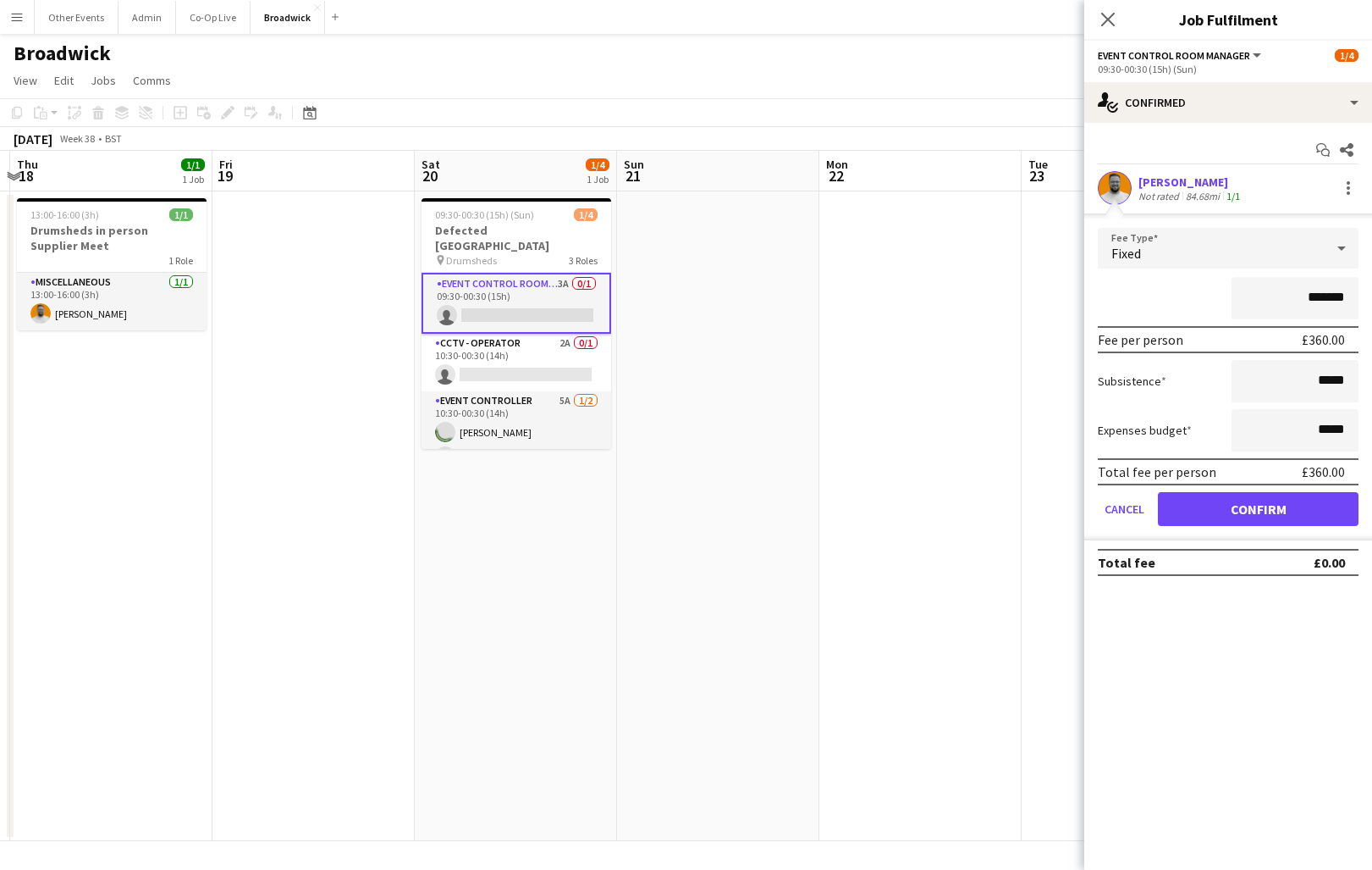
click at [1256, 502] on button "Confirm" at bounding box center [1258, 509] width 201 height 34
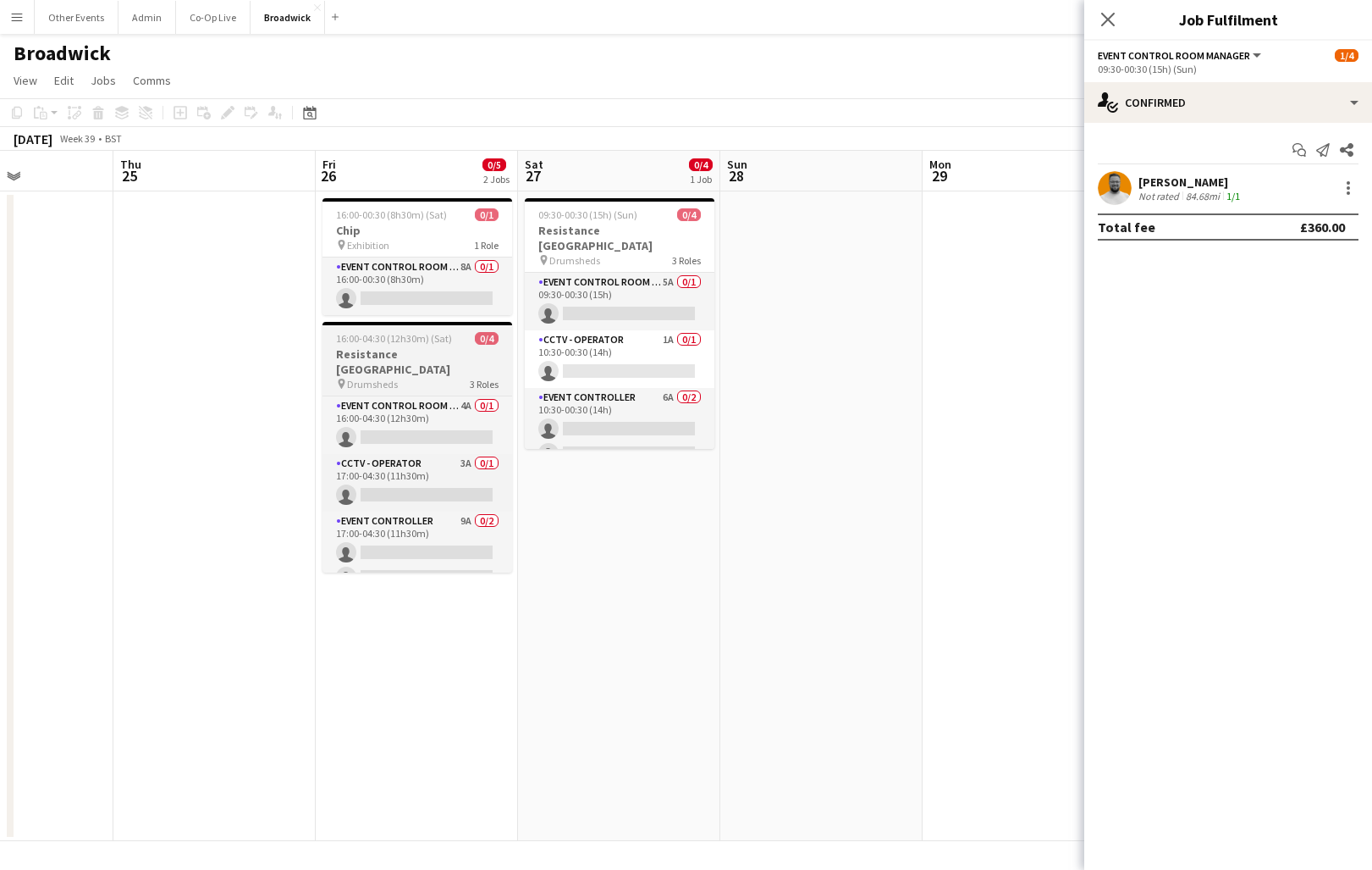
scroll to position [0, 794]
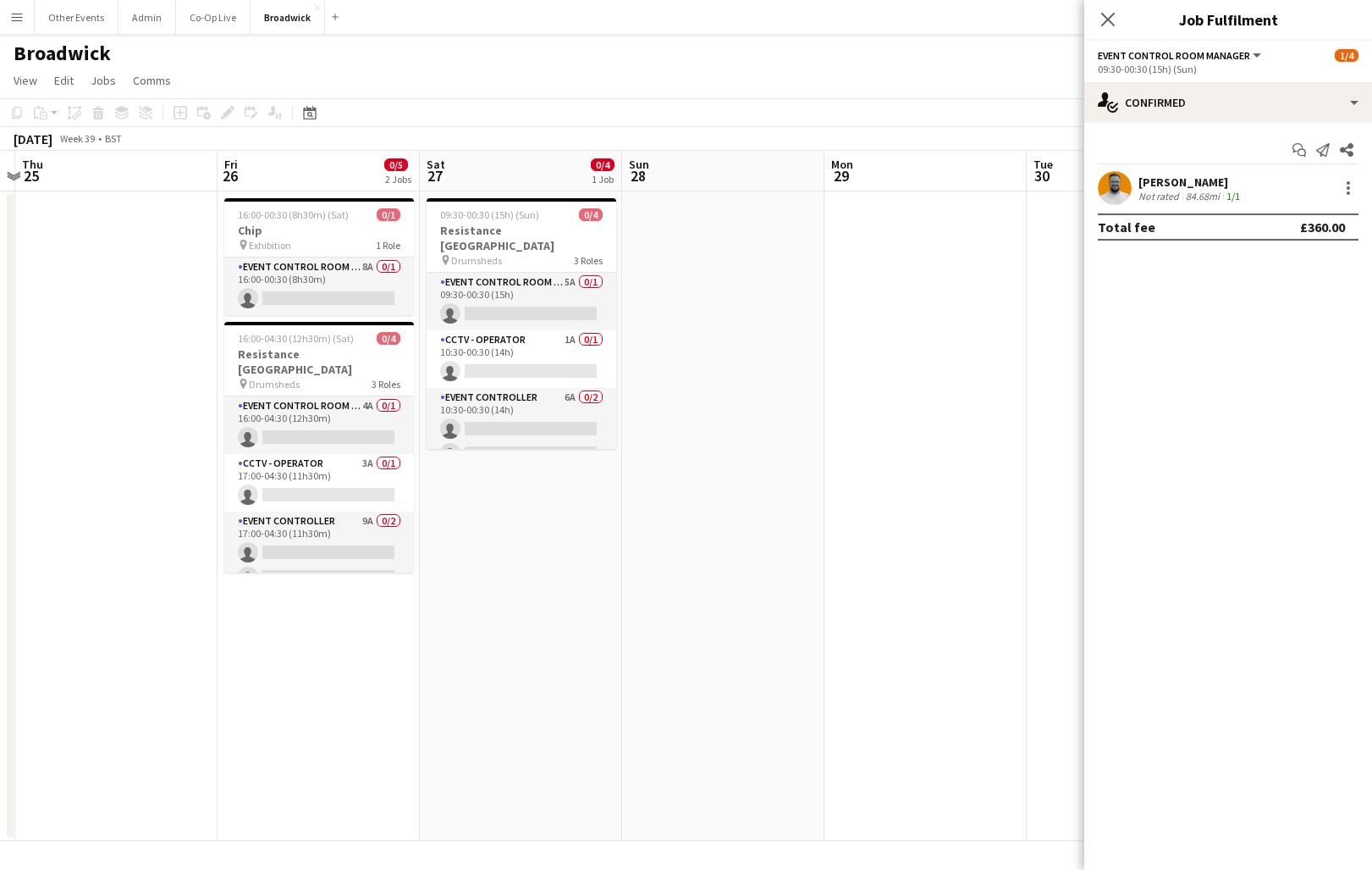
click at [820, 335] on app-date-cell at bounding box center [723, 516] width 203 height 649
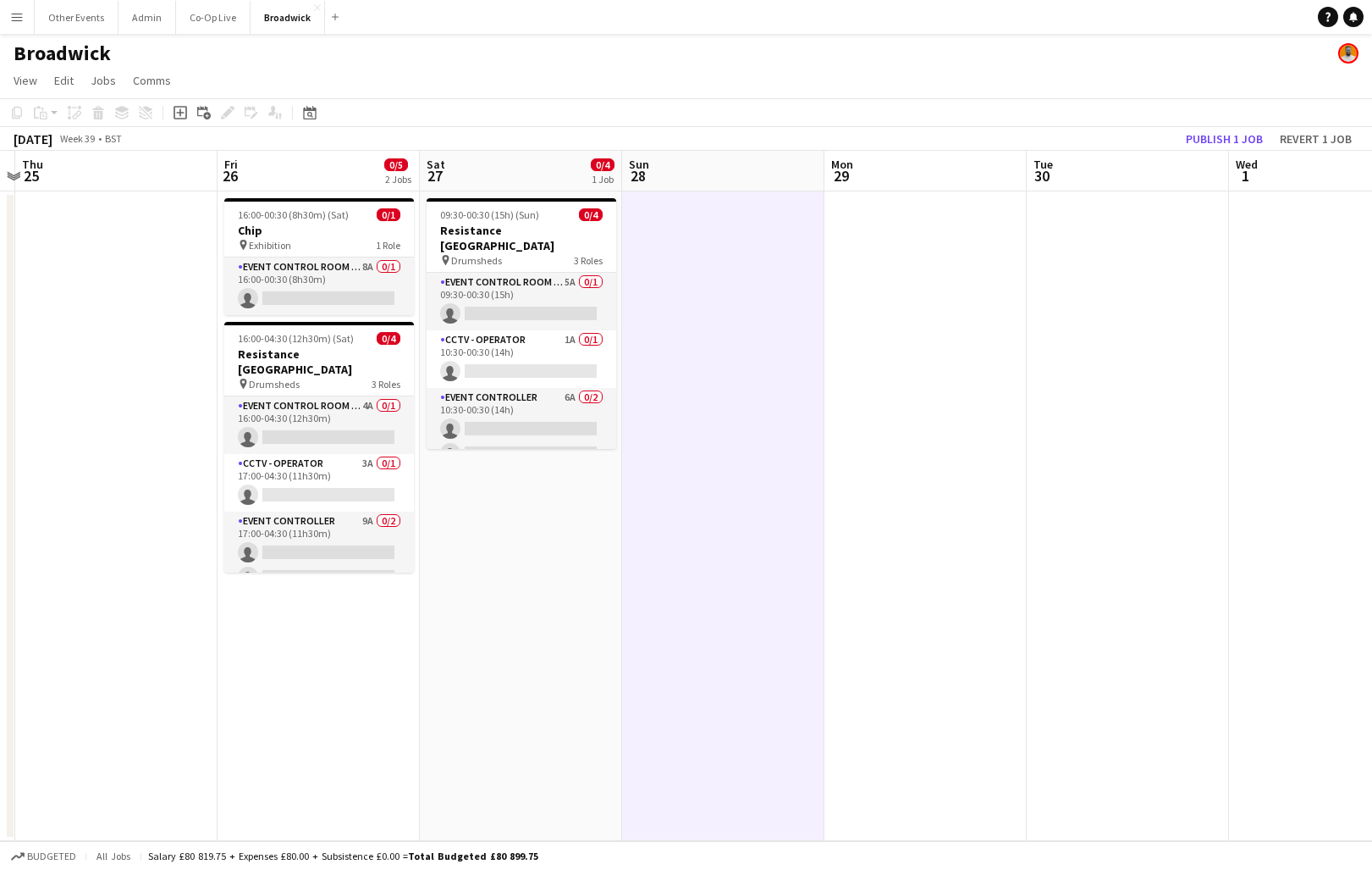
click at [857, 334] on app-date-cell at bounding box center [926, 516] width 203 height 649
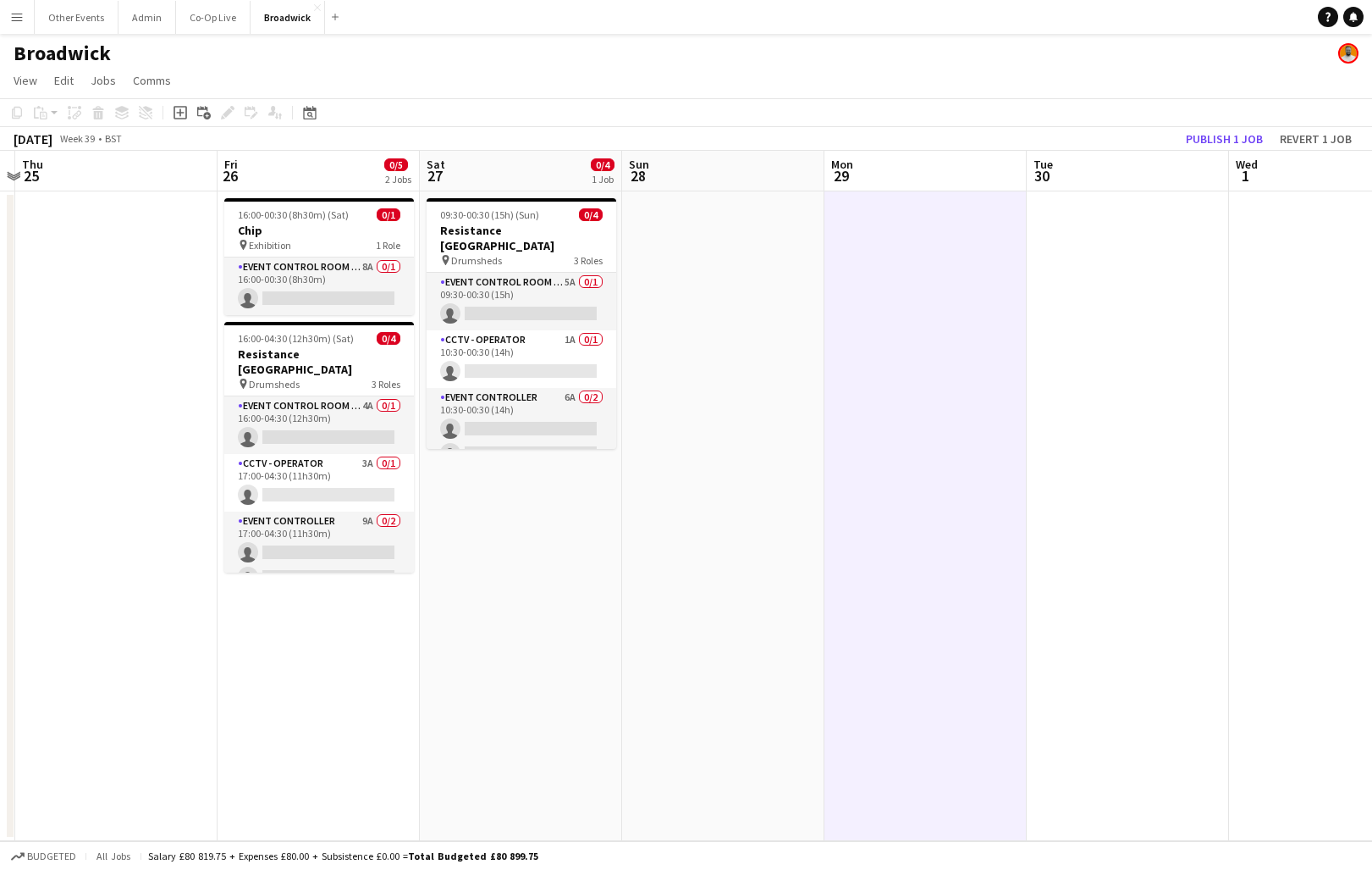
click at [750, 332] on app-date-cell at bounding box center [723, 516] width 203 height 649
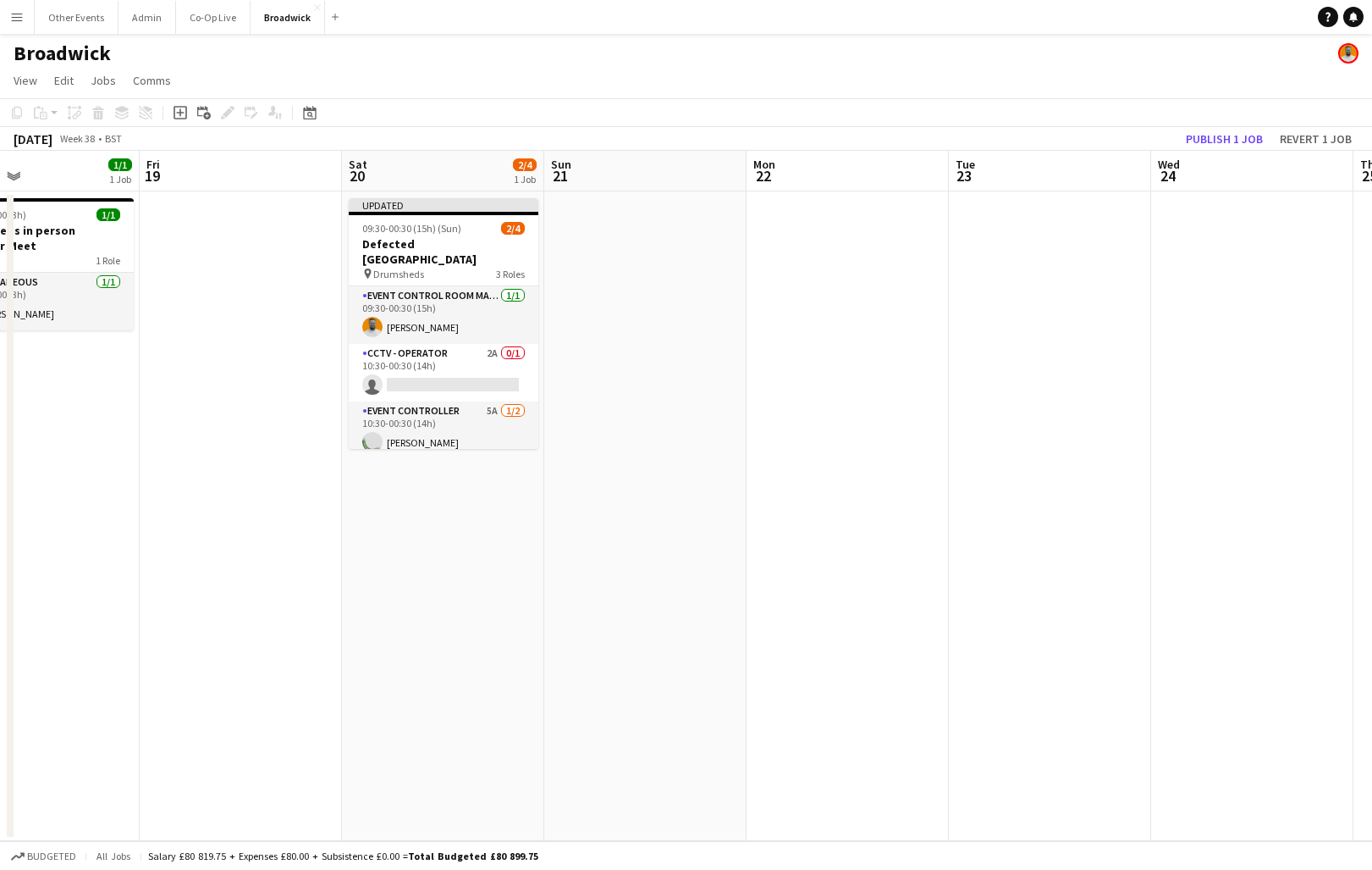
scroll to position [0, 466]
click at [454, 346] on app-card-role "CCTV - Operator 2A 0/1 10:30-00:30 (14h) single-neutral-actions" at bounding box center [445, 373] width 190 height 58
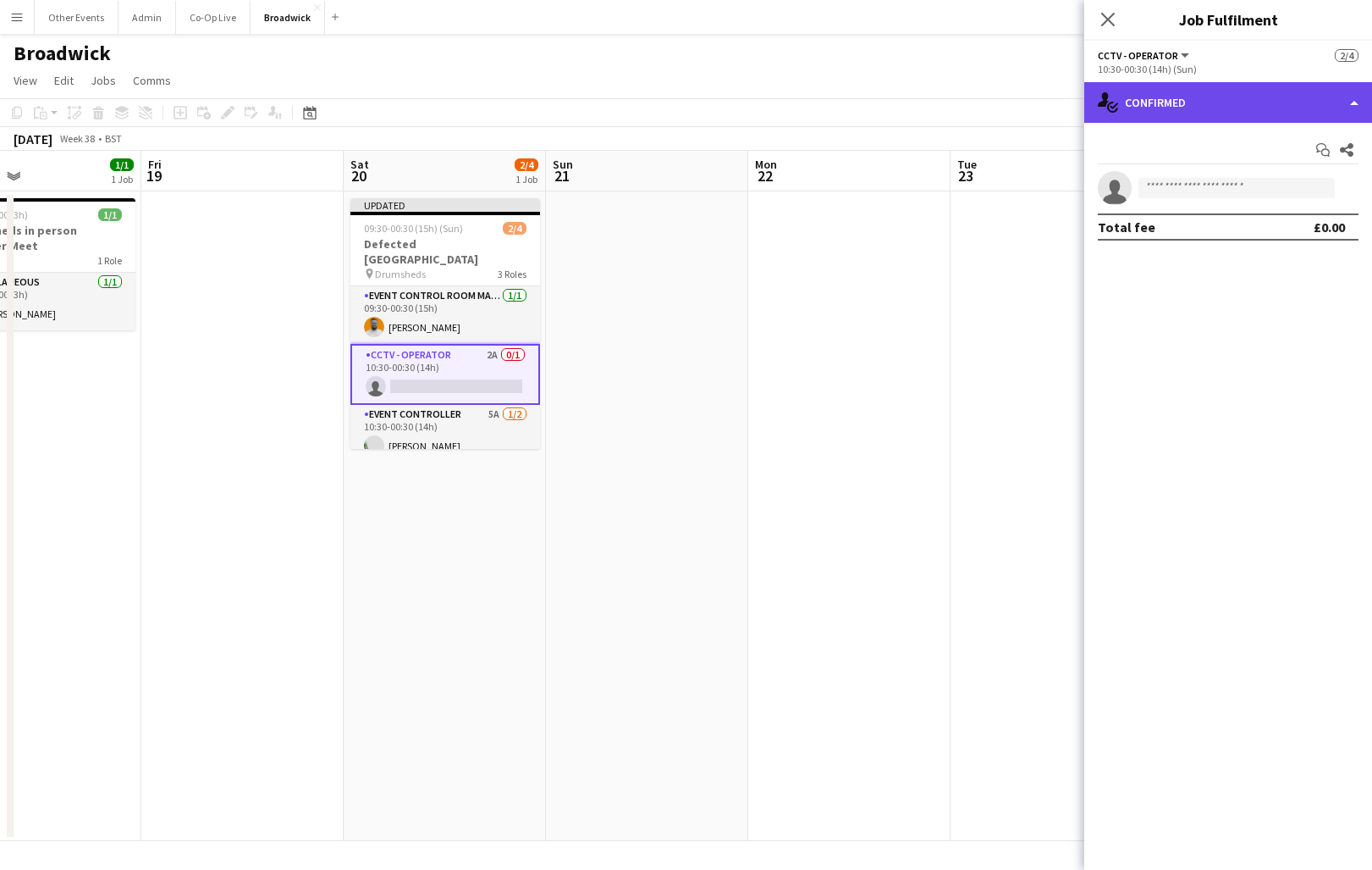
click at [1211, 102] on div "single-neutral-actions-check-2 Confirmed" at bounding box center [1228, 103] width 288 height 41
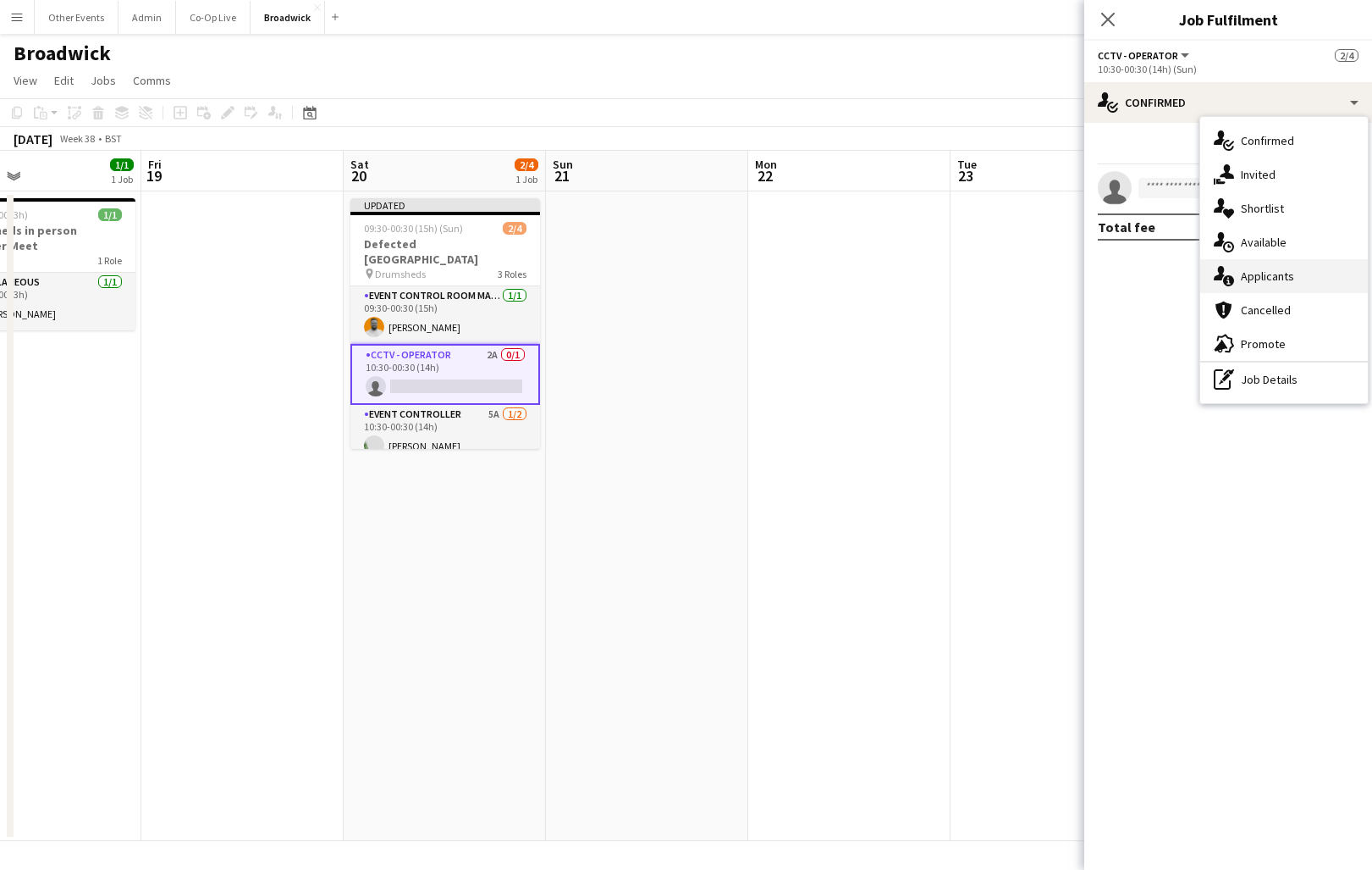
click at [1238, 285] on div "single-neutral-actions-information Applicants" at bounding box center [1283, 276] width 167 height 34
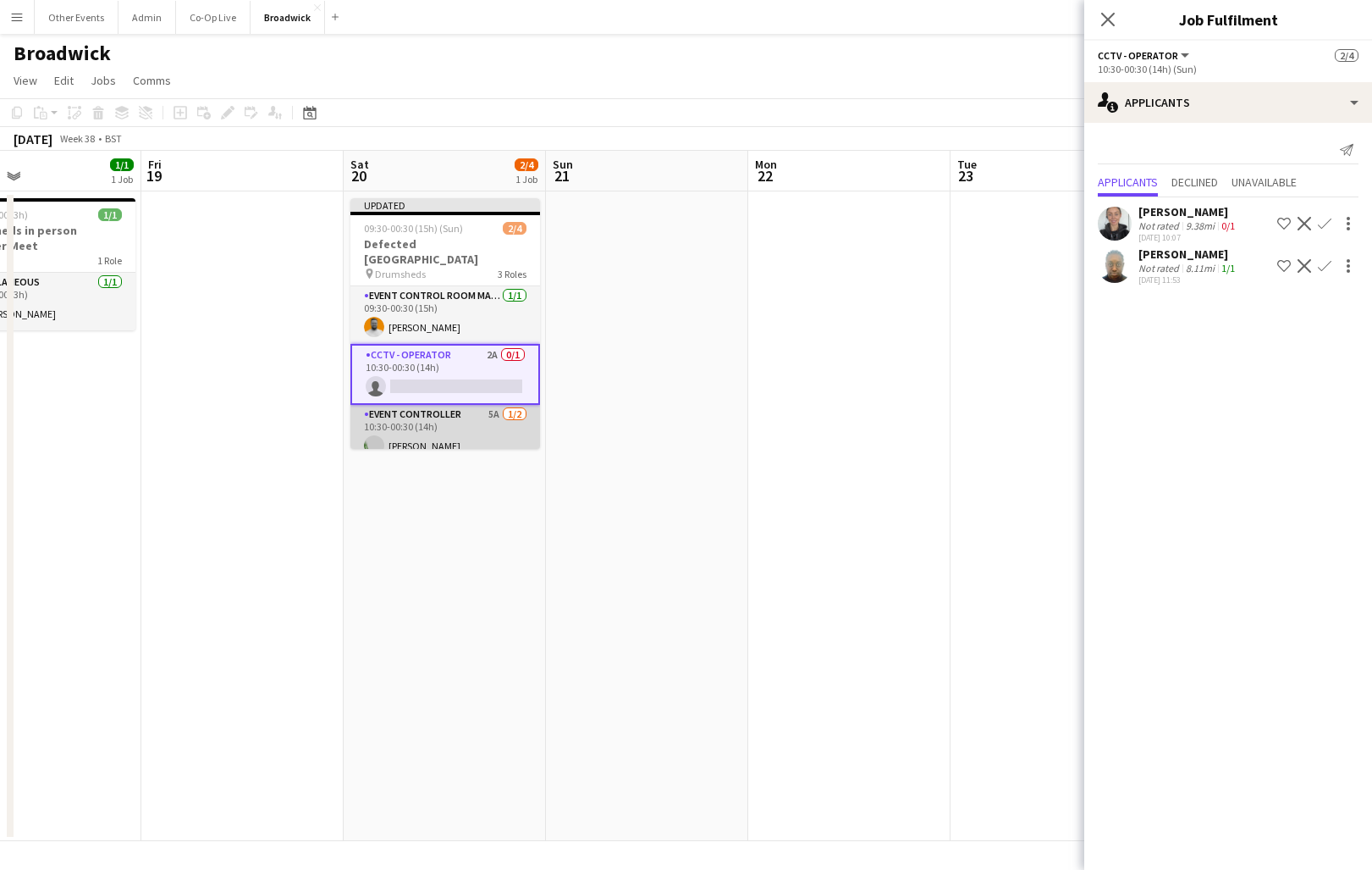
click at [403, 433] on app-card-role "Event Controller 5A [DATE] 10:30-00:30 (14h) [GEOGRAPHIC_DATA][PERSON_NAME] sin…" at bounding box center [445, 446] width 190 height 82
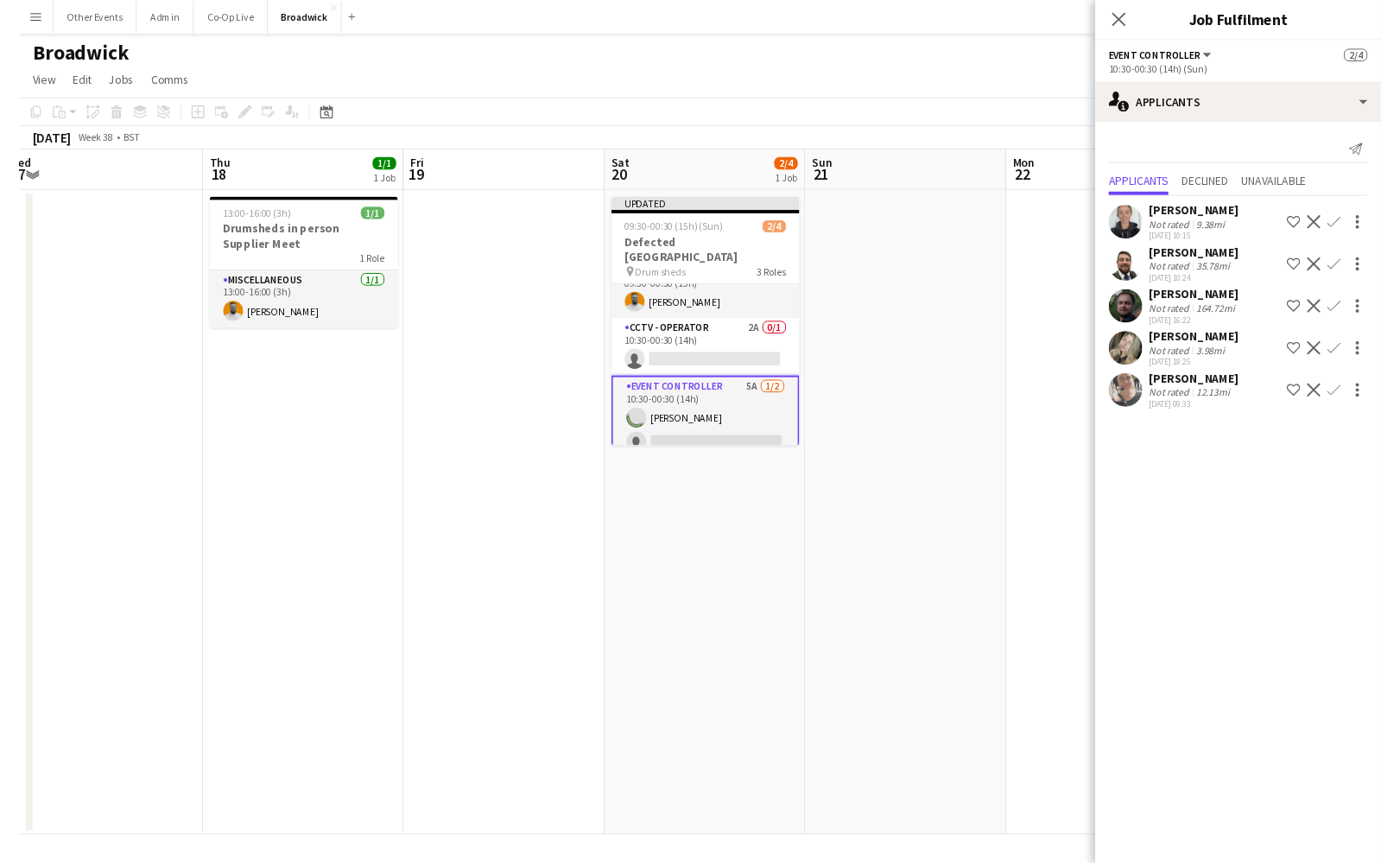
scroll to position [0, 872]
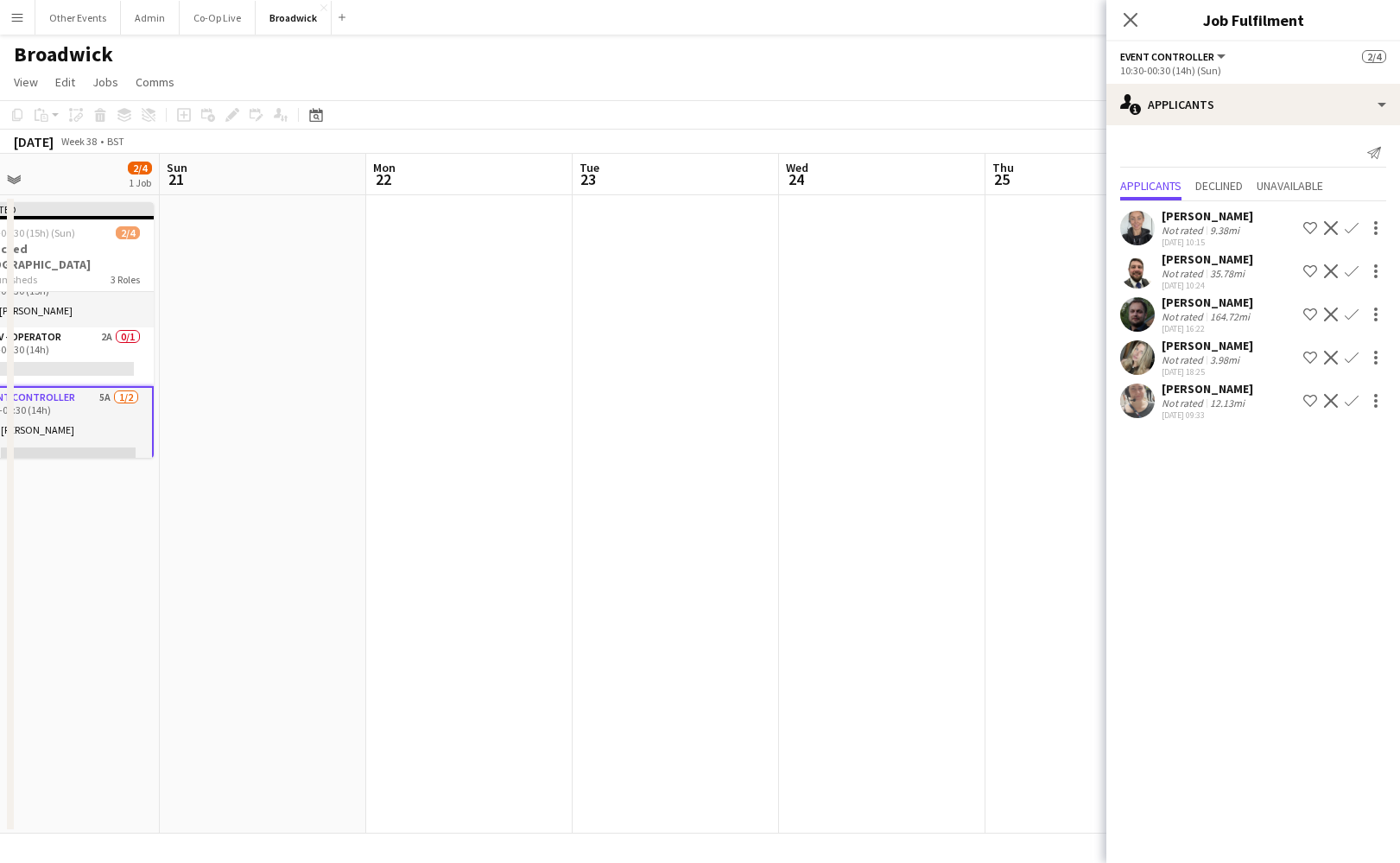
click at [641, 367] on app-date-cell at bounding box center [676, 514] width 207 height 638
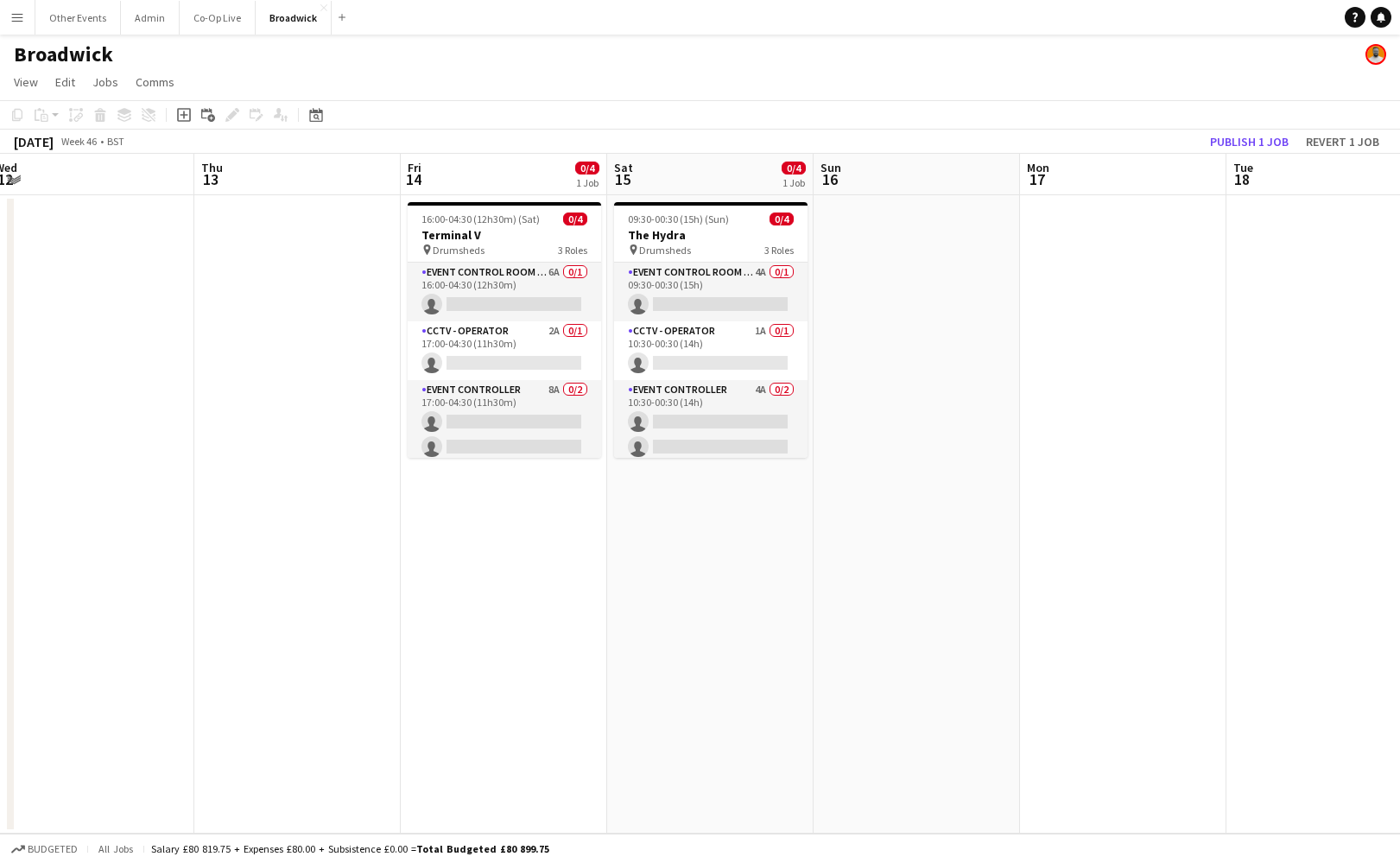
scroll to position [0, 639]
